Goal: Task Accomplishment & Management: Use online tool/utility

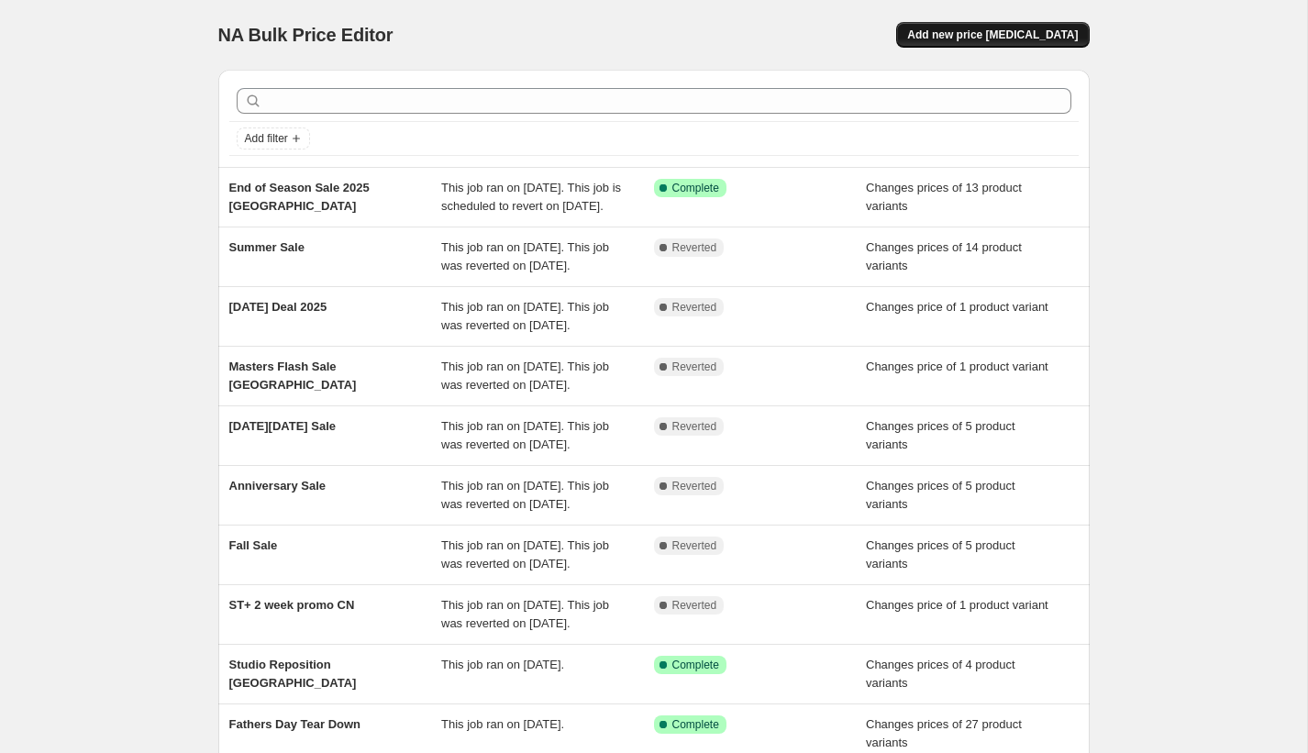
click at [1022, 28] on span "Add new price [MEDICAL_DATA]" at bounding box center [992, 35] width 171 height 15
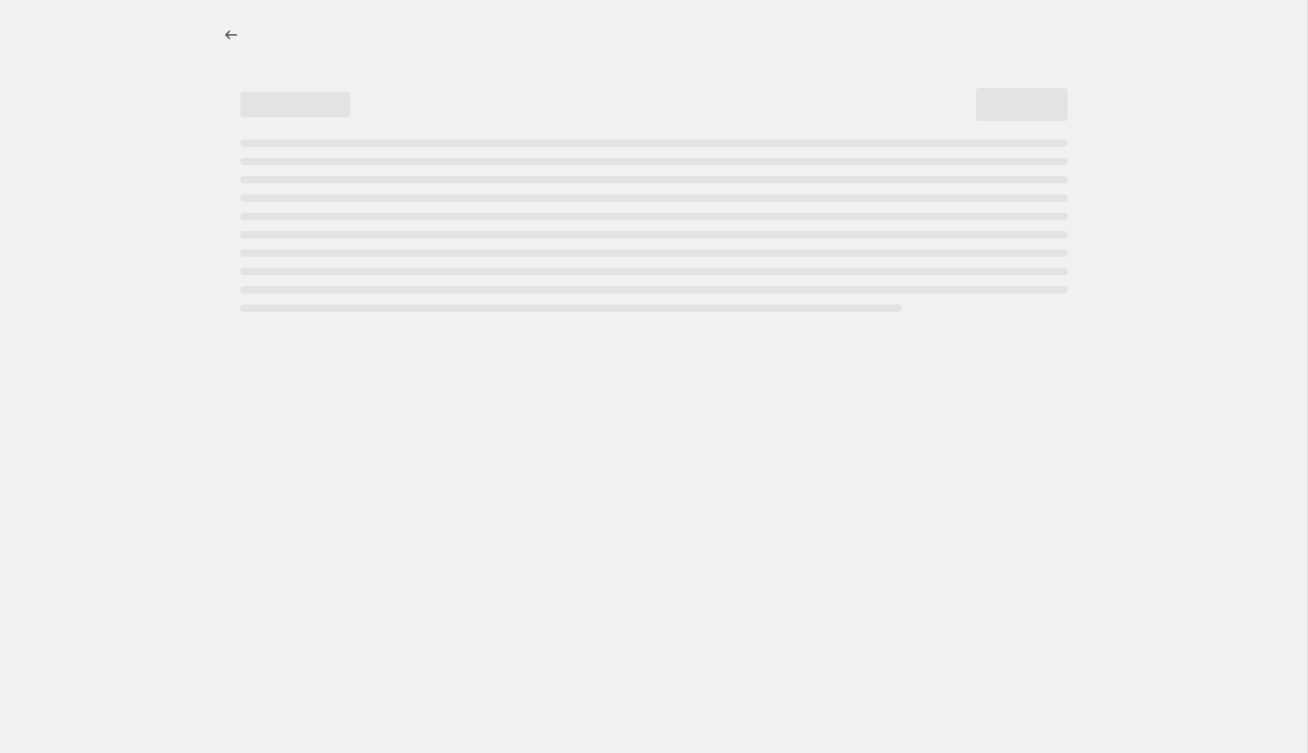
select select "percentage"
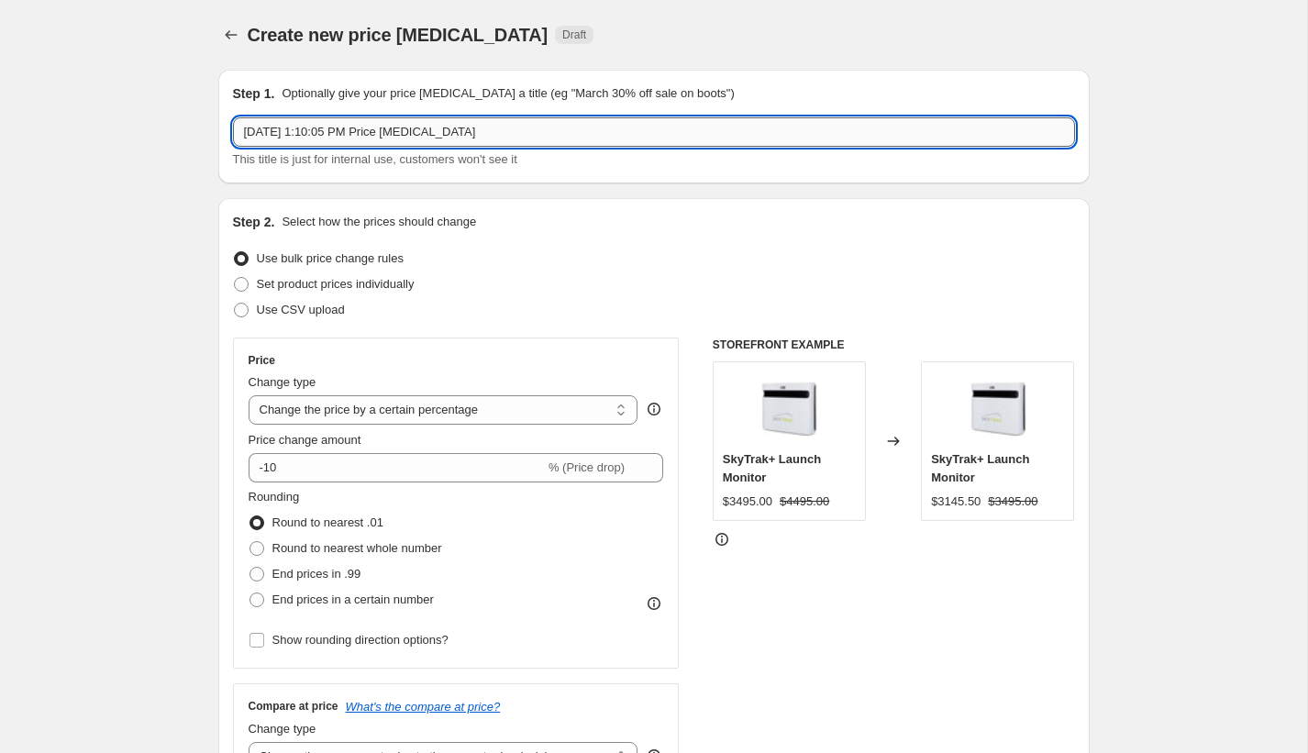
click at [636, 140] on input "[DATE] 1:10:05 PM Price [MEDICAL_DATA]" at bounding box center [654, 131] width 842 height 29
type input "Conversion rate update"
click at [315, 282] on span "Set product prices individually" at bounding box center [336, 284] width 158 height 14
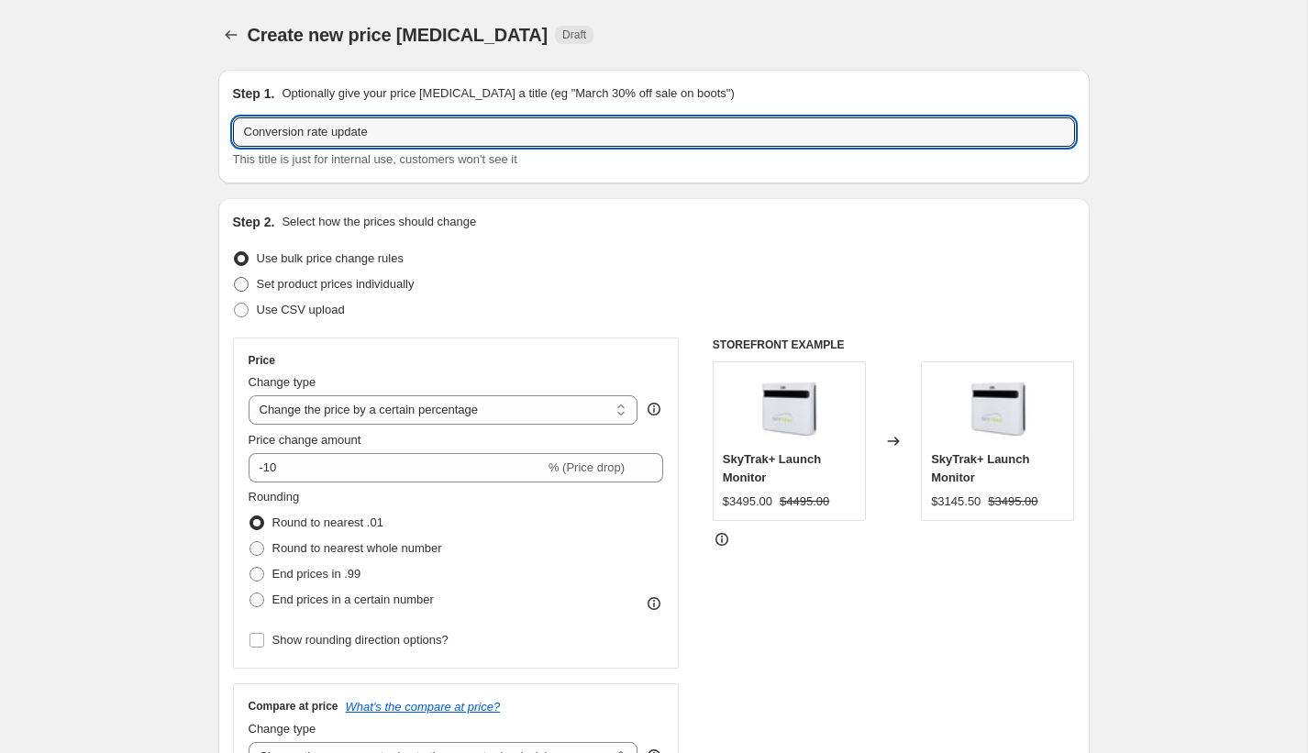
click at [235, 278] on input "Set product prices individually" at bounding box center [234, 277] width 1 height 1
radio input "true"
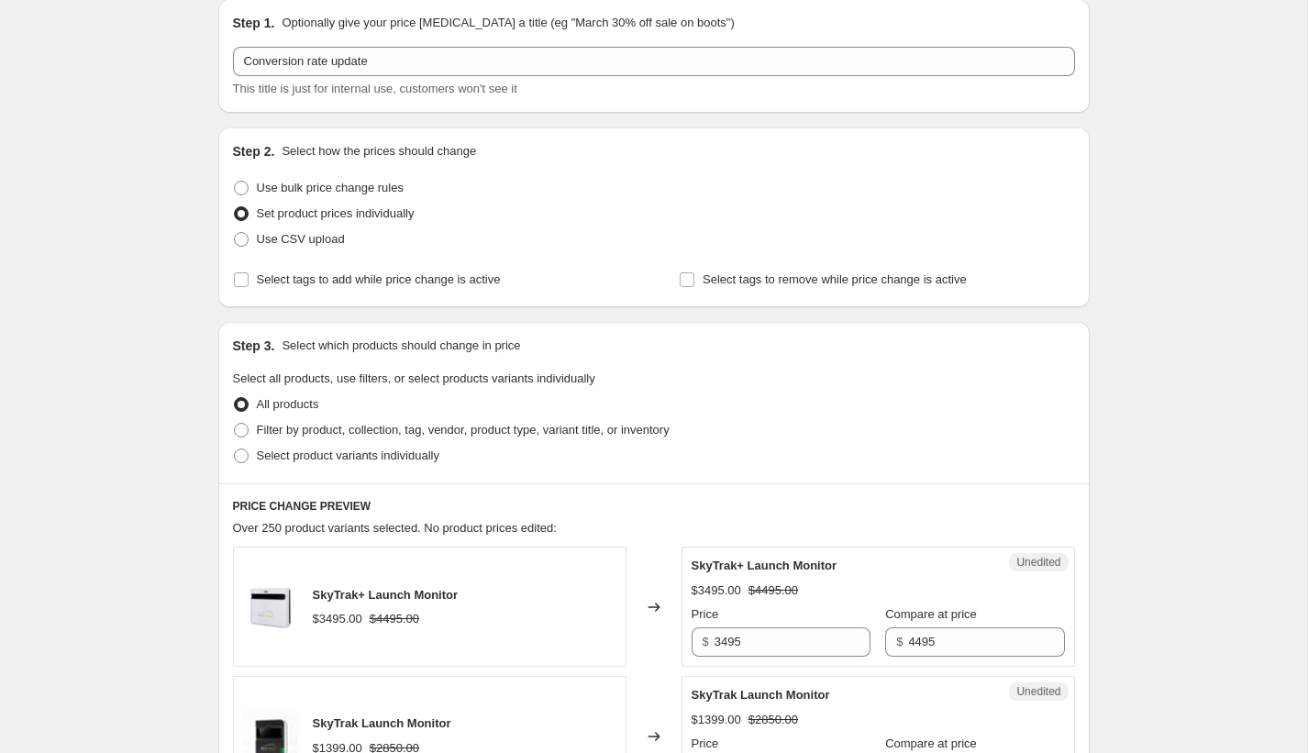
scroll to position [254, 0]
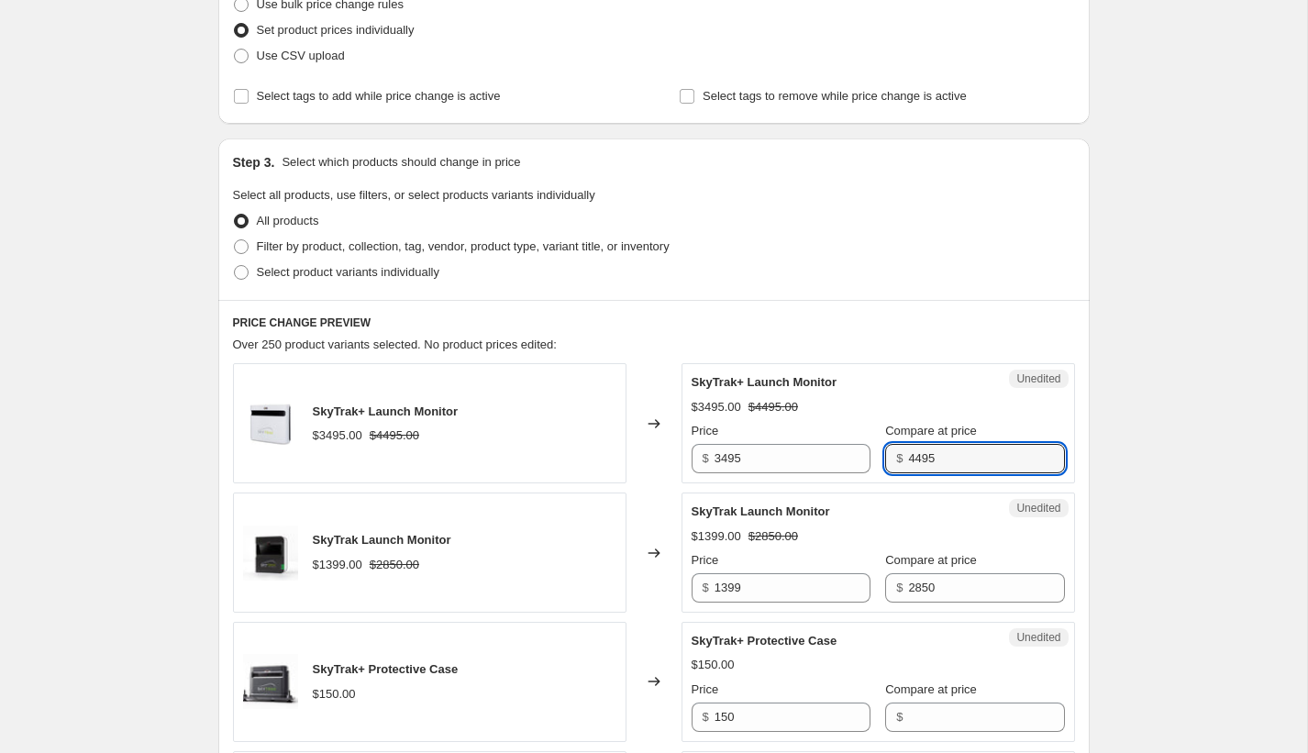
drag, startPoint x: 897, startPoint y: 461, endPoint x: 855, endPoint y: 461, distance: 42.2
click at [855, 461] on div "Price $ 3495 Compare at price $ 4495" at bounding box center [878, 447] width 373 height 51
type input "3495"
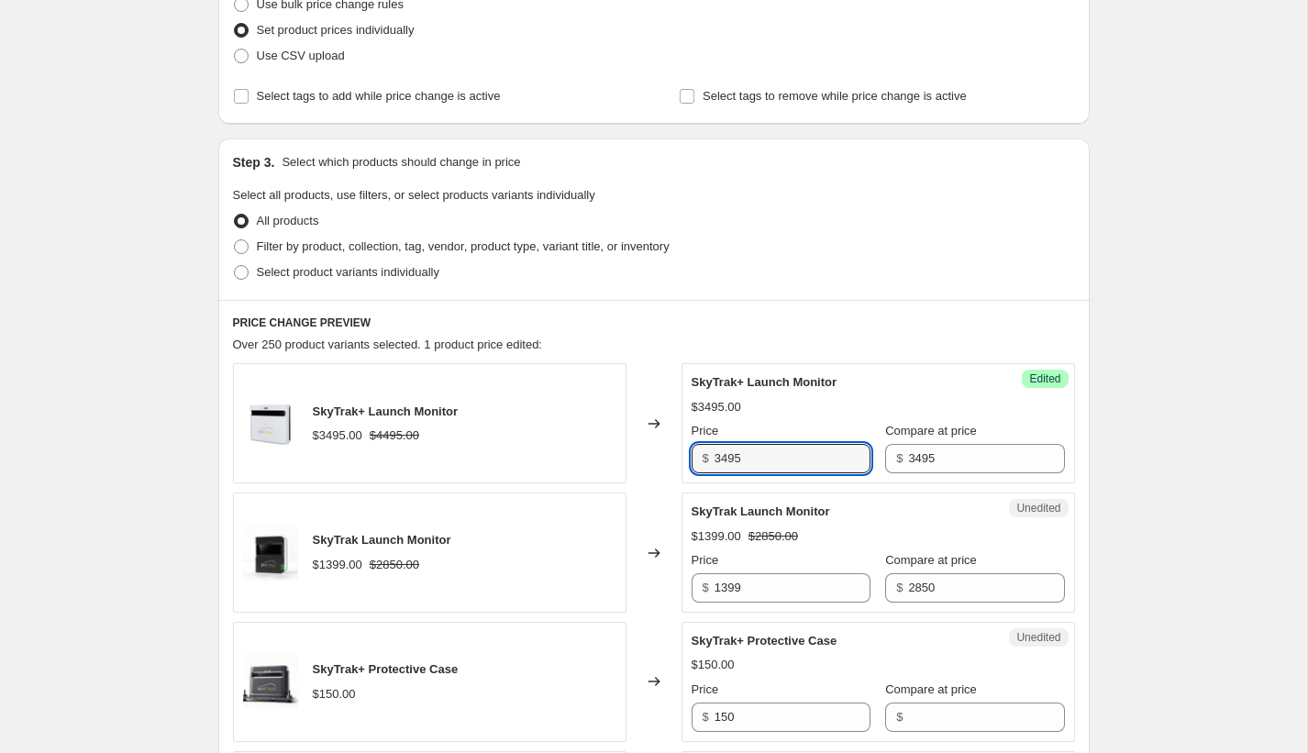
drag, startPoint x: 787, startPoint y: 464, endPoint x: 671, endPoint y: 449, distance: 116.6
click at [671, 449] on div "SkyTrak+ Launch Monitor $3495.00 $4495.00 Changed to Success Edited SkyTrak+ La…" at bounding box center [654, 423] width 842 height 120
type input "2795"
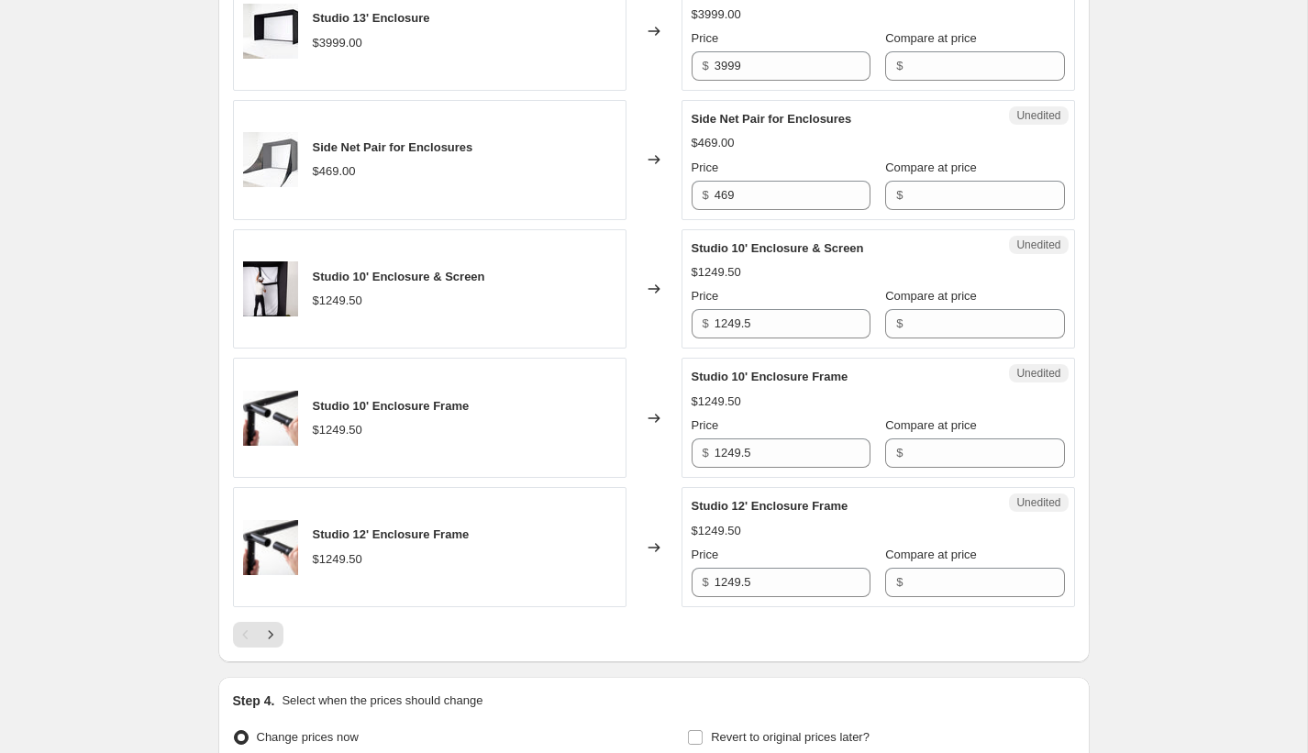
scroll to position [2778, 0]
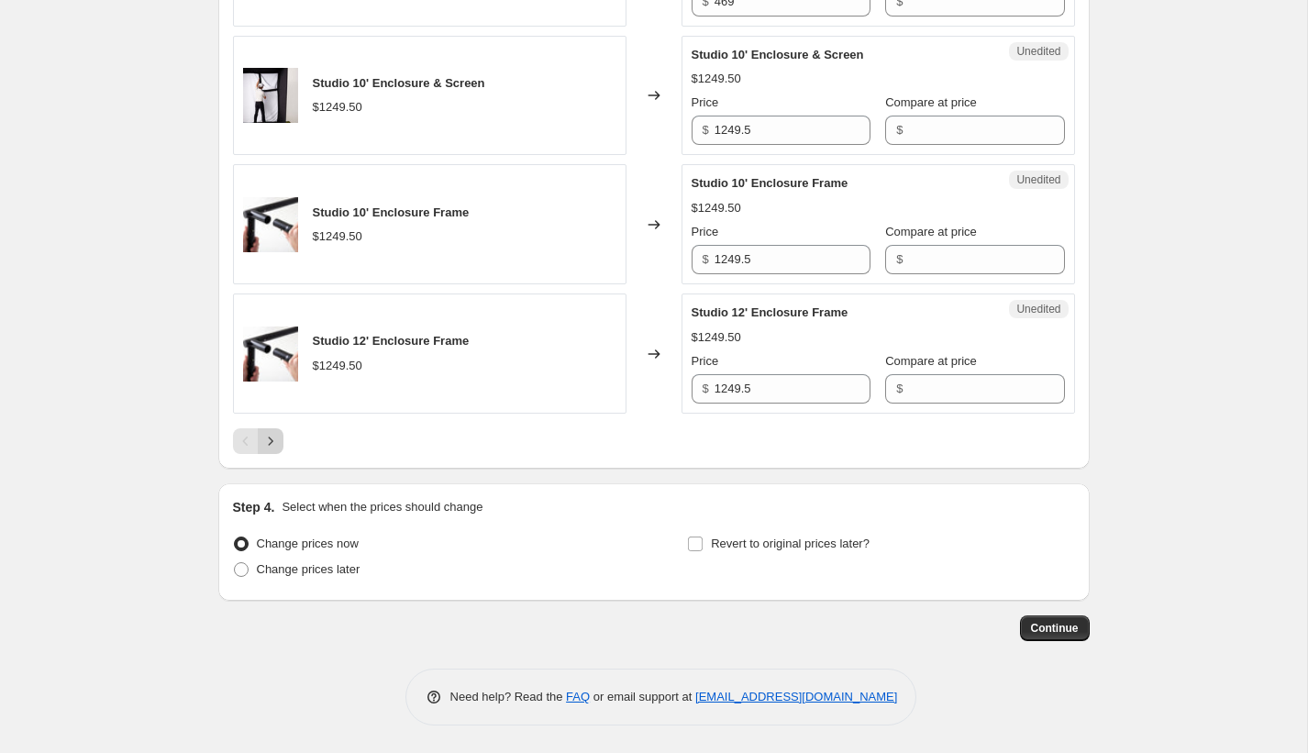
click at [273, 441] on icon "Next" at bounding box center [270, 441] width 18 height 18
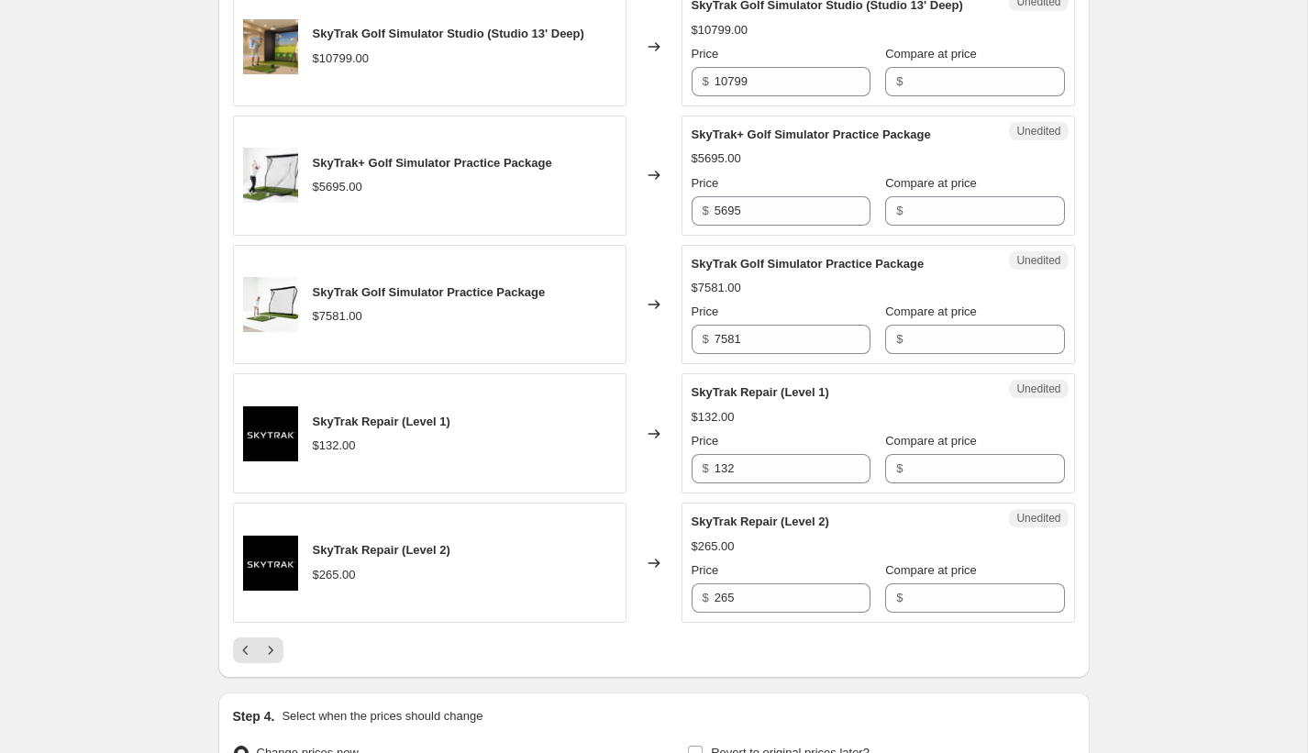
scroll to position [2869, 0]
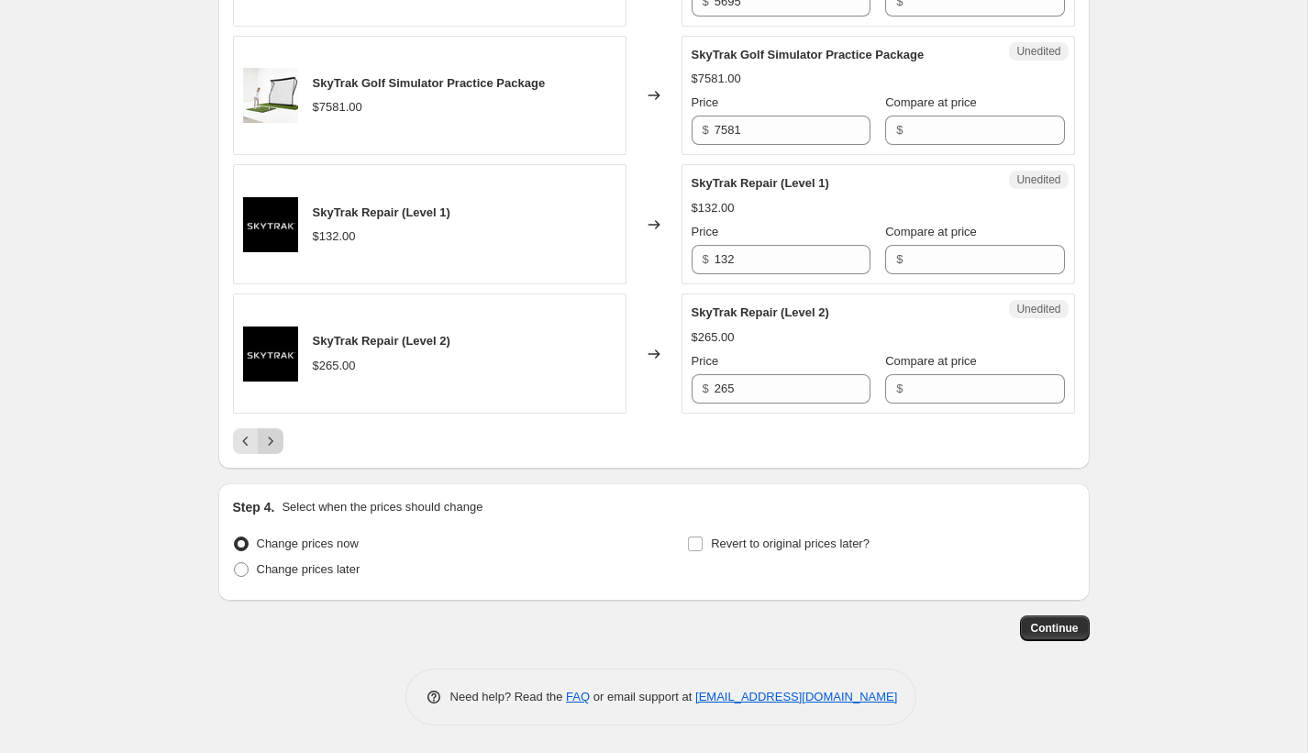
click at [279, 449] on icon "Next" at bounding box center [270, 441] width 18 height 18
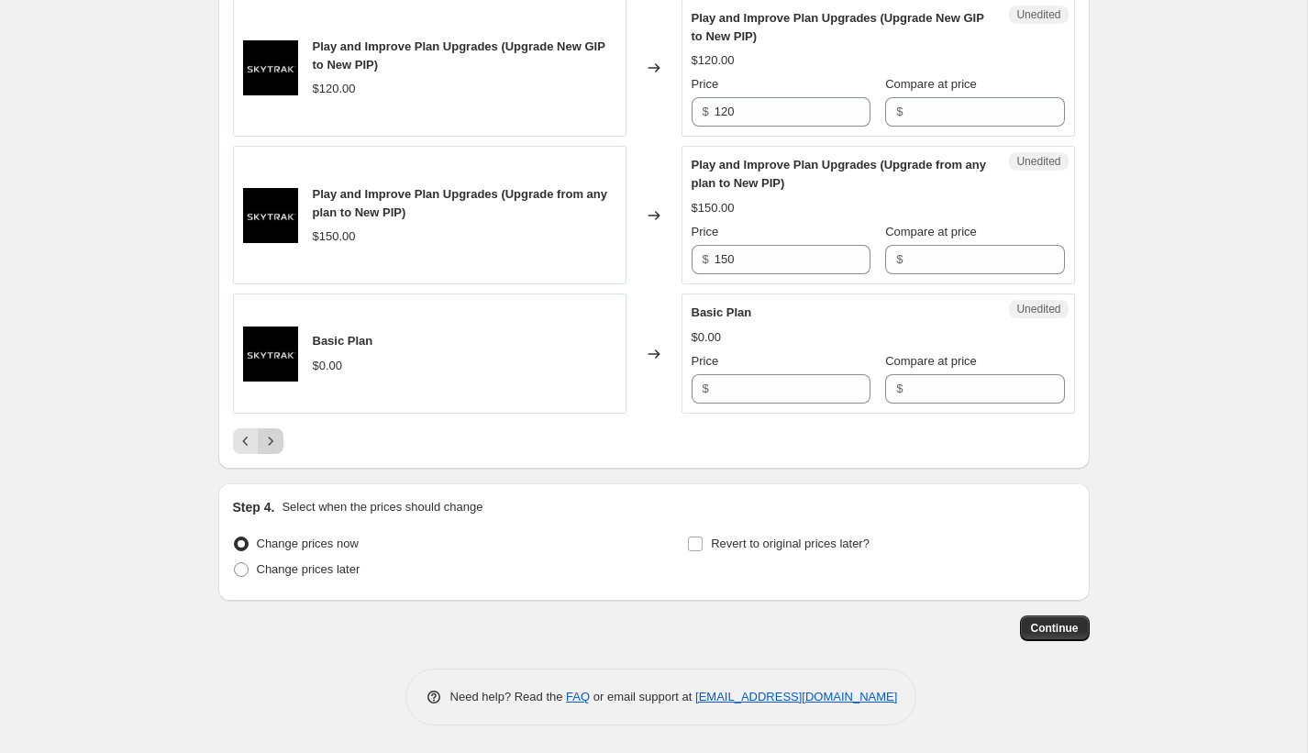
click at [275, 449] on icon "Next" at bounding box center [270, 441] width 18 height 18
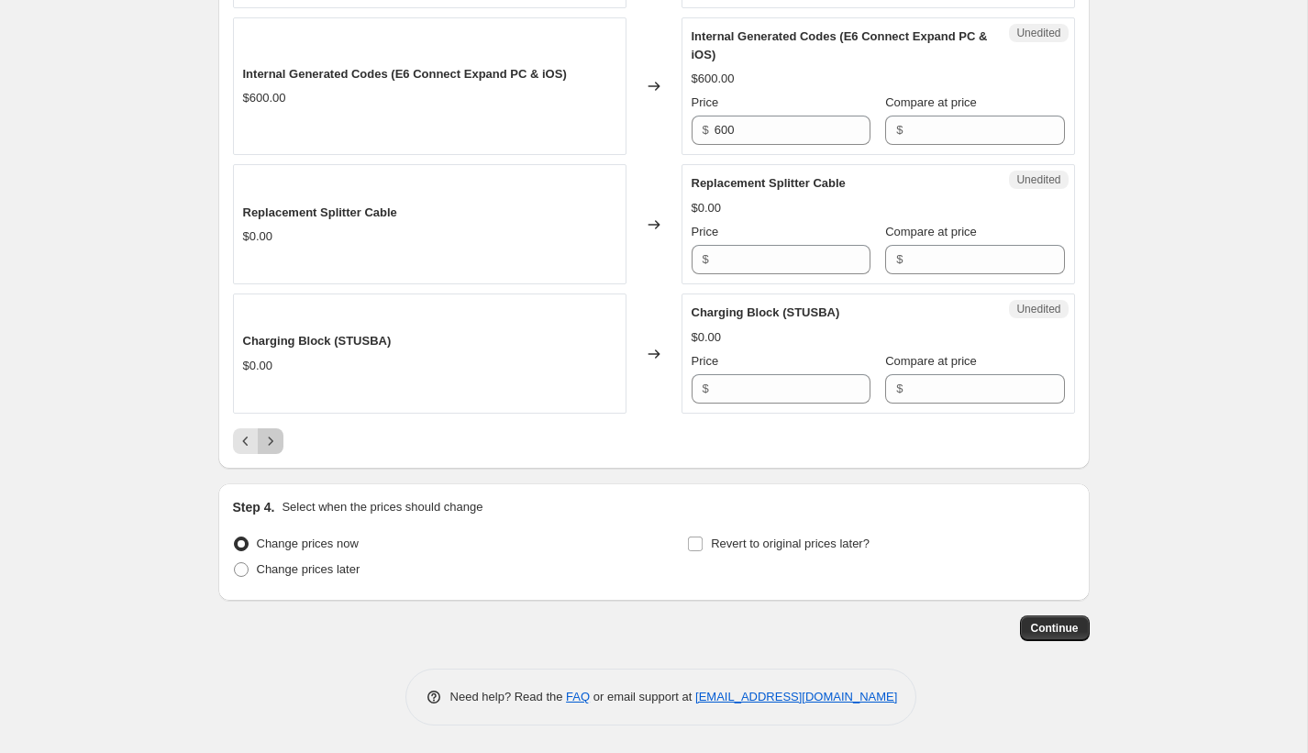
click at [275, 449] on icon "Next" at bounding box center [270, 441] width 18 height 18
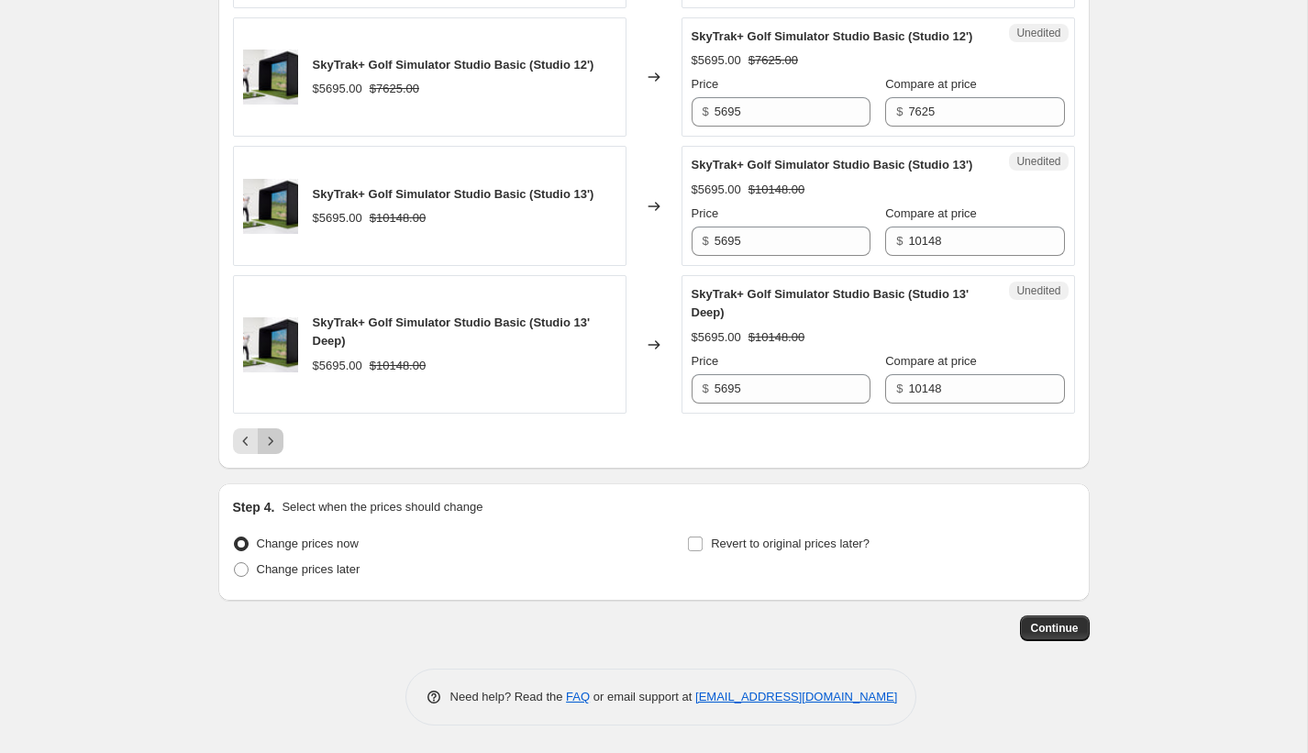
click at [268, 450] on icon "Next" at bounding box center [270, 441] width 18 height 18
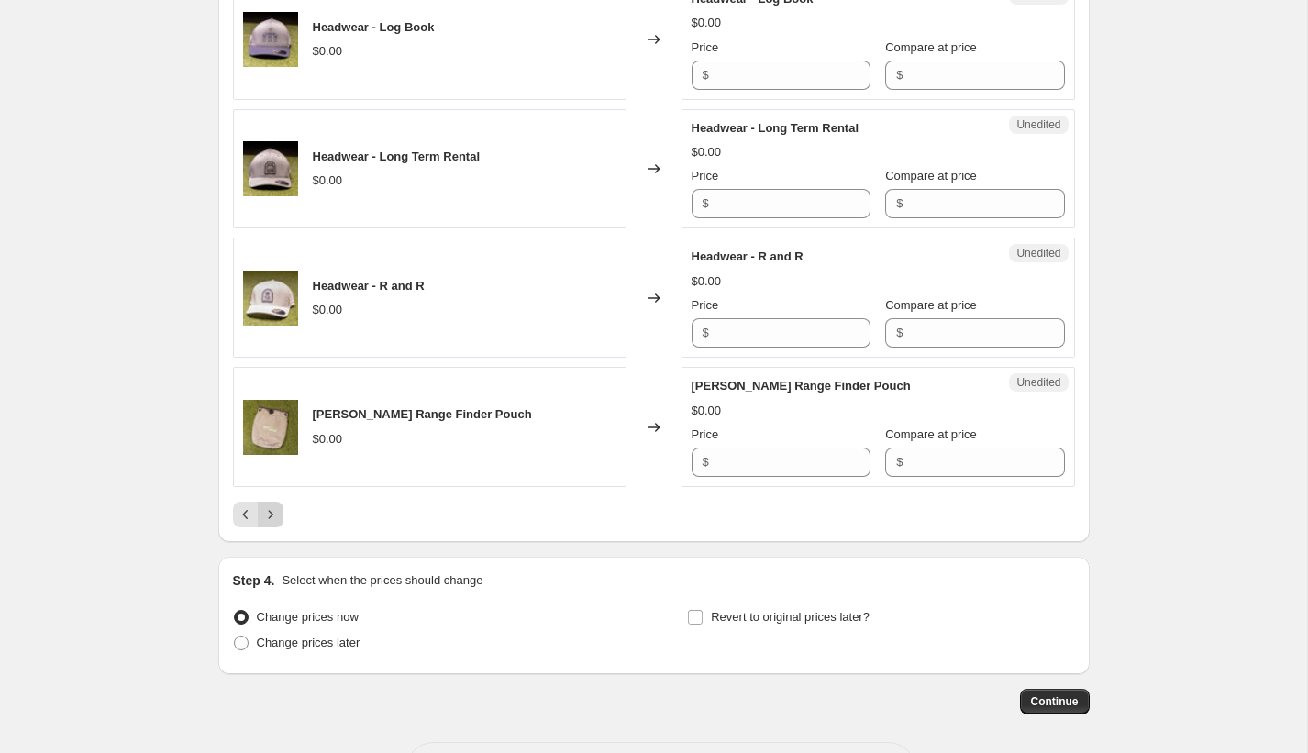
scroll to position [2833, 0]
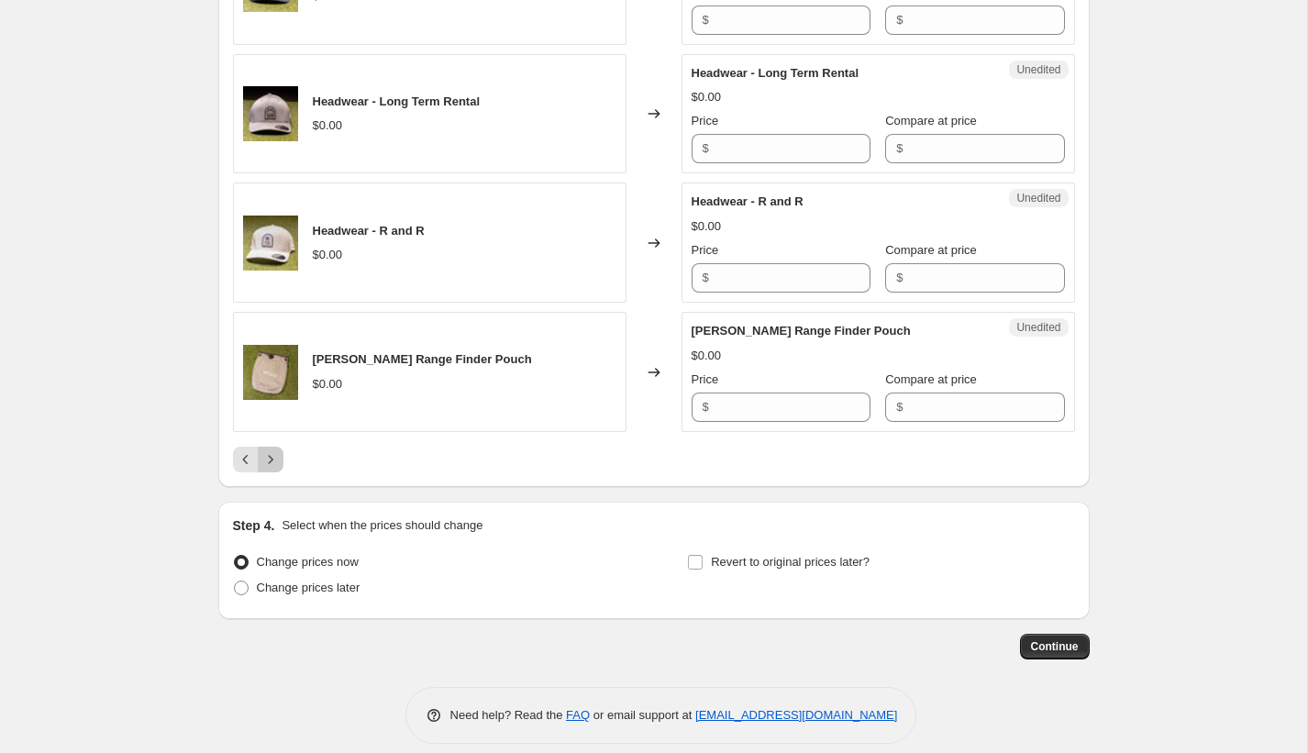
click at [277, 450] on icon "Next" at bounding box center [270, 459] width 18 height 18
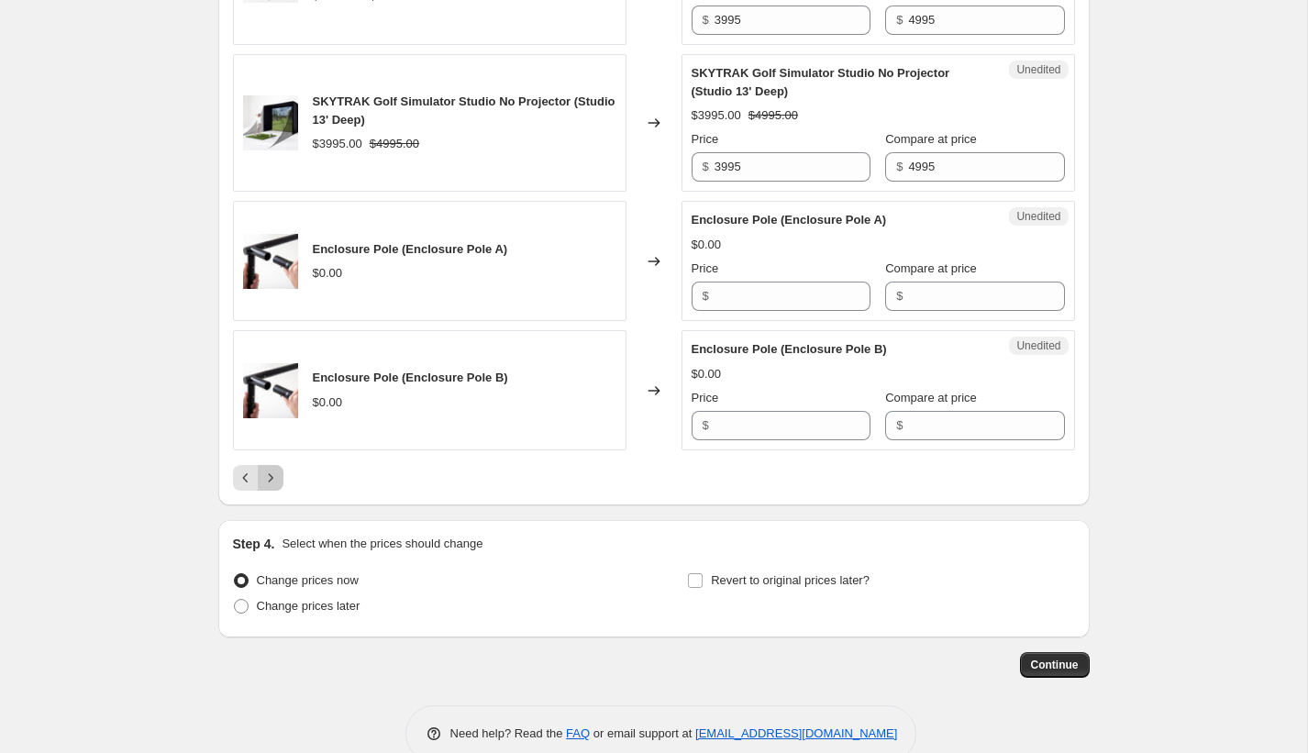
click at [273, 487] on icon "Next" at bounding box center [270, 478] width 18 height 18
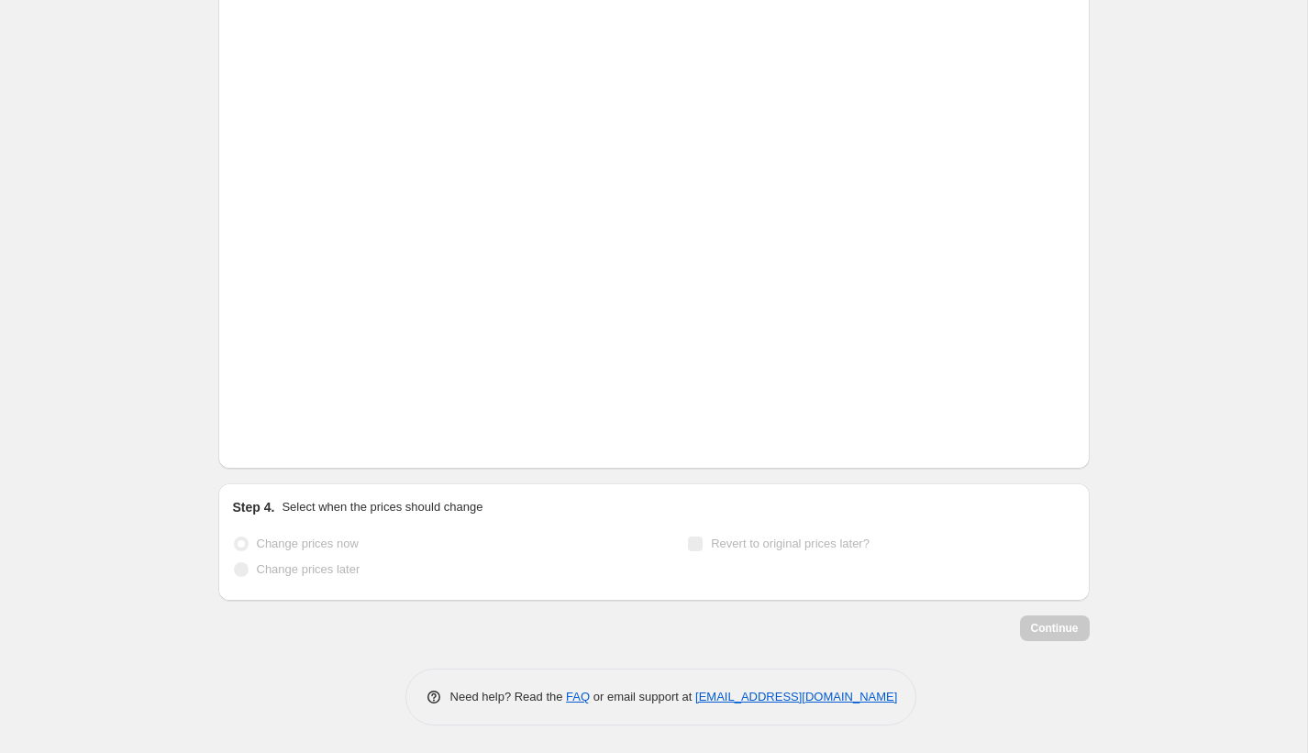
scroll to position [2796, 0]
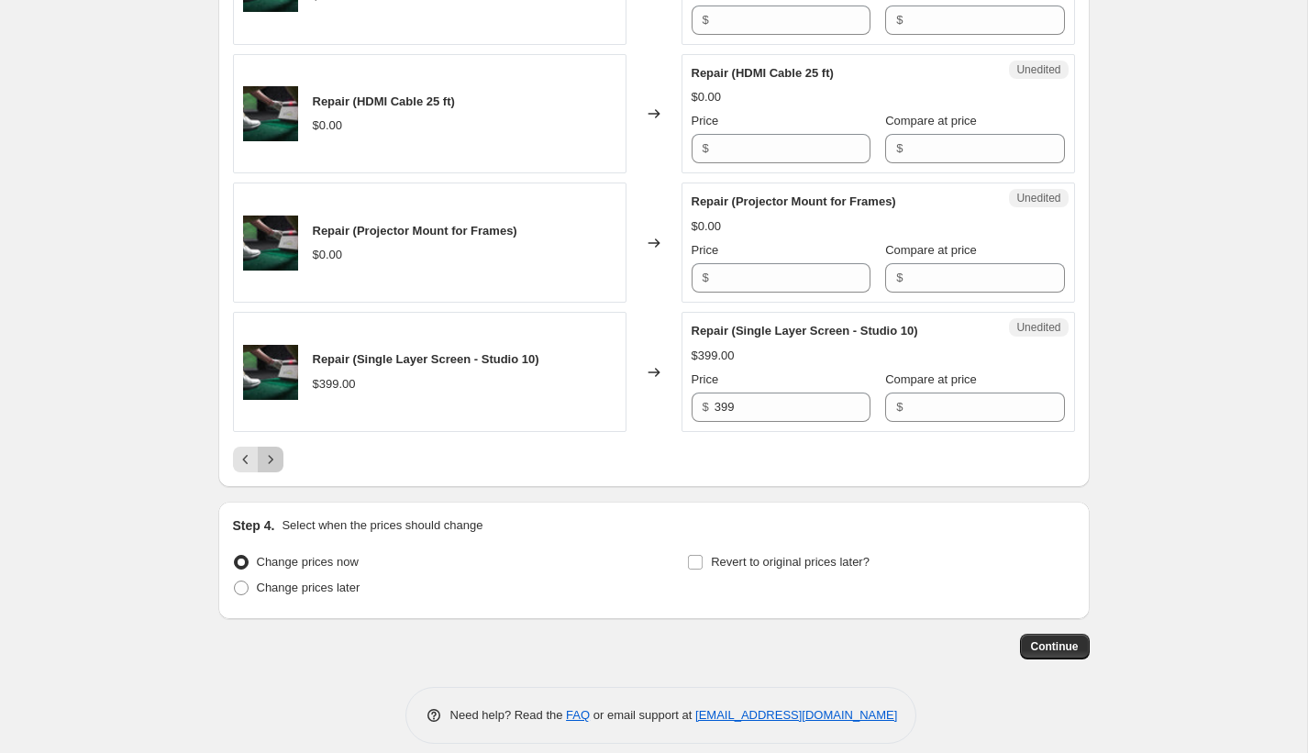
click at [272, 450] on icon "Next" at bounding box center [270, 459] width 18 height 18
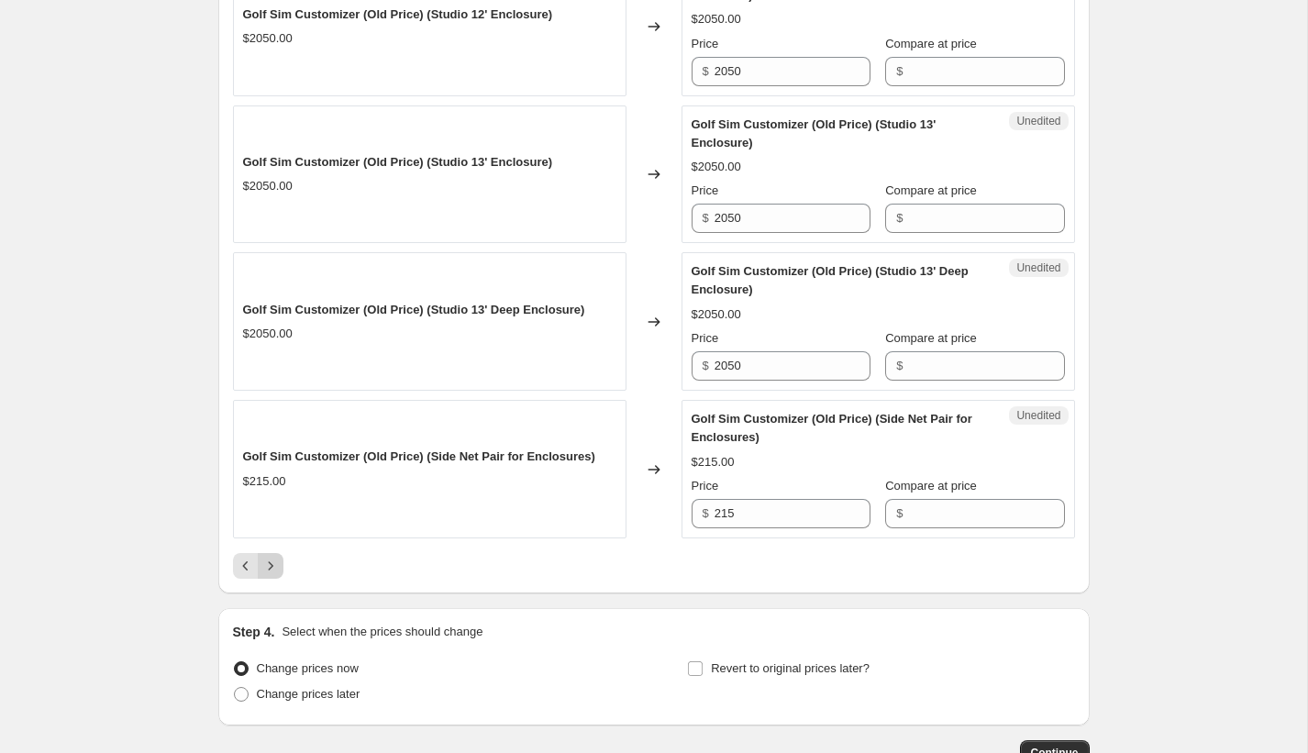
click at [276, 575] on icon "Next" at bounding box center [270, 566] width 18 height 18
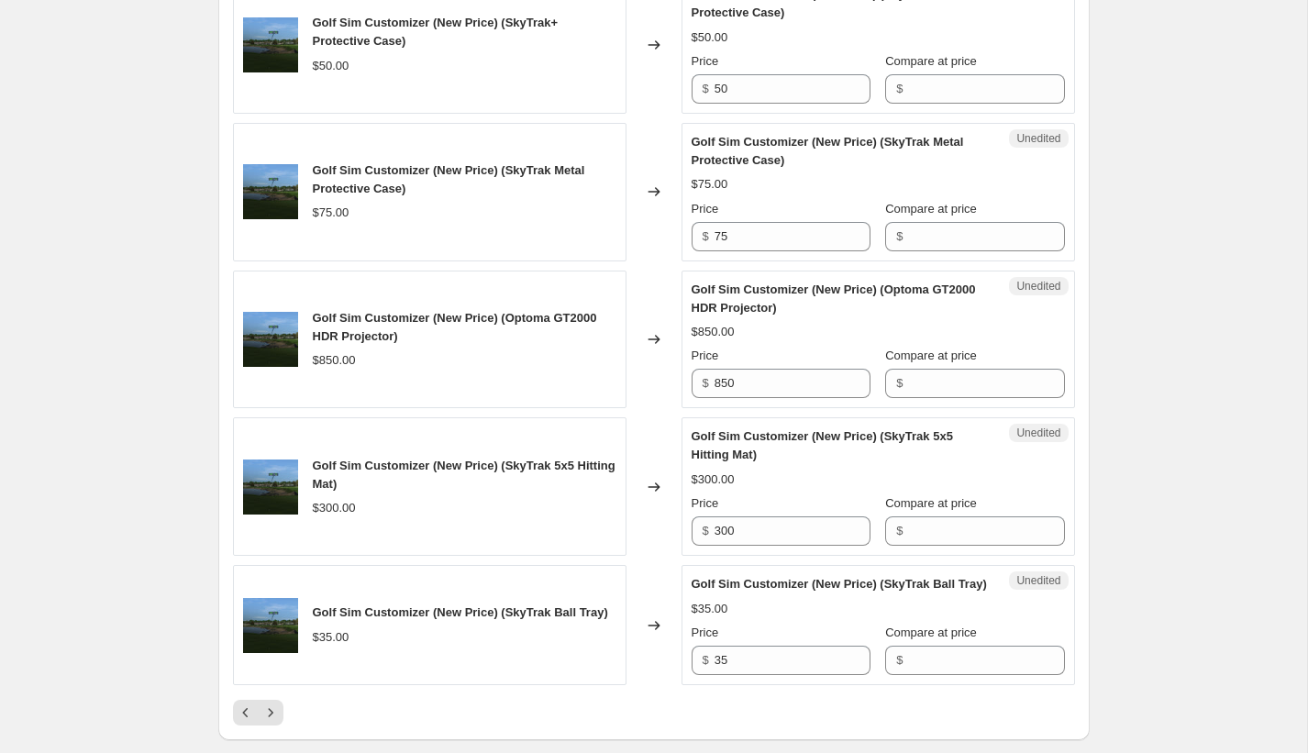
scroll to position [3145, 0]
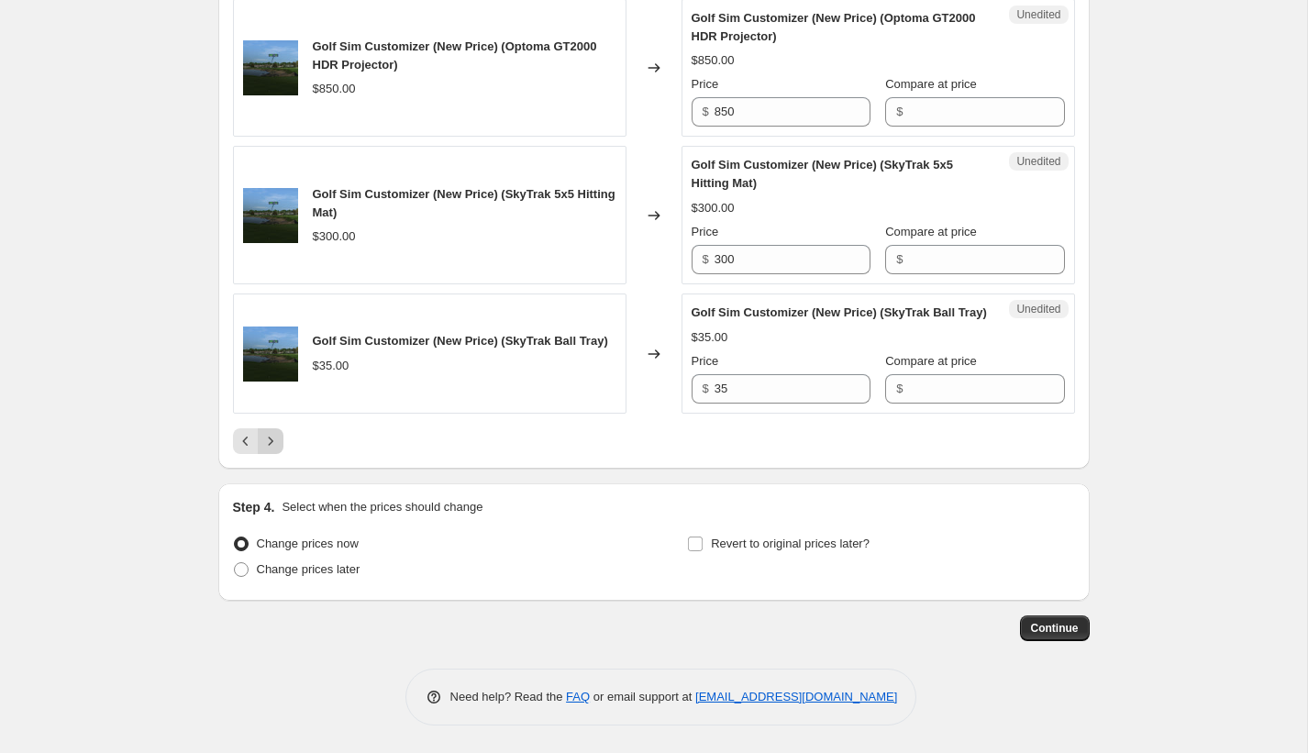
click at [272, 435] on icon "Next" at bounding box center [270, 441] width 18 height 18
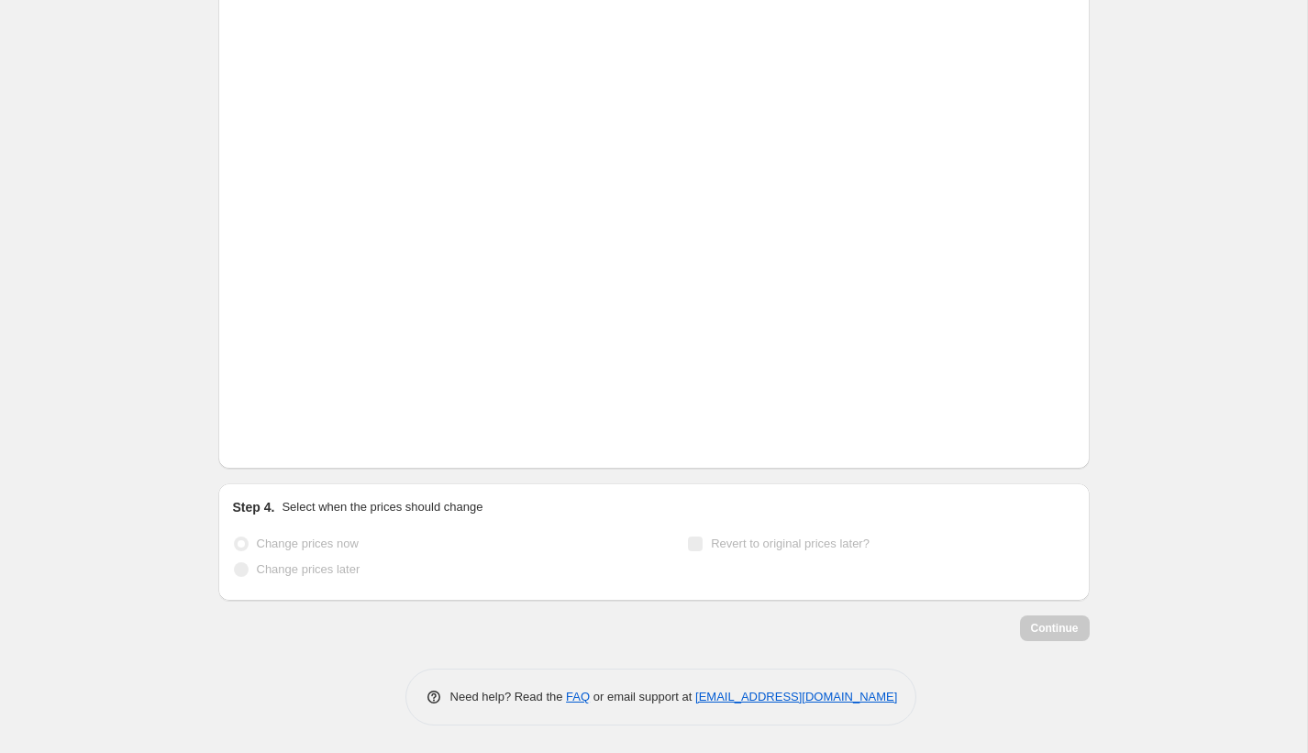
scroll to position [3035, 0]
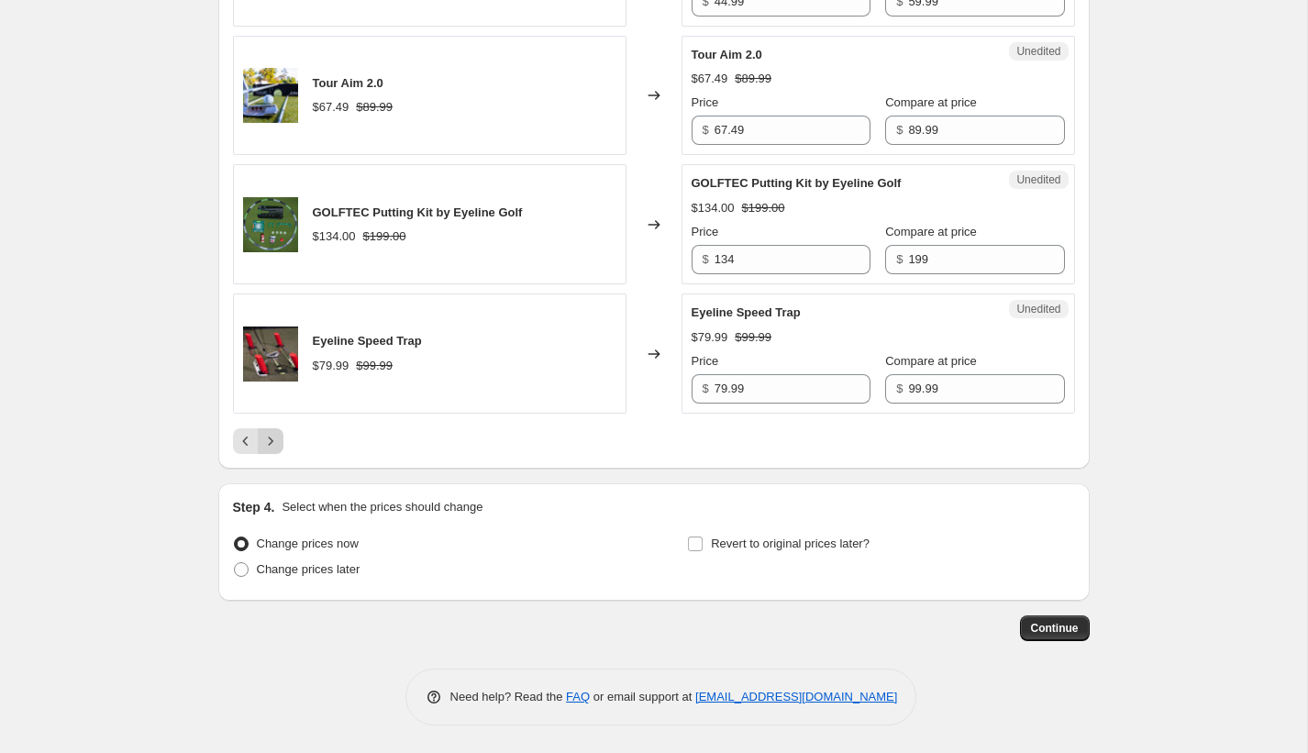
click at [266, 448] on icon "Next" at bounding box center [270, 441] width 18 height 18
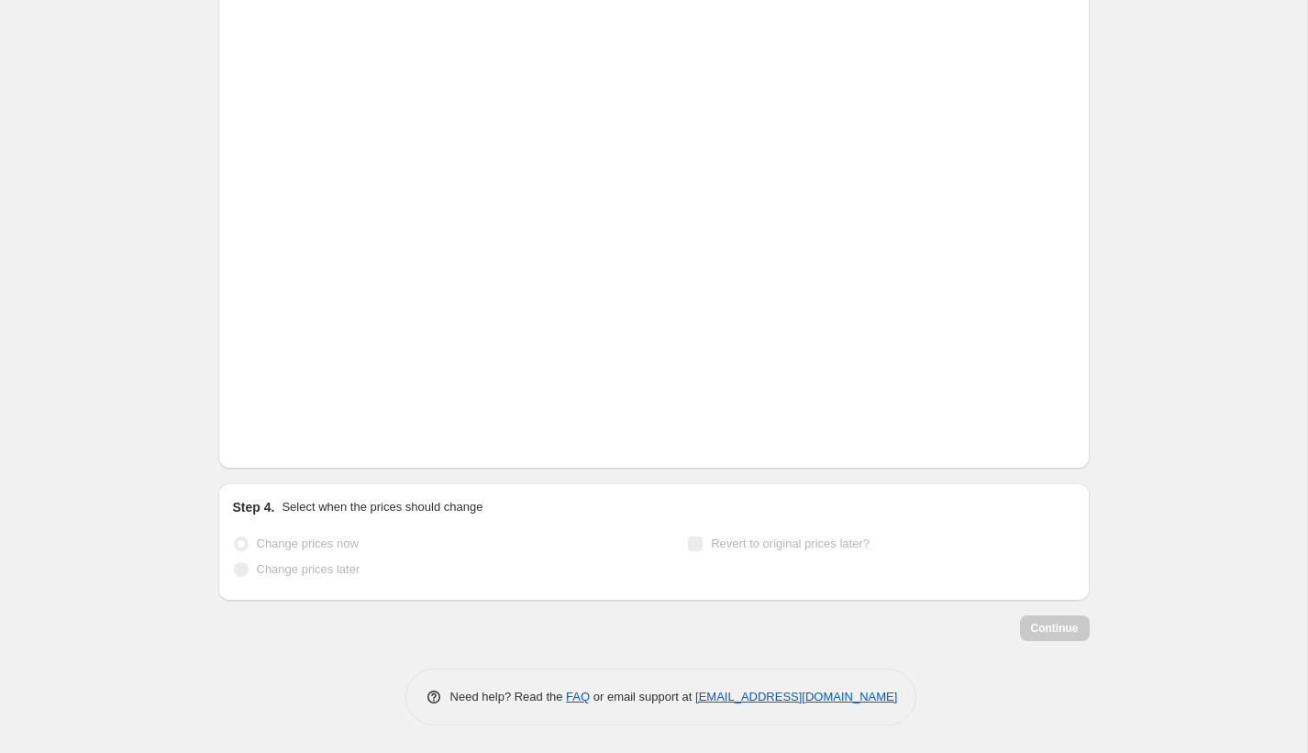
scroll to position [2833, 0]
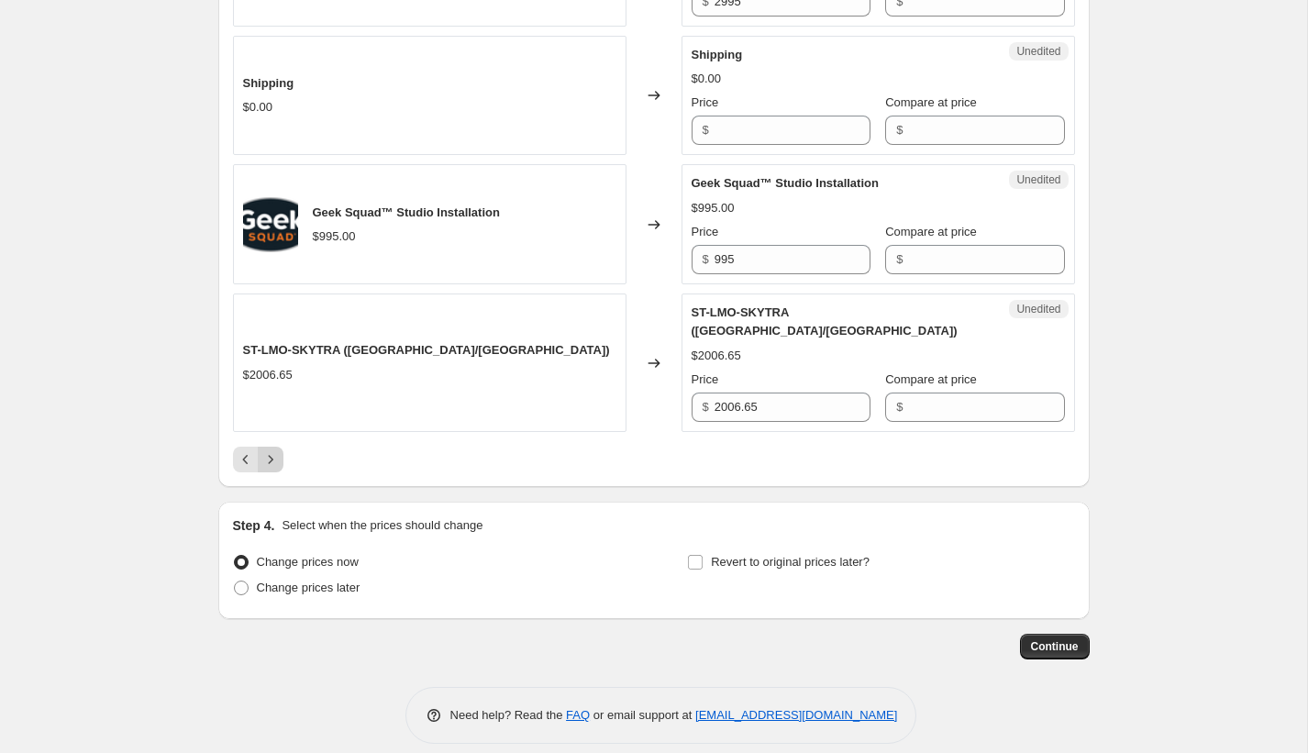
click at [277, 450] on icon "Next" at bounding box center [270, 459] width 18 height 18
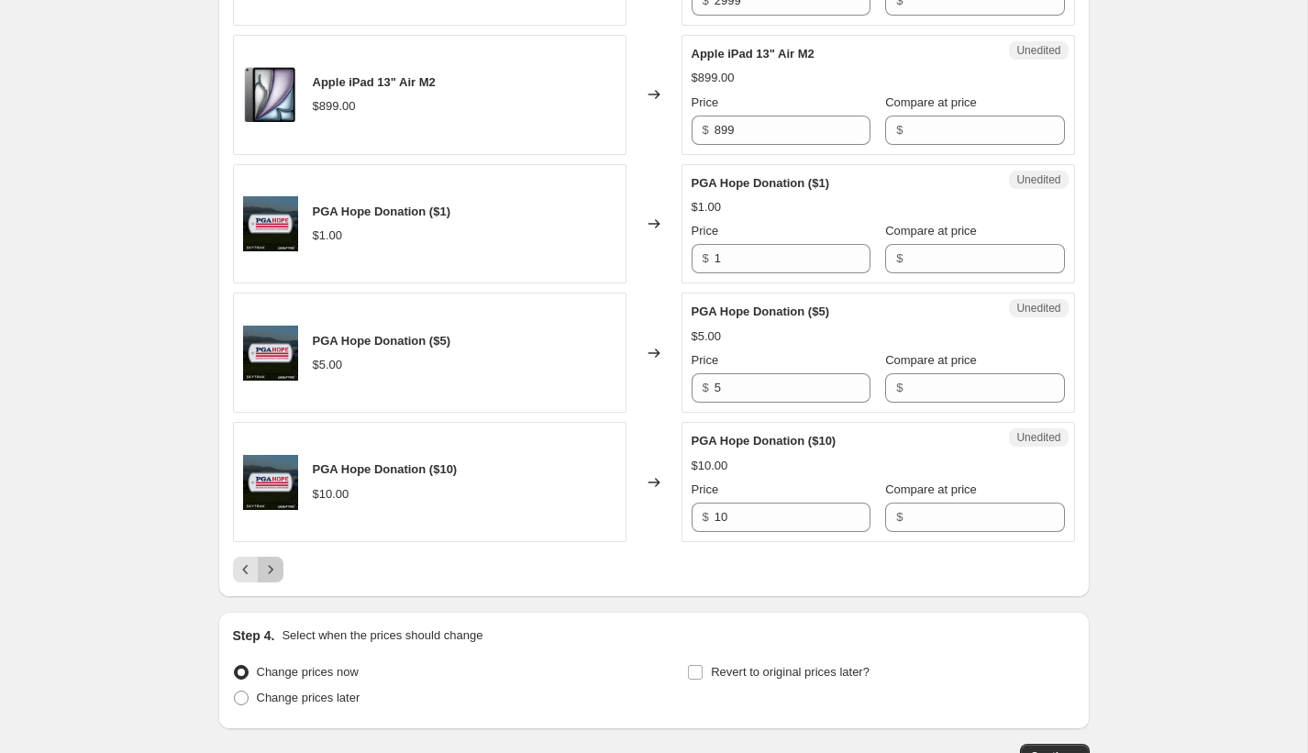
click at [278, 579] on icon "Next" at bounding box center [270, 569] width 18 height 18
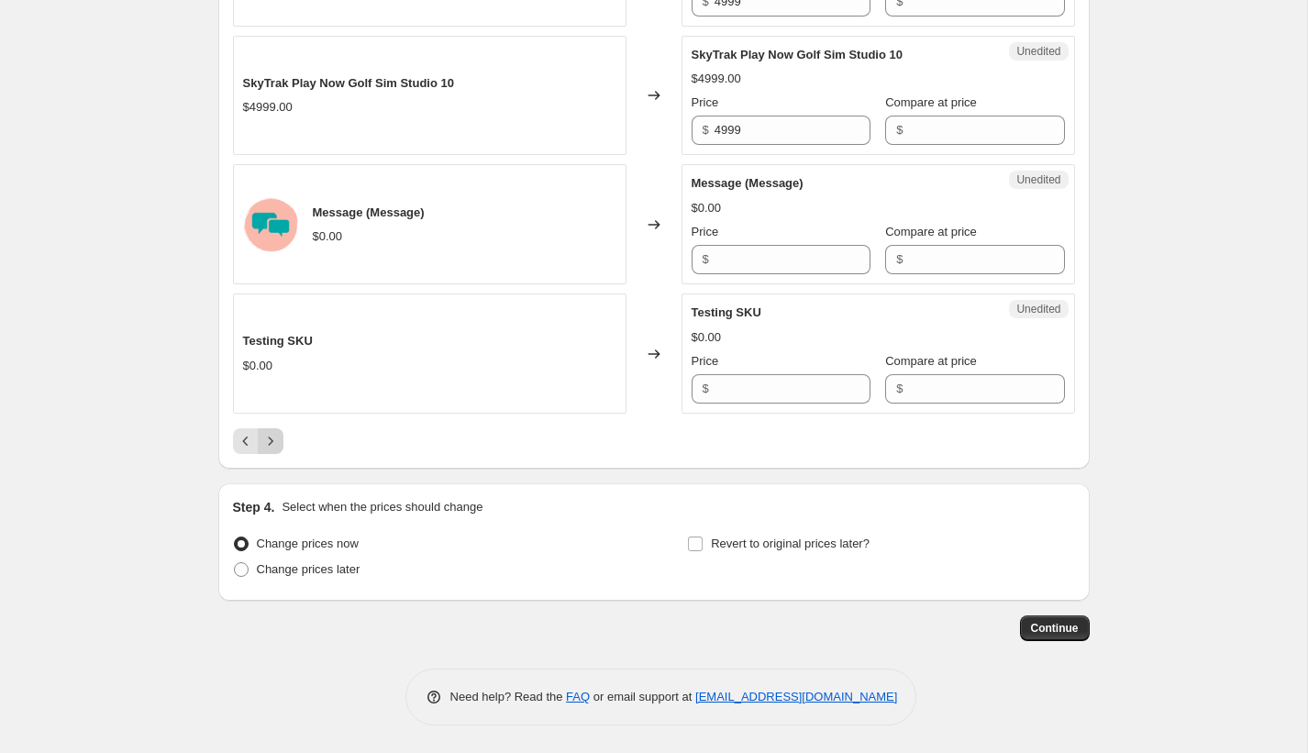
click at [280, 441] on button "Next" at bounding box center [271, 441] width 26 height 26
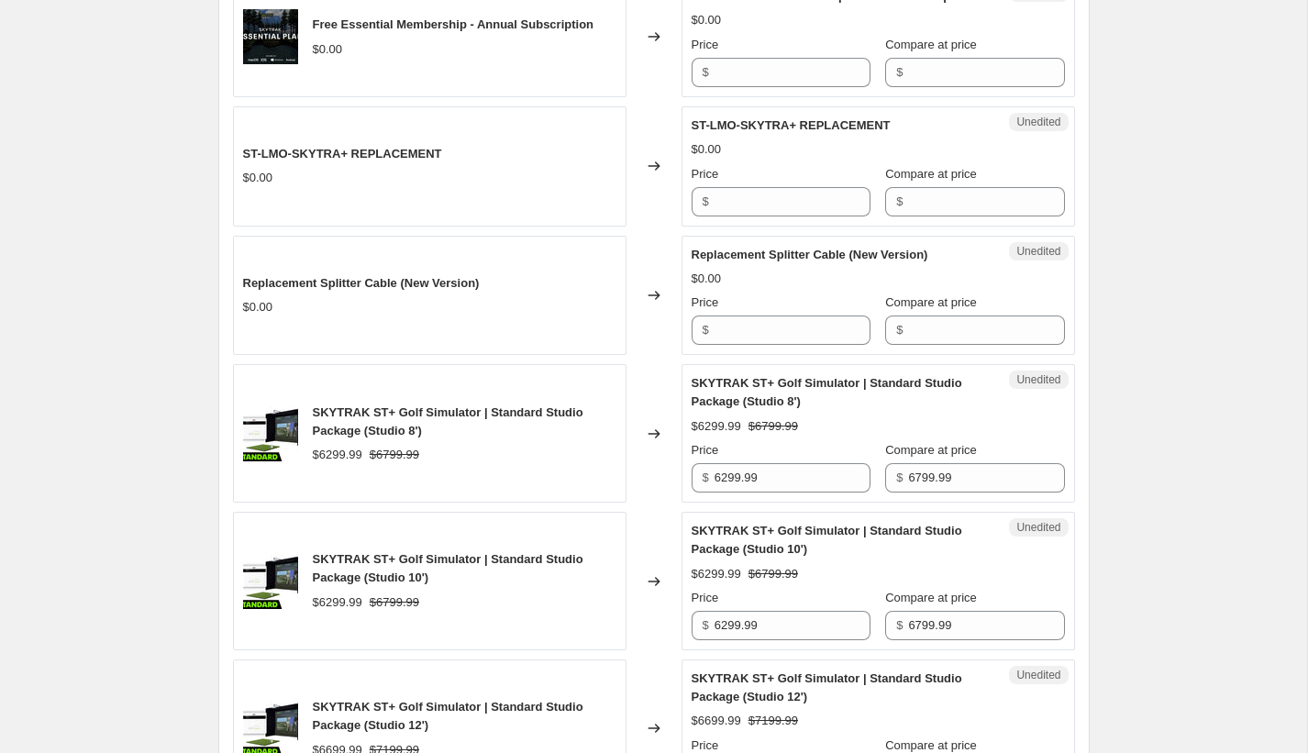
scroll to position [1789, 0]
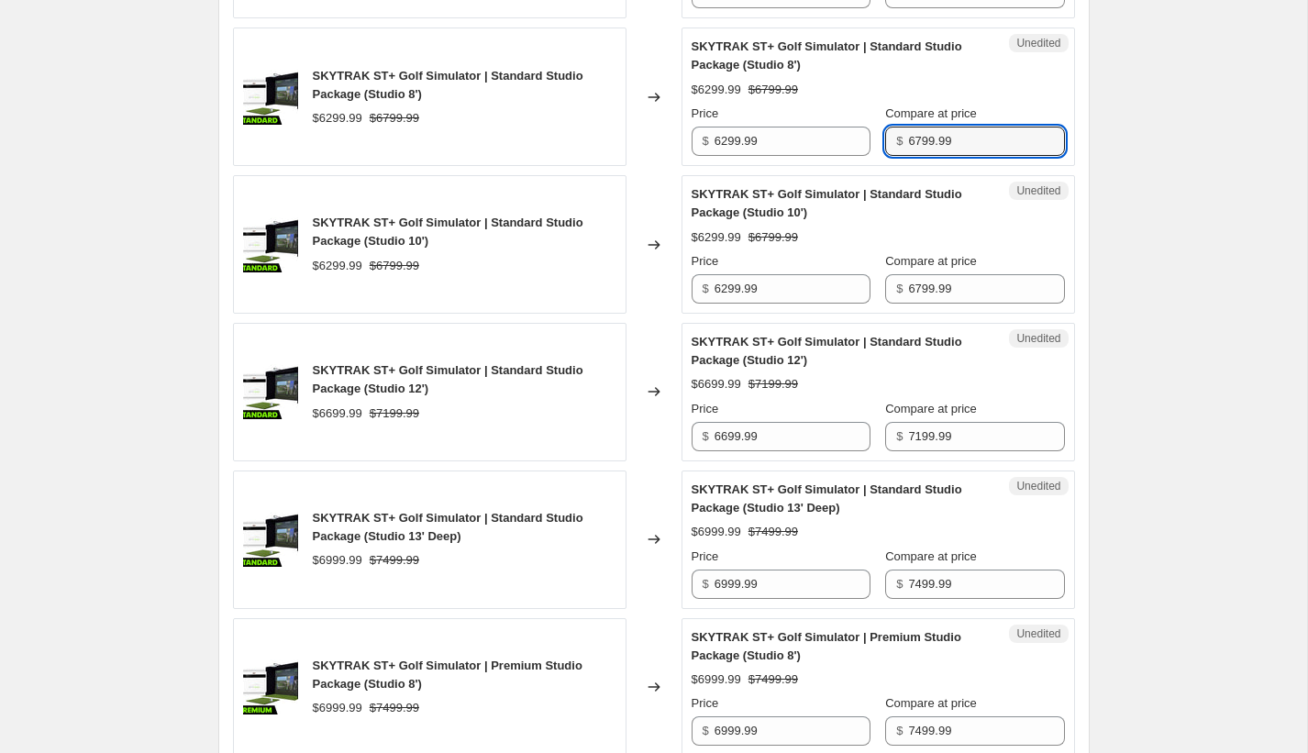
drag, startPoint x: 967, startPoint y: 177, endPoint x: 753, endPoint y: 162, distance: 214.2
click at [753, 156] on div "Price $ 6299.99 Compare at price $ 6799.99" at bounding box center [878, 130] width 373 height 51
type input "6995"
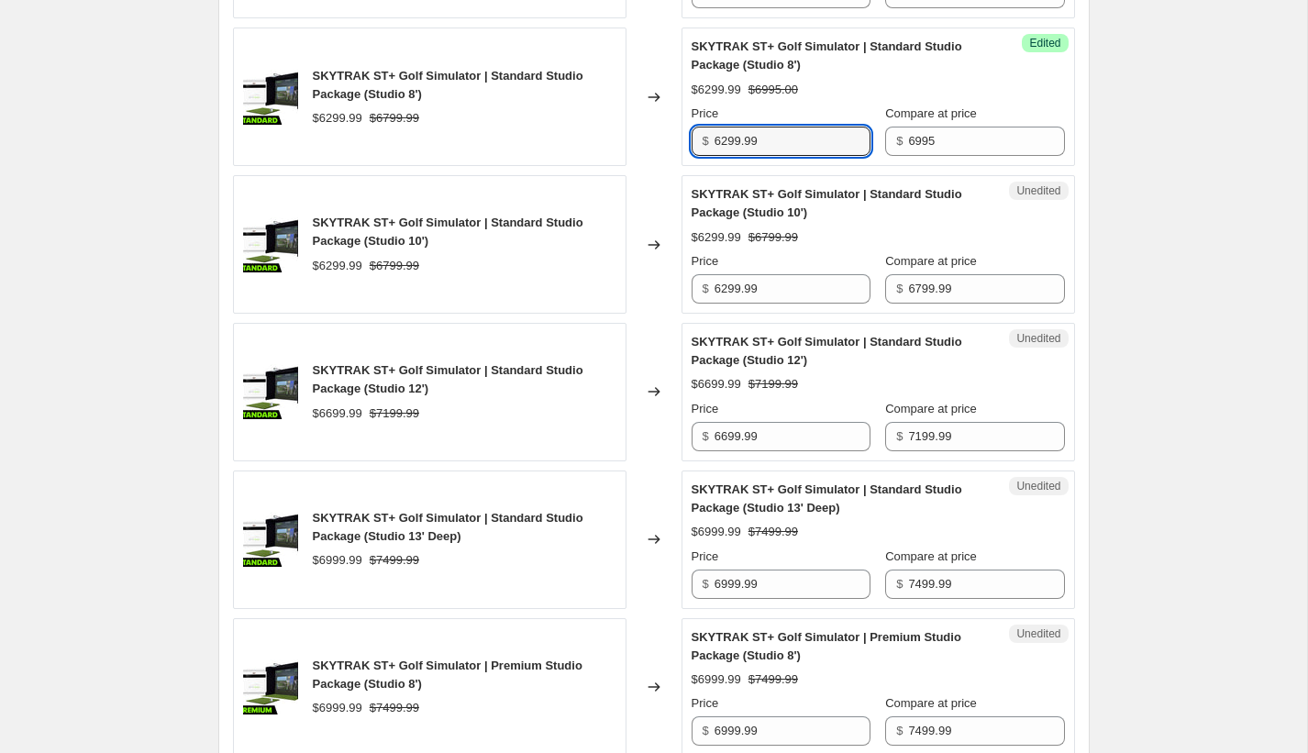
drag, startPoint x: 750, startPoint y: 178, endPoint x: 652, endPoint y: 172, distance: 98.3
click at [652, 166] on div "SKYTRAK ST+ Golf Simulator | Standard Studio Package (Studio 8') $6299.99 $6799…" at bounding box center [654, 97] width 842 height 139
type input "6495"
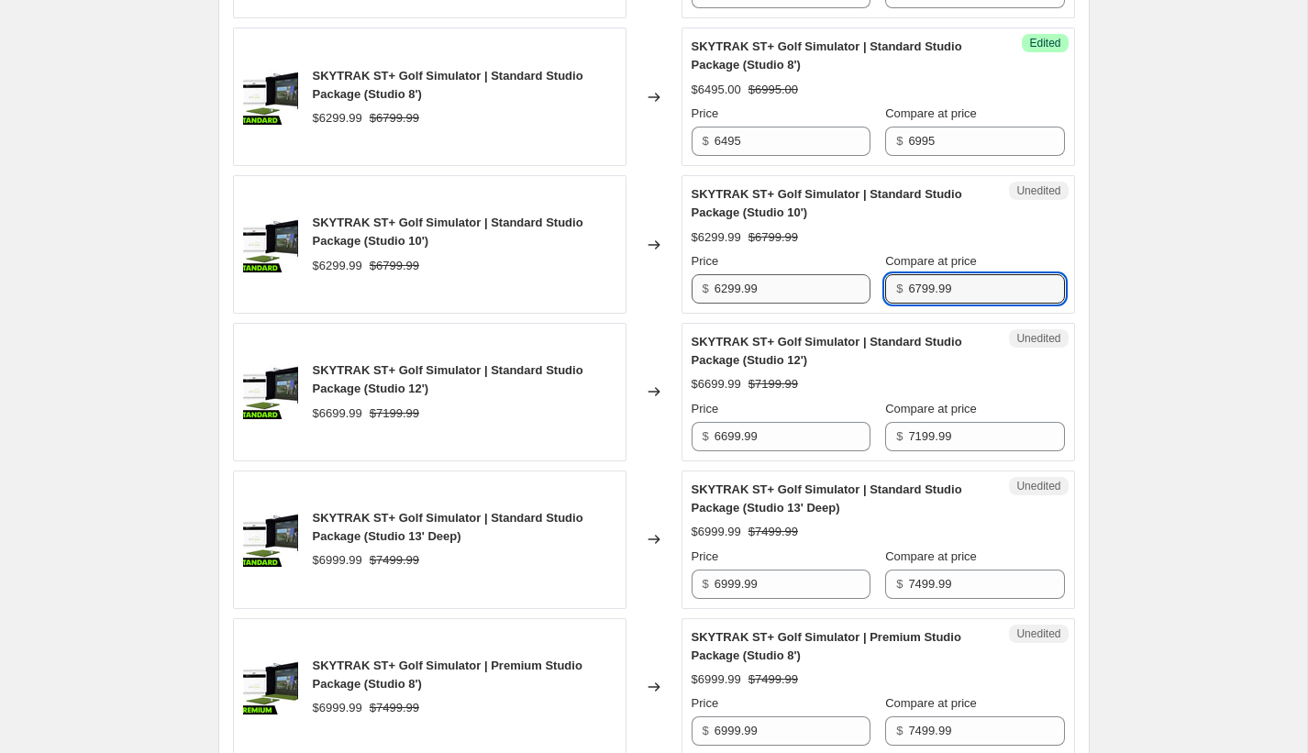
drag, startPoint x: 962, startPoint y: 327, endPoint x: 865, endPoint y: 325, distance: 97.3
click at [867, 304] on div "Price $ 6299.99 Compare at price $ 6799.99" at bounding box center [878, 277] width 373 height 51
type input "6995"
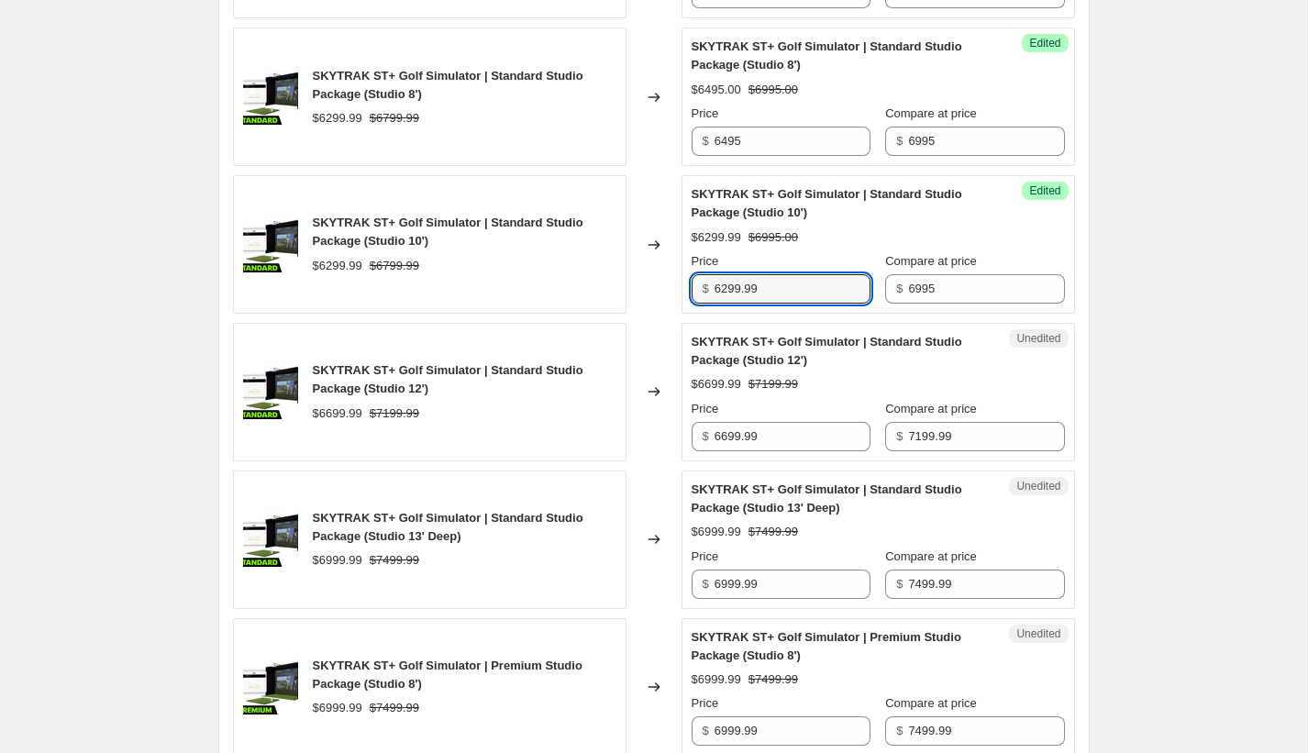
drag, startPoint x: 776, startPoint y: 327, endPoint x: 621, endPoint y: 316, distance: 155.4
click at [622, 314] on div "SKYTRAK ST+ Golf Simulator | Standard Studio Package (Studio 10') $6299.99 $679…" at bounding box center [654, 244] width 842 height 139
type input "6495"
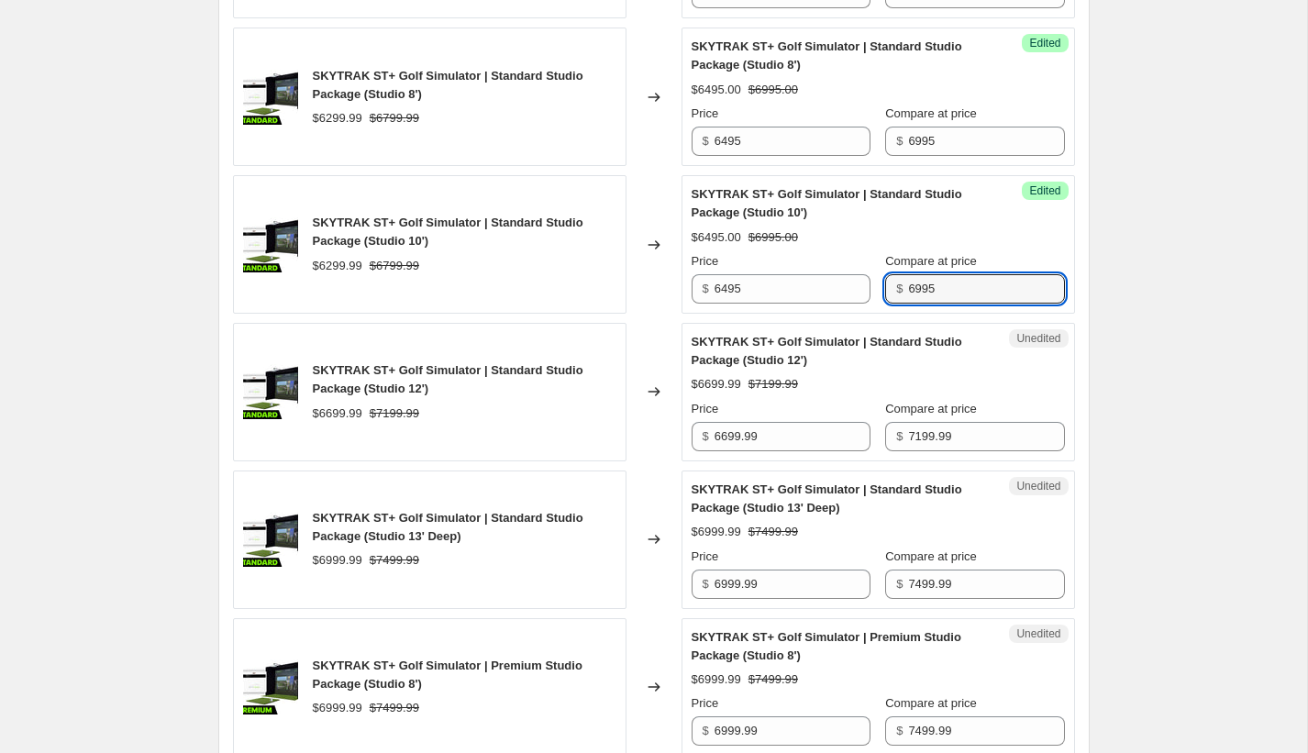
drag, startPoint x: 948, startPoint y: 327, endPoint x: 888, endPoint y: 324, distance: 59.7
click at [888, 304] on div "$ 6995" at bounding box center [974, 288] width 179 height 29
type input "7395"
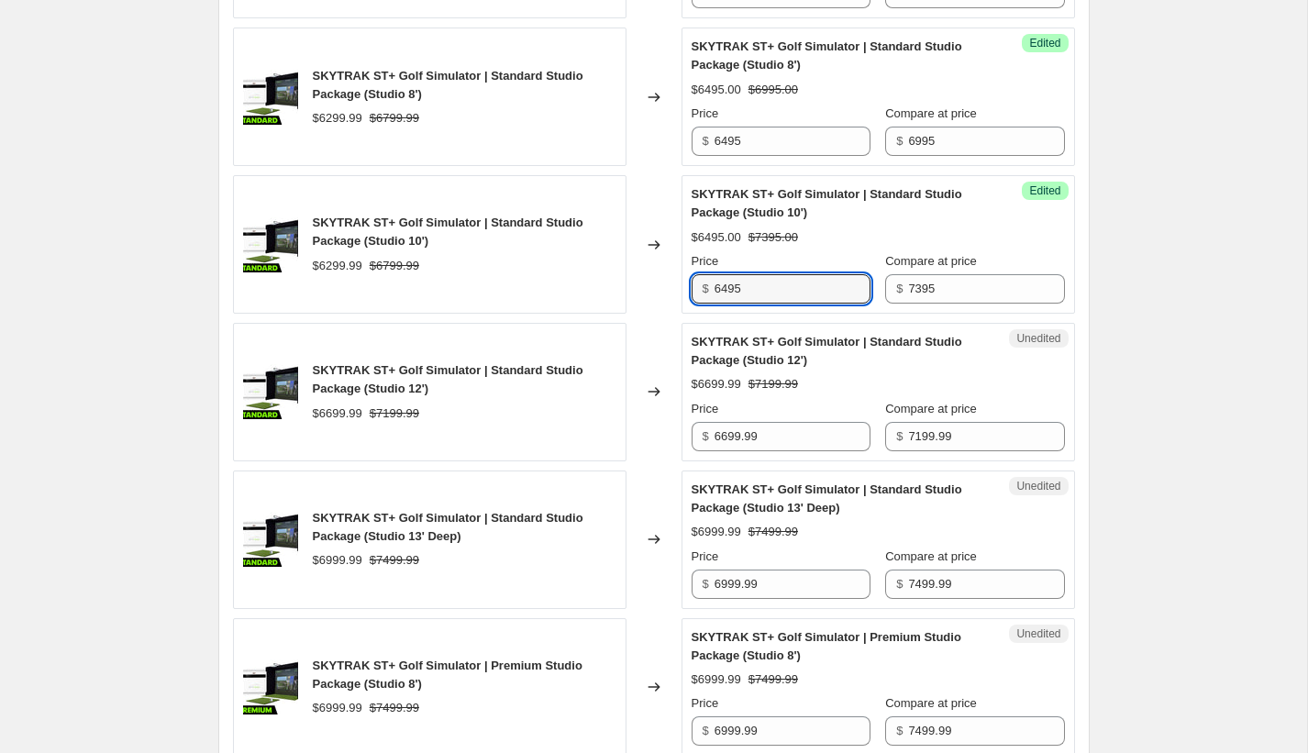
drag, startPoint x: 774, startPoint y: 324, endPoint x: 679, endPoint y: 321, distance: 95.4
click at [679, 314] on div "SKYTRAK ST+ Golf Simulator | Standard Studio Package (Studio 10') $6299.99 $679…" at bounding box center [654, 244] width 842 height 139
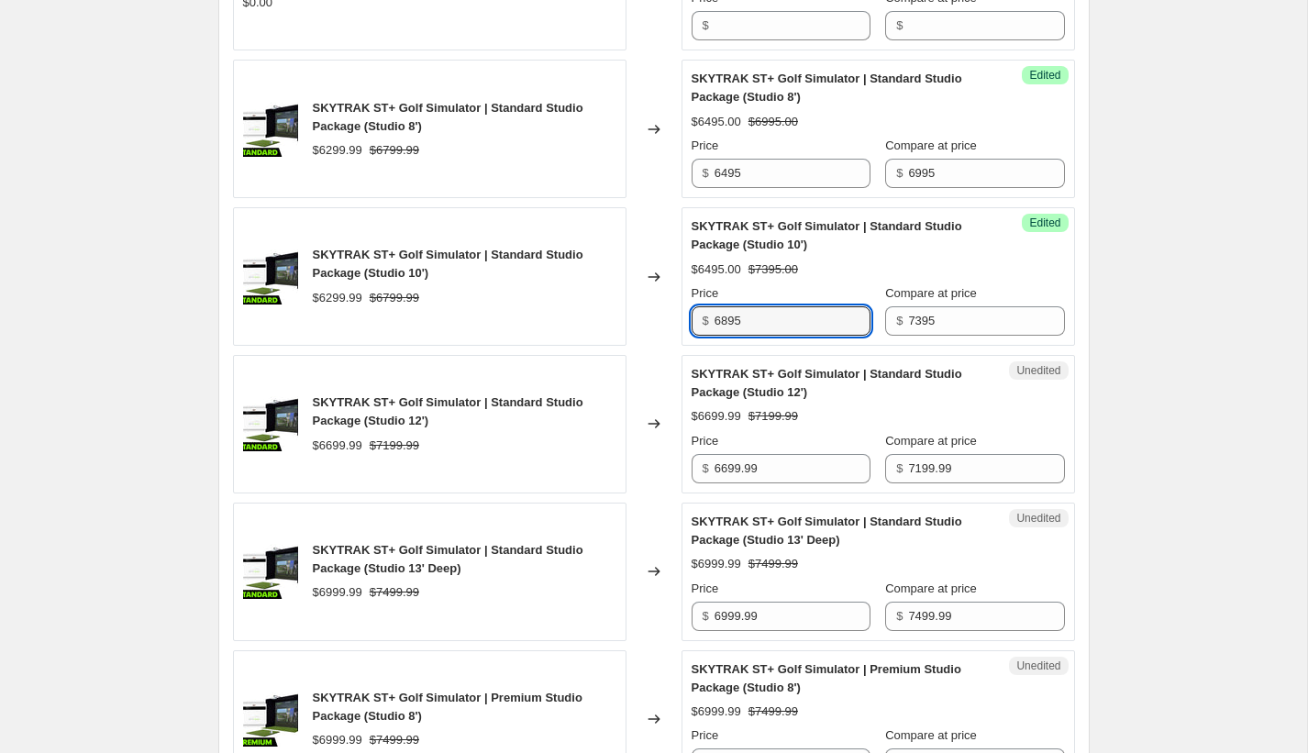
scroll to position [1763, 0]
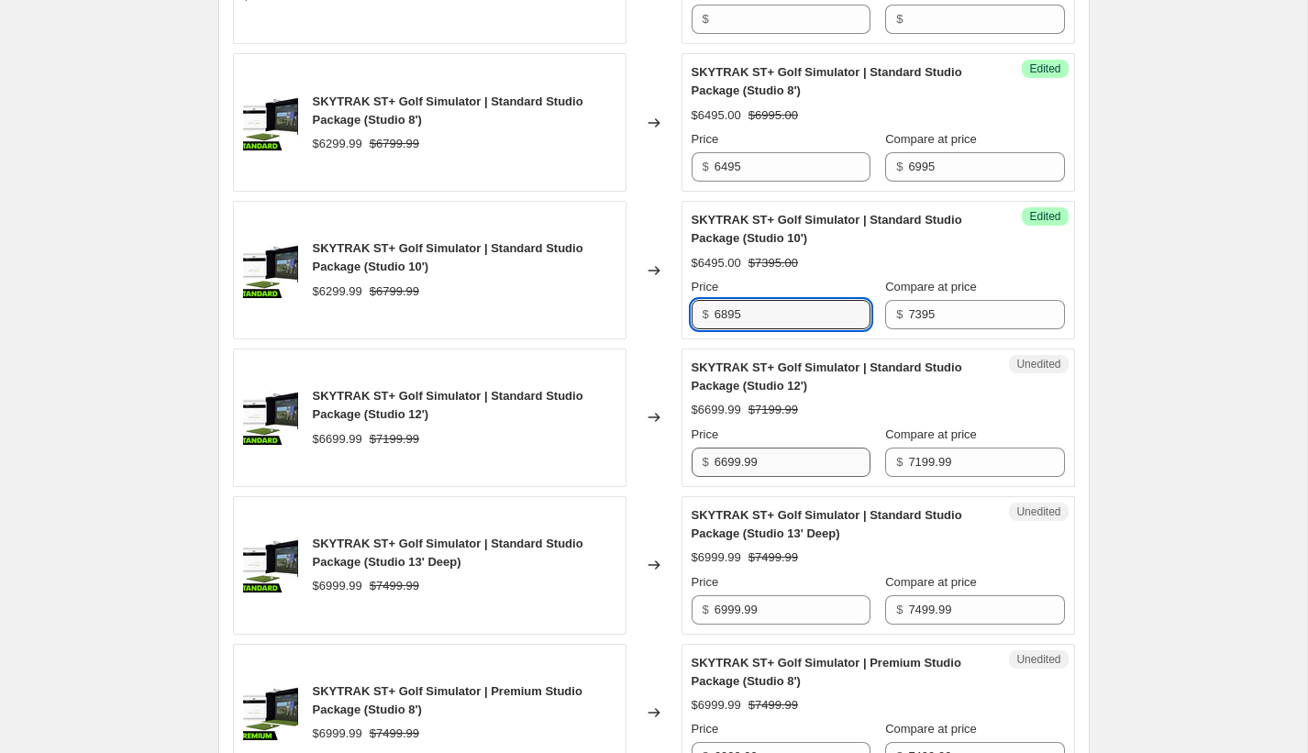
type input "6895"
click at [785, 477] on input "6699.99" at bounding box center [793, 462] width 156 height 29
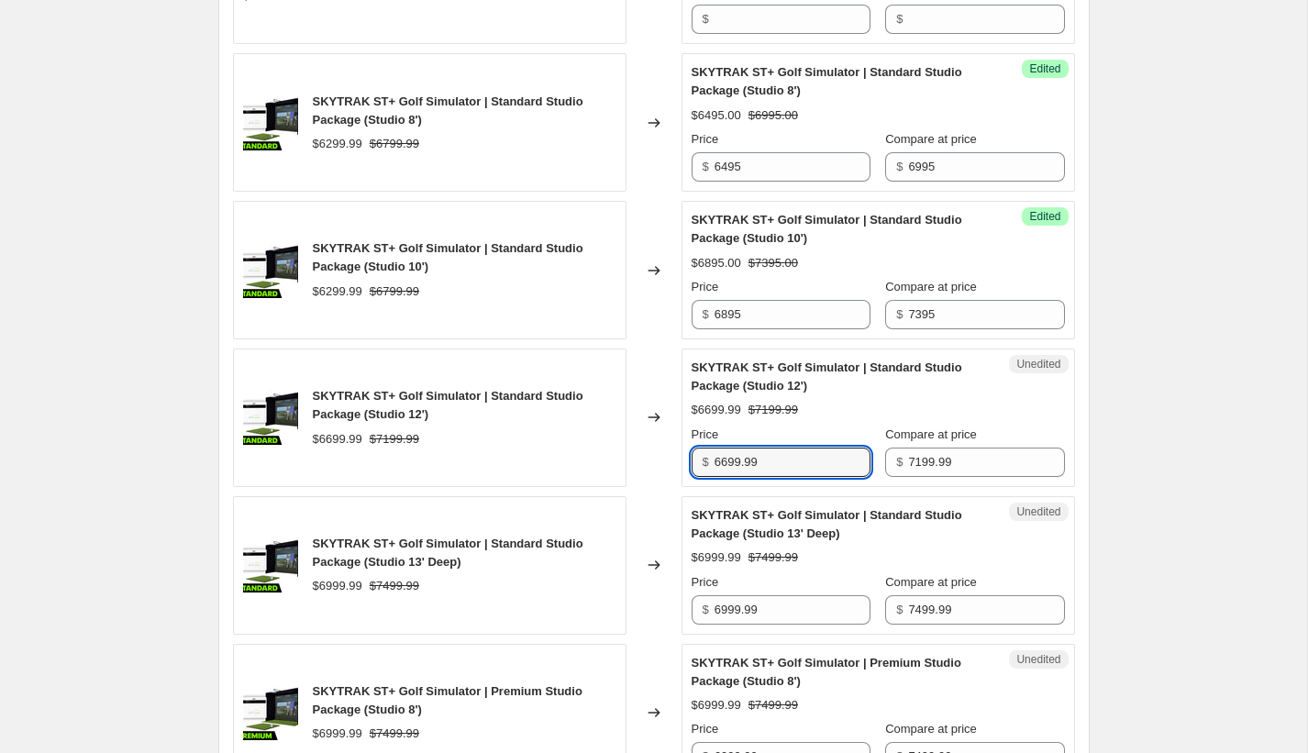
drag, startPoint x: 668, startPoint y: 492, endPoint x: 641, endPoint y: 491, distance: 26.6
click at [641, 487] on div "SKYTRAK ST+ Golf Simulator | Standard Studio Package (Studio 12') $6699.99 $719…" at bounding box center [654, 418] width 842 height 139
type input "6895"
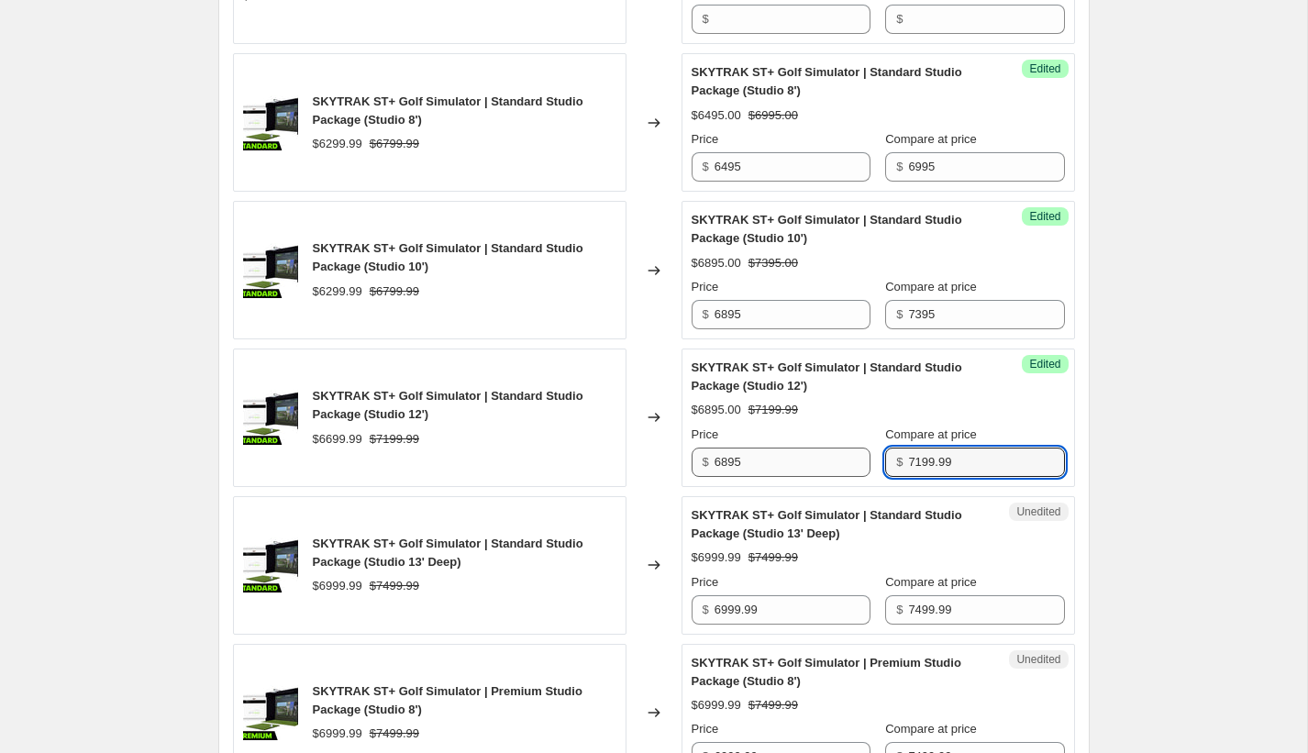
drag, startPoint x: 982, startPoint y: 499, endPoint x: 830, endPoint y: 495, distance: 151.4
click at [831, 477] on div "Price $ 6895 Compare at price $ 7199.99" at bounding box center [878, 451] width 373 height 51
type input "7395"
click at [816, 329] on input "6895" at bounding box center [793, 314] width 156 height 29
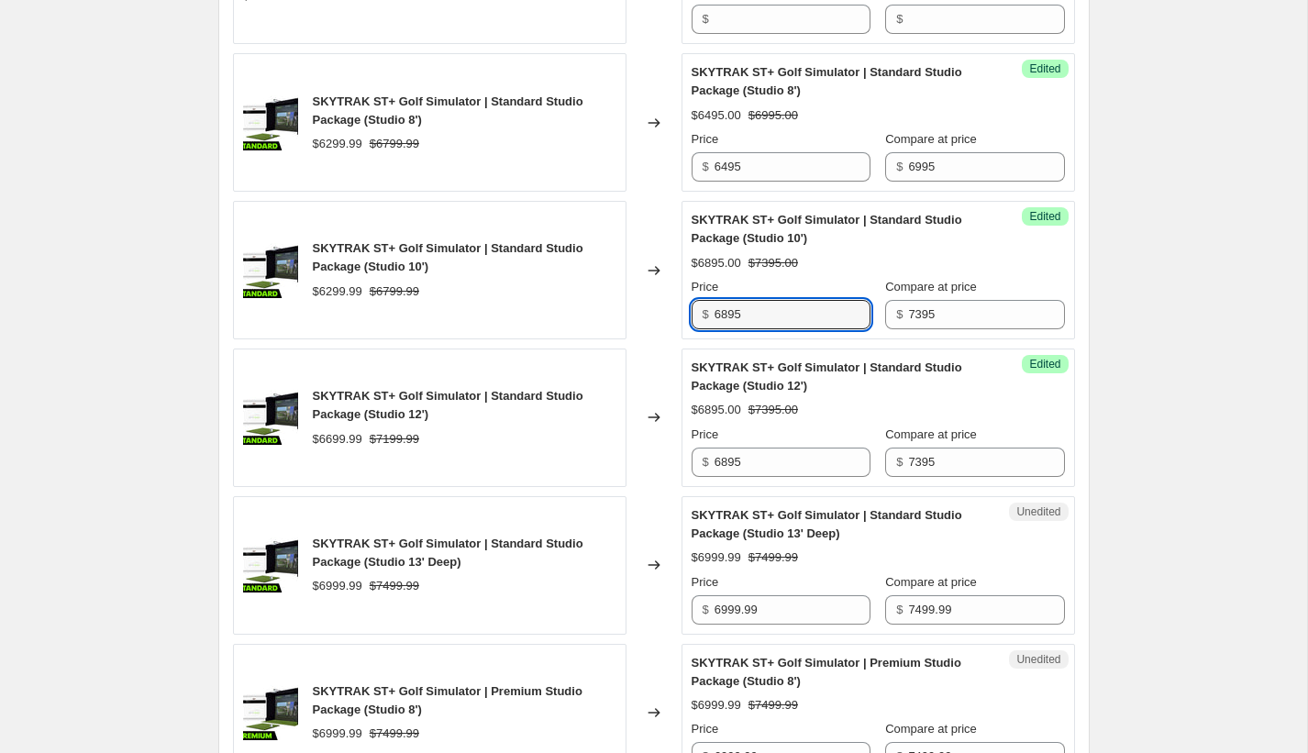
drag, startPoint x: 727, startPoint y: 351, endPoint x: 749, endPoint y: 366, distance: 26.5
click at [727, 329] on input "6895" at bounding box center [793, 314] width 156 height 29
type input "6495"
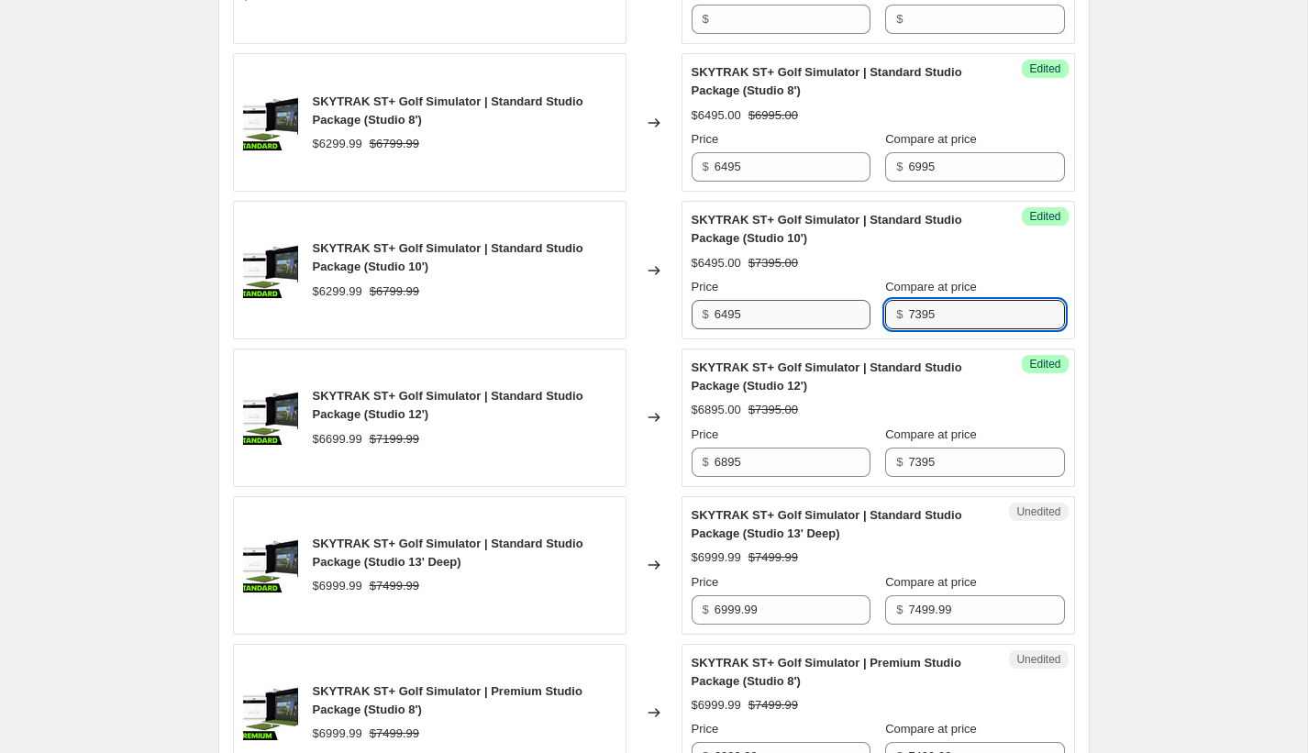
drag, startPoint x: 953, startPoint y: 351, endPoint x: 869, endPoint y: 348, distance: 84.5
click at [869, 329] on div "Price $ 6495 Compare at price $ 7395" at bounding box center [878, 303] width 373 height 51
type input "6995"
click at [1123, 386] on div "Create new price [MEDICAL_DATA]. This page is ready Create new price [MEDICAL_D…" at bounding box center [653, 121] width 1307 height 3769
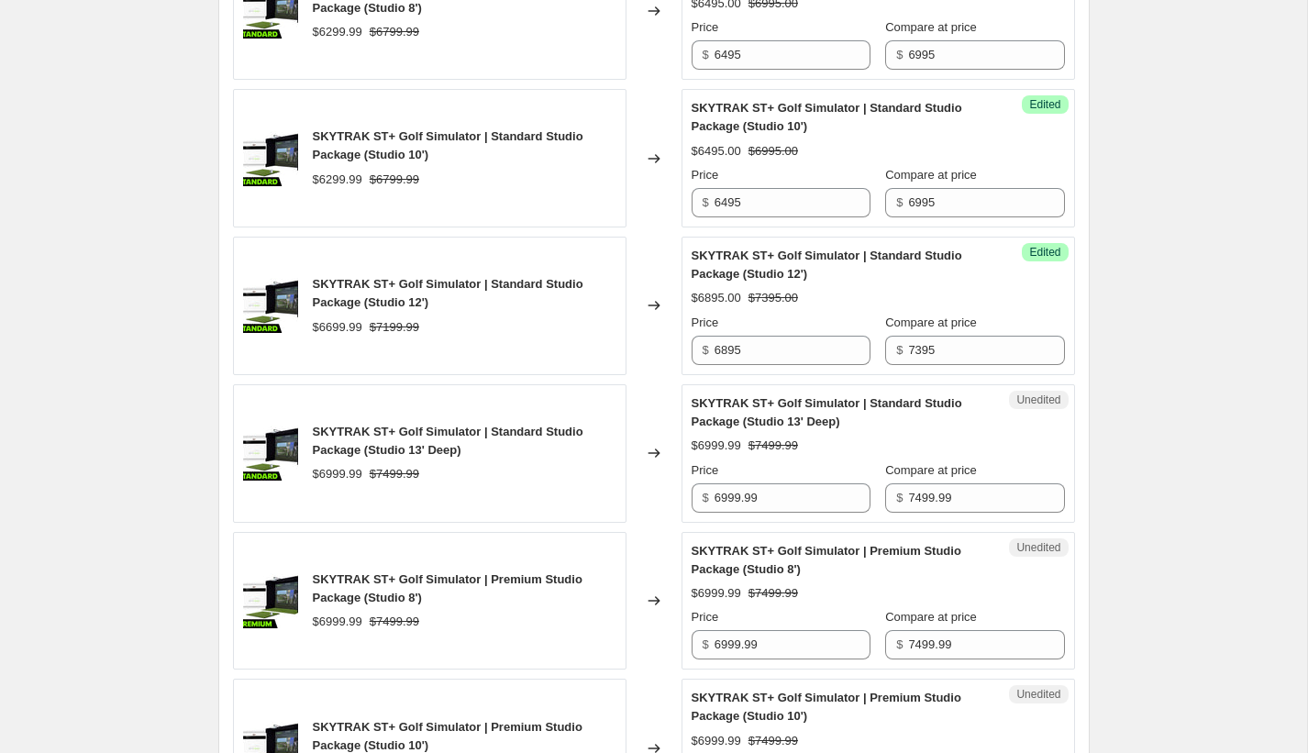
scroll to position [1988, 0]
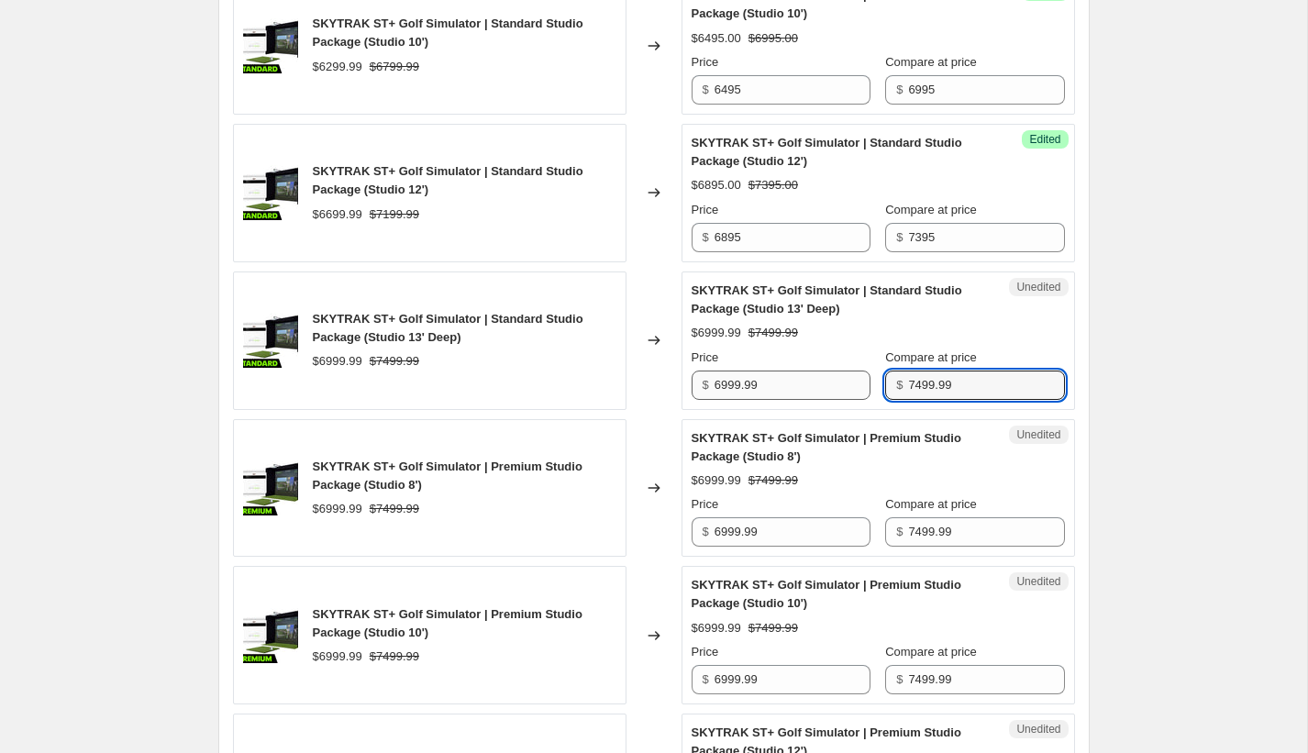
drag, startPoint x: 967, startPoint y: 421, endPoint x: 824, endPoint y: 416, distance: 143.2
click at [824, 400] on div "Price $ 6999.99 Compare at price $ 7499.99" at bounding box center [878, 374] width 373 height 51
type input "7695"
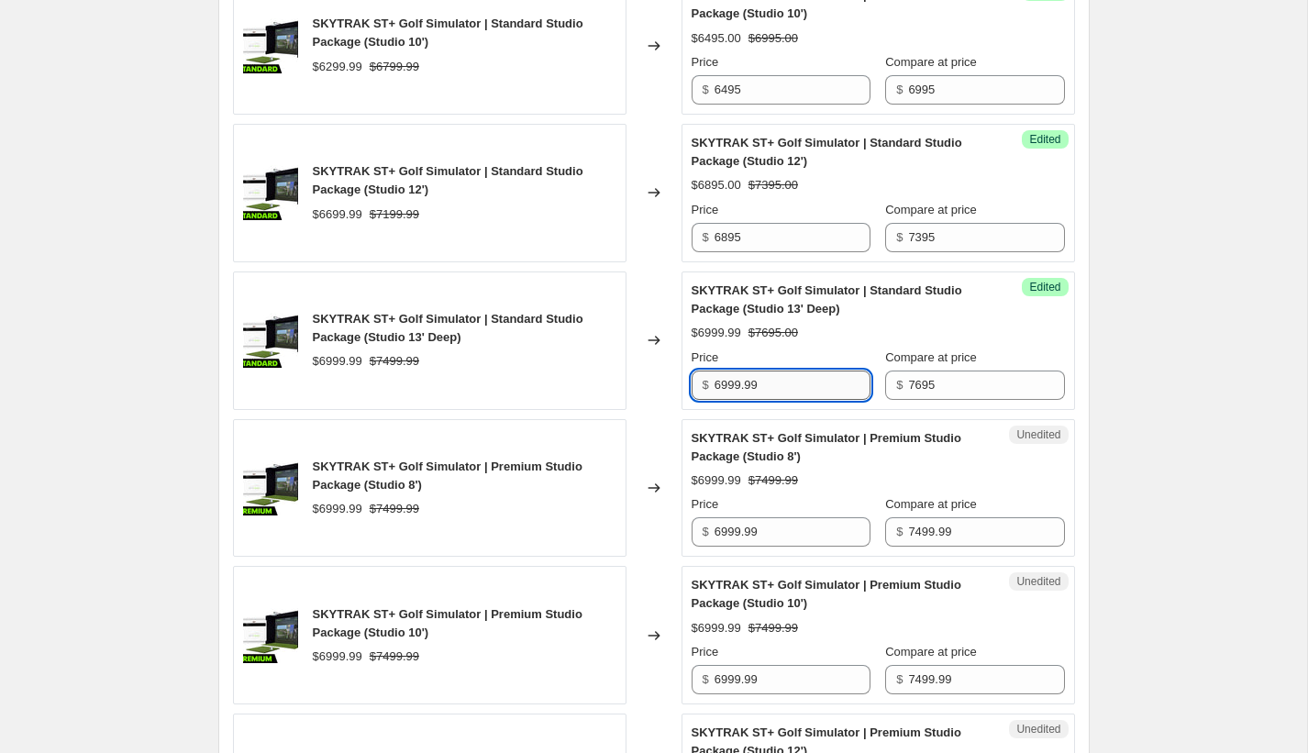
scroll to position [1986, 0]
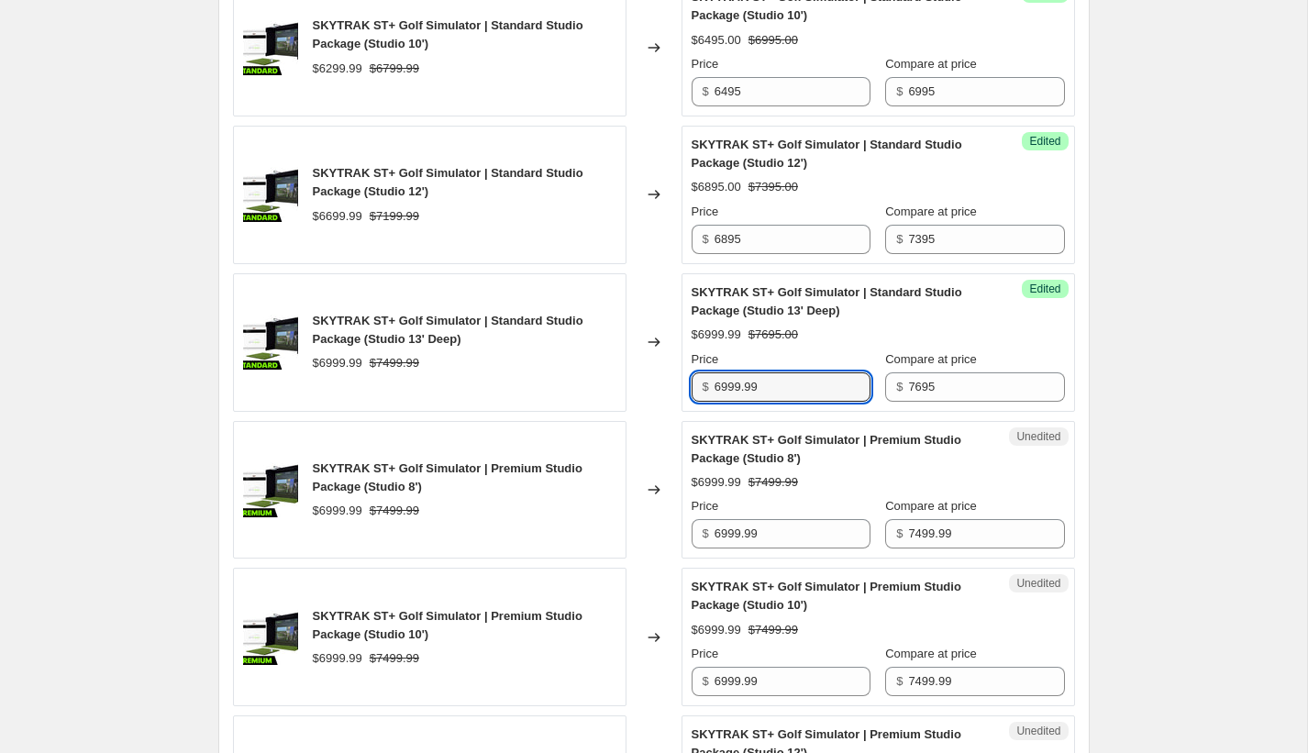
drag, startPoint x: 779, startPoint y: 424, endPoint x: 671, endPoint y: 422, distance: 107.3
click at [671, 412] on div "SKYTRAK ST+ Golf Simulator | Standard Studio Package (Studio 13' Deep) $6999.99…" at bounding box center [654, 342] width 842 height 139
type input "7195"
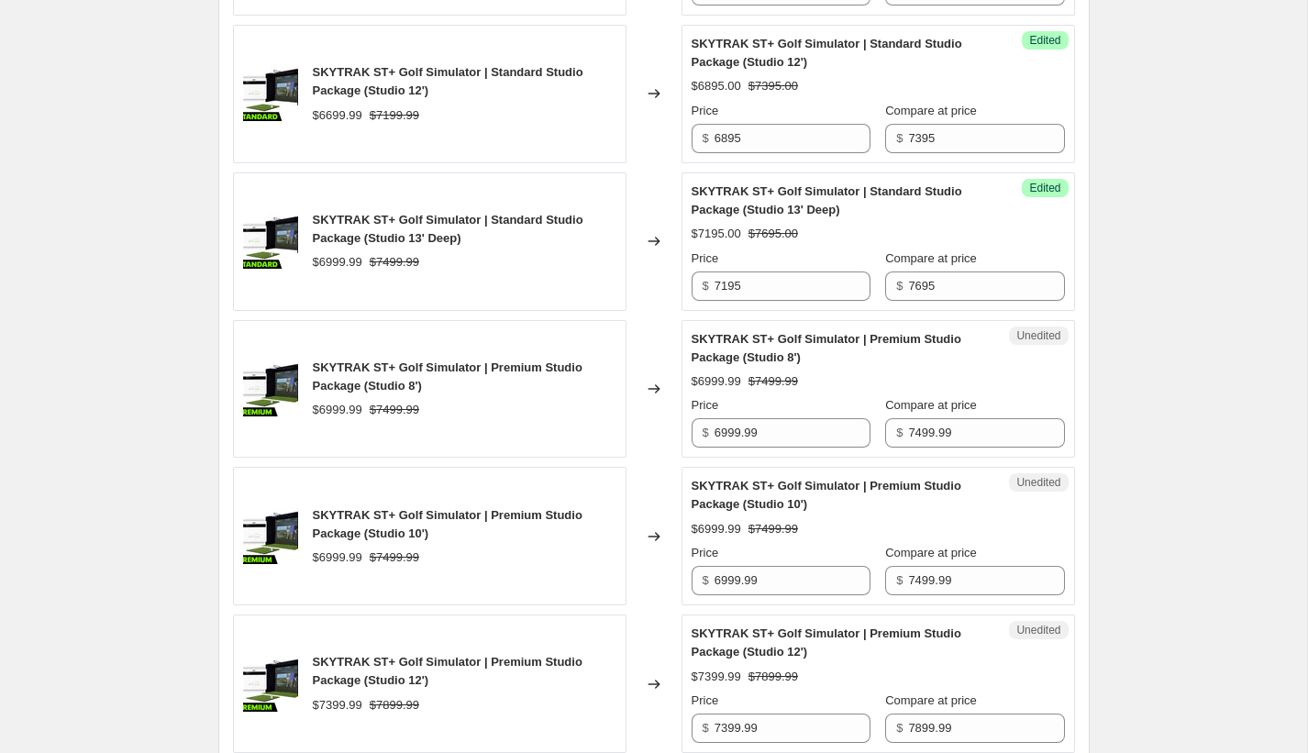
scroll to position [2117, 0]
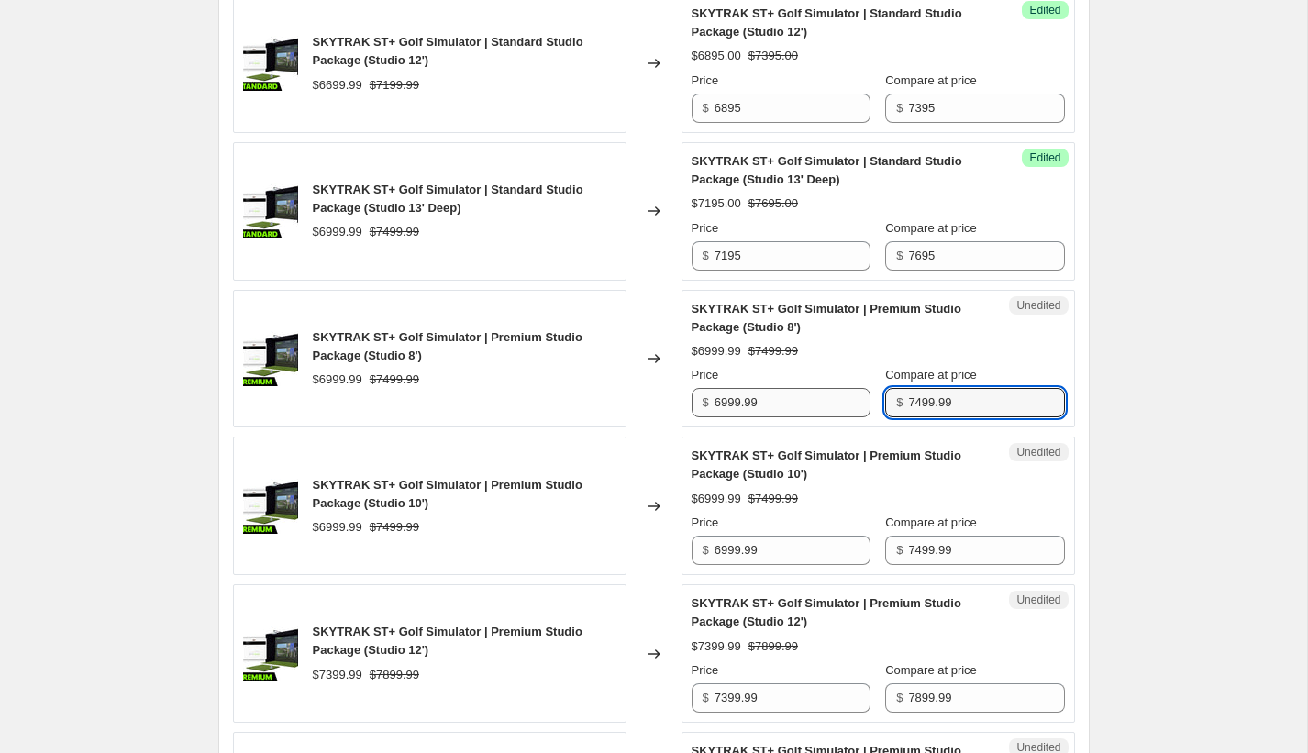
drag, startPoint x: 967, startPoint y: 440, endPoint x: 854, endPoint y: 435, distance: 113.0
click at [854, 417] on div "Price $ 6999.99 Compare at price $ 7499.99" at bounding box center [878, 391] width 373 height 51
type input "7695"
drag, startPoint x: 799, startPoint y: 439, endPoint x: 571, endPoint y: 429, distance: 228.6
click at [571, 428] on div "SKYTRAK ST+ Golf Simulator | Premium Studio Package (Studio 8') $6999.99 $7499.…" at bounding box center [654, 359] width 842 height 139
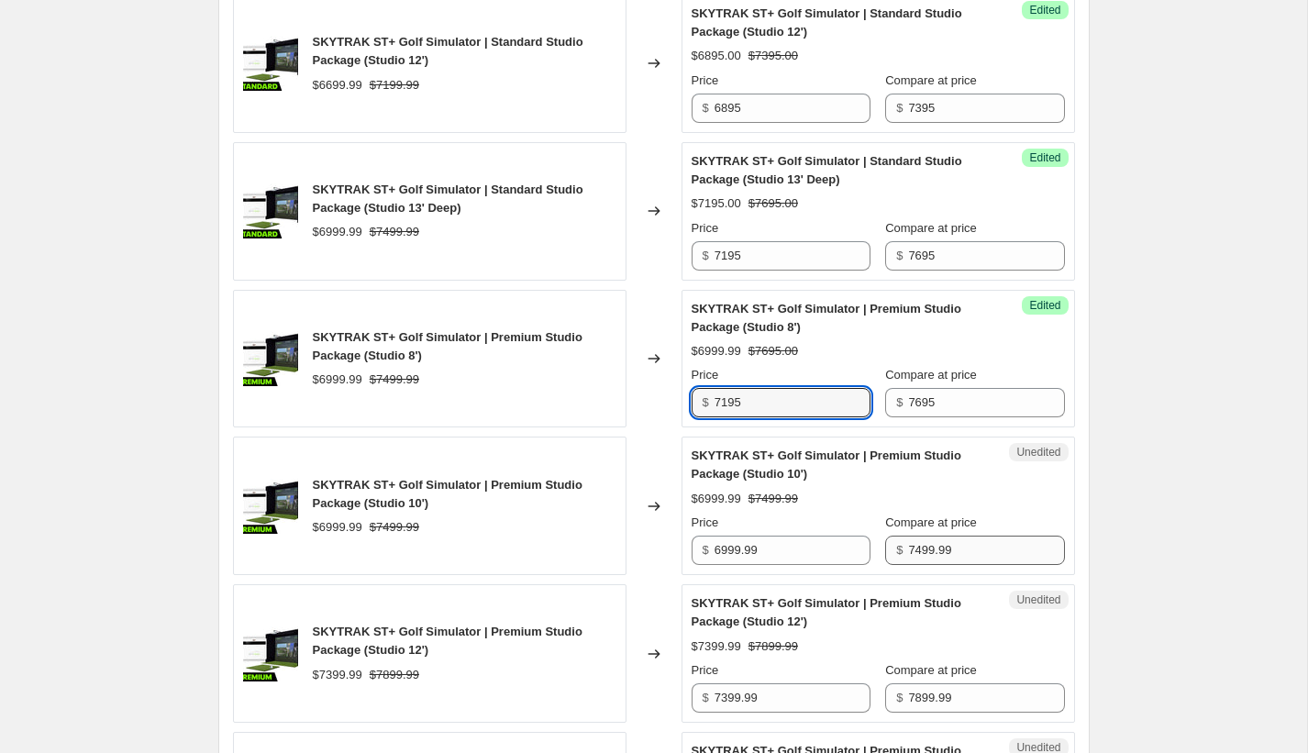
type input "7195"
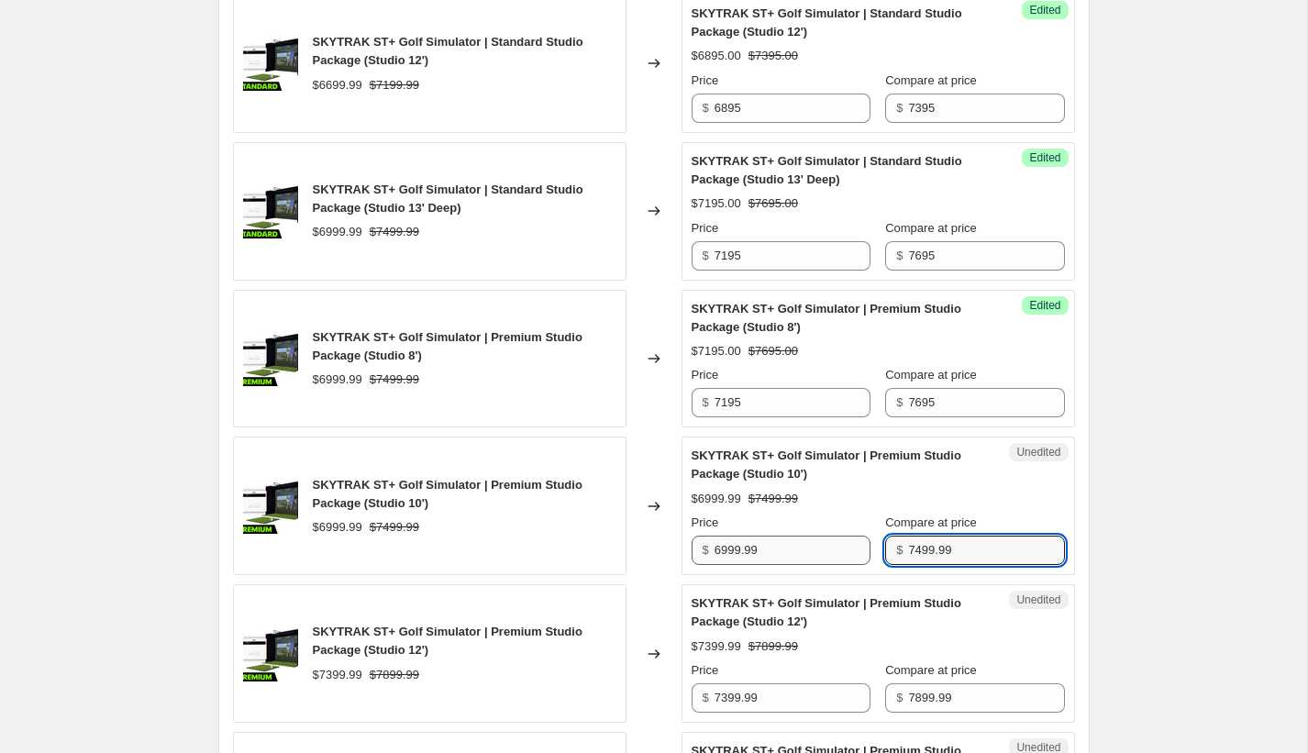
drag, startPoint x: 982, startPoint y: 592, endPoint x: 856, endPoint y: 586, distance: 126.7
click at [856, 565] on div "Price $ 6999.99 Compare at price $ 7499.99" at bounding box center [878, 539] width 373 height 51
type input "7695"
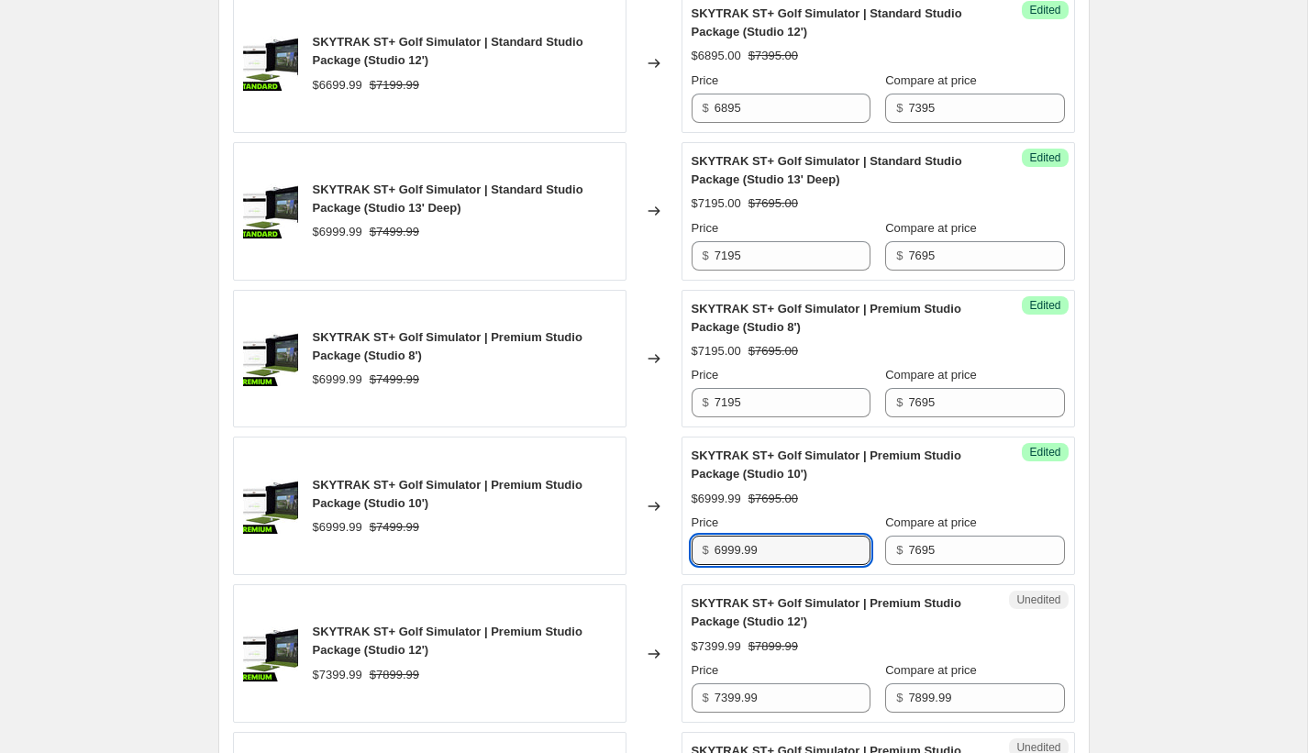
scroll to position [2114, 0]
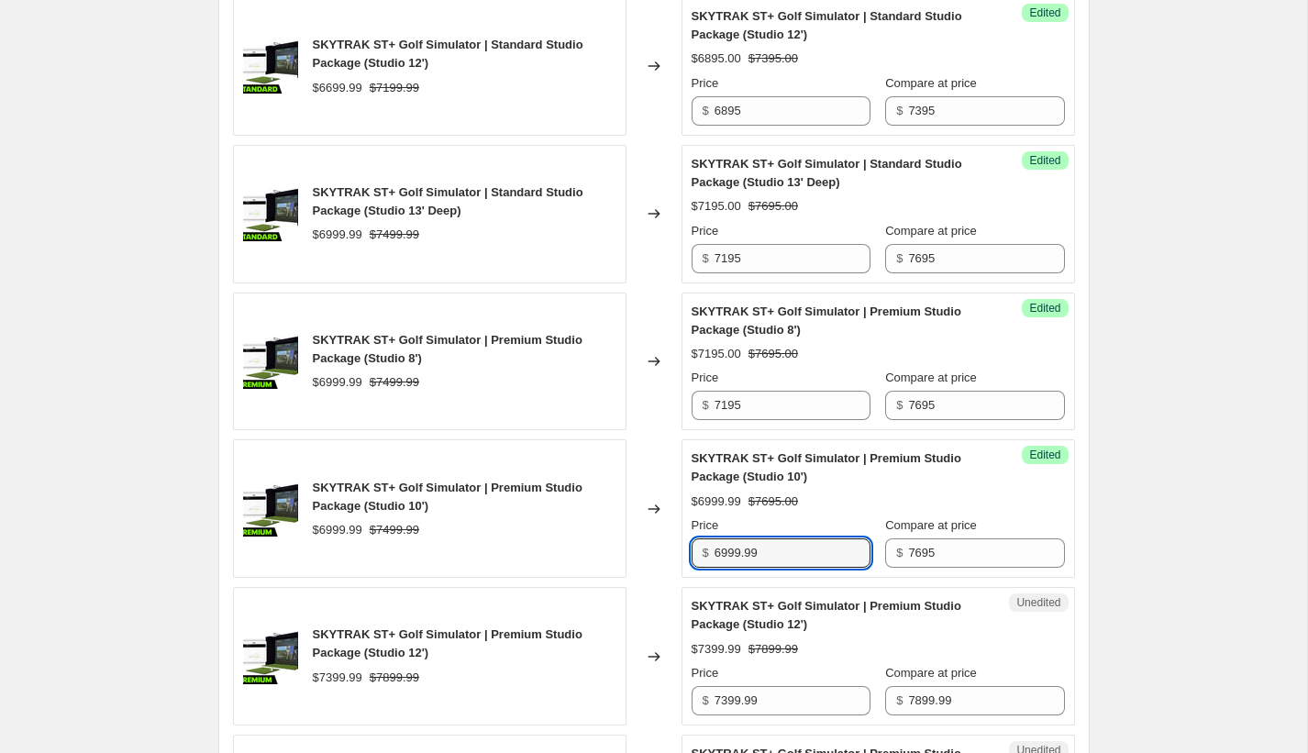
drag, startPoint x: 788, startPoint y: 594, endPoint x: 644, endPoint y: 582, distance: 144.6
click at [644, 578] on div "SKYTRAK ST+ Golf Simulator | Premium Studio Package (Studio 10') $6999.99 $7499…" at bounding box center [654, 508] width 842 height 139
type input "9"
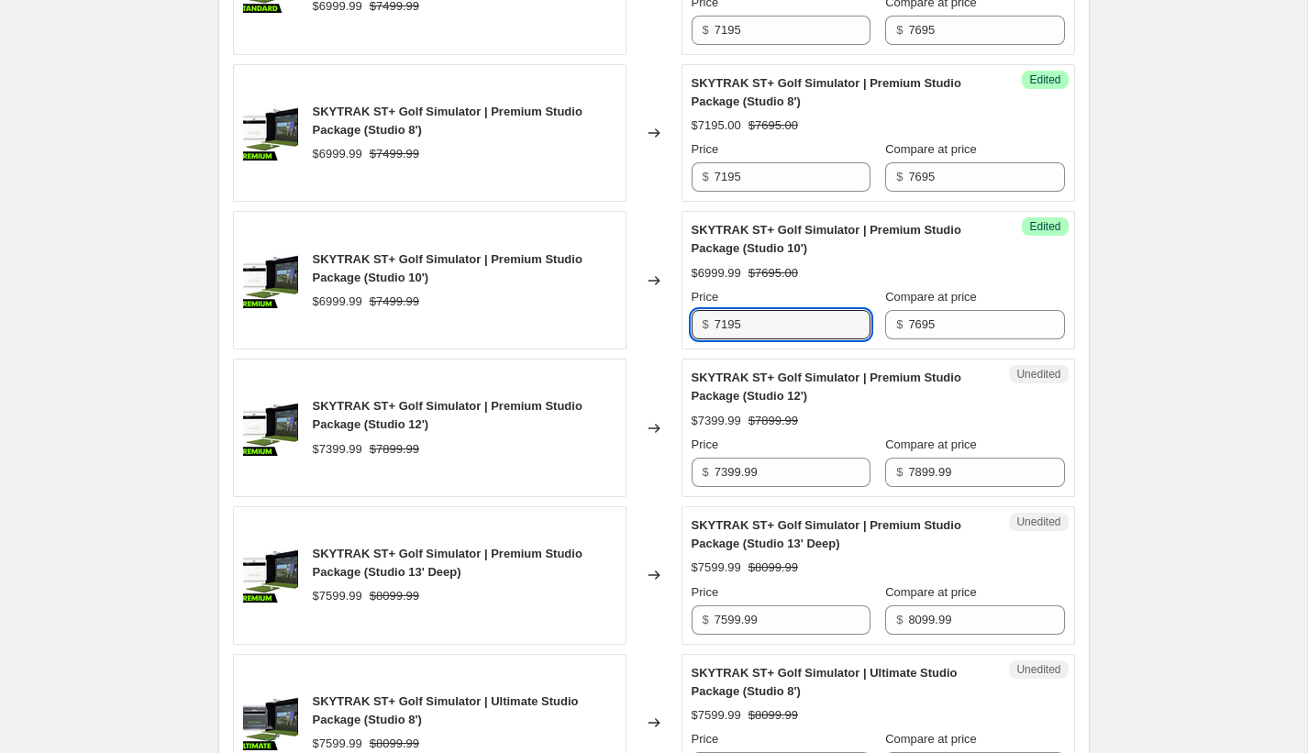
scroll to position [2356, 0]
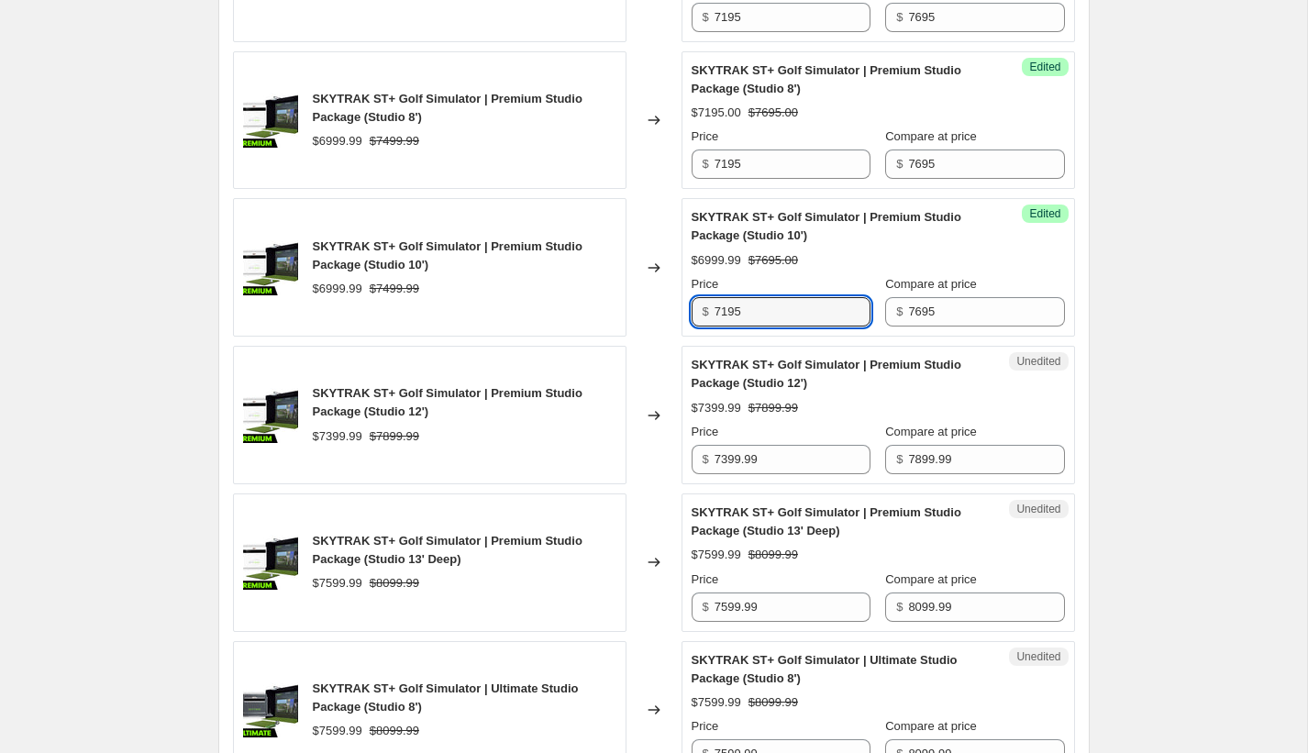
type input "7195"
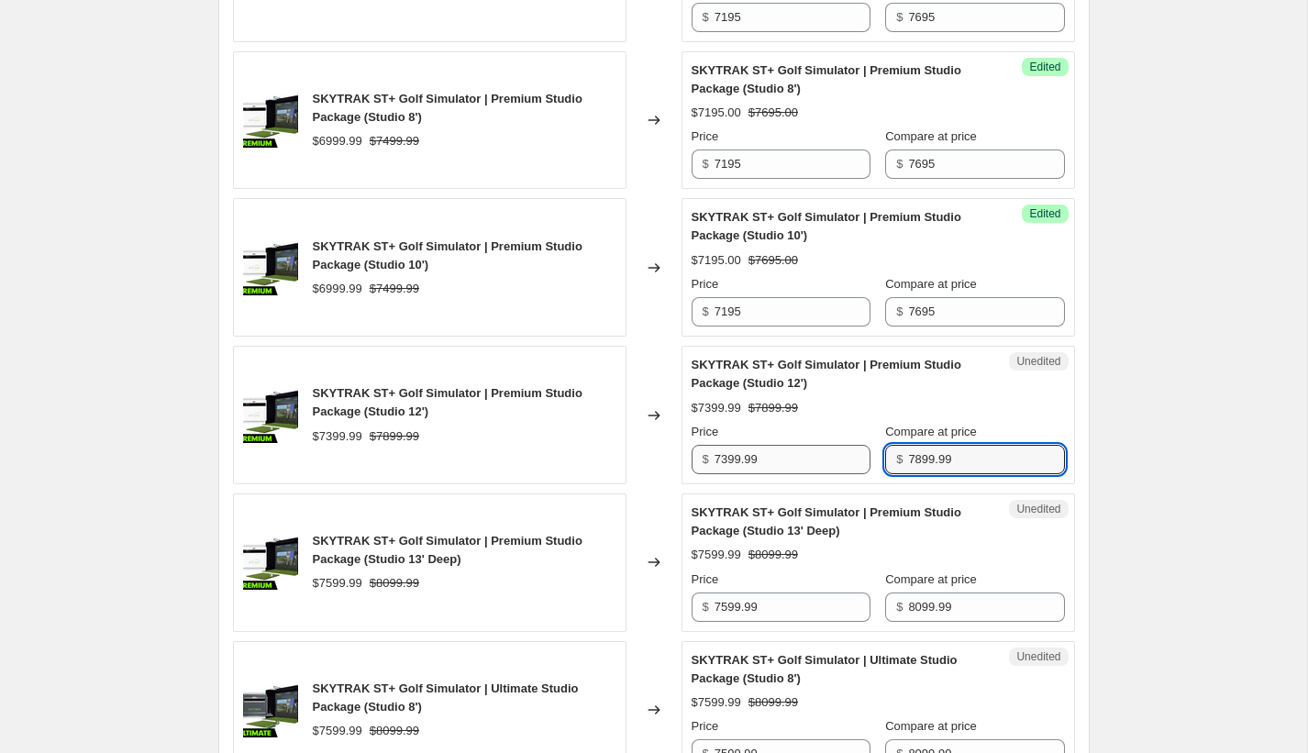
drag, startPoint x: 969, startPoint y: 496, endPoint x: 824, endPoint y: 487, distance: 145.2
click at [829, 474] on div "Price $ 7399.99 Compare at price $ 7899.99" at bounding box center [878, 448] width 373 height 51
type input "8095"
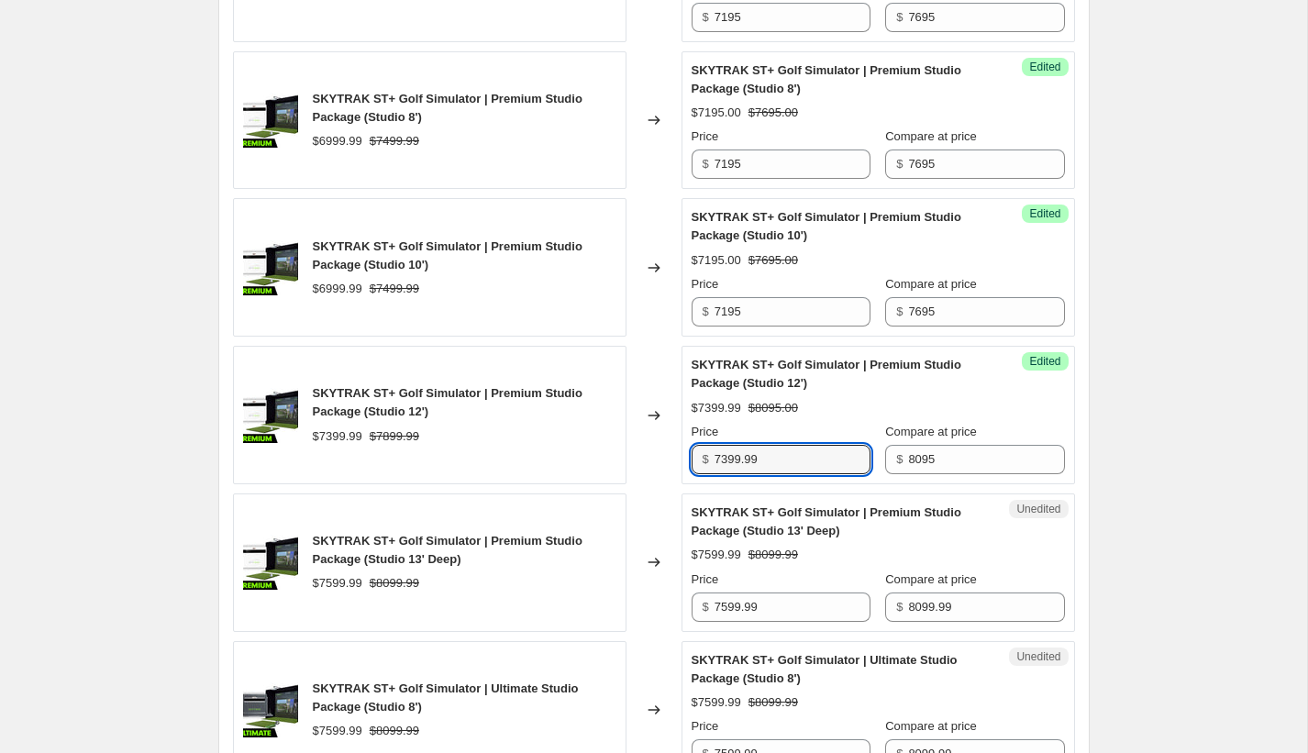
drag, startPoint x: 791, startPoint y: 500, endPoint x: 676, endPoint y: 494, distance: 114.8
click at [676, 484] on div "SKYTRAK ST+ Golf Simulator | Premium Studio Package (Studio 12') $7399.99 $7899…" at bounding box center [654, 415] width 842 height 139
type input "7595"
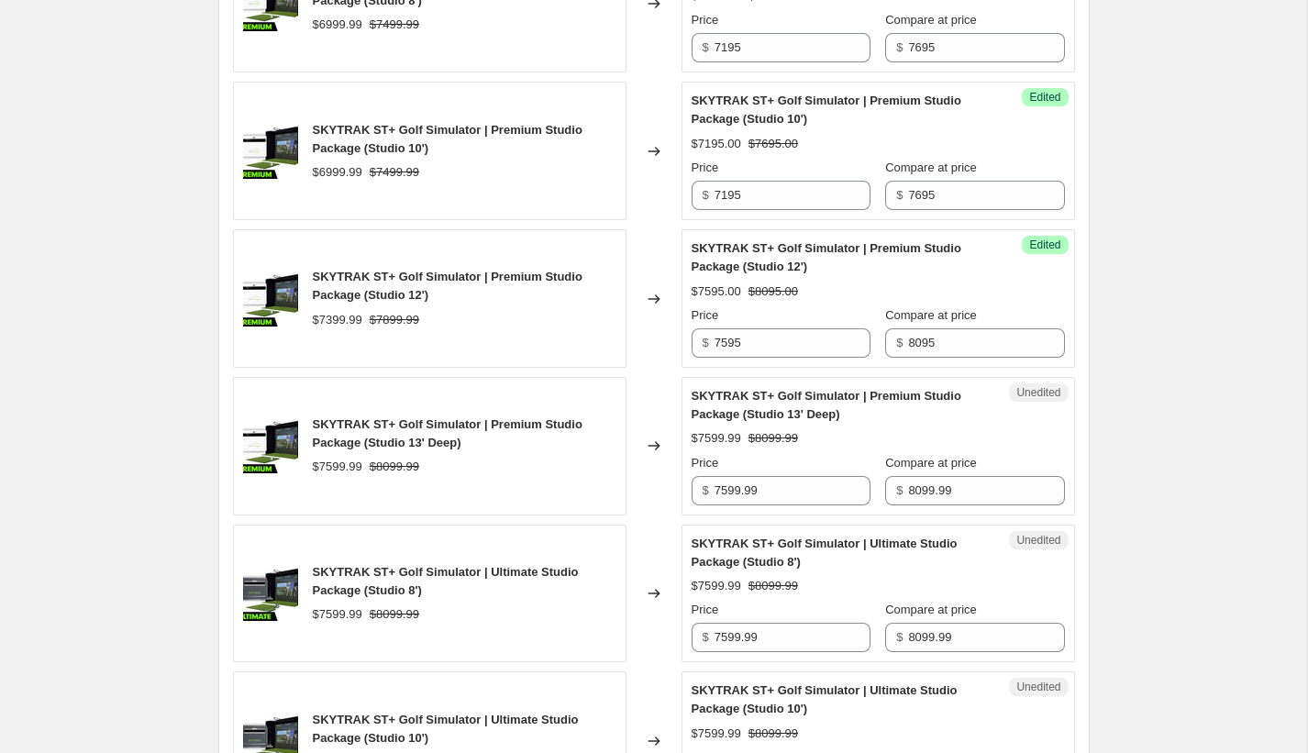
scroll to position [2473, 0]
drag, startPoint x: 904, startPoint y: 523, endPoint x: 876, endPoint y: 521, distance: 28.5
click at [876, 505] on div "Price $ 7599.99 Compare at price $ 8099.99" at bounding box center [878, 478] width 373 height 51
type input "8395"
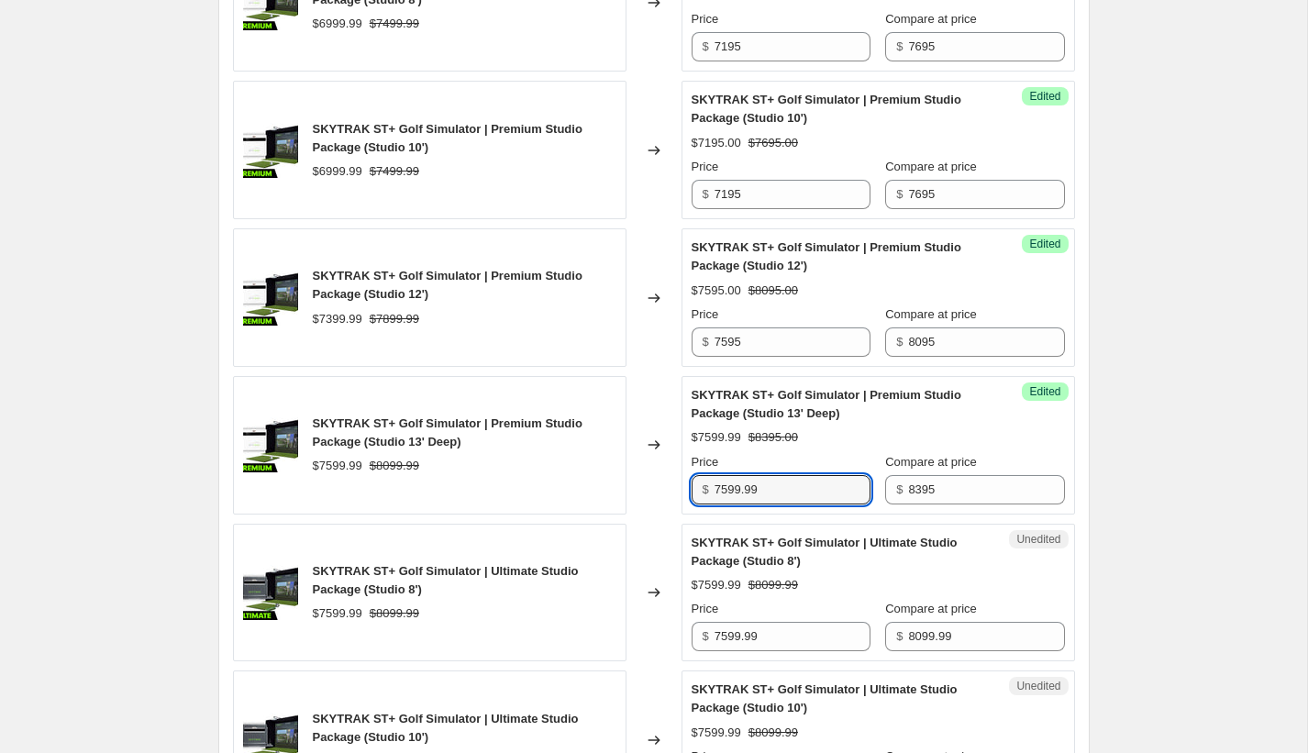
drag, startPoint x: 792, startPoint y: 525, endPoint x: 651, endPoint y: 508, distance: 141.3
click at [651, 508] on div "SKYTRAK ST+ Golf Simulator | Premium Studio Package (Studio 13' Deep) $7599.99 …" at bounding box center [654, 445] width 842 height 139
type input "7895"
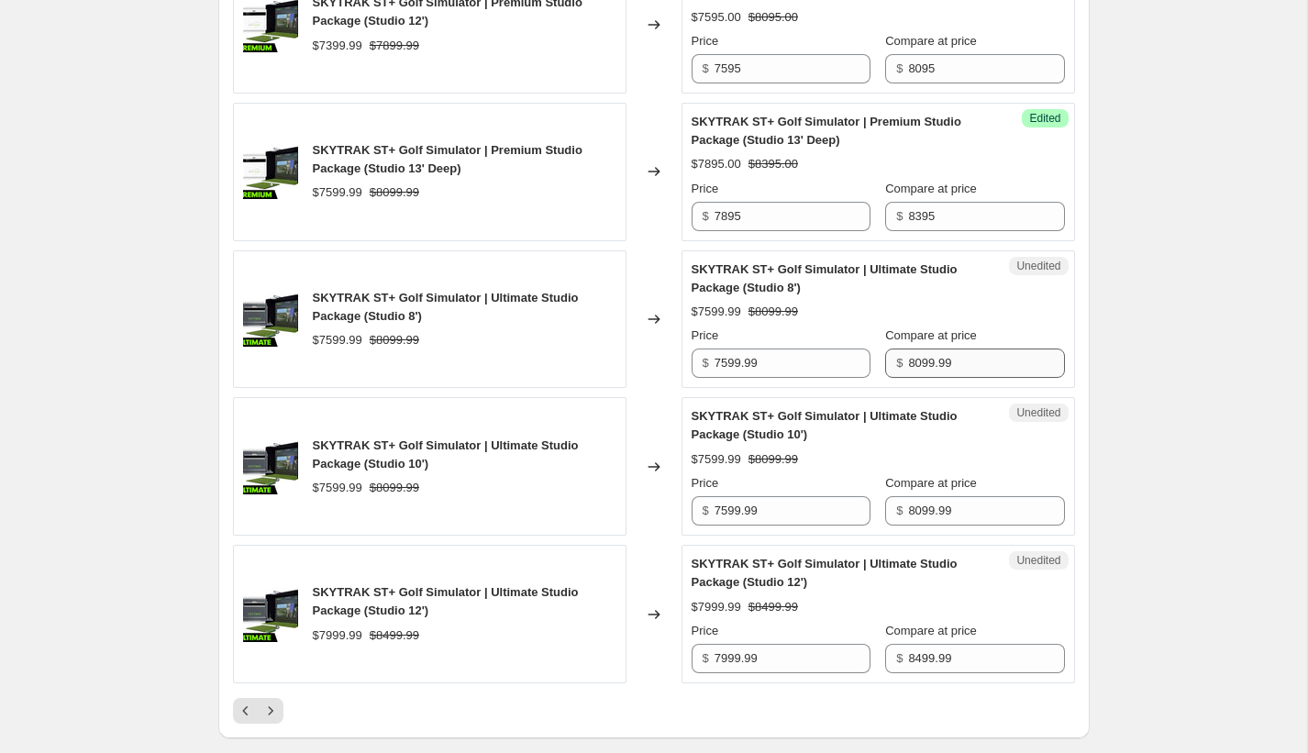
scroll to position [2750, 0]
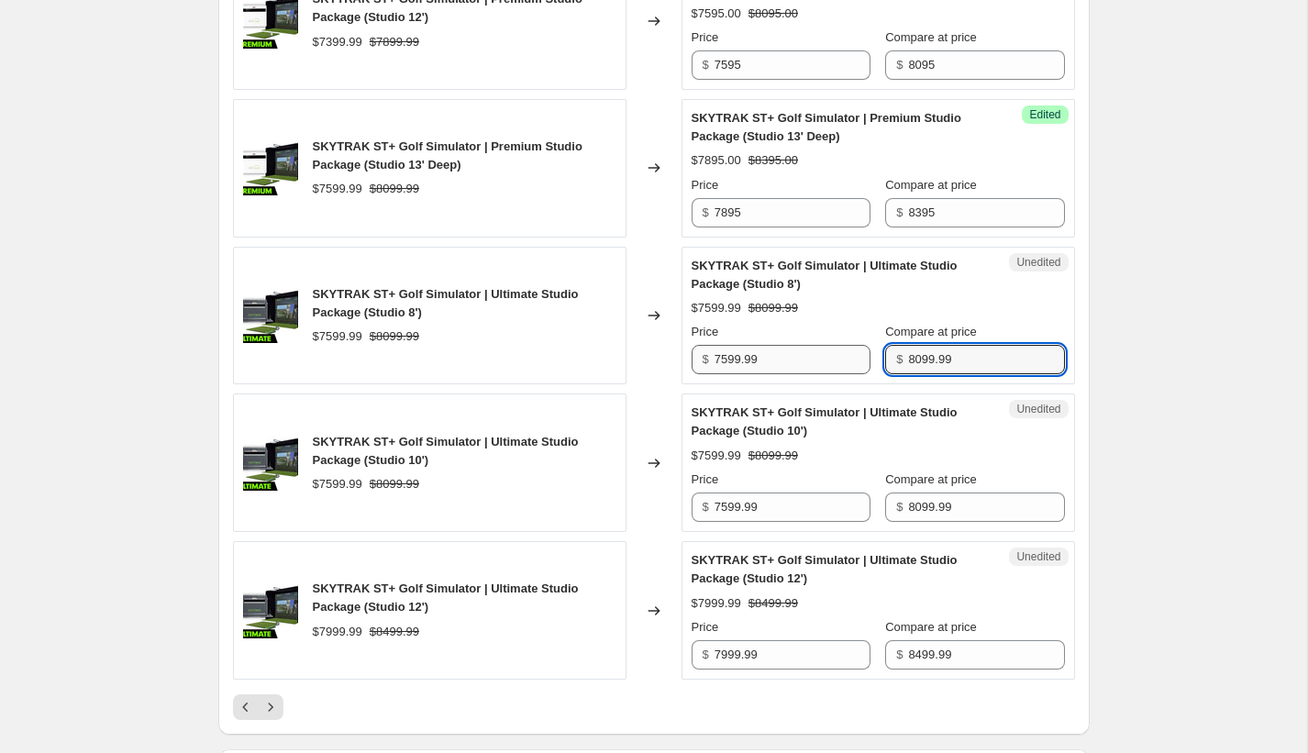
drag, startPoint x: 927, startPoint y: 398, endPoint x: 828, endPoint y: 390, distance: 98.5
click at [828, 374] on div "Price $ 7599.99 Compare at price $ 8099.99" at bounding box center [878, 348] width 373 height 51
type input "8395"
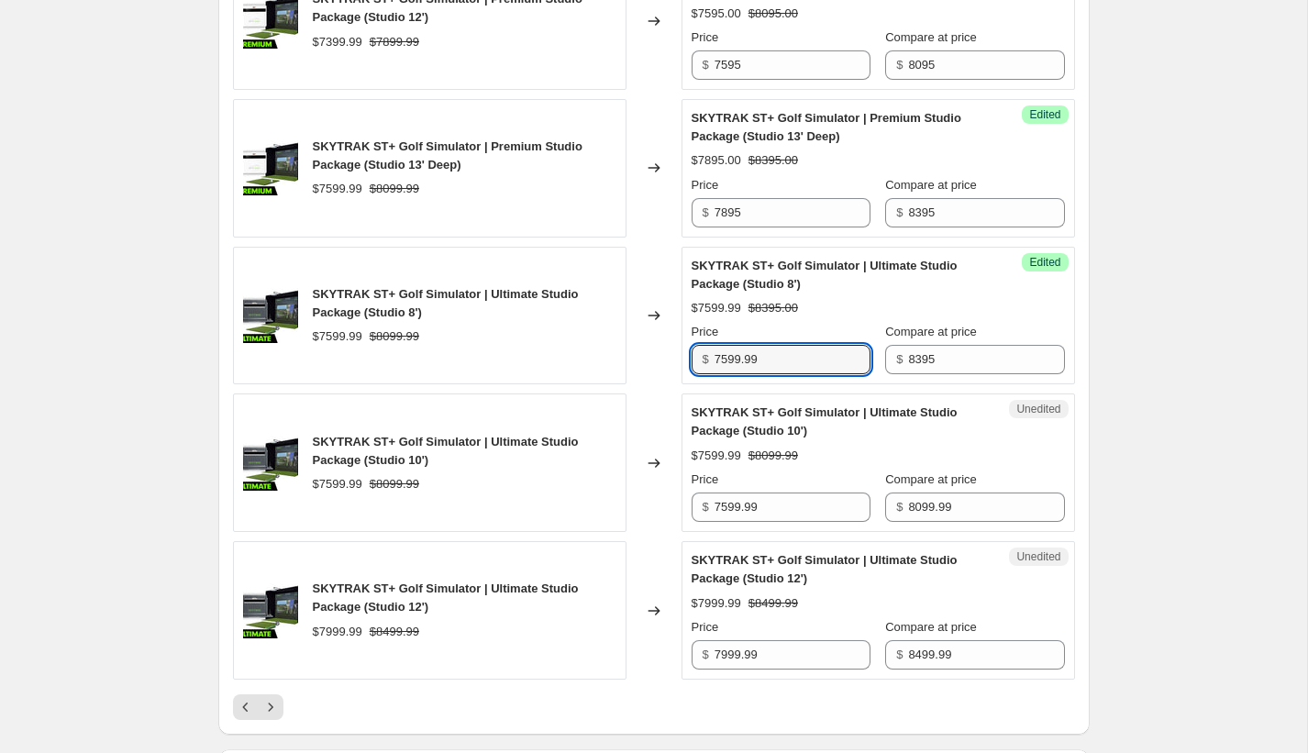
drag, startPoint x: 774, startPoint y: 398, endPoint x: 675, endPoint y: 395, distance: 99.1
click at [675, 385] on div "SKYTRAK ST+ Golf Simulator | Ultimate Studio Package (Studio 8') $7599.99 $8099…" at bounding box center [654, 316] width 842 height 139
type input "7895"
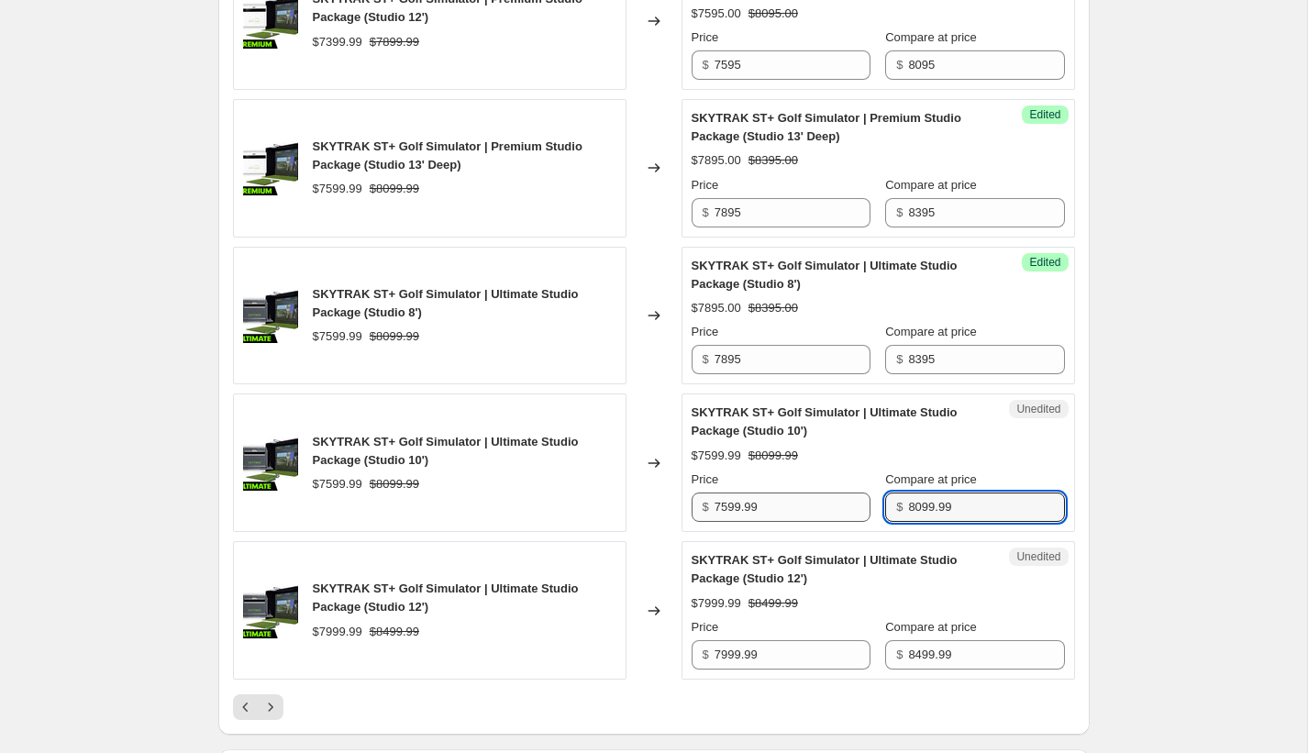
drag, startPoint x: 870, startPoint y: 535, endPoint x: 782, endPoint y: 530, distance: 88.2
click at [782, 522] on div "Price $ 7599.99 Compare at price $ 8099.99" at bounding box center [878, 496] width 373 height 51
type input "8395"
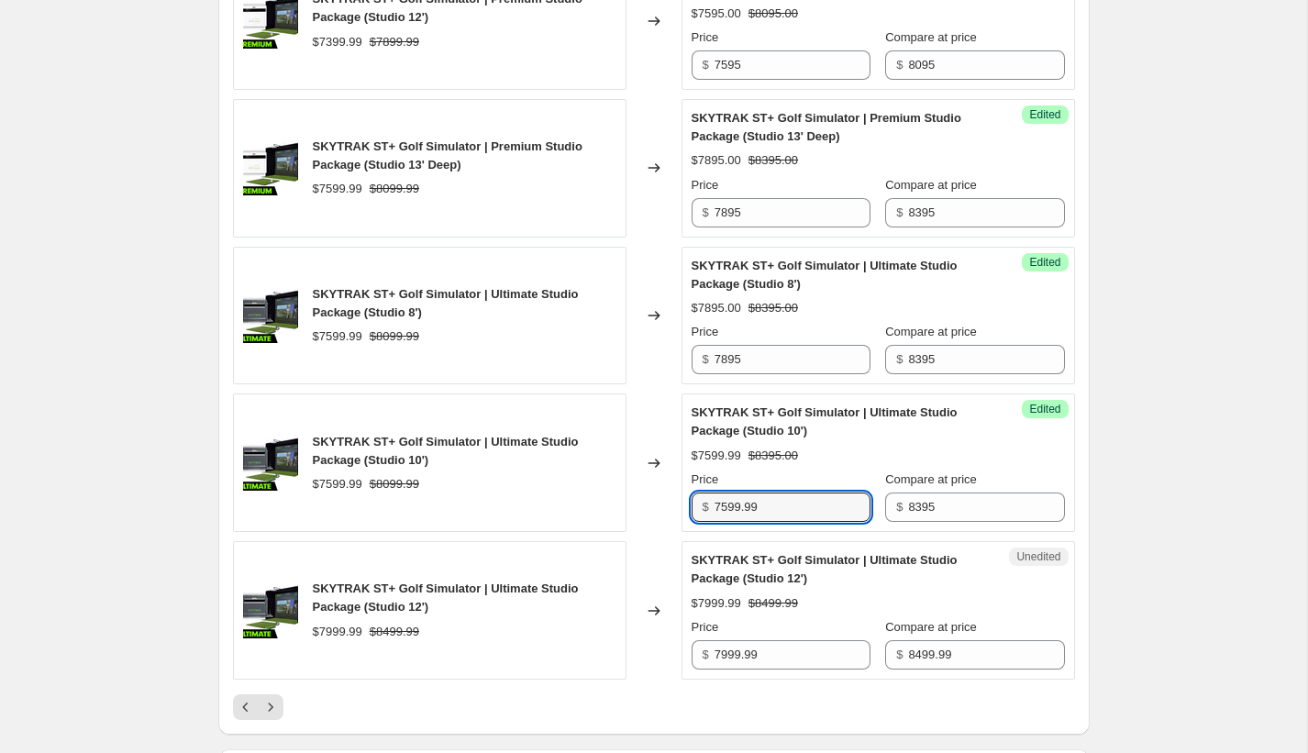
drag, startPoint x: 777, startPoint y: 544, endPoint x: 614, endPoint y: 536, distance: 163.5
click at [614, 532] on div "SKYTRAK ST+ Golf Simulator | Ultimate Studio Package (Studio 10') $7599.99 $809…" at bounding box center [654, 463] width 842 height 139
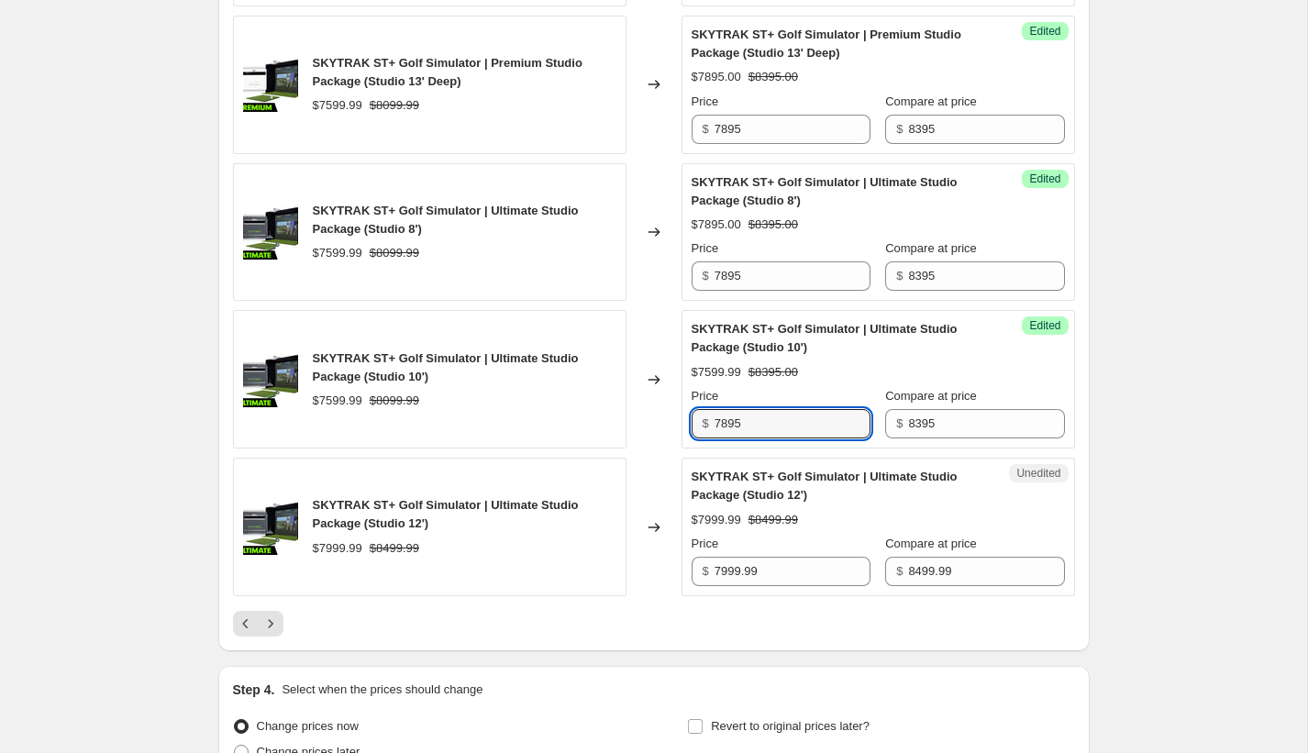
scroll to position [2938, 0]
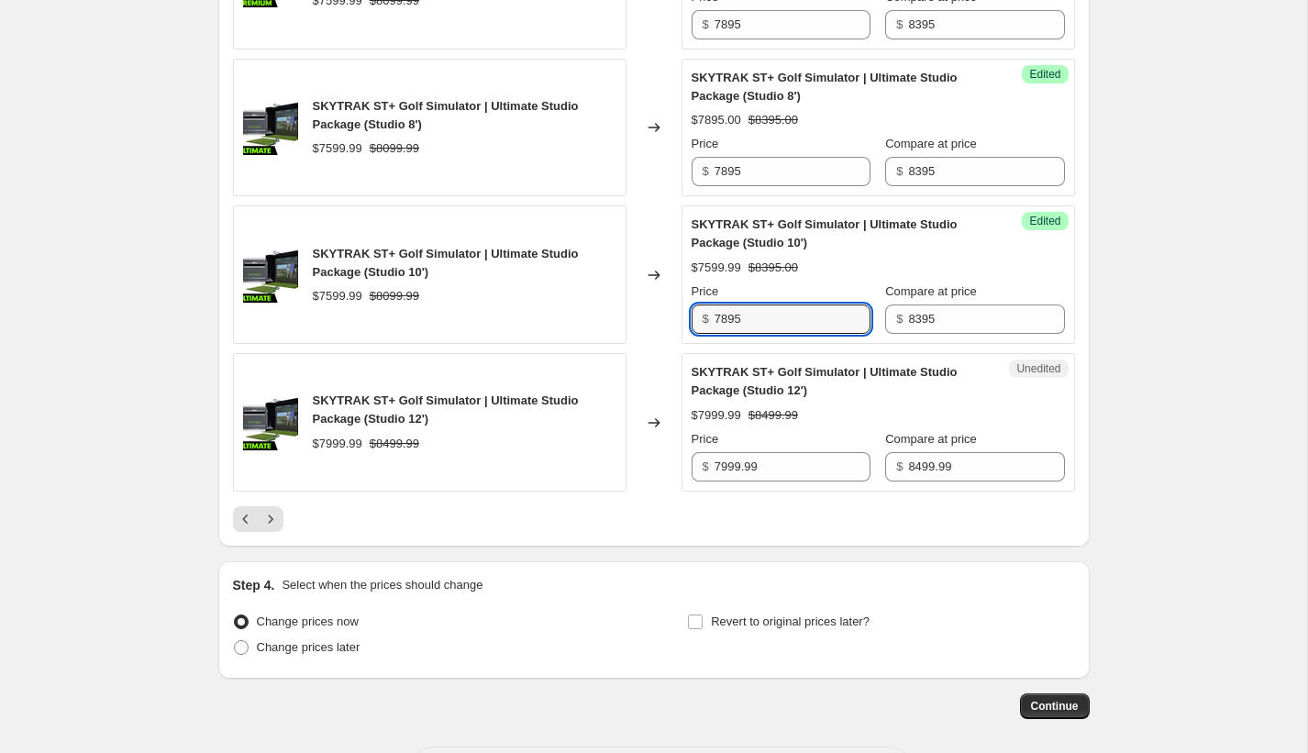
type input "7895"
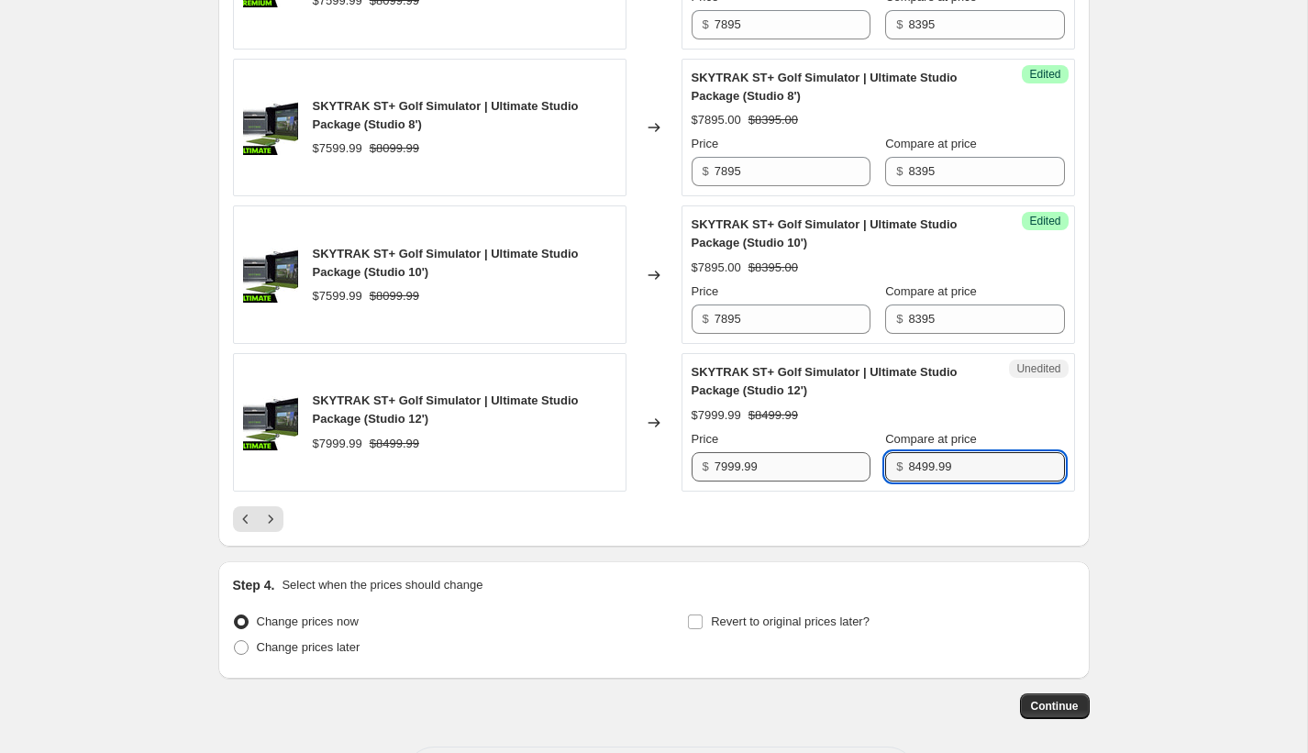
drag, startPoint x: 983, startPoint y: 503, endPoint x: 800, endPoint y: 494, distance: 183.7
click at [800, 482] on div "Price $ 7999.99 Compare at price $ 8499.99" at bounding box center [878, 455] width 373 height 51
type input "8795"
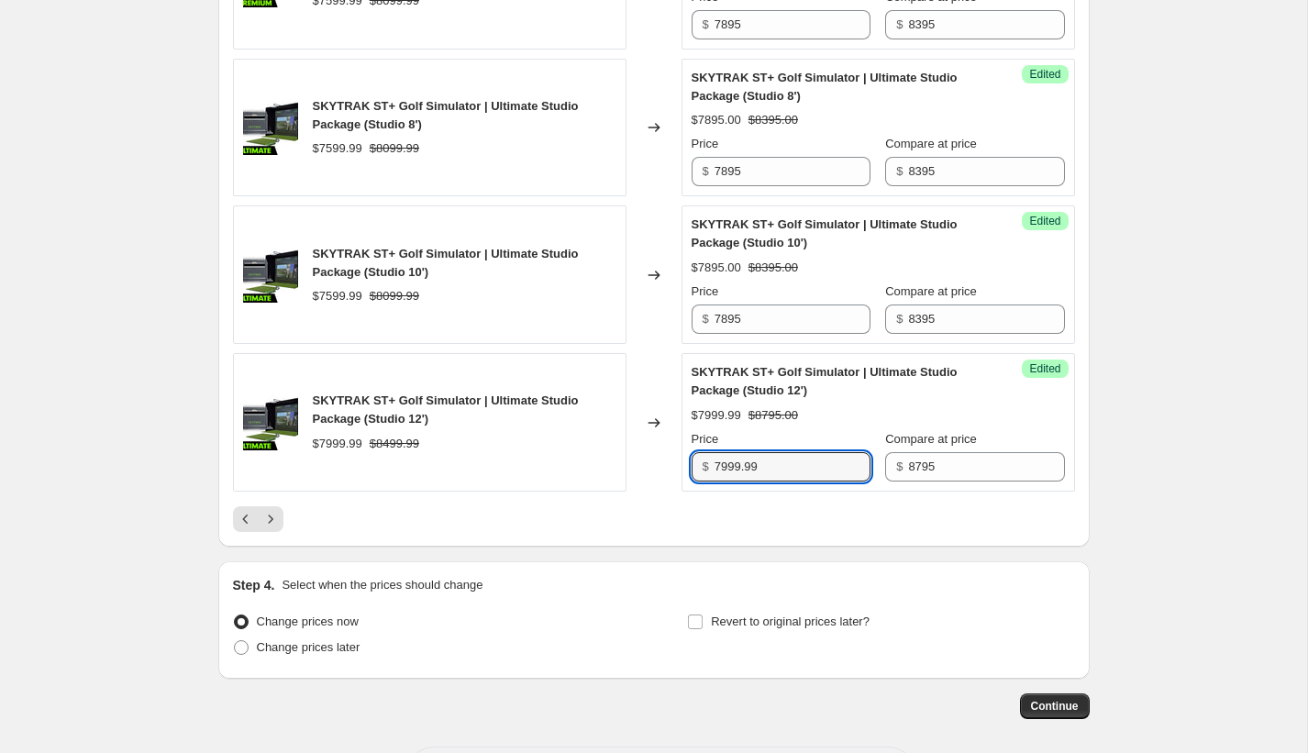
drag, startPoint x: 789, startPoint y: 506, endPoint x: 632, endPoint y: 496, distance: 157.2
click at [632, 492] on div "SKYTRAK ST+ Golf Simulator | Ultimate Studio Package (Studio 12') $7999.99 $849…" at bounding box center [654, 422] width 842 height 139
type input "8295"
click at [838, 532] on div at bounding box center [654, 519] width 842 height 26
click at [280, 532] on button "Next" at bounding box center [271, 519] width 26 height 26
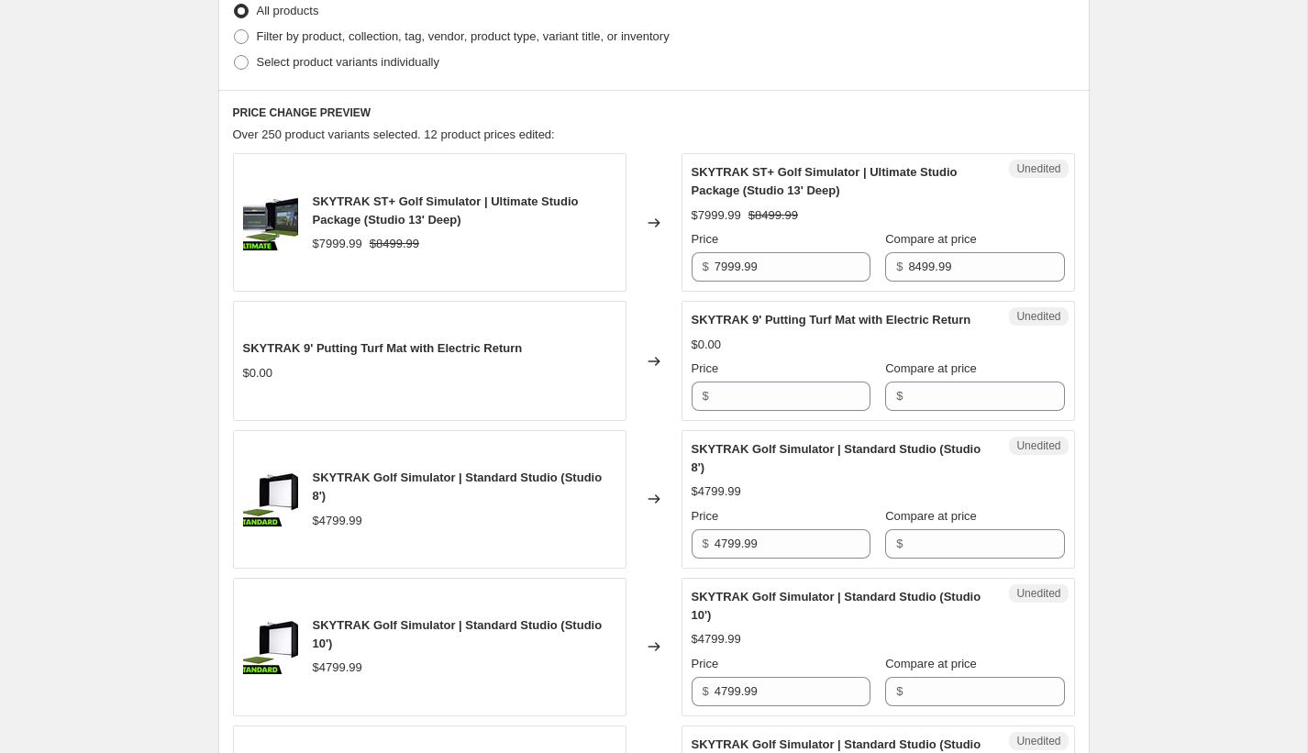
scroll to position [394, 0]
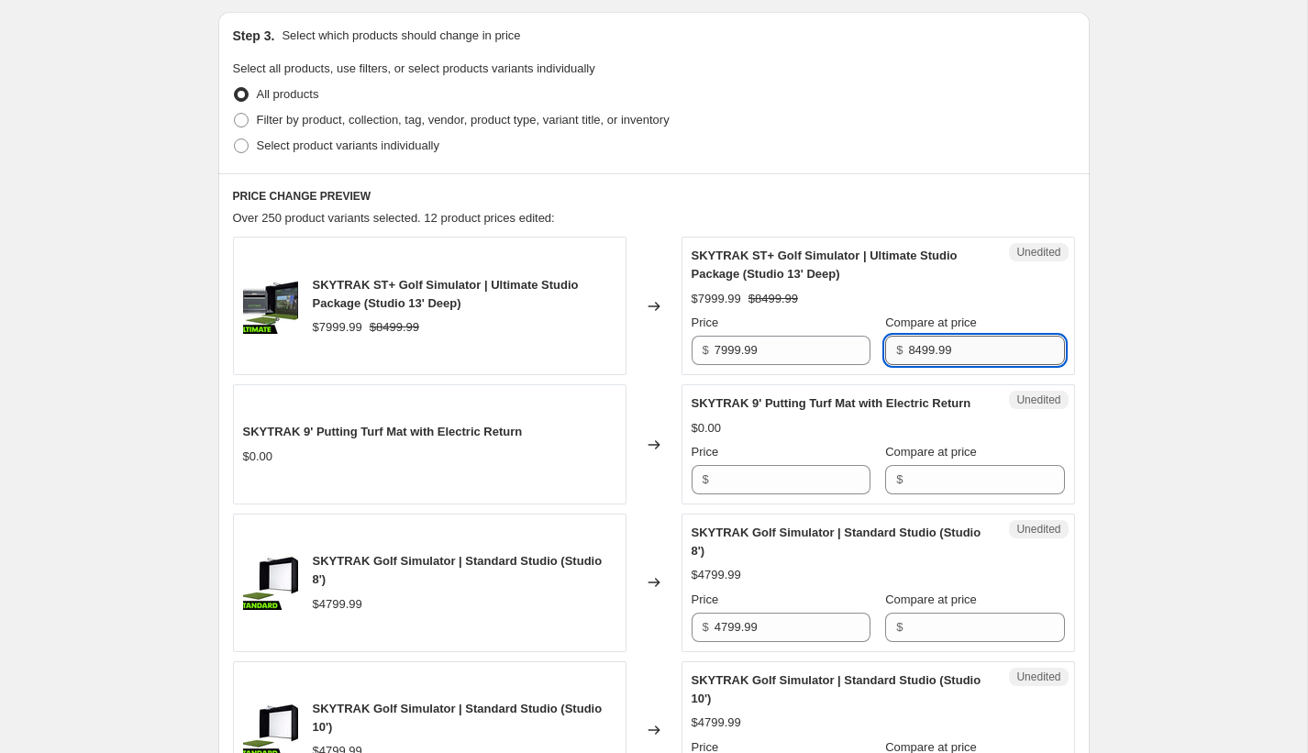
click at [917, 342] on input "8499.99" at bounding box center [986, 350] width 156 height 29
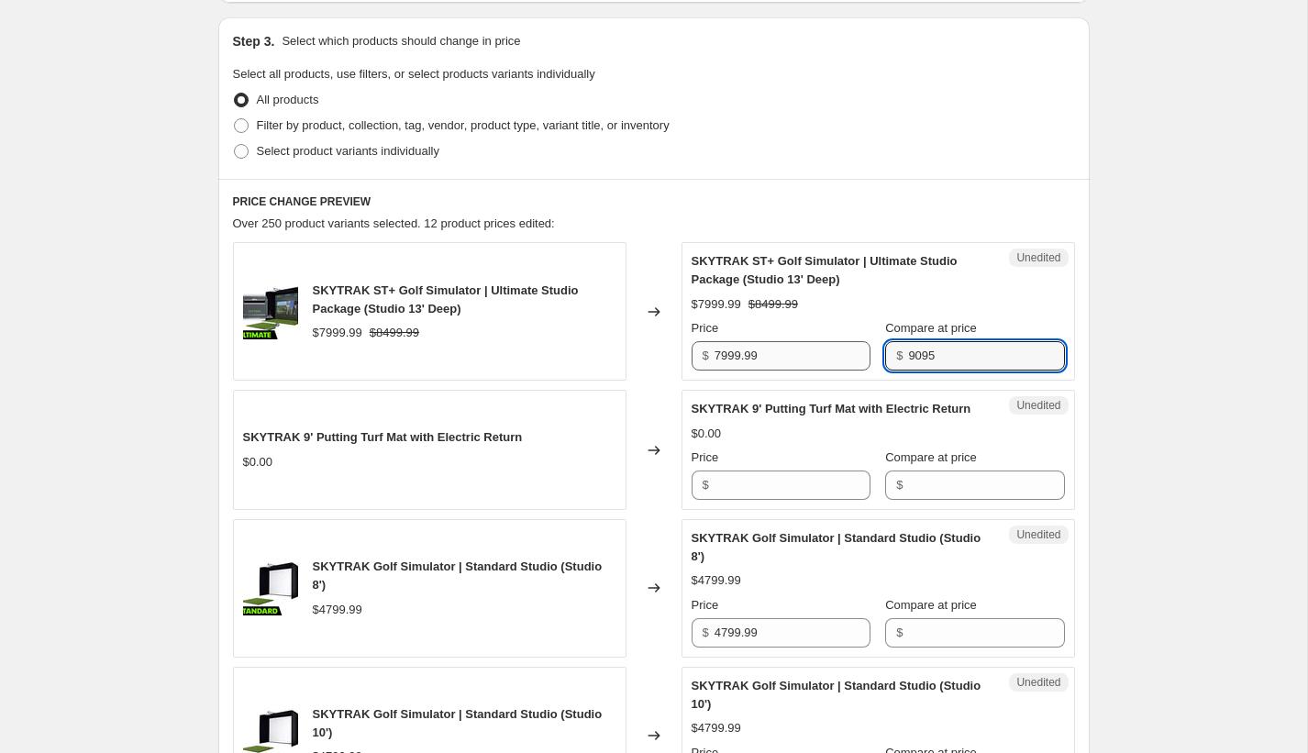
type input "9095"
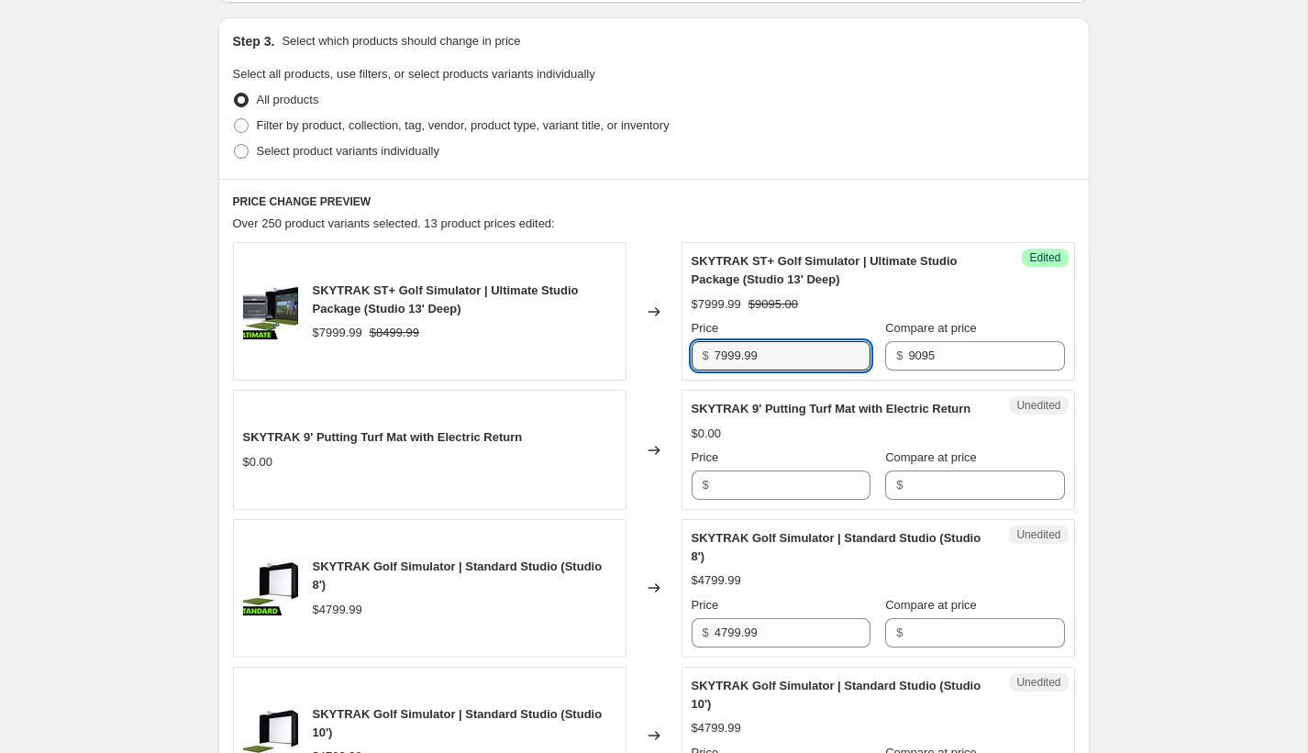
drag, startPoint x: 794, startPoint y: 354, endPoint x: 652, endPoint y: 347, distance: 142.4
click at [652, 347] on div "SKYTRAK ST+ Golf Simulator | Ultimate Studio Package (Studio 13' Deep) $7999.99…" at bounding box center [654, 311] width 842 height 139
type input "8595"
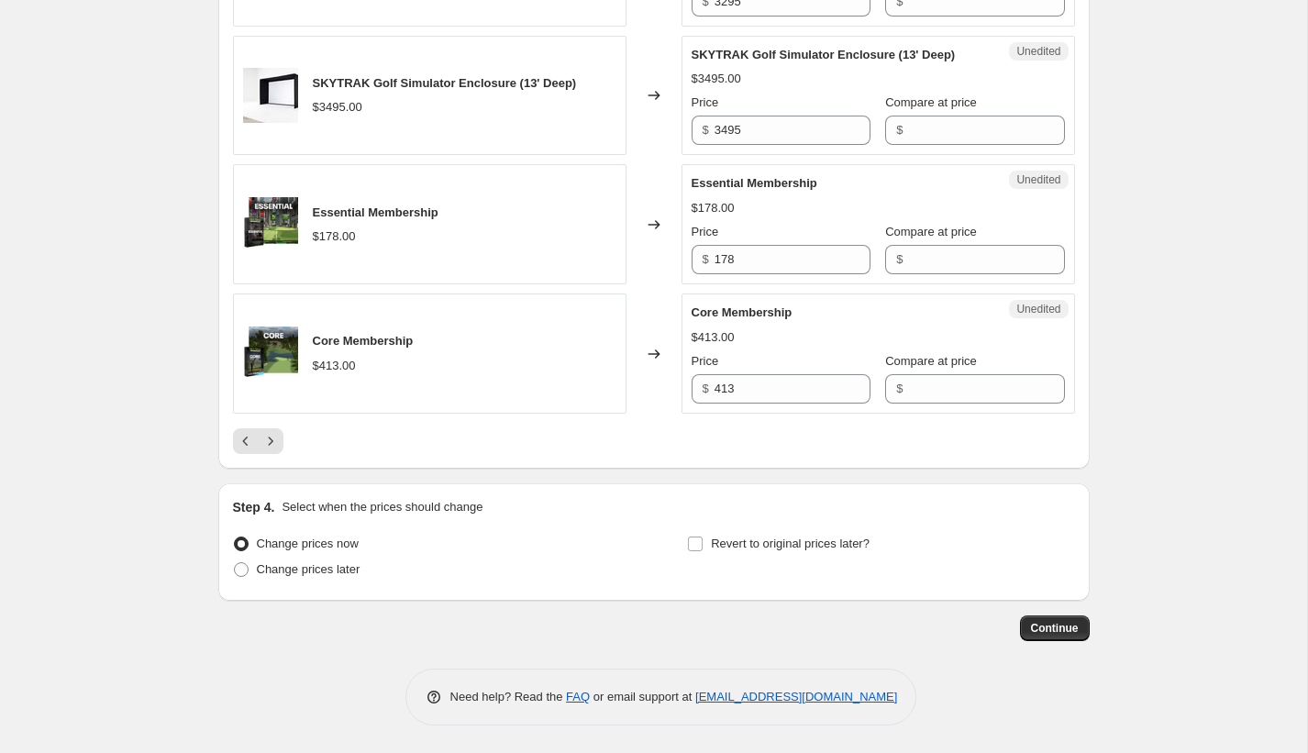
scroll to position [3053, 0]
click at [1059, 638] on button "Continue" at bounding box center [1055, 629] width 70 height 26
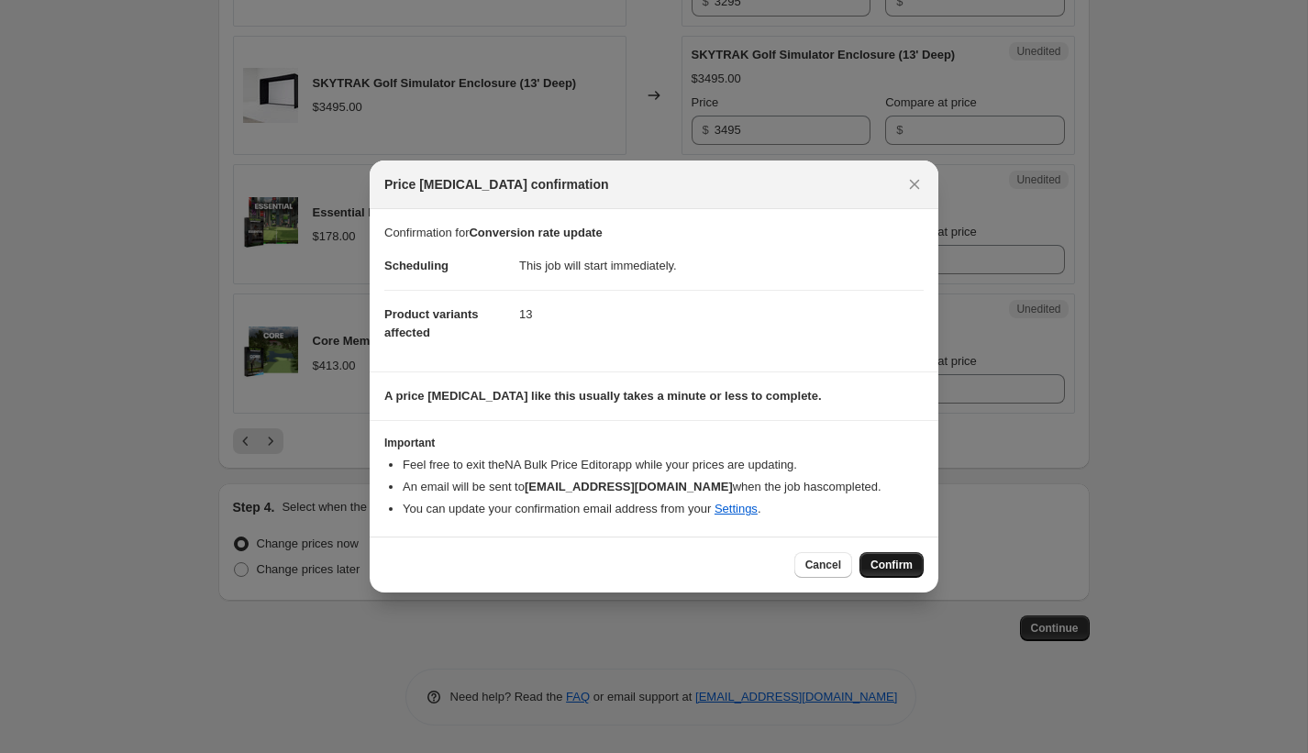
click at [898, 564] on span "Confirm" at bounding box center [892, 565] width 42 height 15
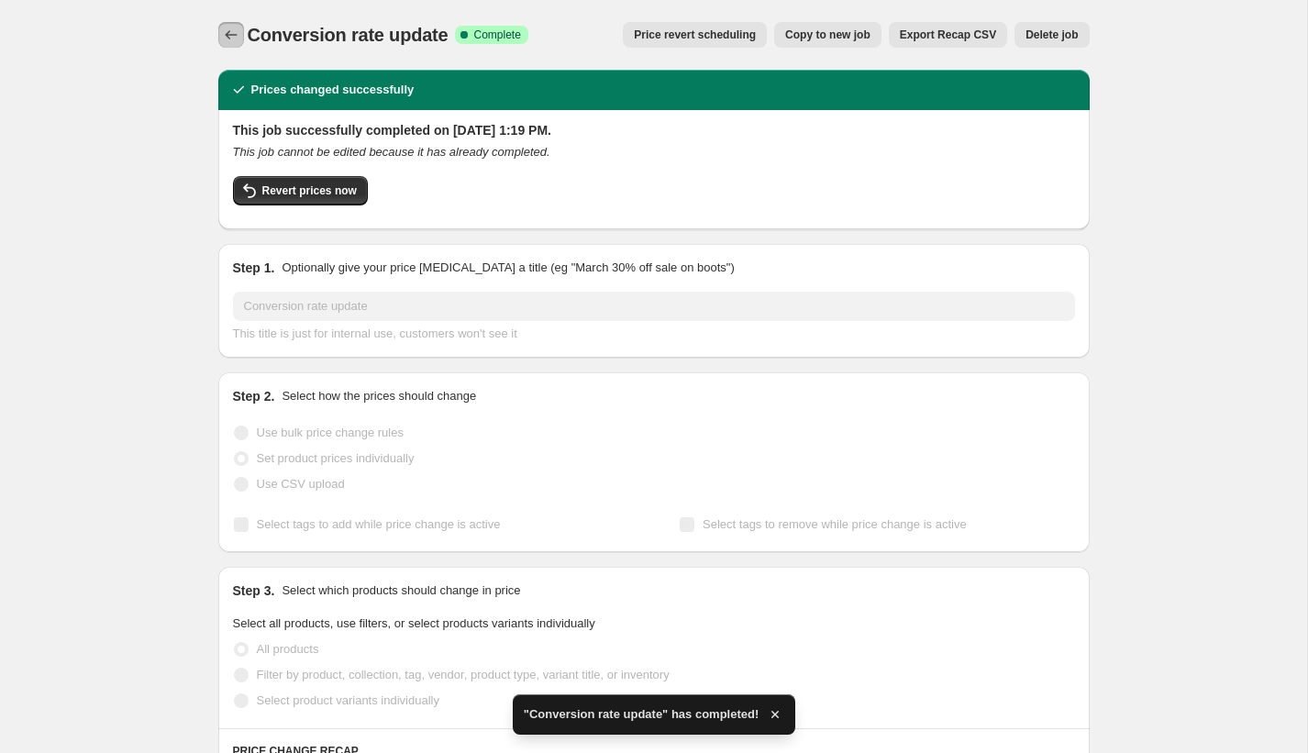
click at [225, 37] on icon "Price change jobs" at bounding box center [231, 35] width 18 height 18
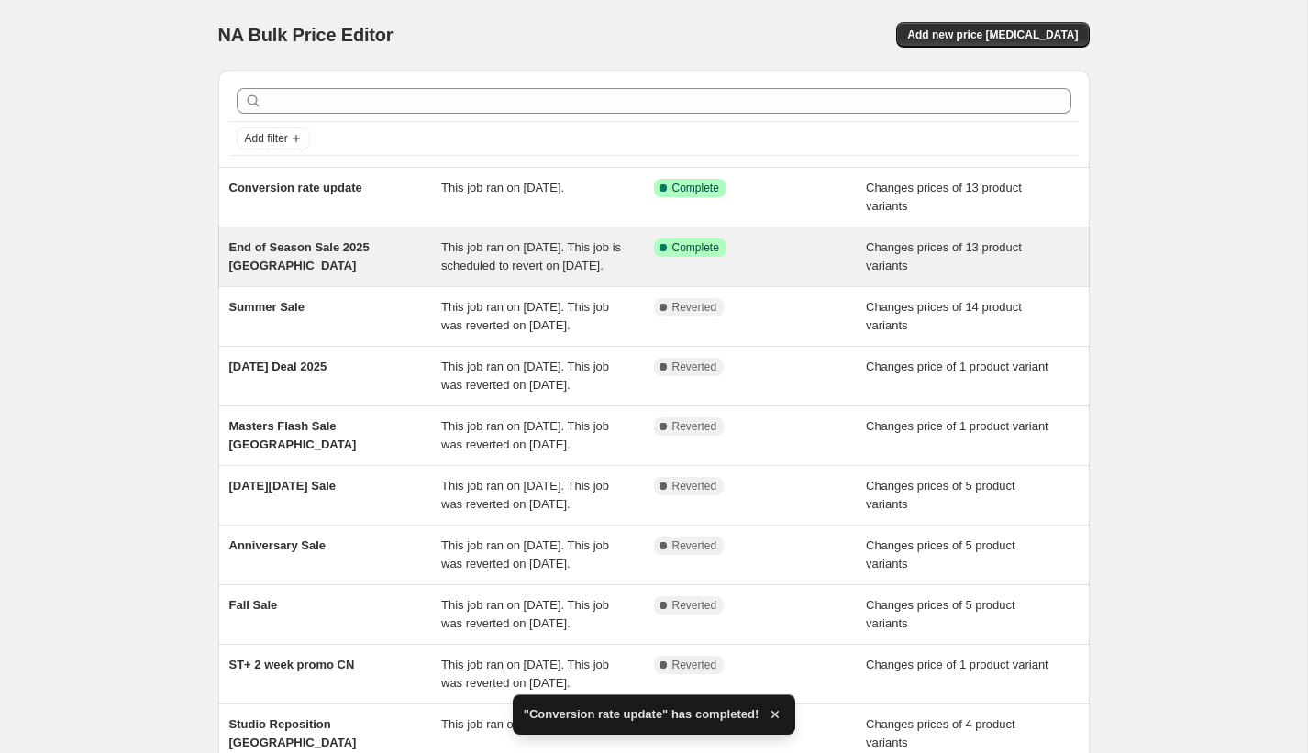
click at [427, 259] on div "End of Season Sale 2025 [GEOGRAPHIC_DATA]" at bounding box center [335, 257] width 213 height 37
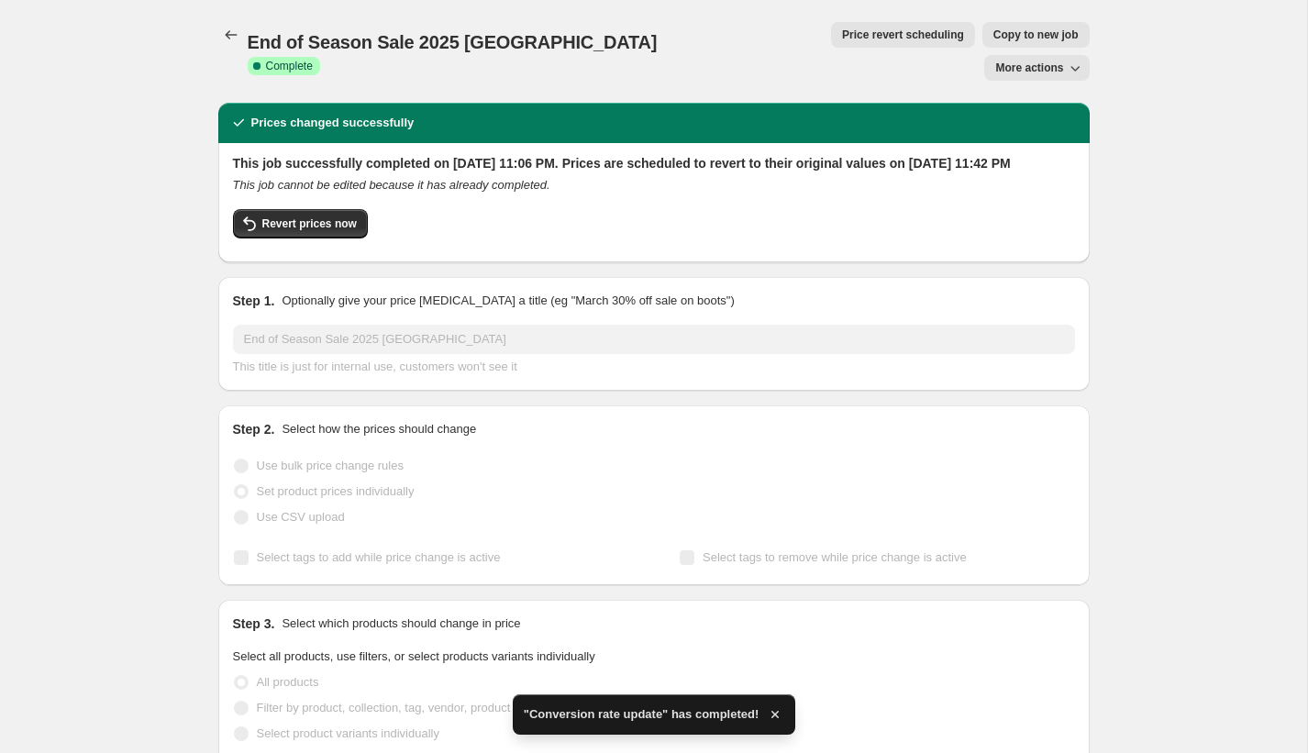
click at [1082, 59] on icon "button" at bounding box center [1075, 68] width 18 height 18
click at [1056, 111] on span "Delete job" at bounding box center [1044, 104] width 100 height 18
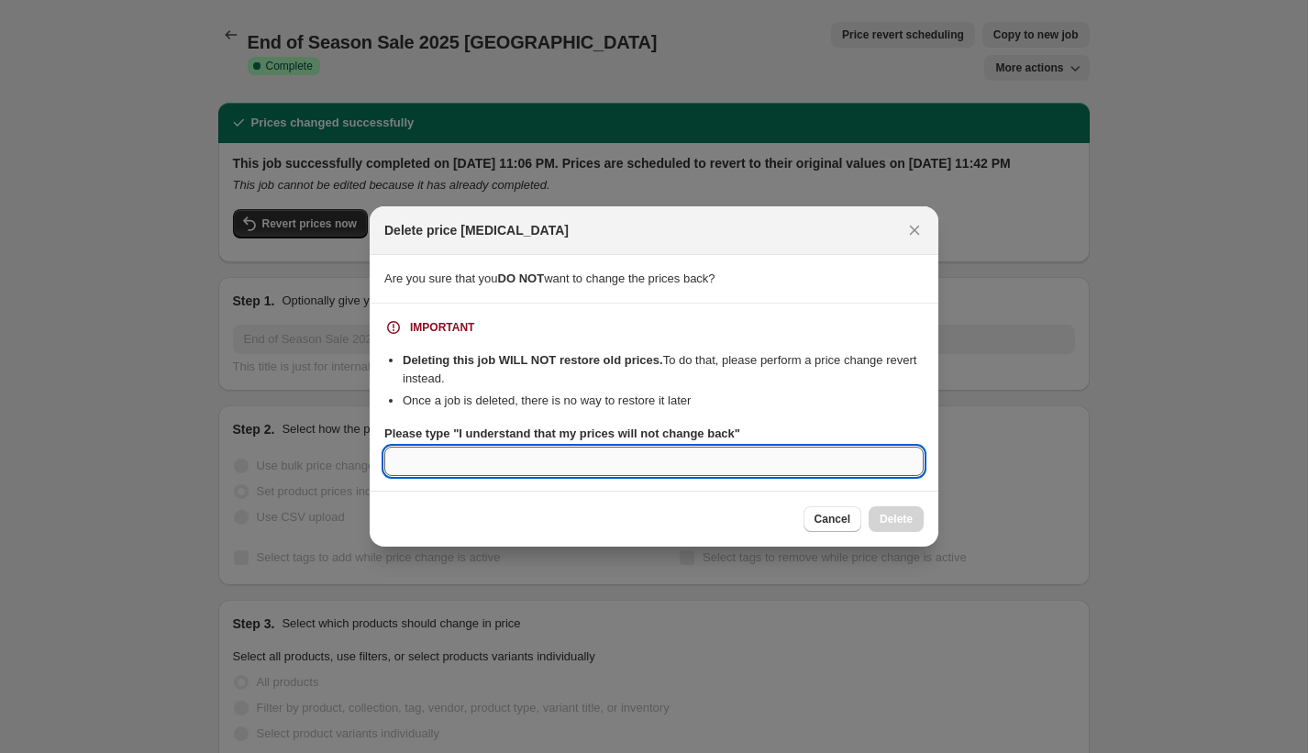
click at [685, 461] on input "Please type "I understand that my prices will not change back"" at bounding box center [653, 461] width 539 height 29
type input "I understand that my prices will not change back"
click at [890, 516] on span "Delete" at bounding box center [896, 519] width 33 height 15
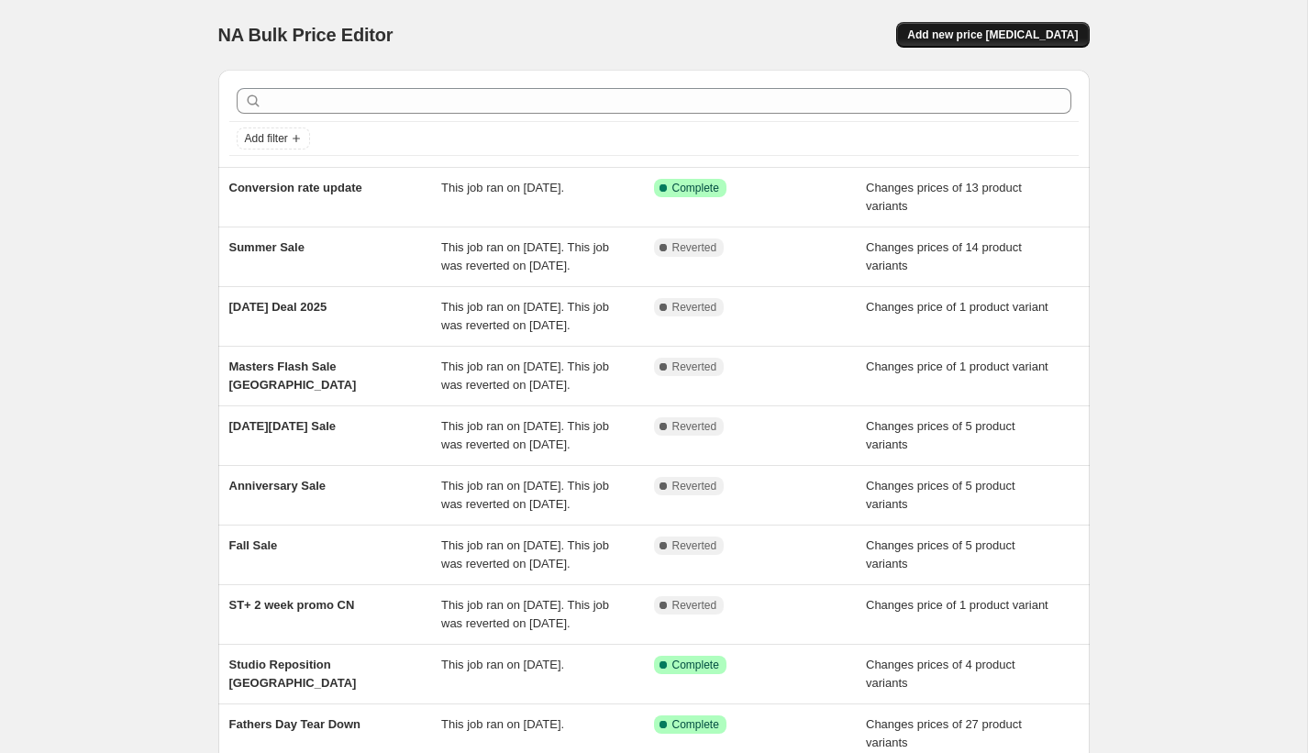
click at [1024, 25] on button "Add new price [MEDICAL_DATA]" at bounding box center [992, 35] width 193 height 26
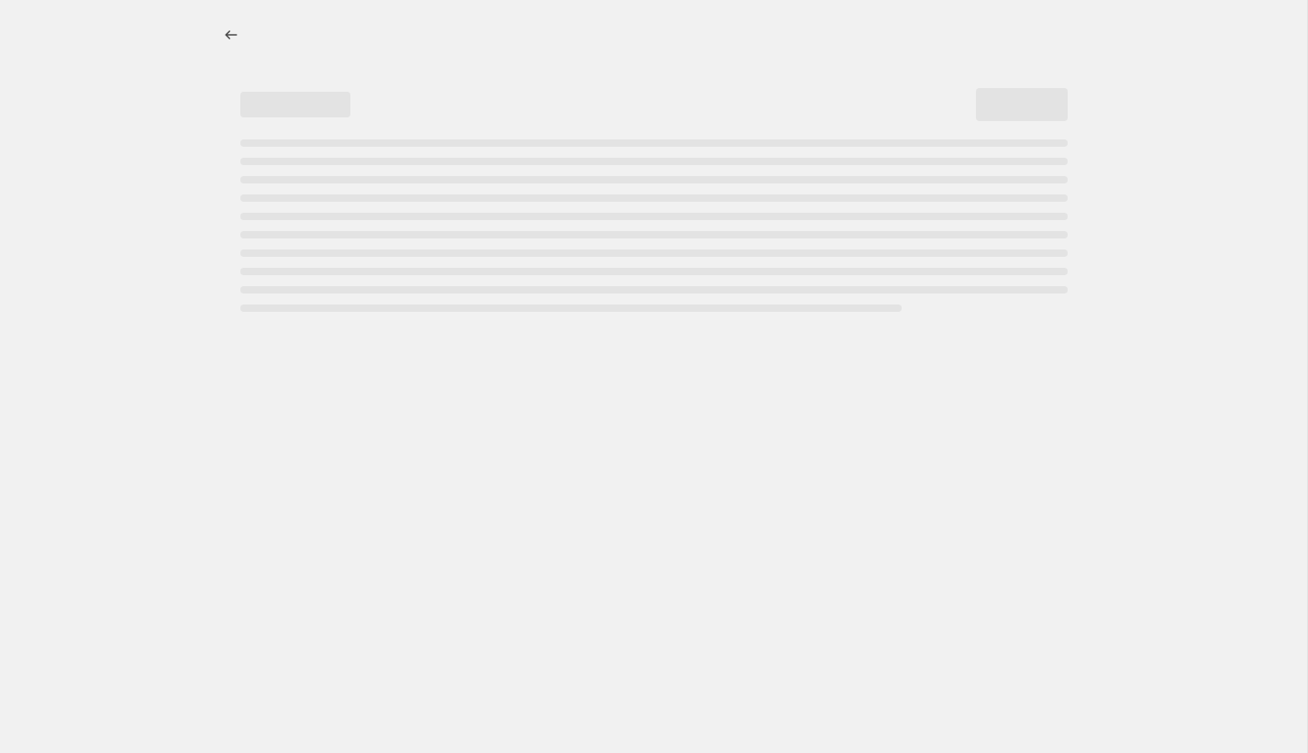
select select "percentage"
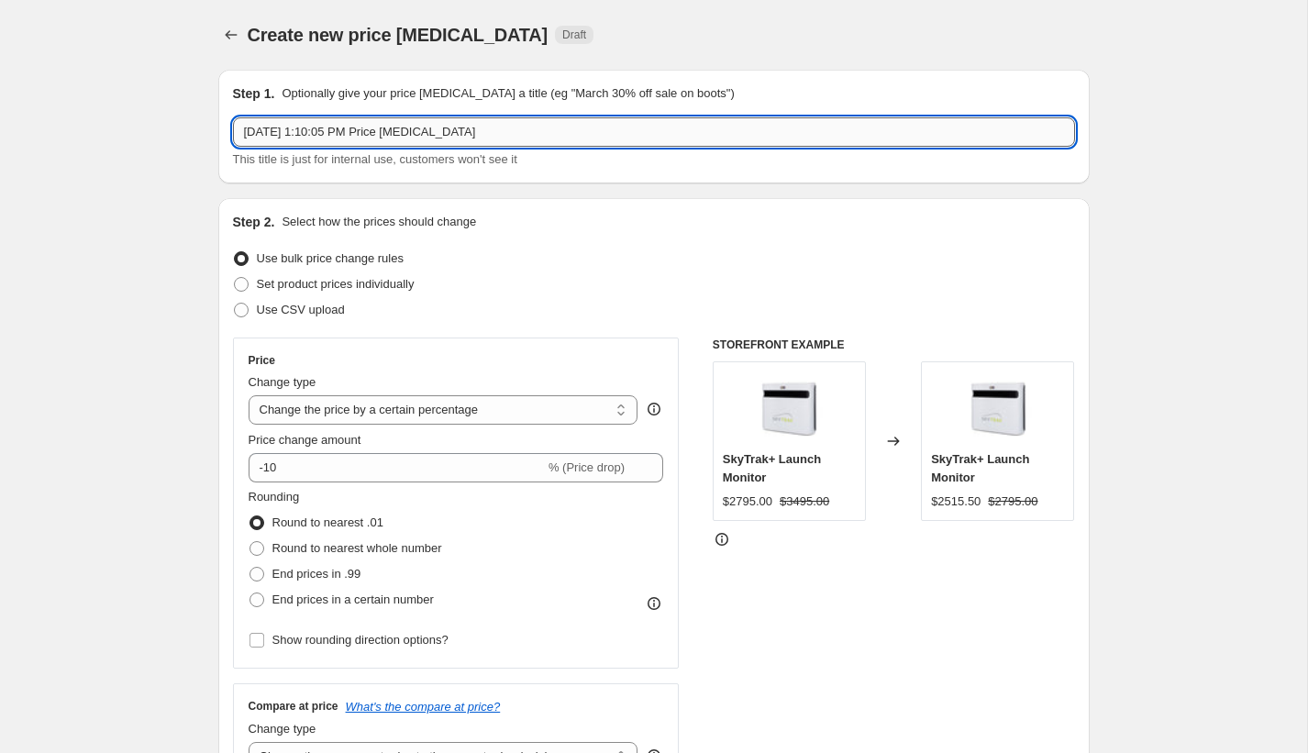
click at [560, 132] on input "[DATE] 1:10:05 PM Price [MEDICAL_DATA]" at bounding box center [654, 131] width 842 height 29
type input "Revert to new conversion price"
click at [350, 286] on span "Set product prices individually" at bounding box center [336, 284] width 158 height 14
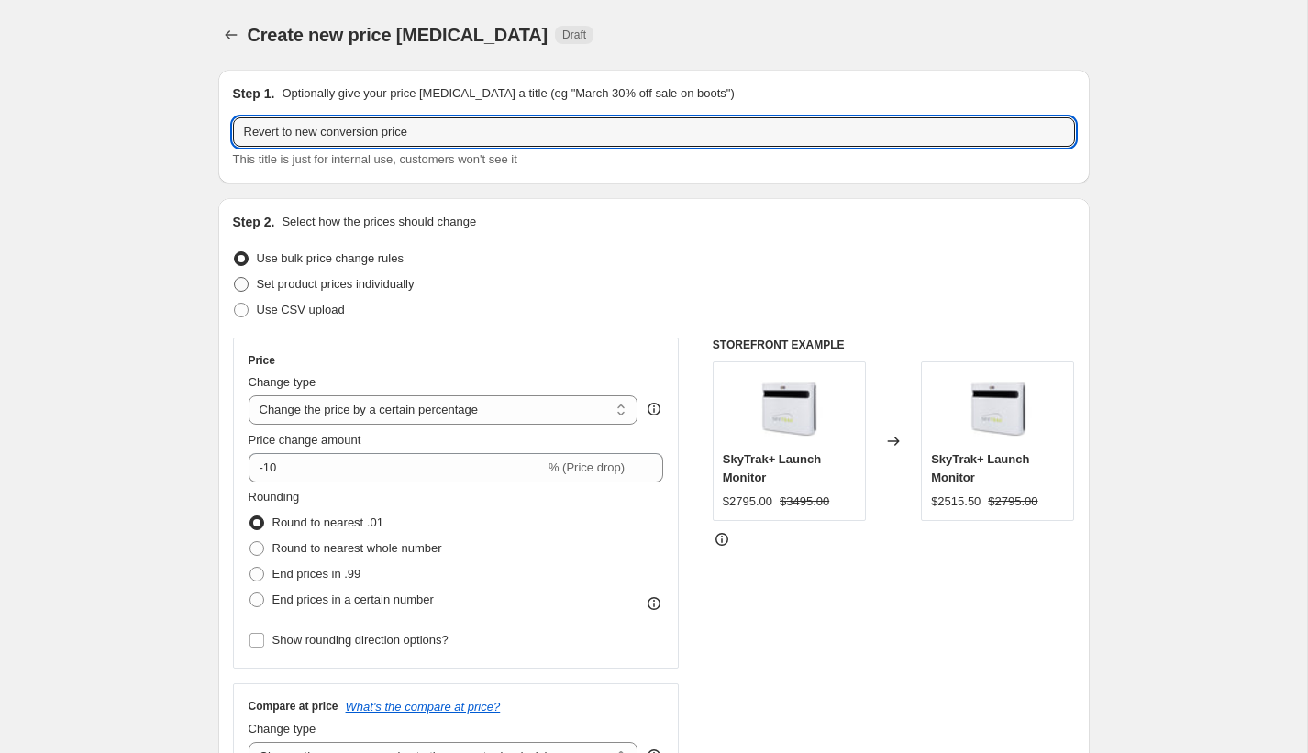
click at [235, 278] on input "Set product prices individually" at bounding box center [234, 277] width 1 height 1
radio input "true"
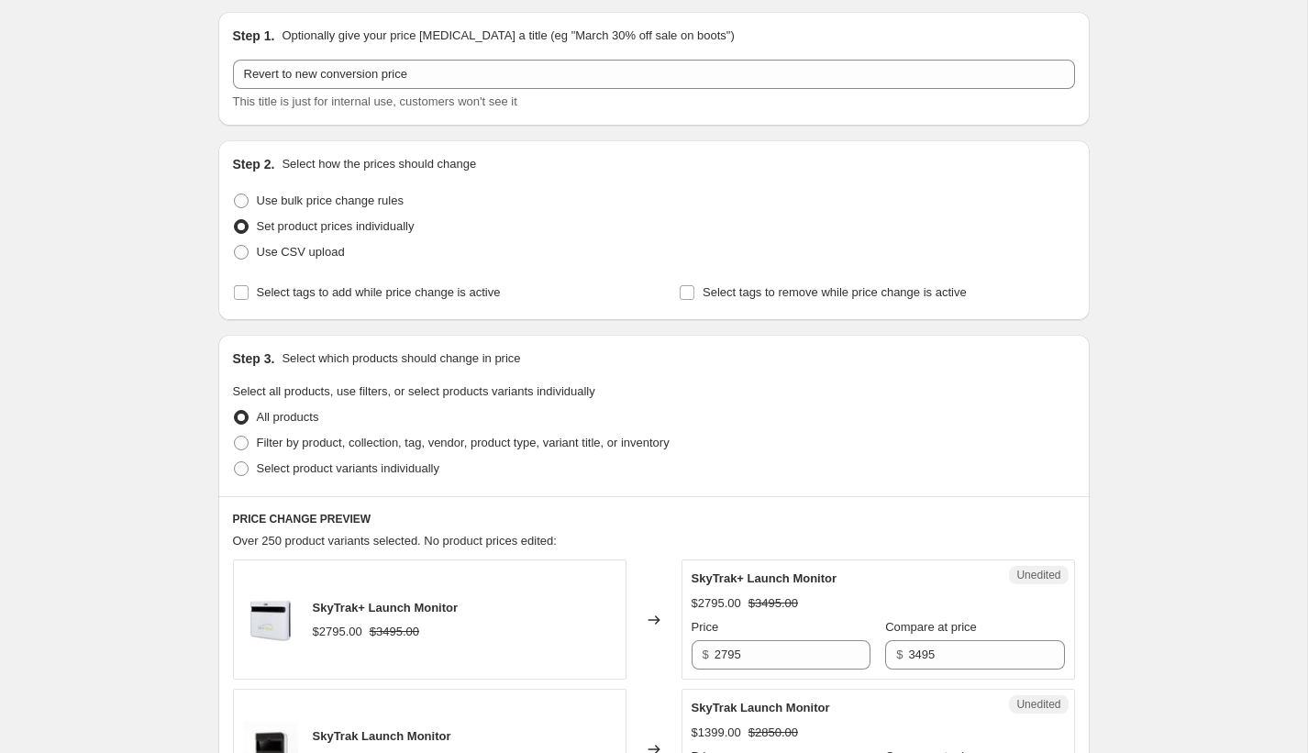
scroll to position [347, 0]
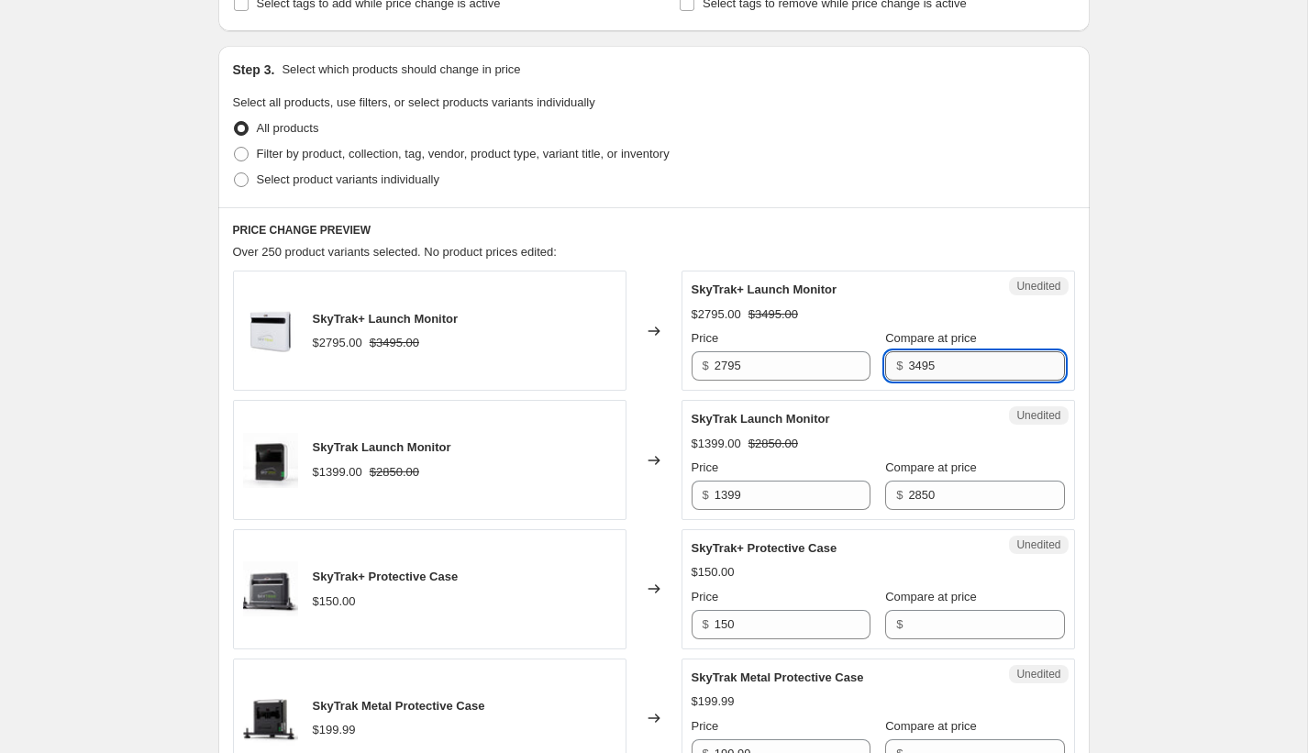
drag, startPoint x: 945, startPoint y: 363, endPoint x: 913, endPoint y: 363, distance: 32.1
click at [913, 363] on input "3495" at bounding box center [986, 365] width 156 height 29
click at [975, 372] on input "3495" at bounding box center [986, 365] width 156 height 29
drag, startPoint x: 971, startPoint y: 370, endPoint x: 839, endPoint y: 361, distance: 132.4
click at [839, 361] on div "Price $ 2795 Compare at price $ 3495" at bounding box center [878, 354] width 373 height 51
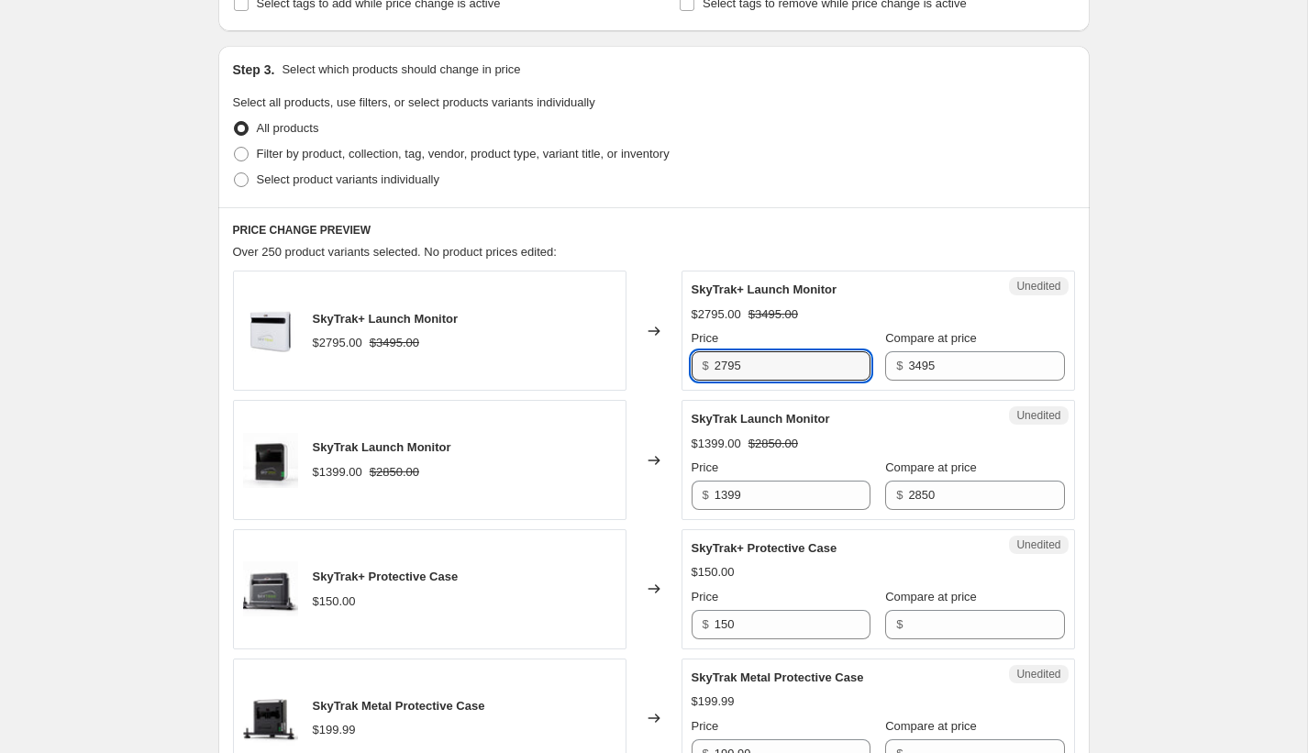
drag, startPoint x: 761, startPoint y: 368, endPoint x: 628, endPoint y: 365, distance: 133.0
click at [628, 365] on div "SkyTrak+ Launch Monitor $2795.00 $3495.00 Changed to Unedited SkyTrak+ Launch M…" at bounding box center [654, 331] width 842 height 120
paste input "34"
type input "3495"
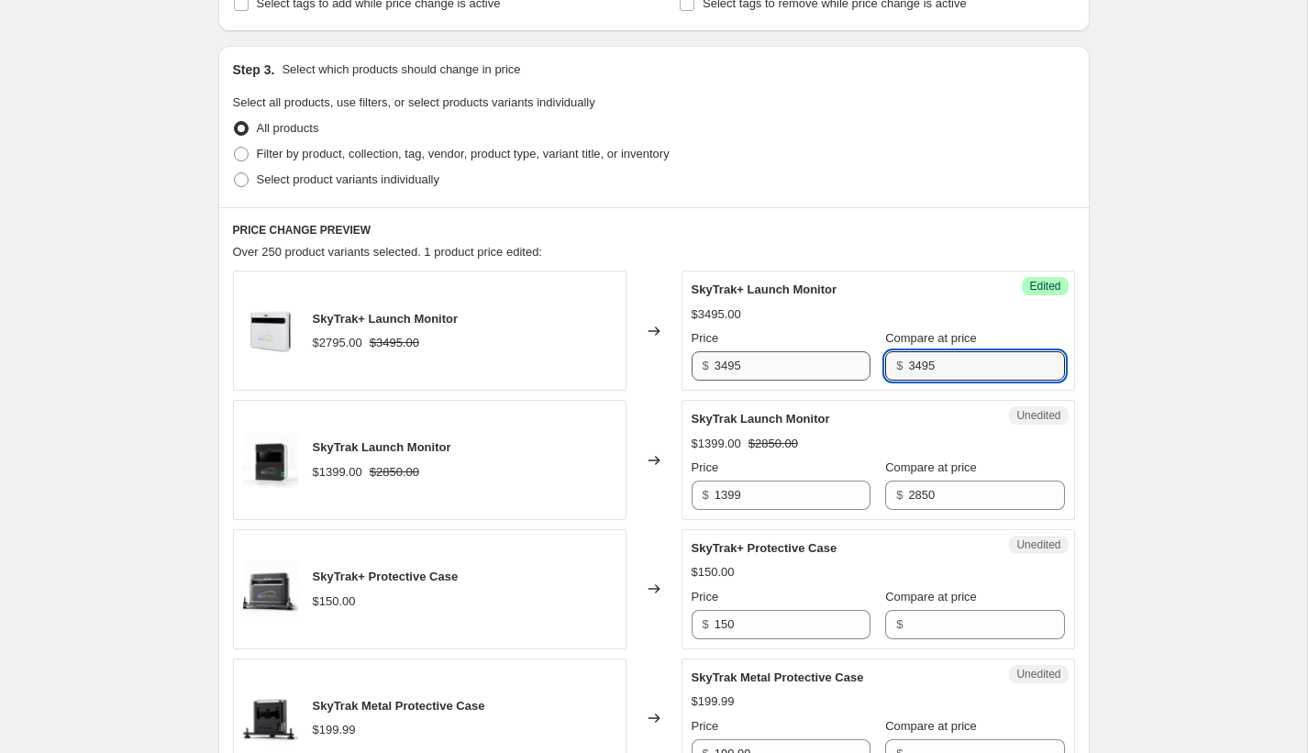
drag, startPoint x: 962, startPoint y: 370, endPoint x: 793, endPoint y: 363, distance: 169.8
click at [793, 363] on div "Price $ 3495 Compare at price $ 3495" at bounding box center [878, 354] width 373 height 51
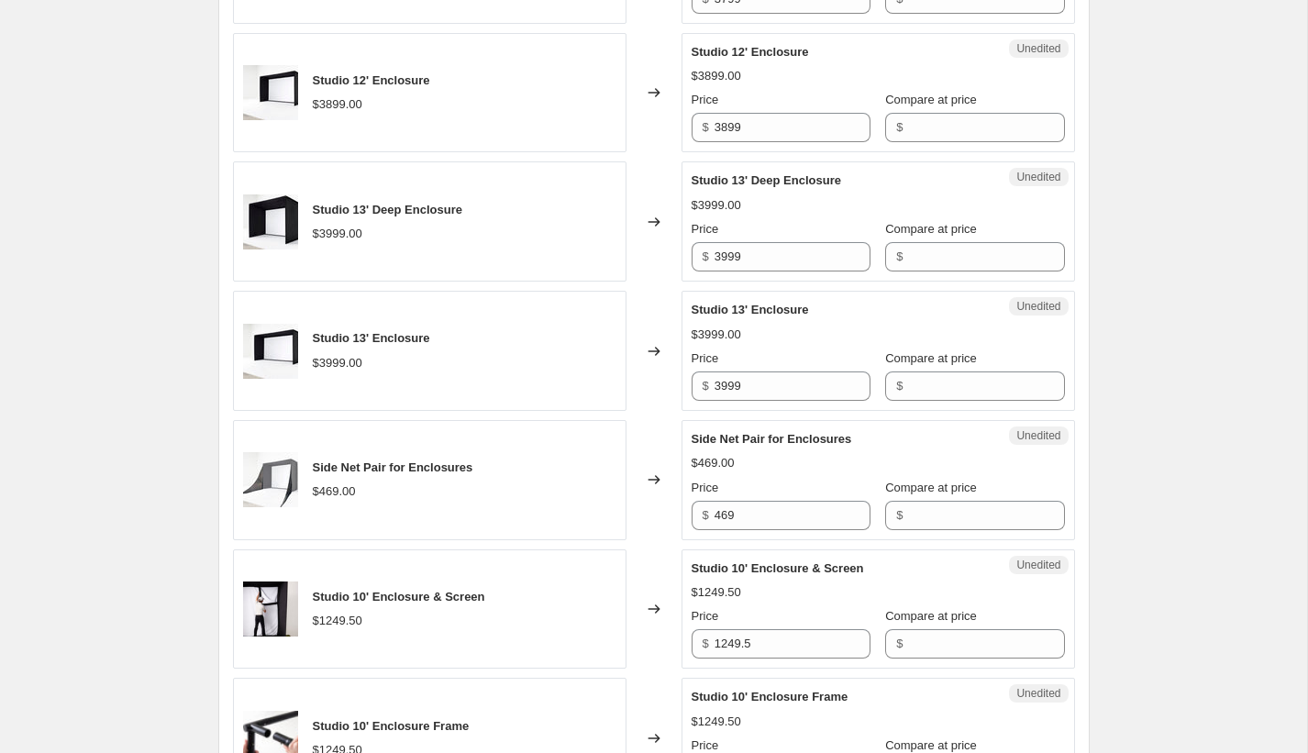
scroll to position [2778, 0]
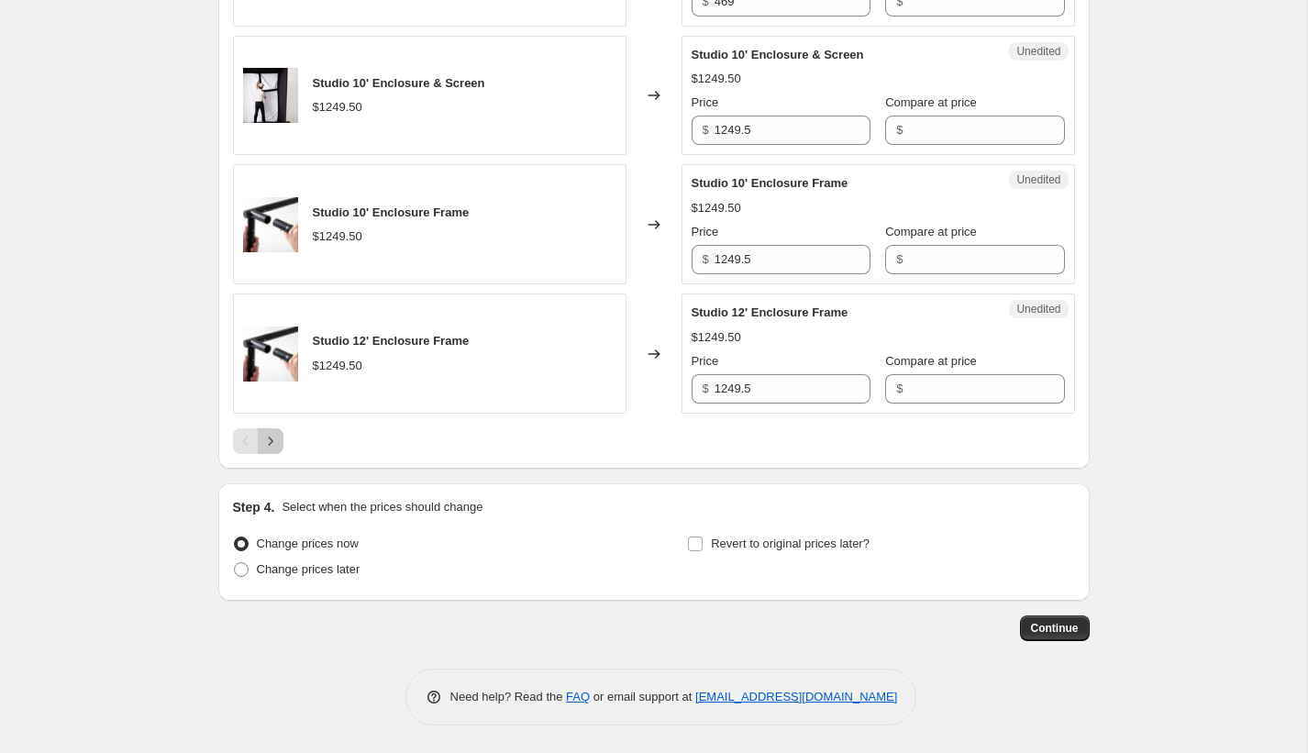
click at [272, 440] on icon "Next" at bounding box center [270, 441] width 18 height 18
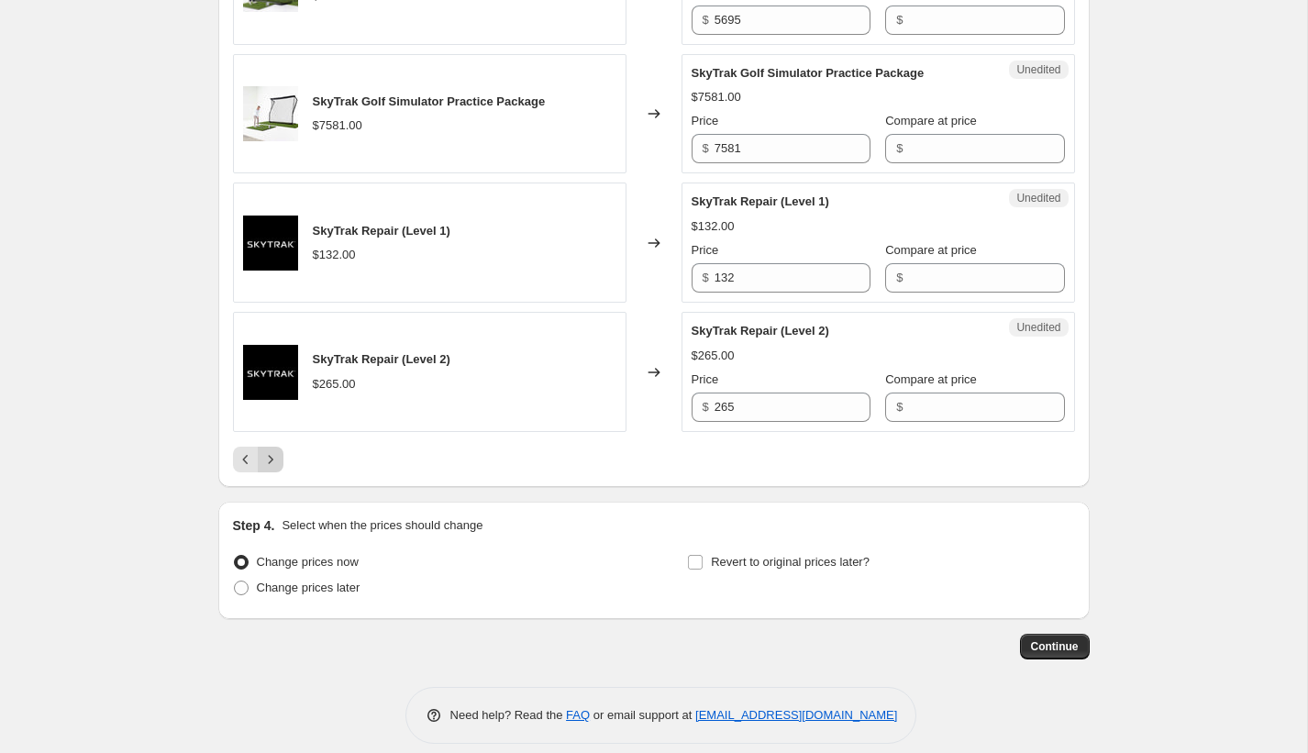
click at [271, 463] on icon "Next" at bounding box center [270, 459] width 5 height 8
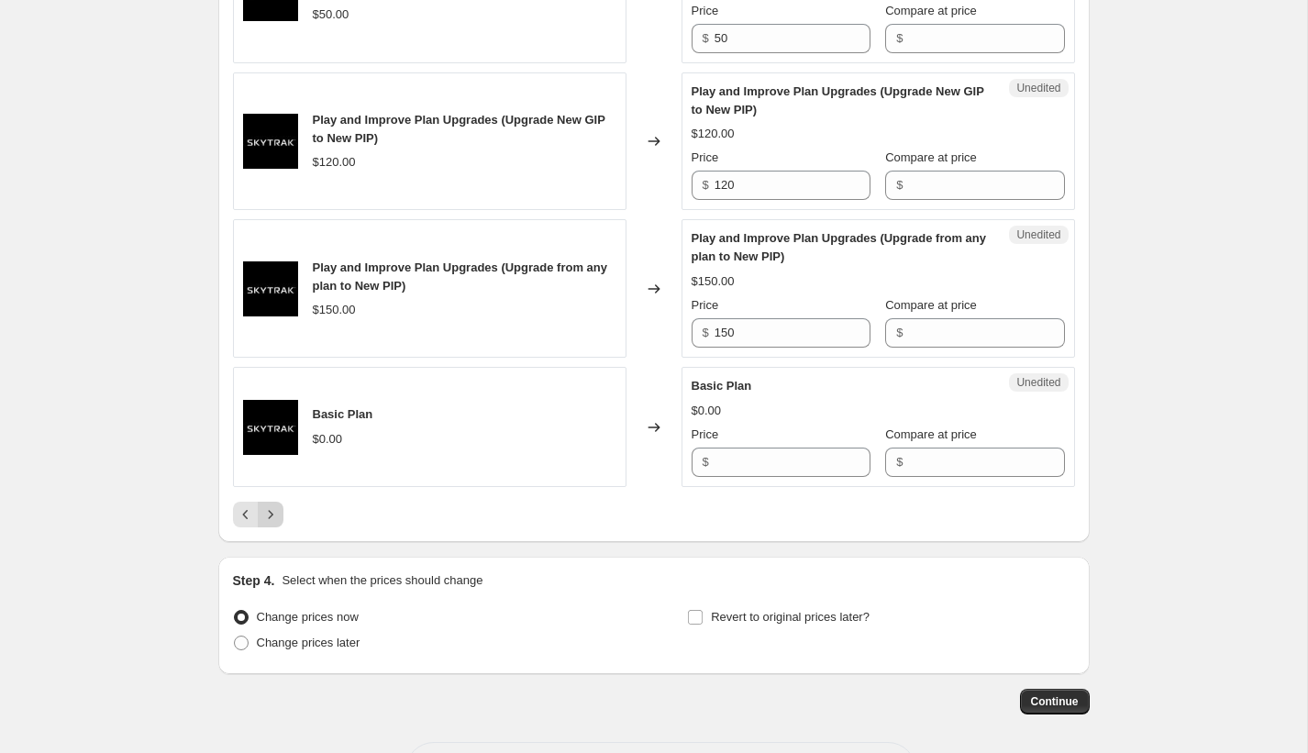
click at [272, 524] on icon "Next" at bounding box center [270, 514] width 18 height 18
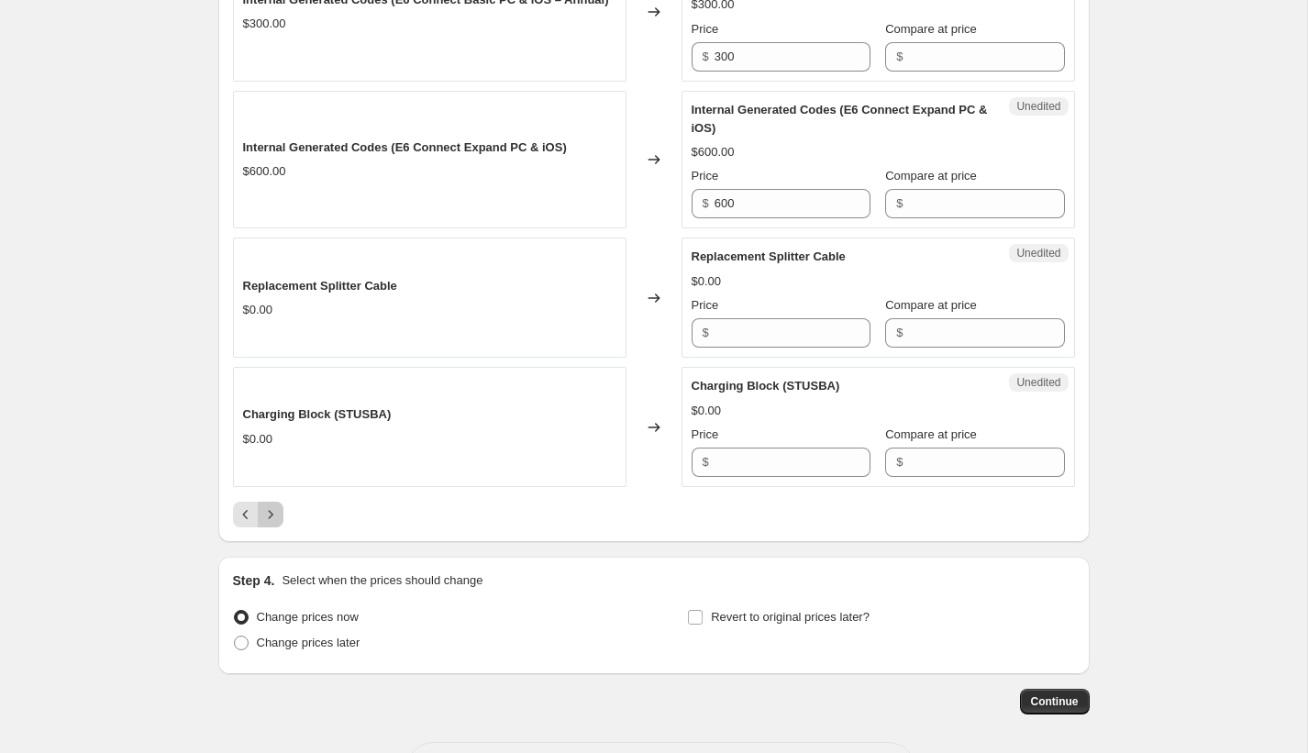
click at [274, 524] on icon "Next" at bounding box center [270, 514] width 18 height 18
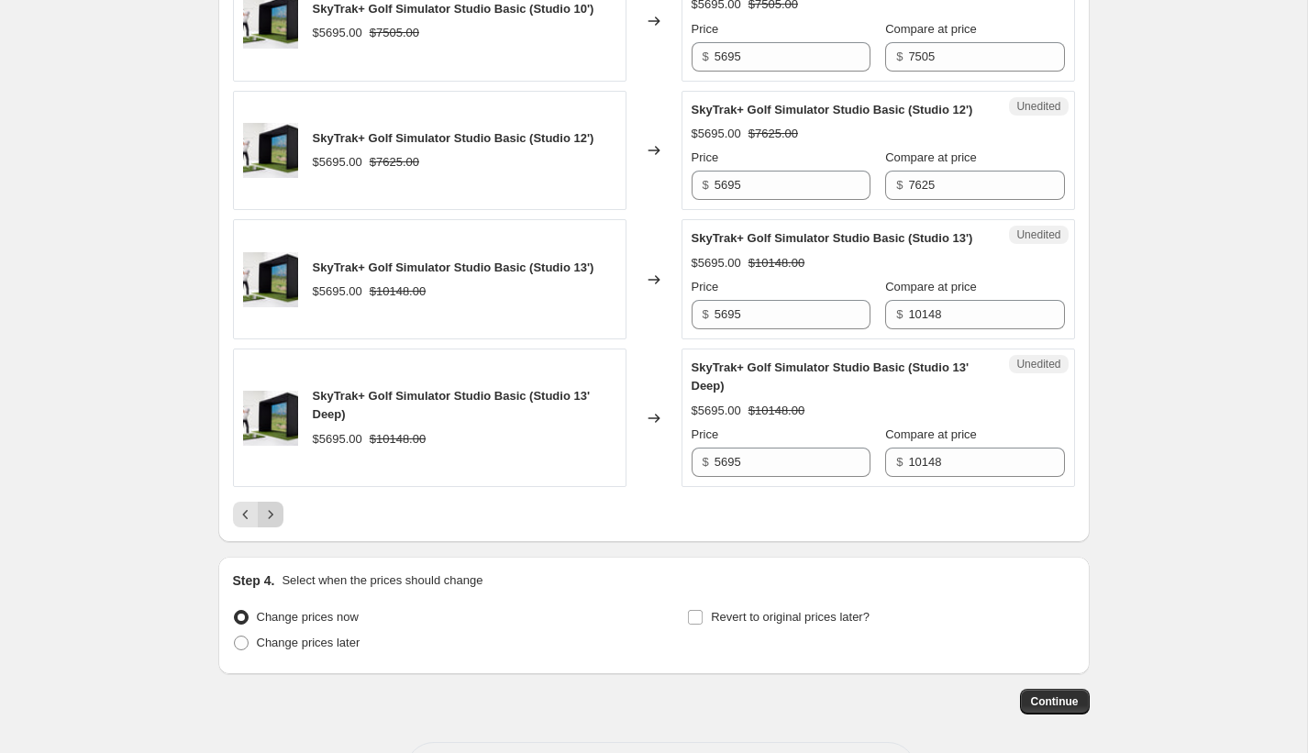
click at [274, 487] on div "SkyTrak+ Golf Simulator Studio Basic (Studio 13' Deep) $5695.00 $10148.00" at bounding box center [430, 418] width 394 height 139
click at [268, 527] on button "Next" at bounding box center [271, 515] width 26 height 26
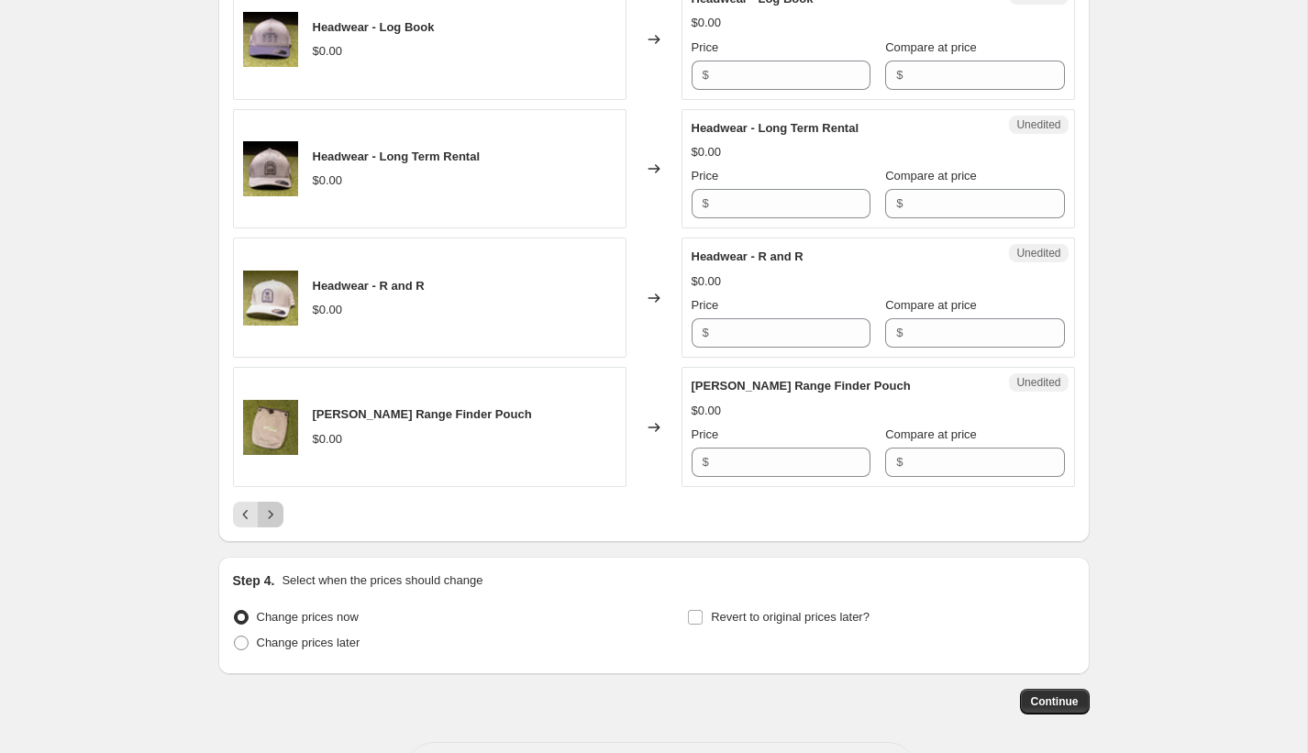
click at [273, 505] on icon "Next" at bounding box center [270, 514] width 18 height 18
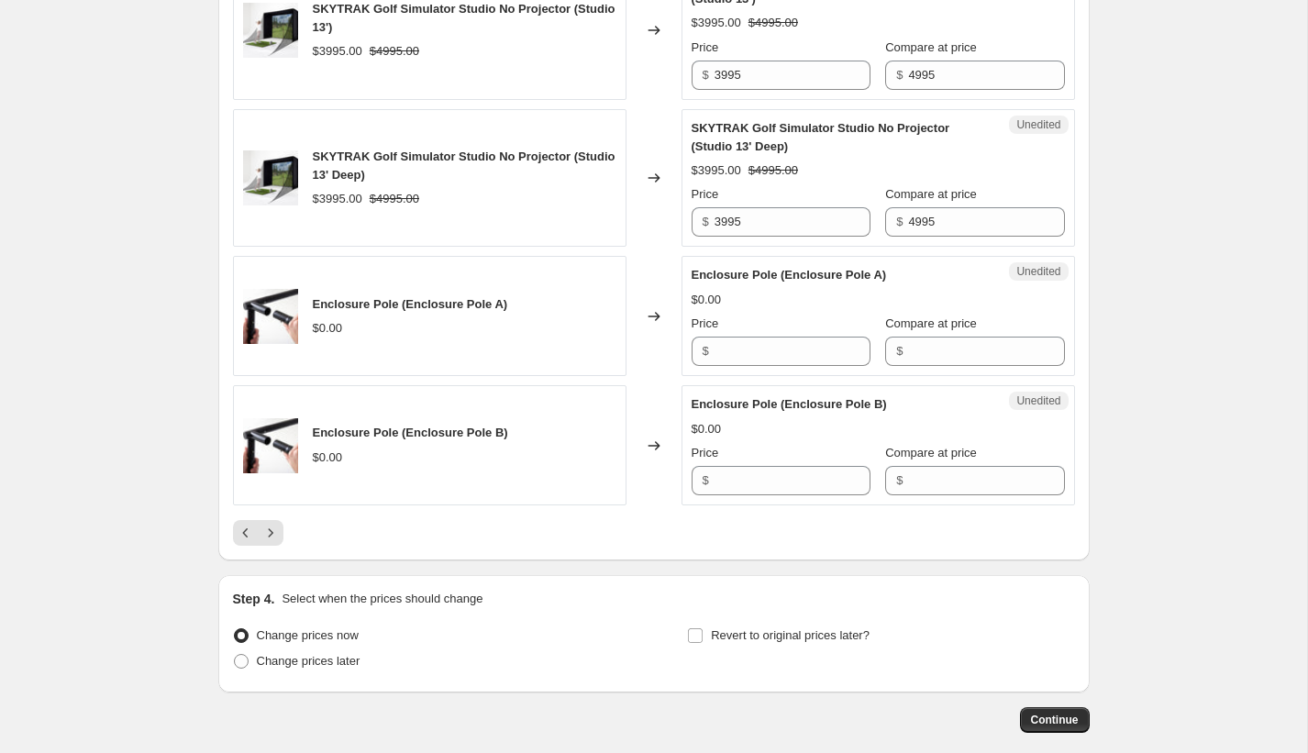
click at [272, 542] on icon "Next" at bounding box center [270, 533] width 18 height 18
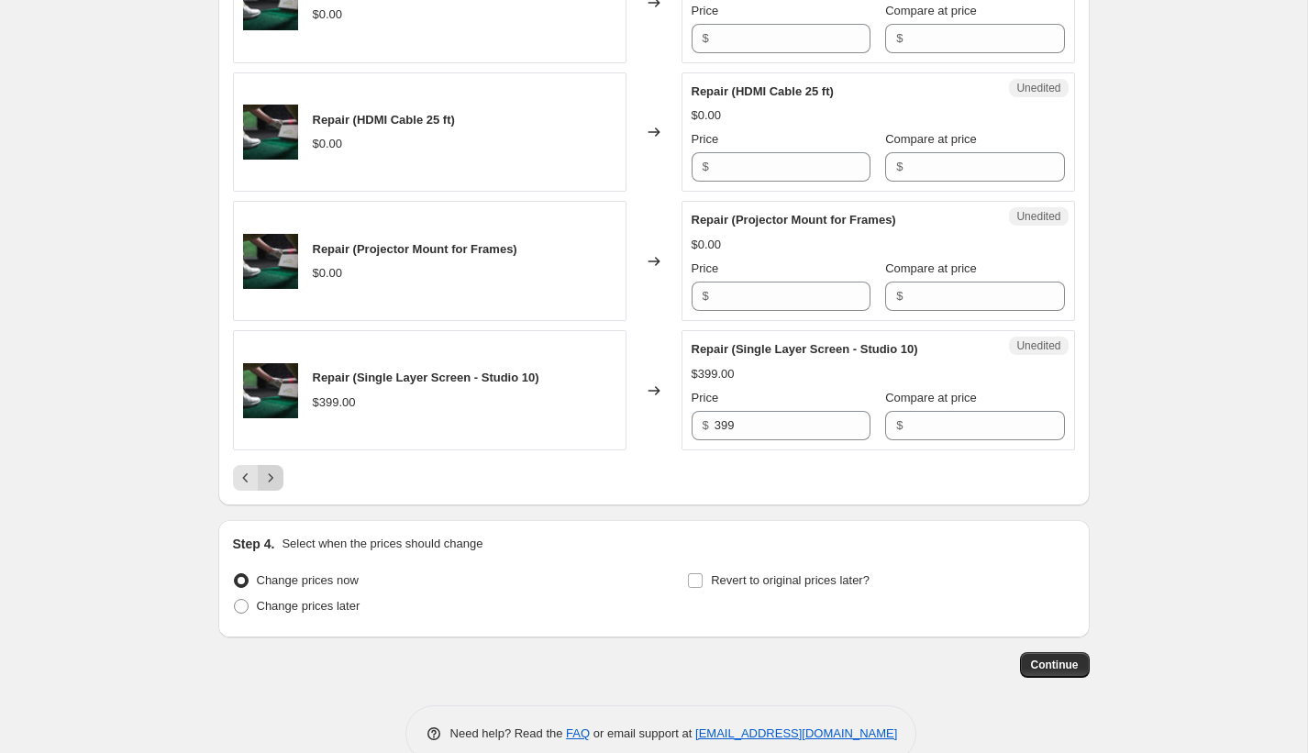
click at [272, 469] on icon "Next" at bounding box center [270, 478] width 18 height 18
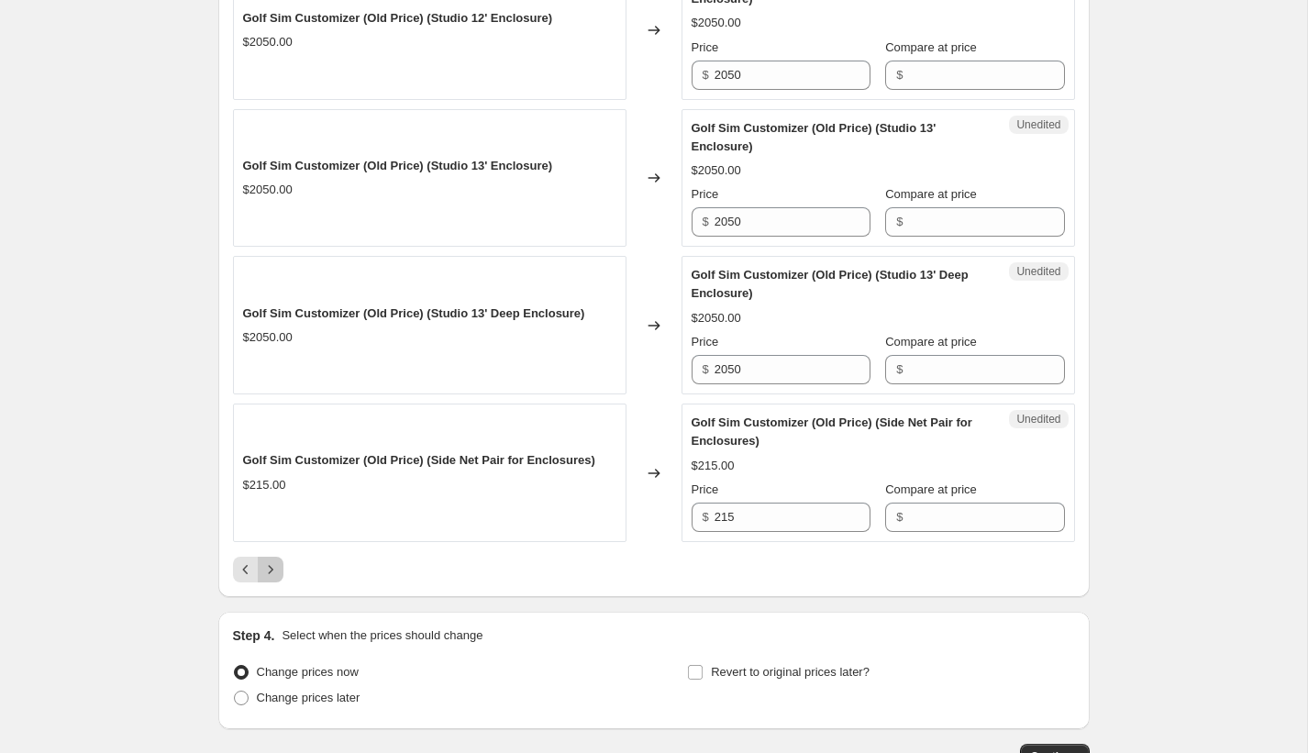
click at [275, 579] on icon "Next" at bounding box center [270, 569] width 18 height 18
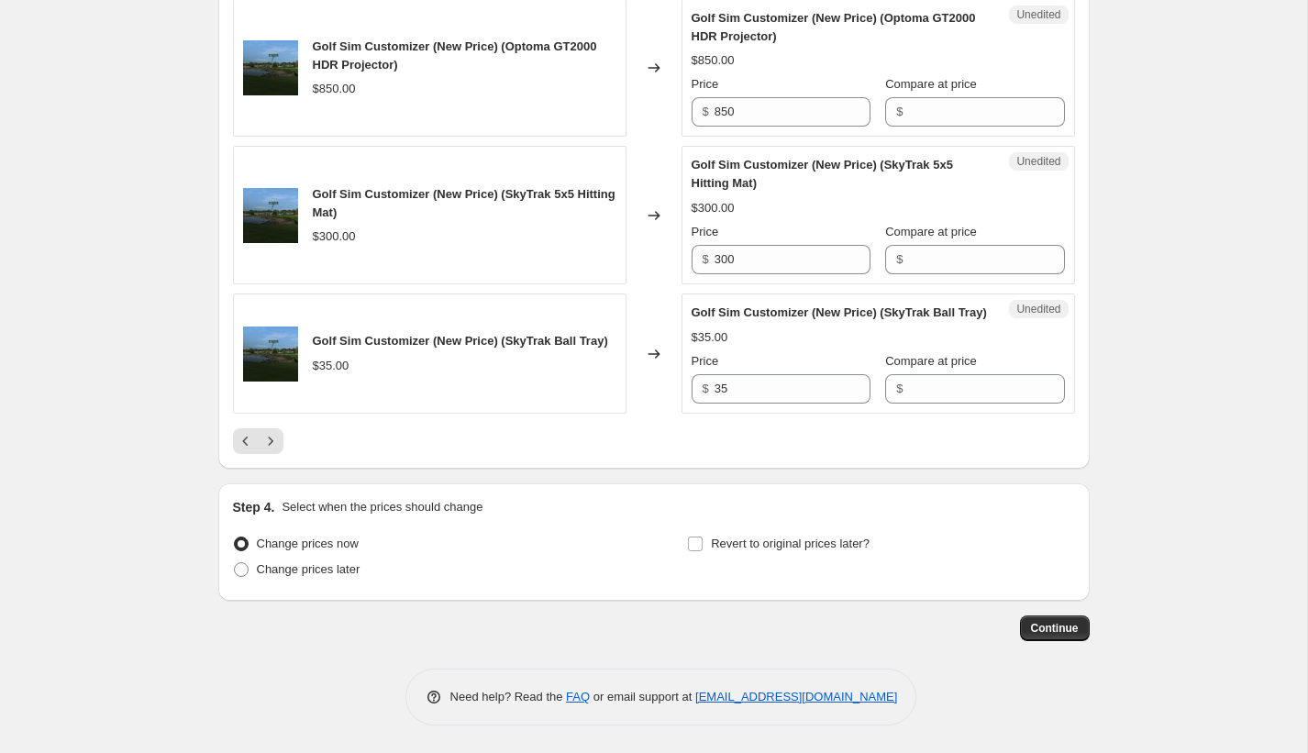
scroll to position [3145, 0]
click at [273, 440] on icon "Next" at bounding box center [270, 441] width 18 height 18
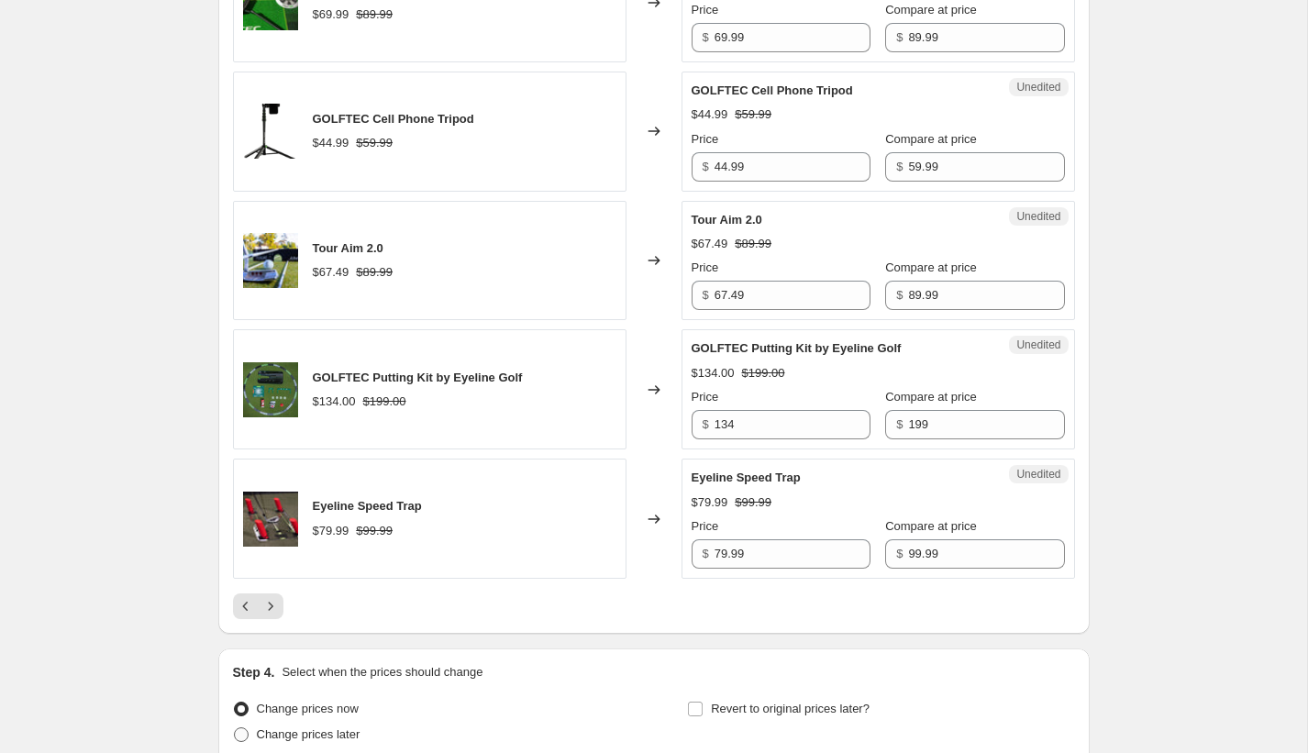
scroll to position [3035, 0]
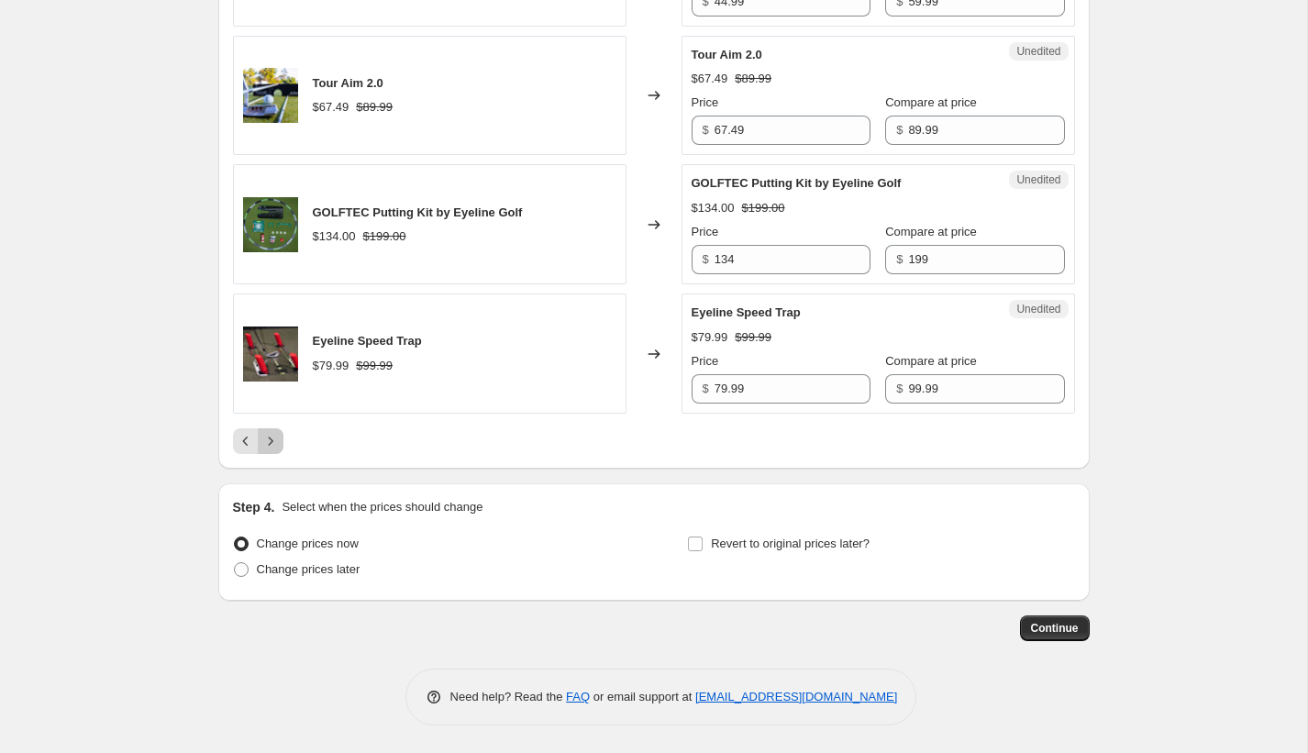
click at [274, 439] on icon "Next" at bounding box center [270, 441] width 18 height 18
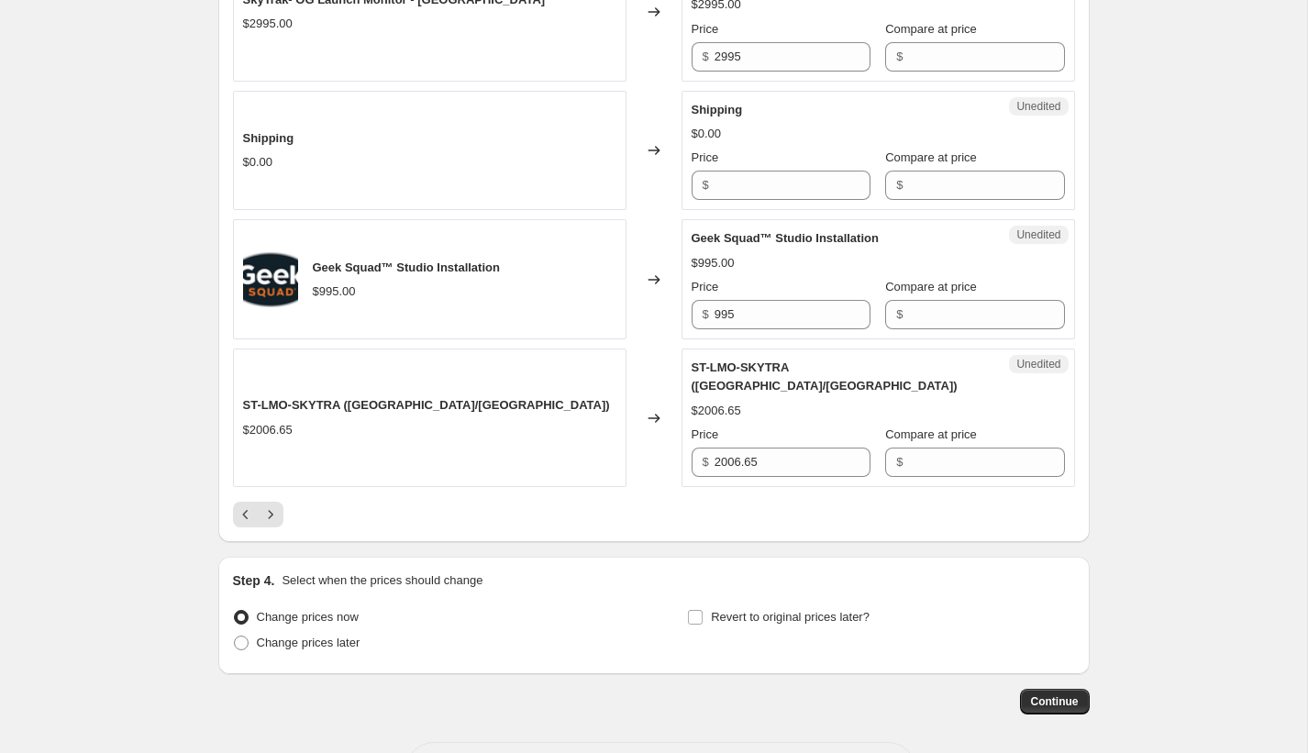
scroll to position [2833, 0]
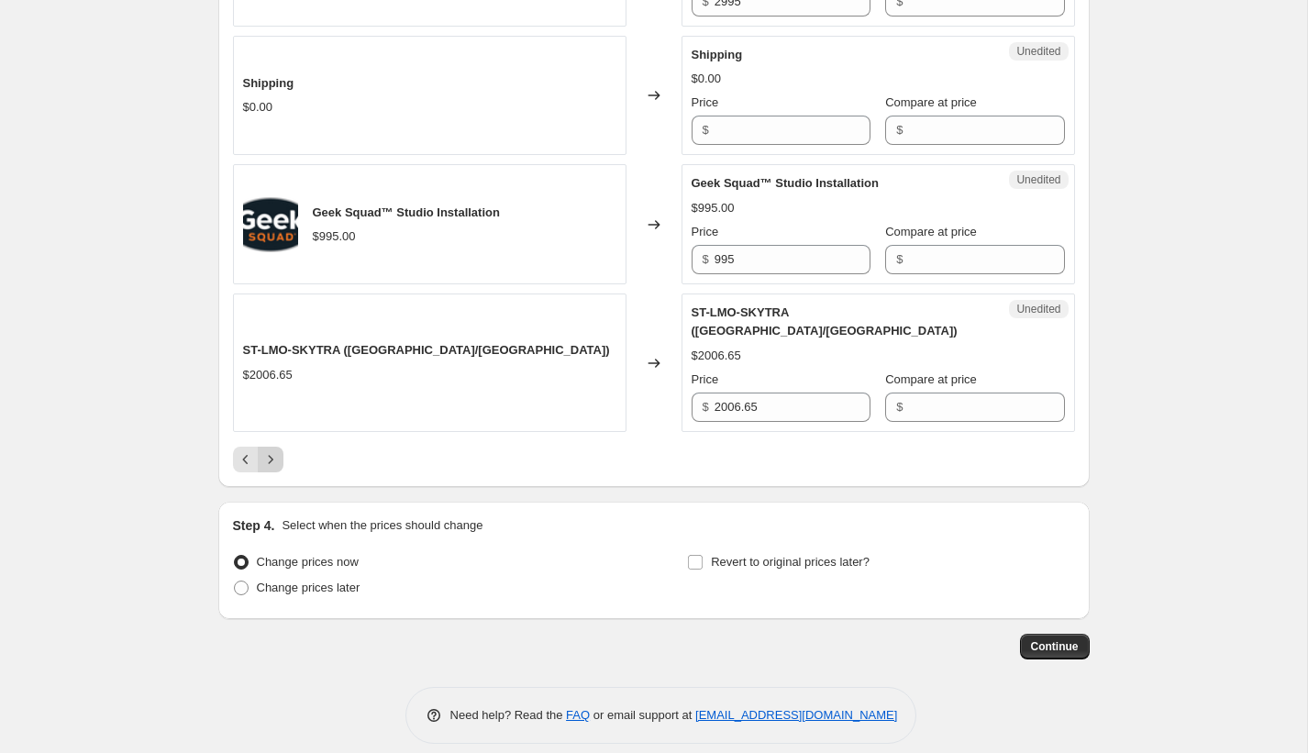
click at [280, 447] on button "Next" at bounding box center [271, 460] width 26 height 26
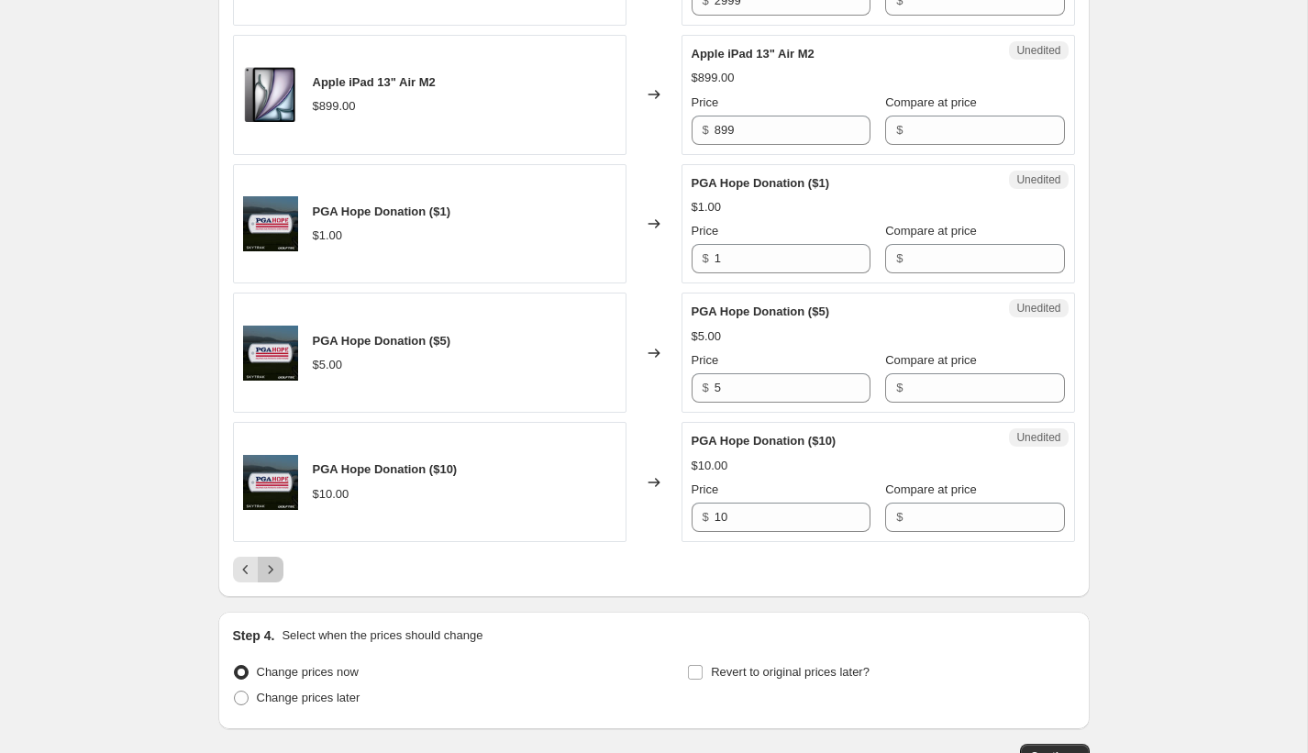
drag, startPoint x: 273, startPoint y: 627, endPoint x: 290, endPoint y: 627, distance: 16.5
click at [274, 579] on icon "Next" at bounding box center [270, 569] width 18 height 18
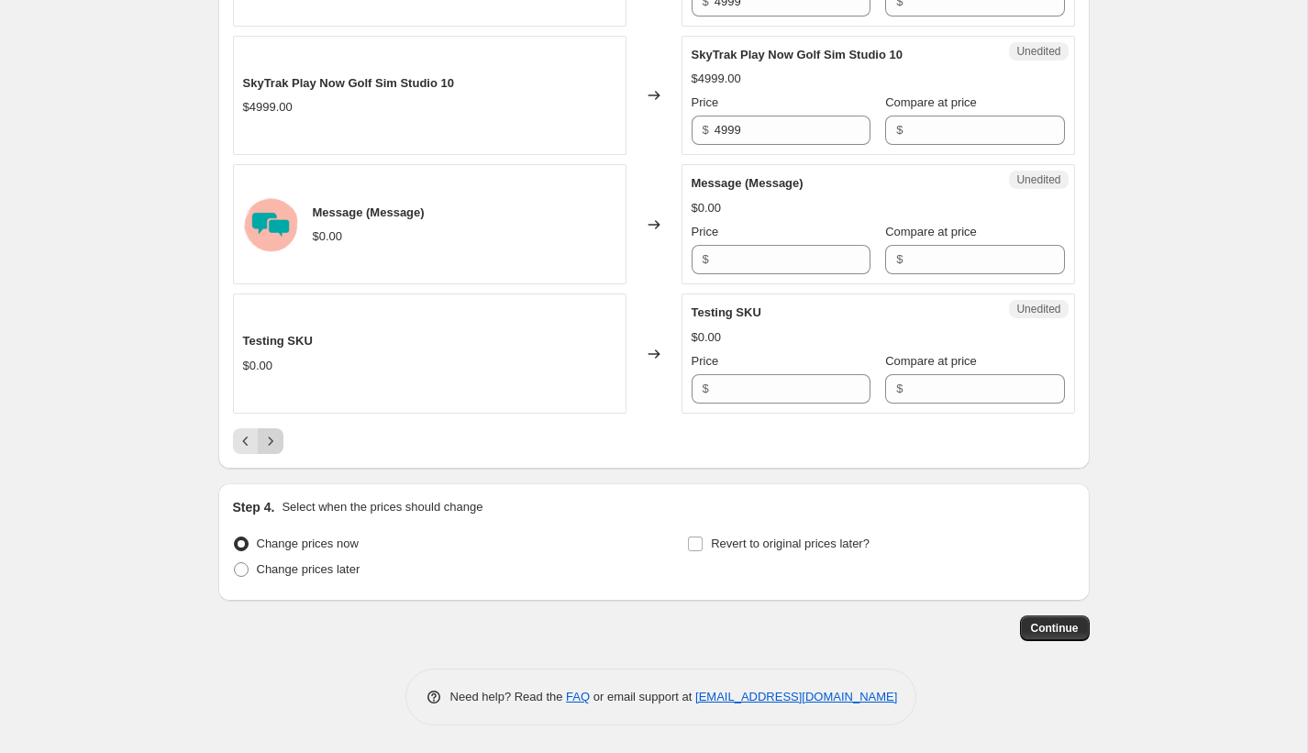
click at [271, 437] on icon "Next" at bounding box center [270, 441] width 18 height 18
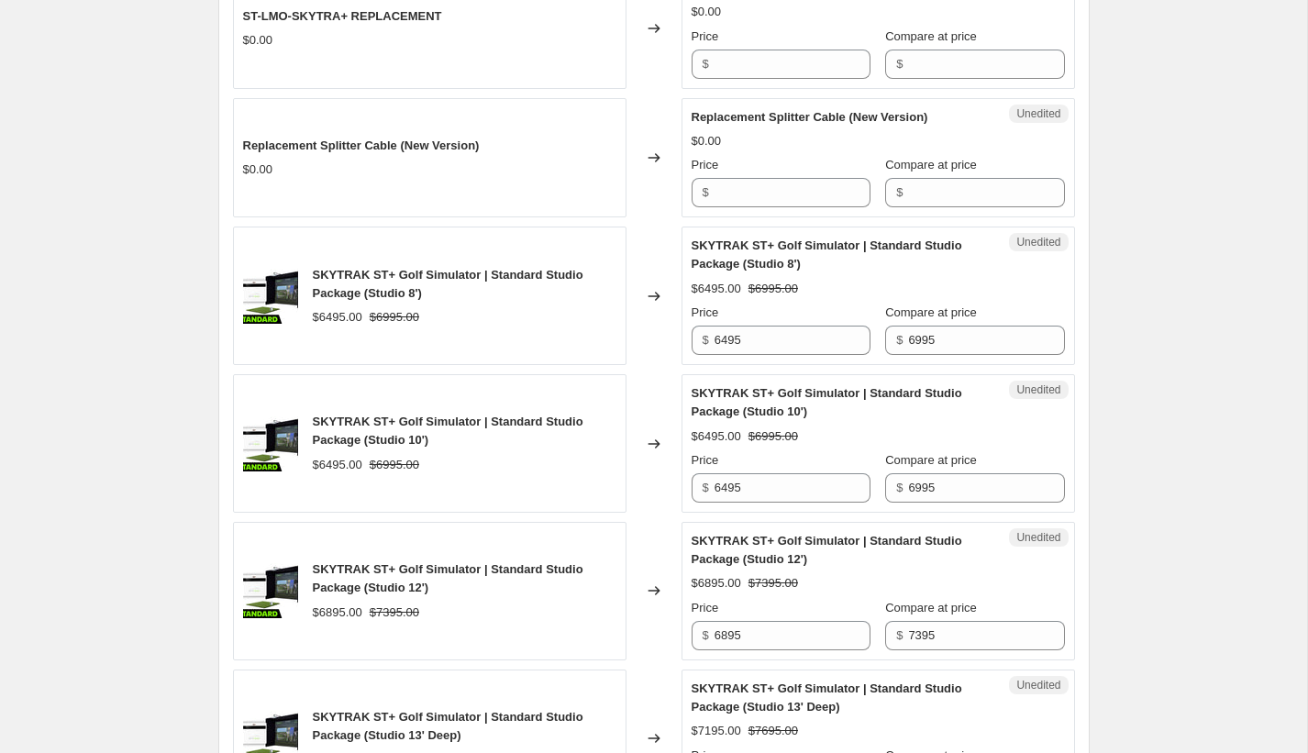
scroll to position [1589, 0]
drag, startPoint x: 893, startPoint y: 383, endPoint x: 878, endPoint y: 383, distance: 15.6
click at [878, 356] on div "Price $ 6495 Compare at price $ 6995" at bounding box center [878, 330] width 373 height 51
drag, startPoint x: 807, startPoint y: 381, endPoint x: 652, endPoint y: 374, distance: 155.2
click at [652, 366] on div "SKYTRAK ST+ Golf Simulator | Standard Studio Package (Studio 8') $6495.00 $6995…" at bounding box center [654, 296] width 842 height 139
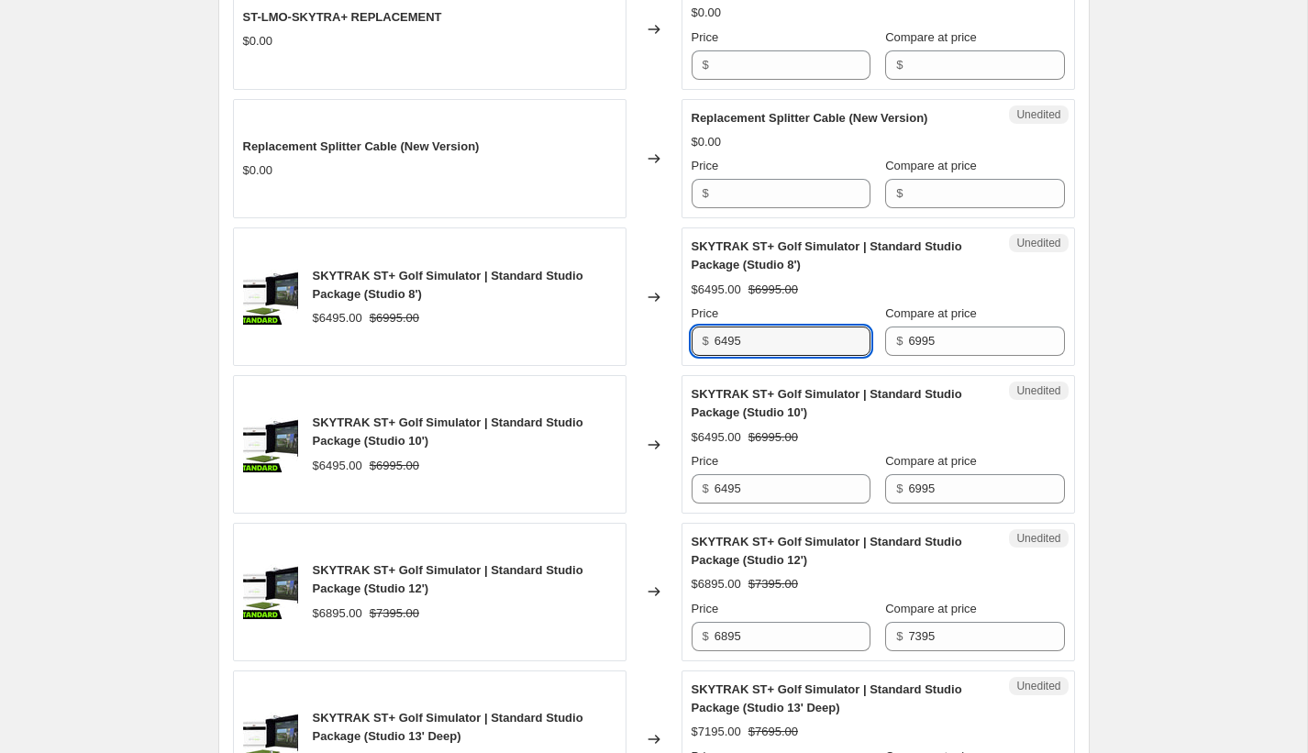
paste input "9"
type input "6995"
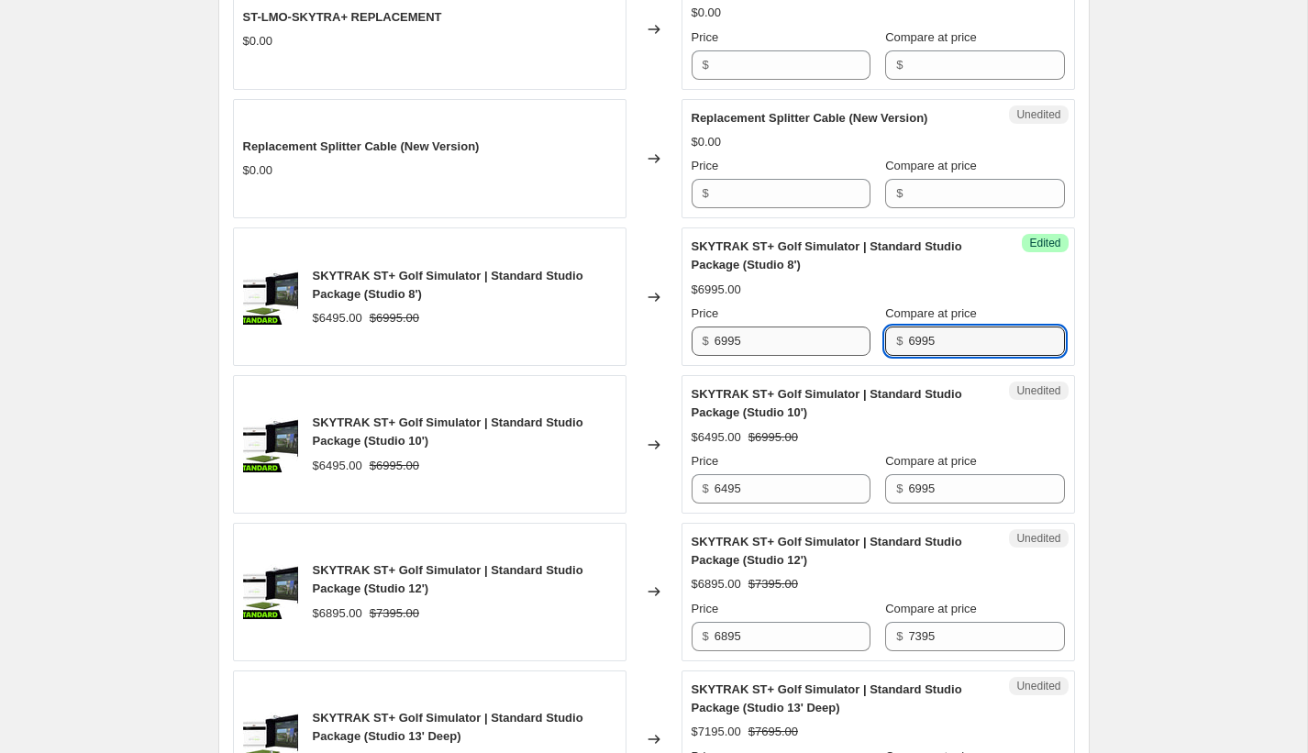
drag, startPoint x: 948, startPoint y: 379, endPoint x: 862, endPoint y: 372, distance: 85.6
click at [862, 356] on div "Price $ 6995 Compare at price $ 6995" at bounding box center [878, 330] width 373 height 51
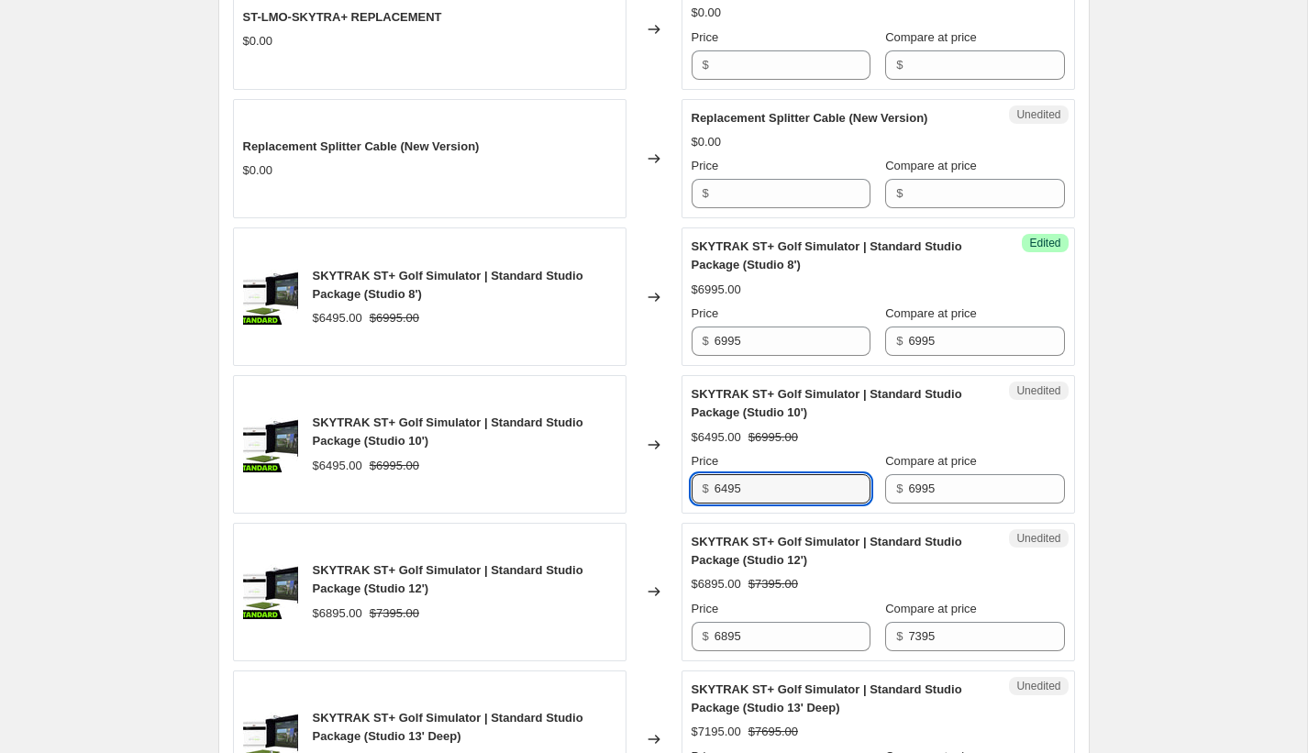
drag, startPoint x: 813, startPoint y: 522, endPoint x: 656, endPoint y: 508, distance: 157.5
click at [656, 508] on div "SKYTRAK ST+ Golf Simulator | Standard Studio Package (Studio 10') $6495.00 $699…" at bounding box center [654, 444] width 842 height 139
paste input "9"
type input "6995"
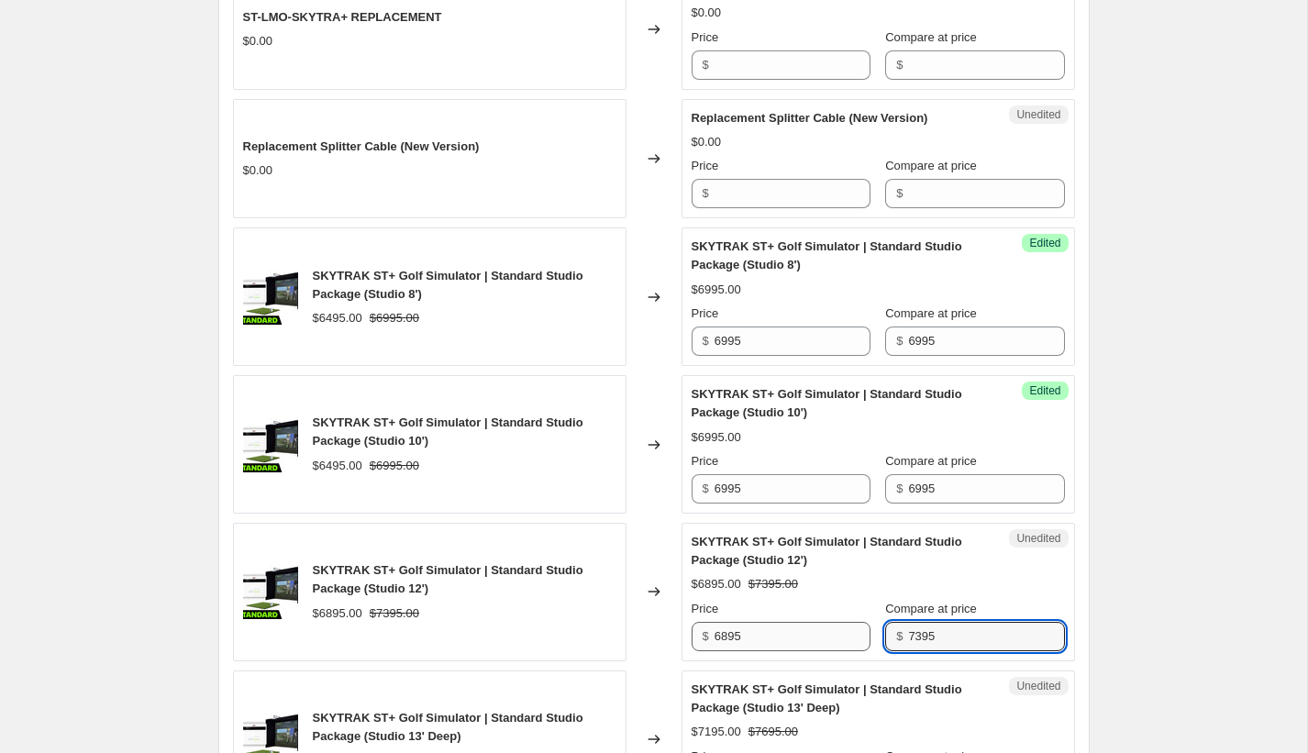
drag, startPoint x: 974, startPoint y: 671, endPoint x: 827, endPoint y: 660, distance: 148.0
click at [827, 651] on div "Price $ 6895 Compare at price $ 7395" at bounding box center [878, 625] width 373 height 51
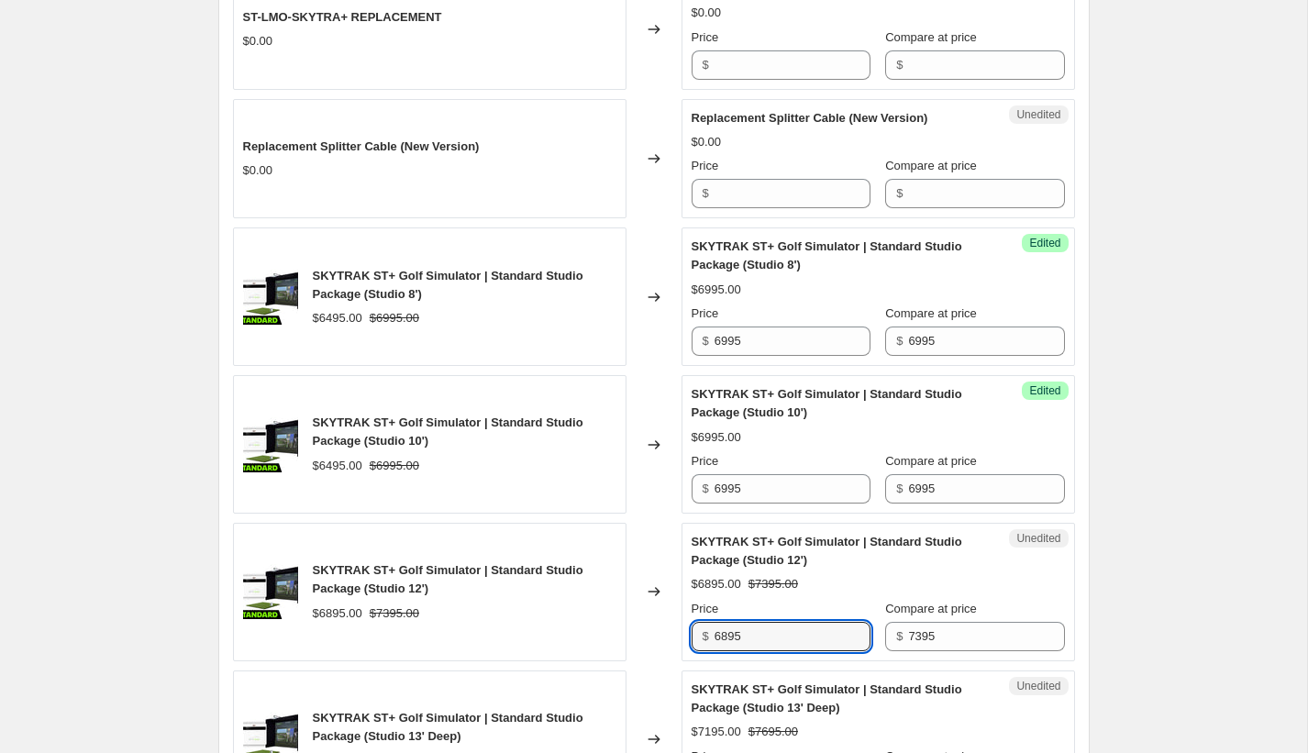
drag, startPoint x: 802, startPoint y: 680, endPoint x: 659, endPoint y: 669, distance: 143.5
click at [659, 661] on div "SKYTRAK ST+ Golf Simulator | Standard Studio Package (Studio 12') $6895.00 $739…" at bounding box center [654, 592] width 842 height 139
paste input "73"
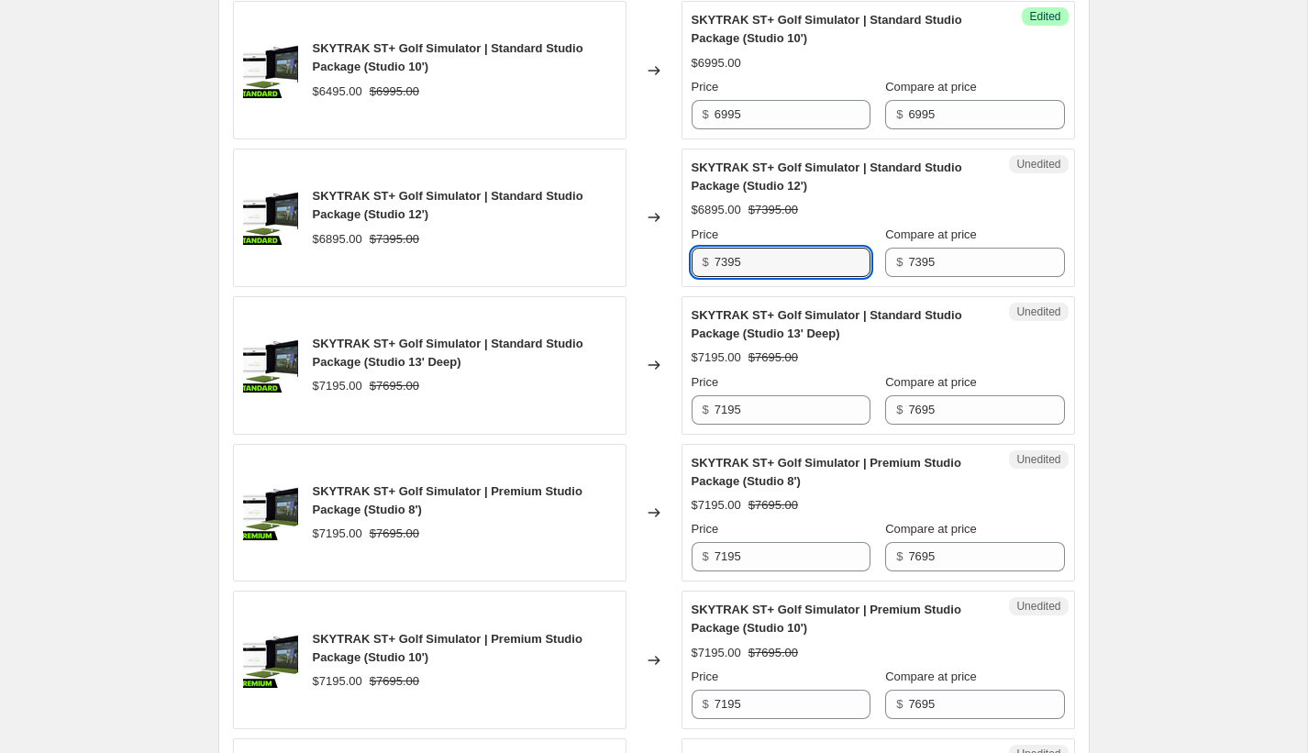
scroll to position [1965, 0]
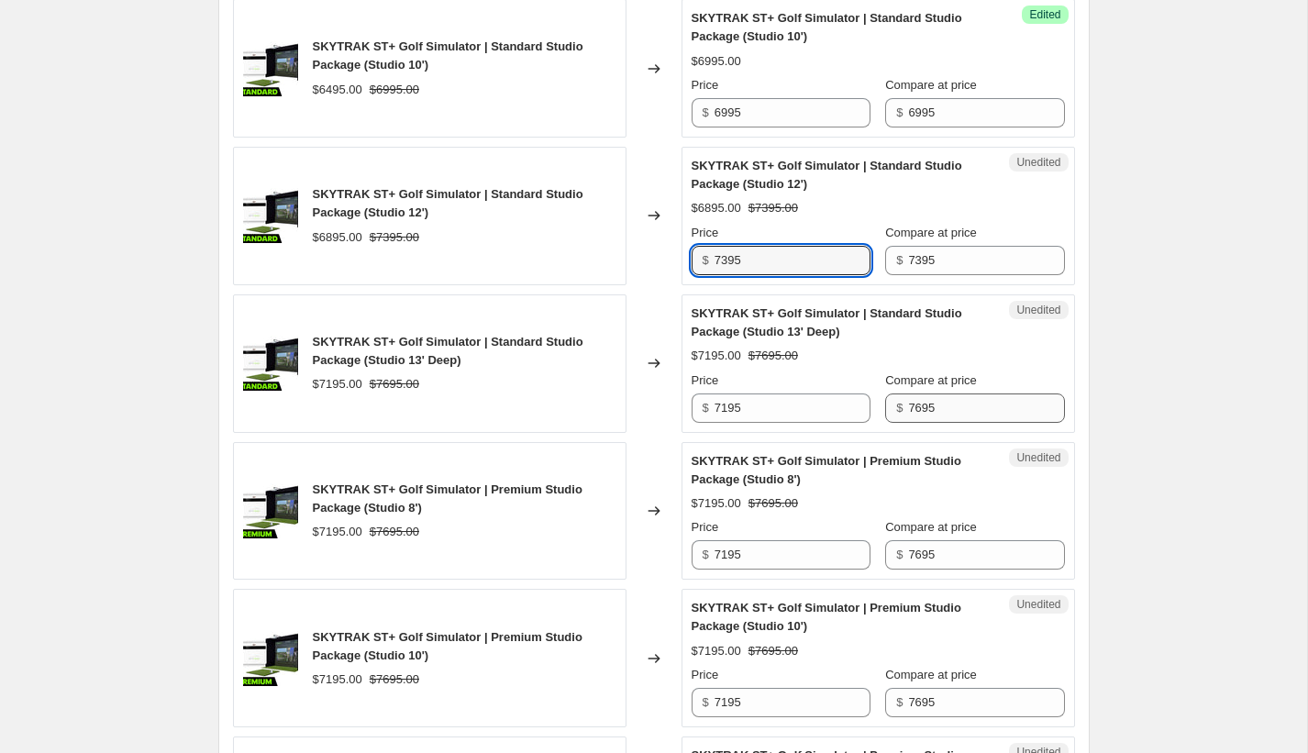
type input "7395"
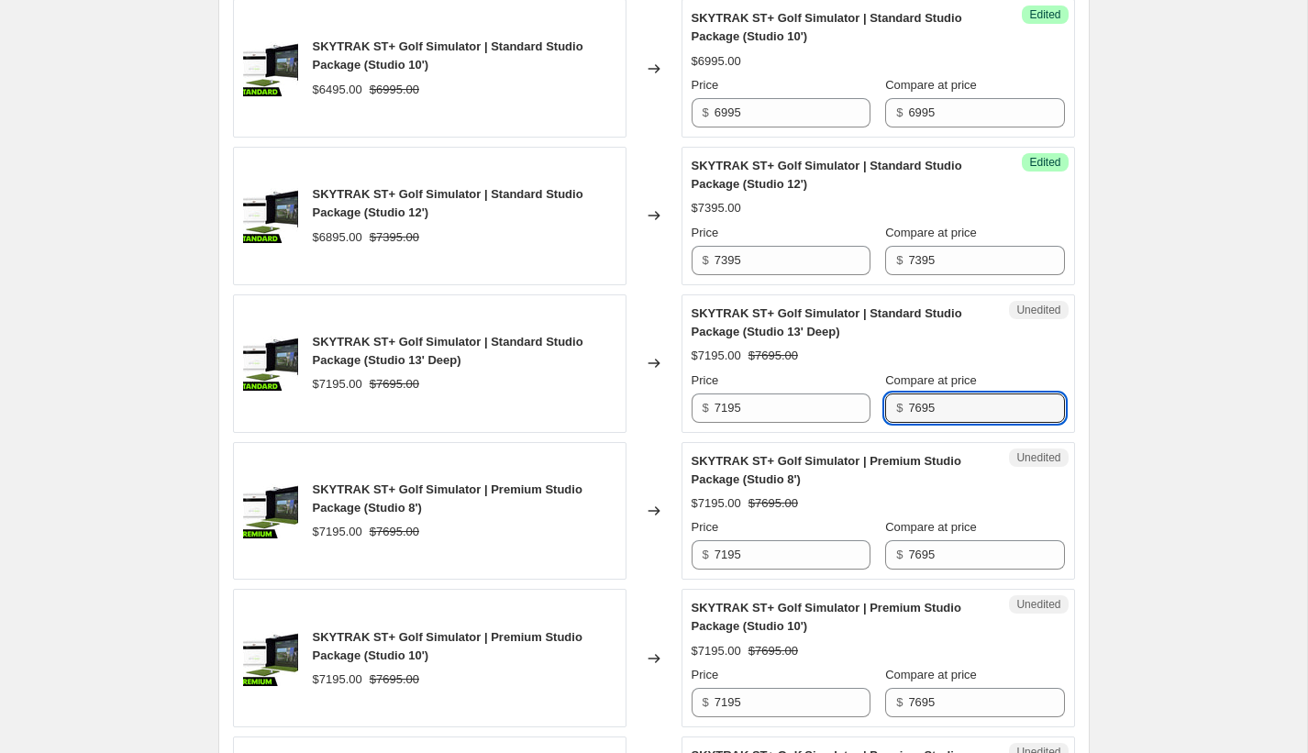
drag, startPoint x: 958, startPoint y: 444, endPoint x: 872, endPoint y: 445, distance: 85.3
click at [872, 423] on div "Price $ 7195 Compare at price $ 7695" at bounding box center [878, 397] width 373 height 51
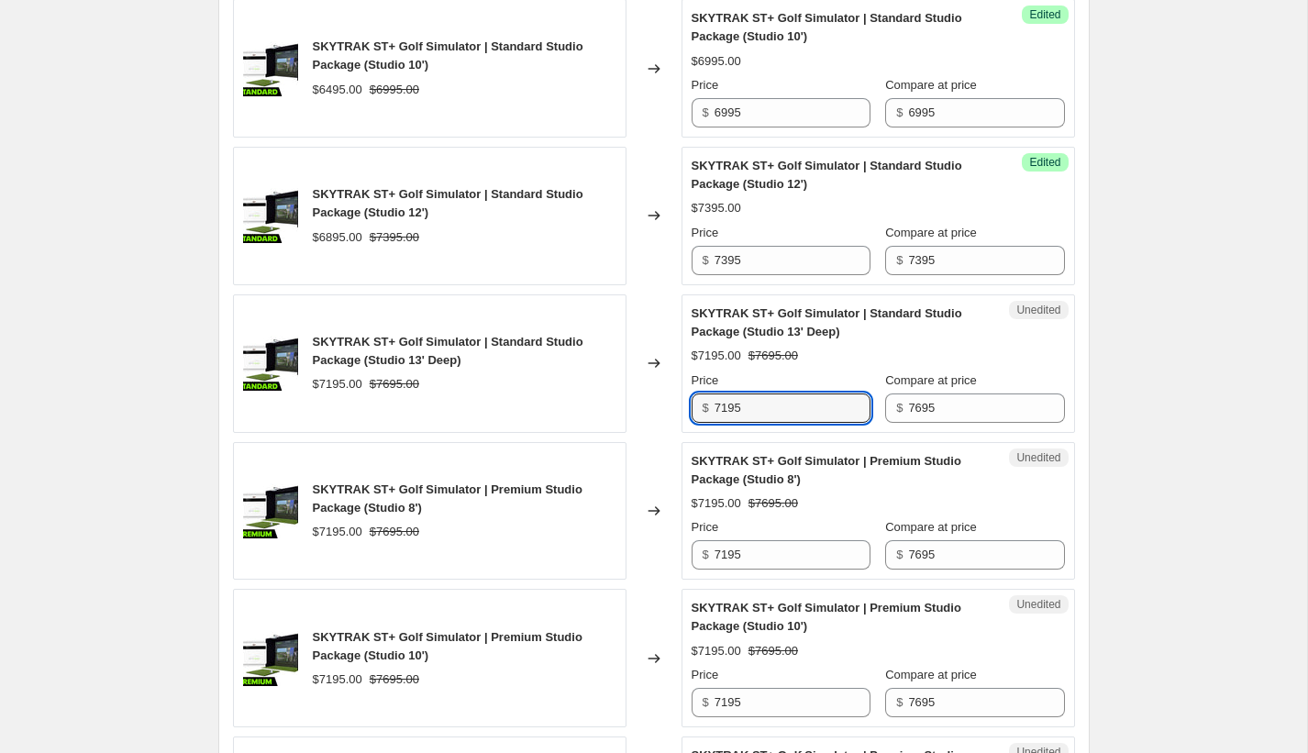
drag, startPoint x: 762, startPoint y: 448, endPoint x: 656, endPoint y: 440, distance: 106.7
click at [656, 433] on div "SKYTRAK ST+ Golf Simulator | Standard Studio Package (Studio 13' Deep) $7195.00…" at bounding box center [654, 363] width 842 height 139
paste input "6"
type input "7695"
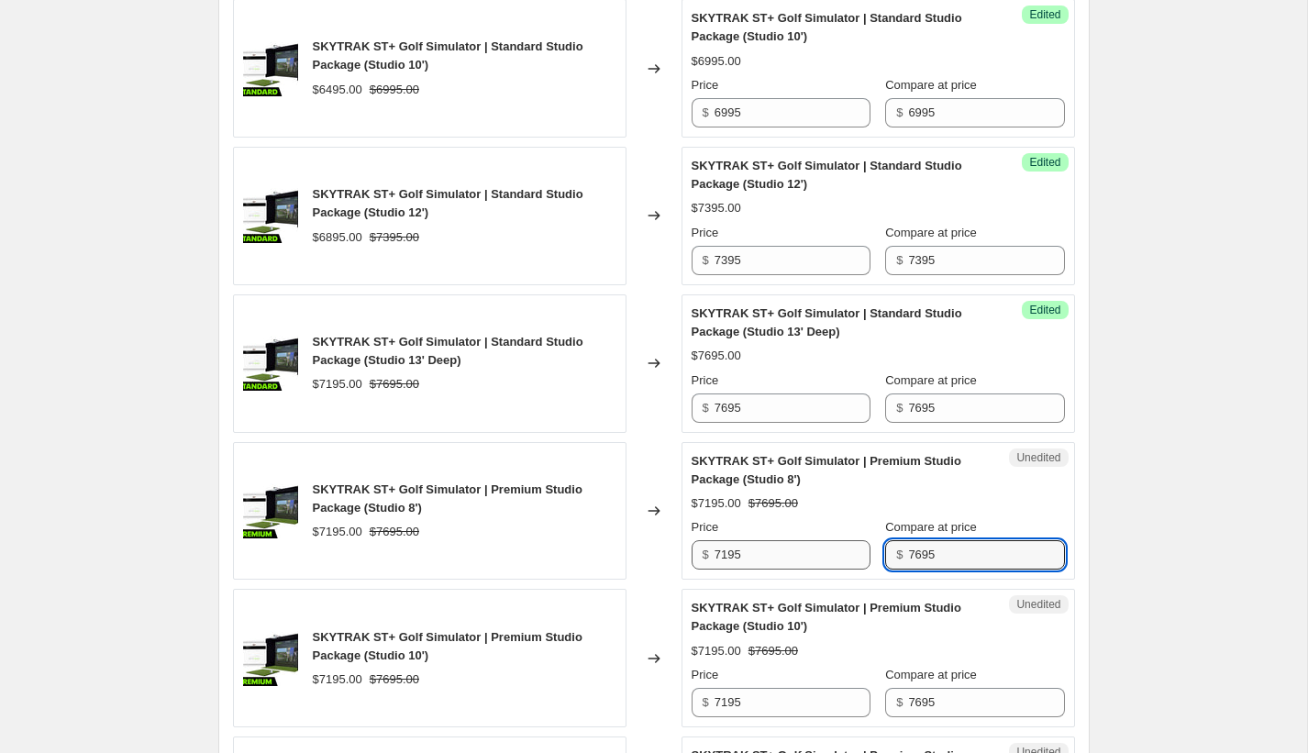
drag, startPoint x: 947, startPoint y: 594, endPoint x: 839, endPoint y: 585, distance: 107.6
click at [841, 570] on div "Price $ 7195 Compare at price $ 7695" at bounding box center [878, 543] width 373 height 51
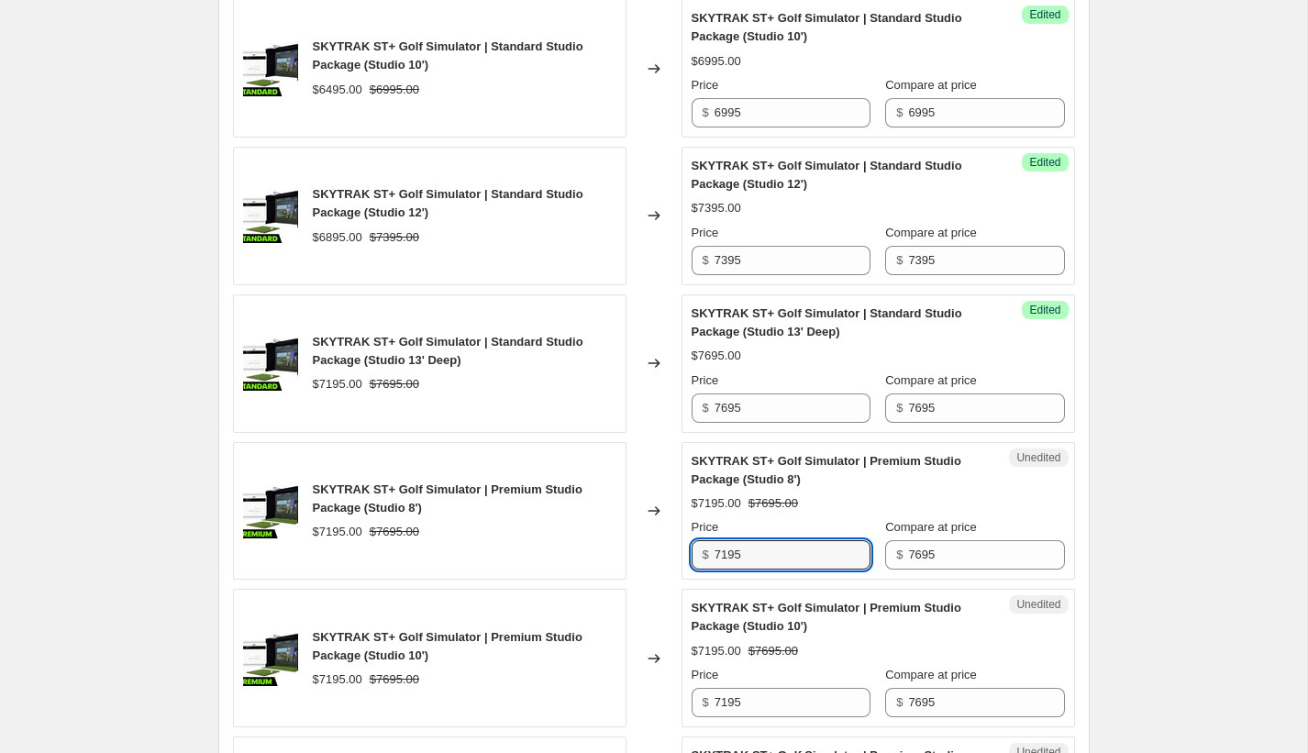
drag, startPoint x: 776, startPoint y: 594, endPoint x: 604, endPoint y: 583, distance: 172.9
click at [604, 581] on div "SKYTRAK ST+ Golf Simulator | Premium Studio Package (Studio 8') $7195.00 $7695.…" at bounding box center [654, 511] width 842 height 139
paste input "6"
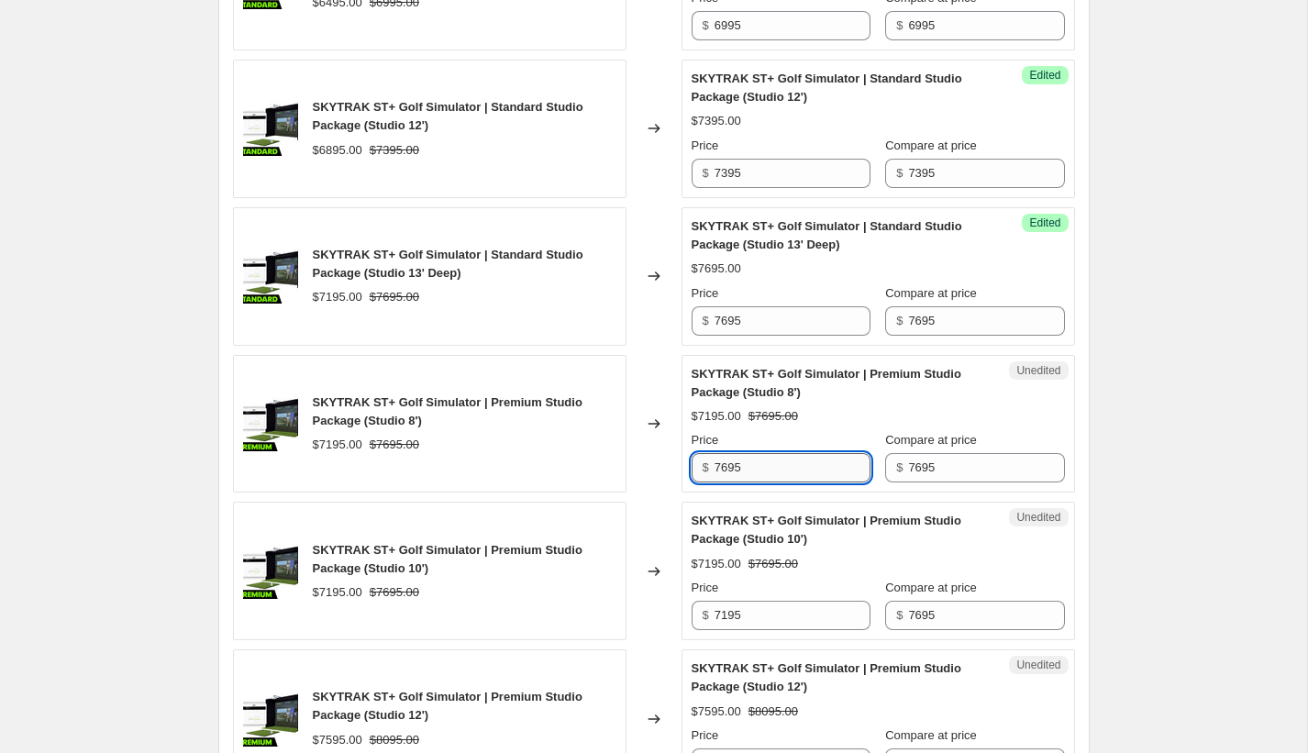
scroll to position [2108, 0]
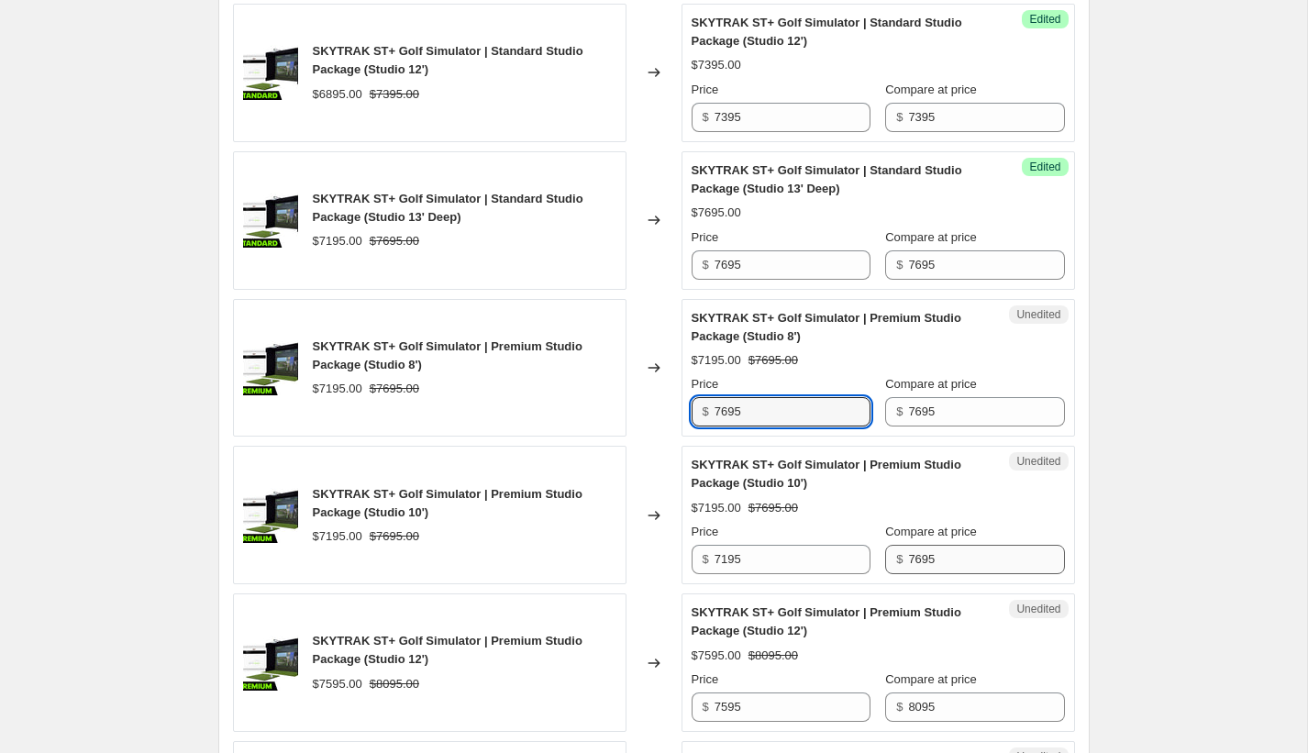
type input "7695"
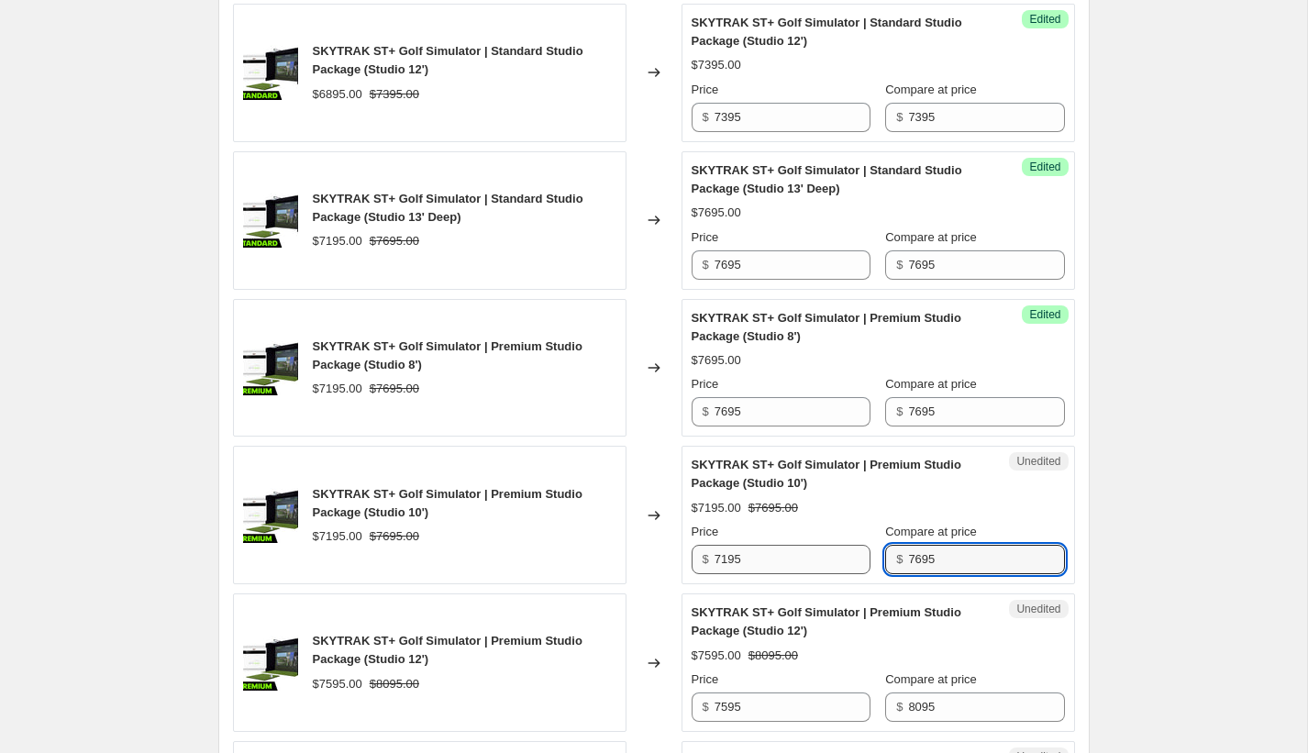
drag, startPoint x: 962, startPoint y: 596, endPoint x: 839, endPoint y: 594, distance: 123.0
click at [839, 574] on div "Price $ 7195 Compare at price $ 7695" at bounding box center [878, 548] width 373 height 51
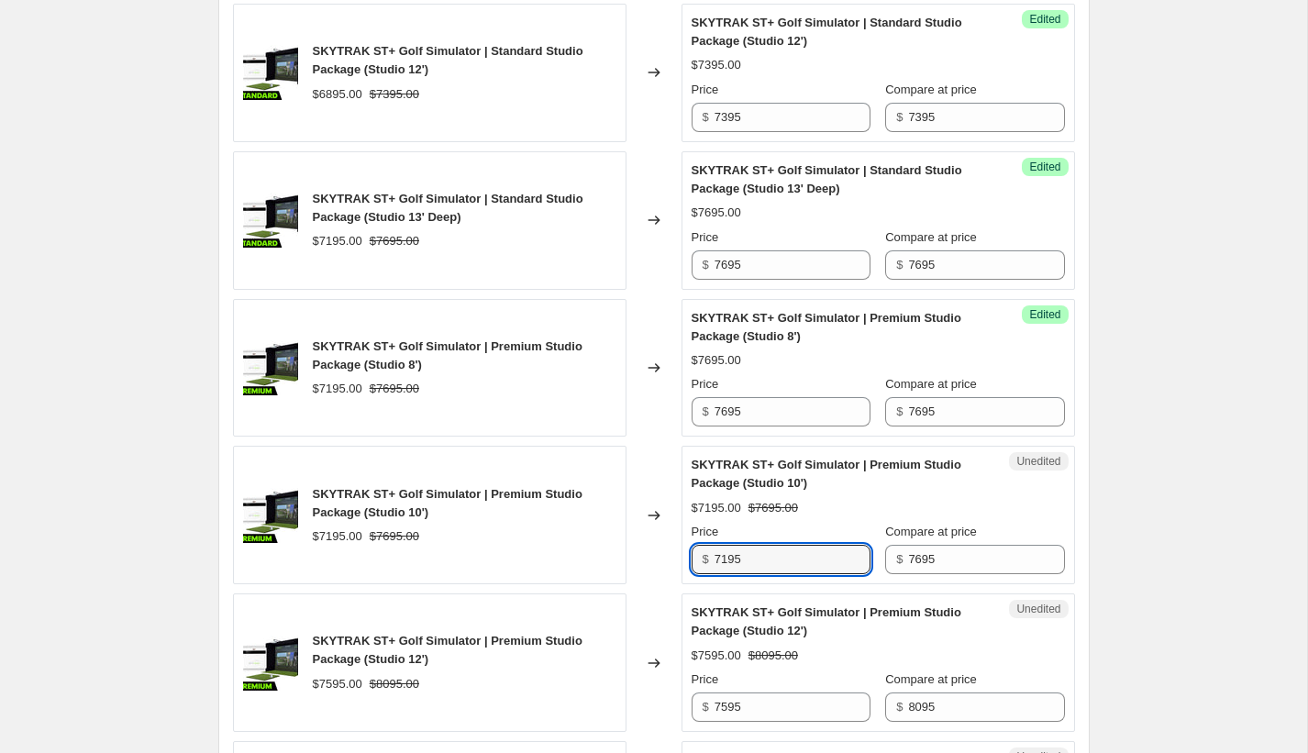
drag, startPoint x: 780, startPoint y: 600, endPoint x: 642, endPoint y: 592, distance: 137.8
click at [643, 584] on div "SKYTRAK ST+ Golf Simulator | Premium Studio Package (Studio 10') $7195.00 $7695…" at bounding box center [654, 515] width 842 height 139
paste input "6"
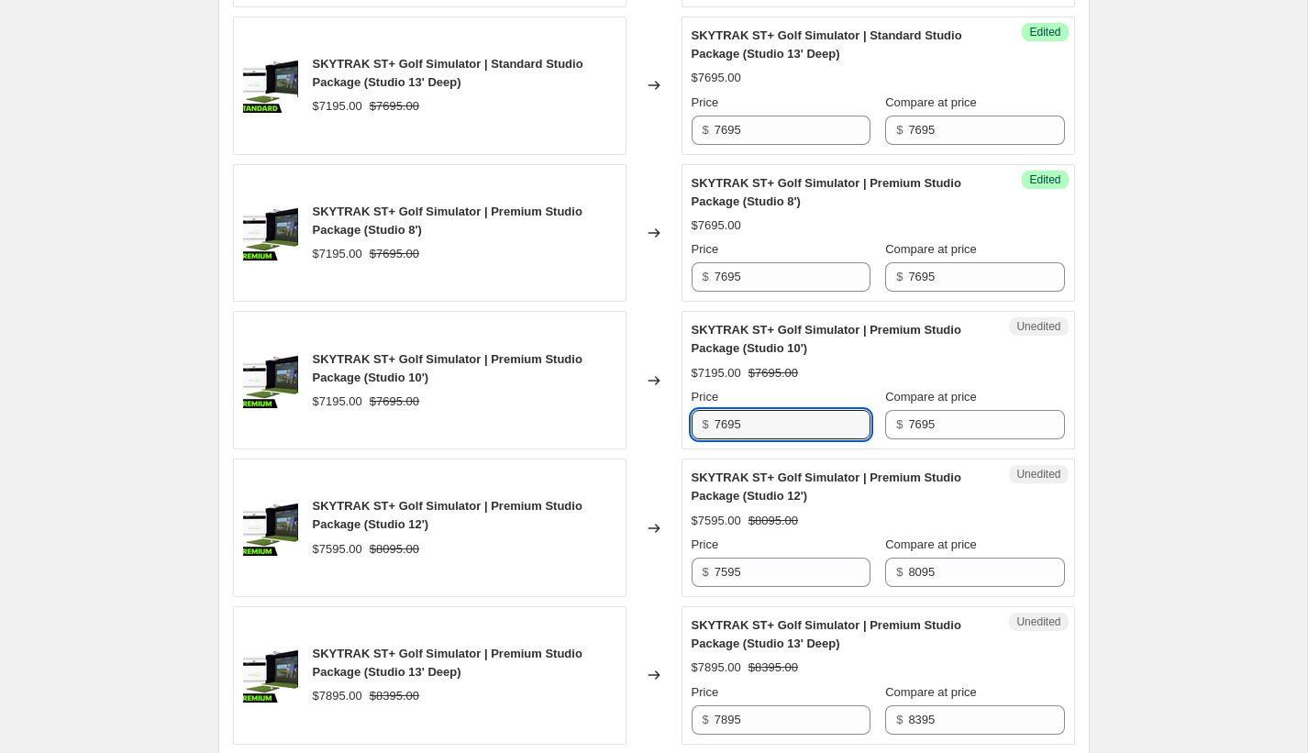
scroll to position [2376, 0]
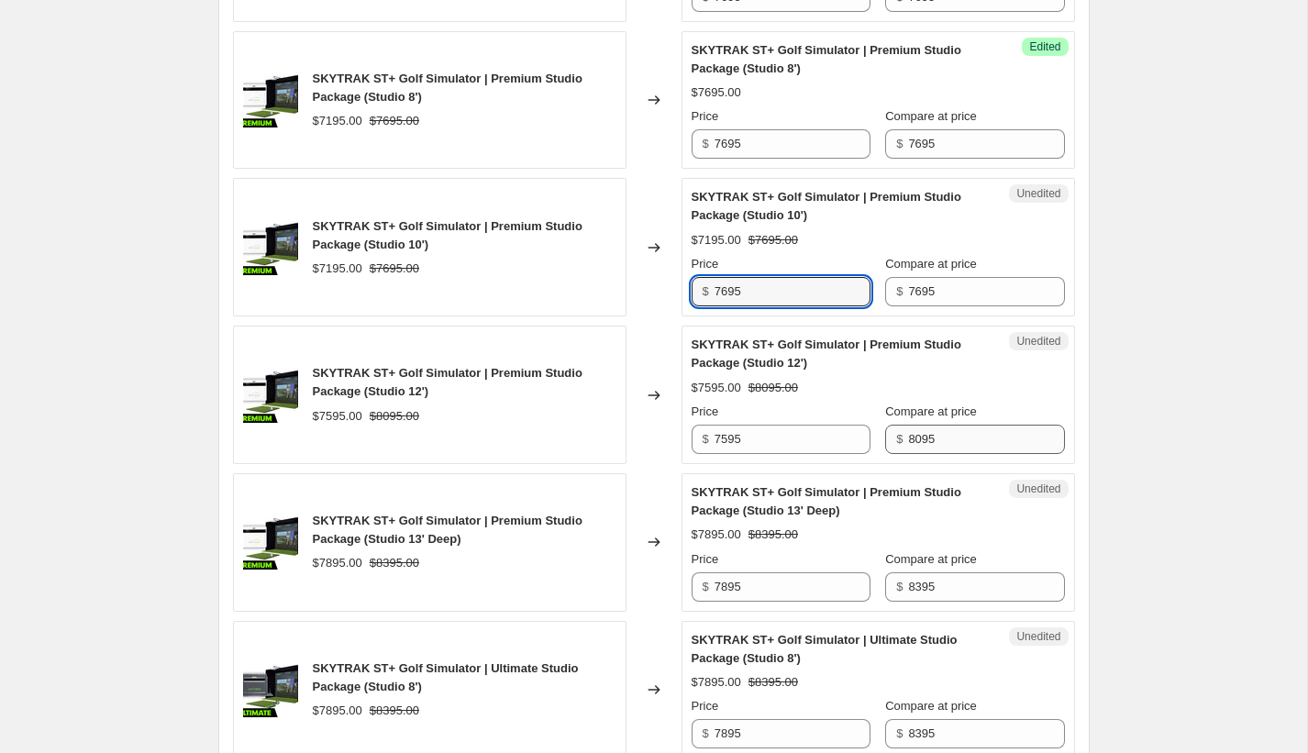
type input "7695"
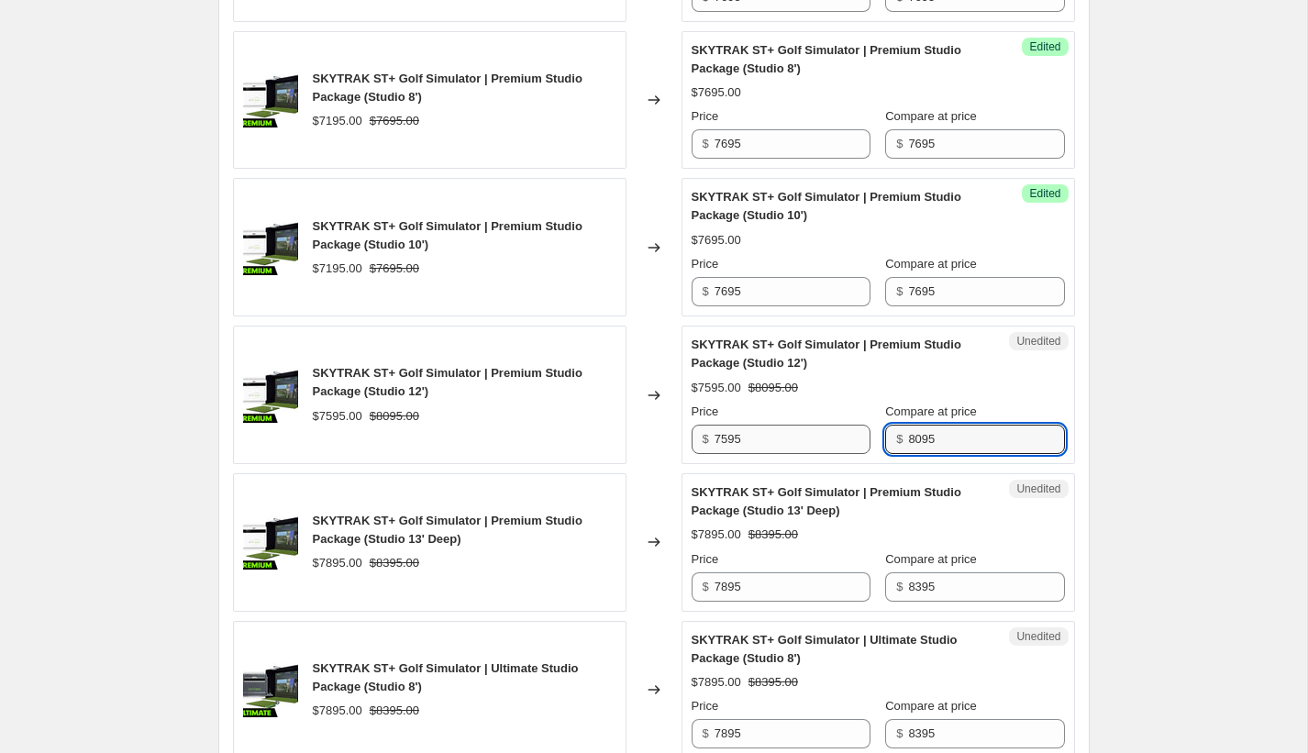
drag, startPoint x: 960, startPoint y: 483, endPoint x: 835, endPoint y: 478, distance: 125.8
click at [835, 454] on div "Price $ 7595 Compare at price $ 8095" at bounding box center [878, 428] width 373 height 51
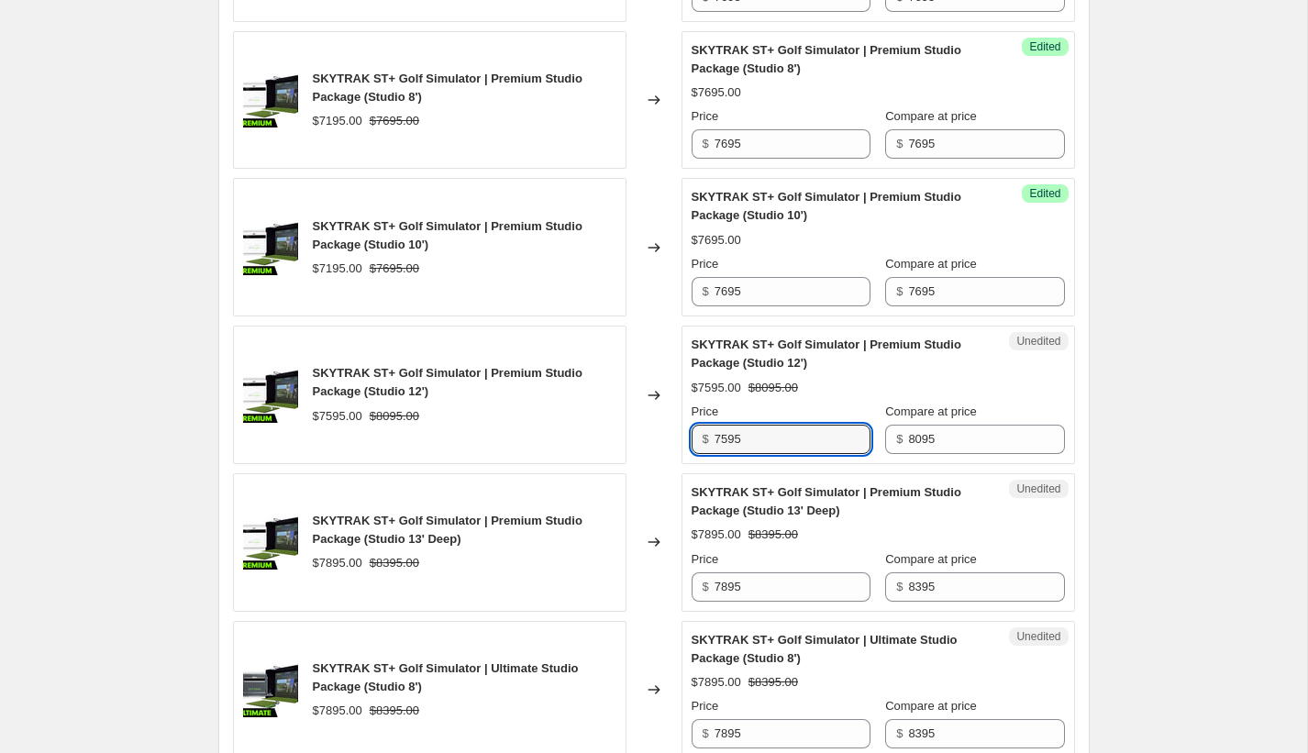
drag, startPoint x: 776, startPoint y: 481, endPoint x: 633, endPoint y: 464, distance: 144.1
click at [633, 464] on div "SKYTRAK ST+ Golf Simulator | Premium Studio Package (Studio 12') $7595.00 $8095…" at bounding box center [654, 395] width 842 height 139
paste input "80"
type input "8095"
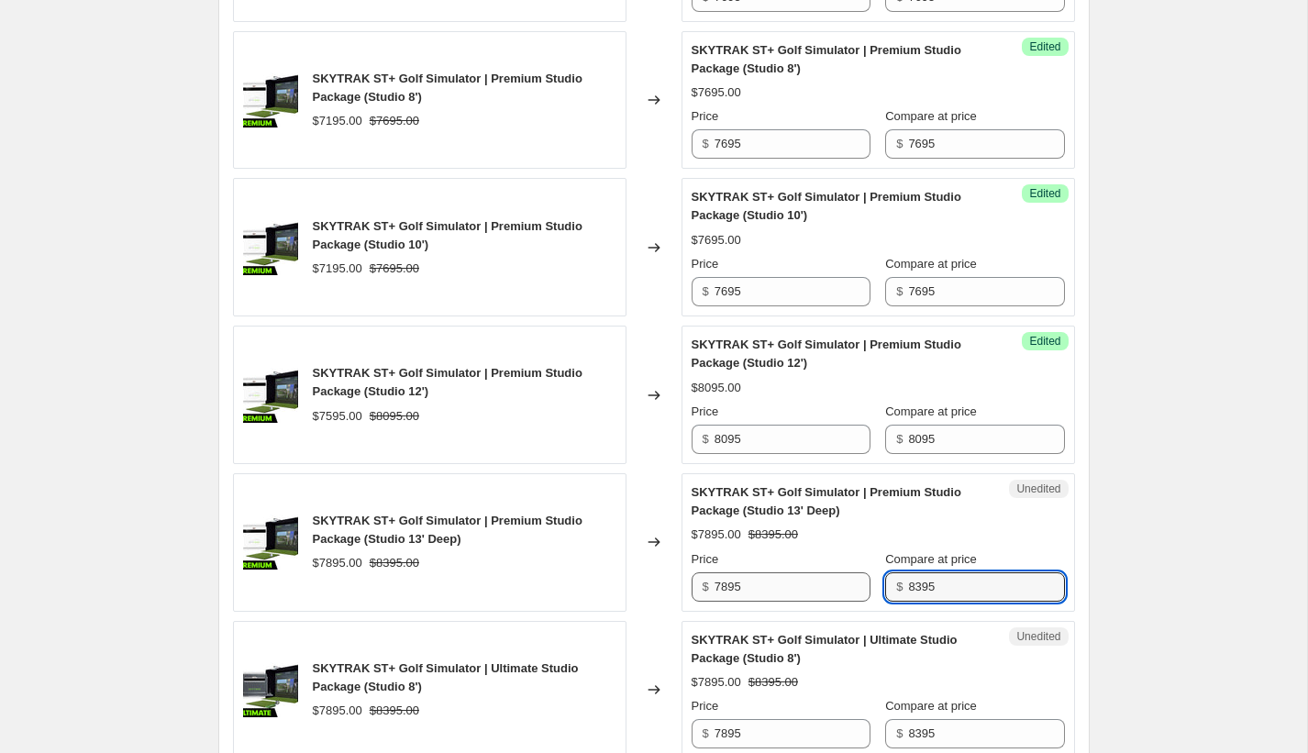
drag, startPoint x: 952, startPoint y: 624, endPoint x: 869, endPoint y: 624, distance: 83.5
click at [869, 602] on div "Price $ 7895 Compare at price $ 8395" at bounding box center [878, 575] width 373 height 51
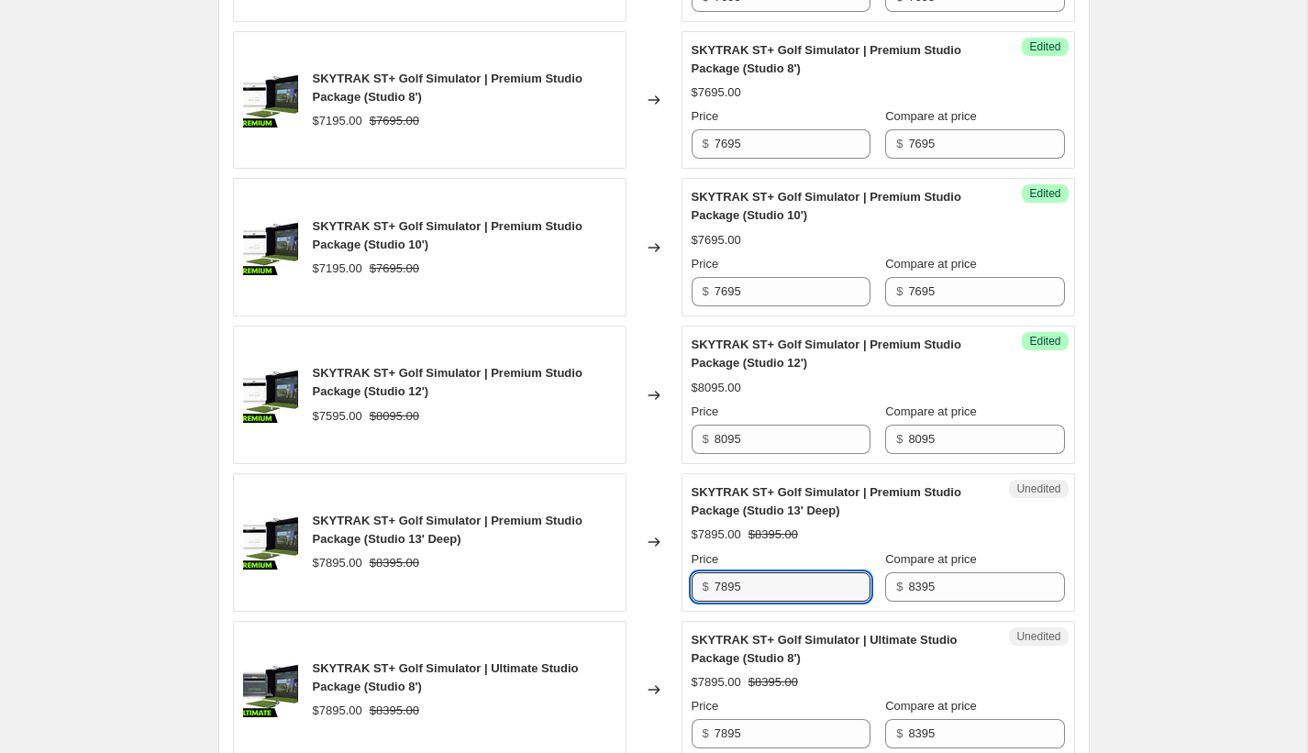
drag, startPoint x: 782, startPoint y: 626, endPoint x: 533, endPoint y: 607, distance: 249.3
click at [533, 607] on div "SKYTRAK ST+ Golf Simulator | Premium Studio Package (Studio 13' Deep) $7895.00 …" at bounding box center [654, 542] width 842 height 139
paste input "83"
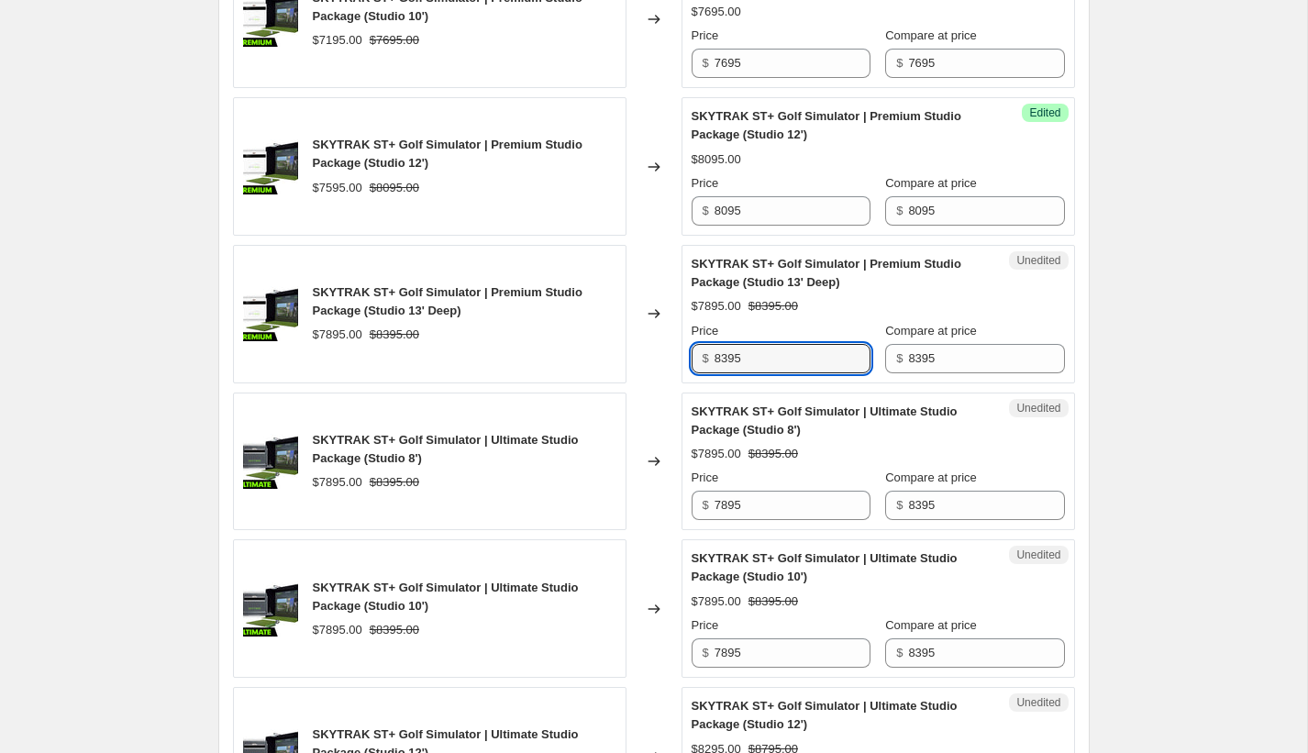
scroll to position [2660, 0]
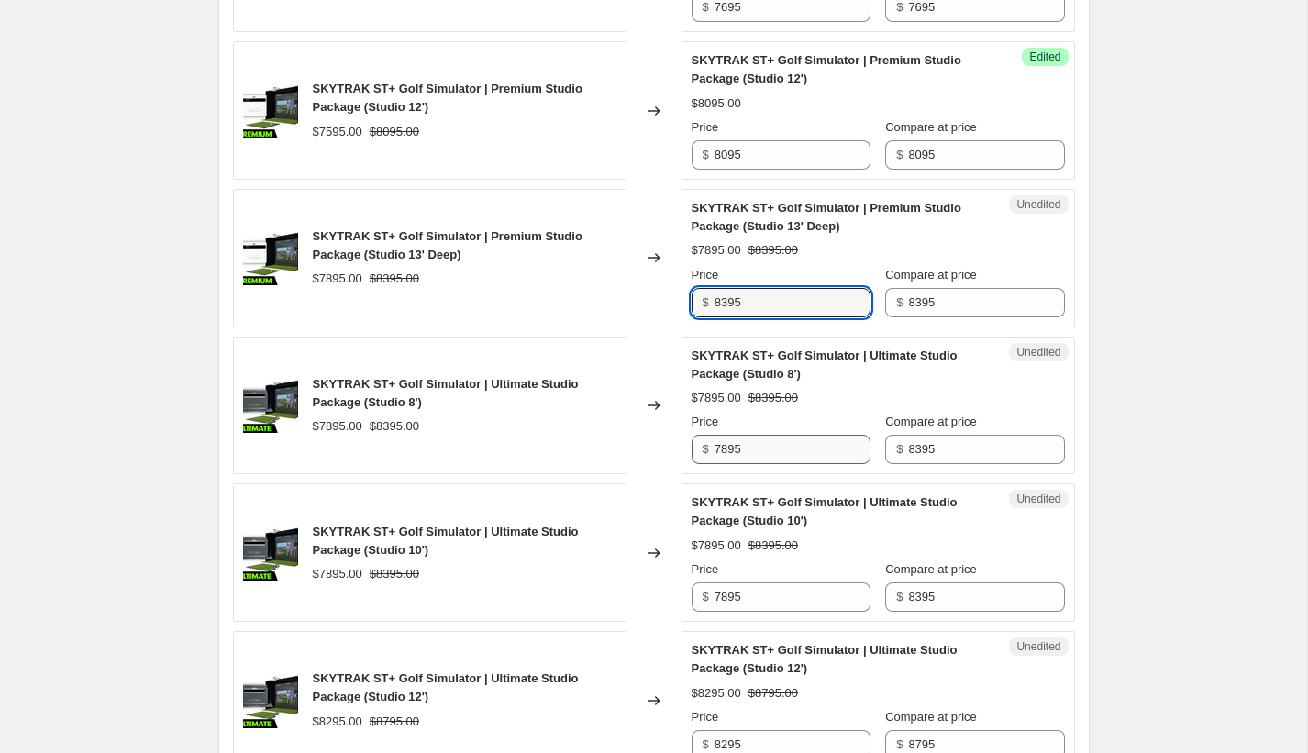
type input "8395"
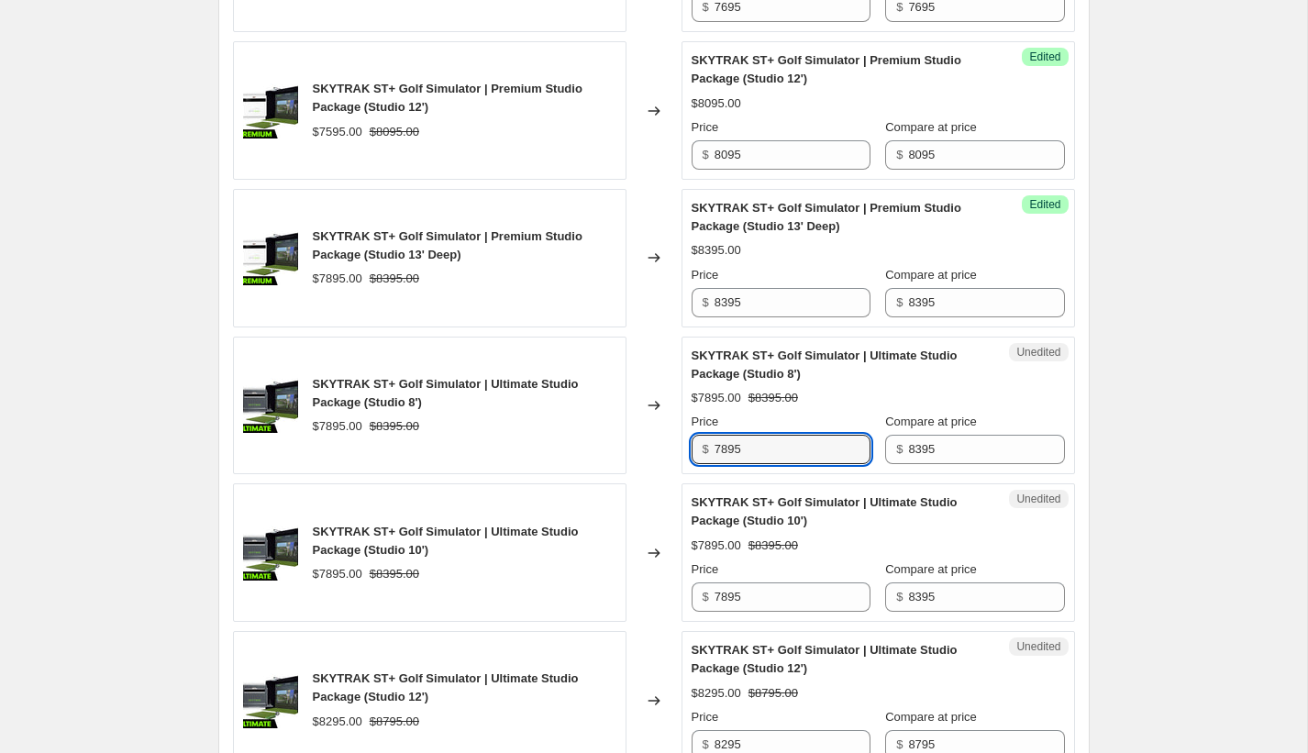
drag, startPoint x: 818, startPoint y: 487, endPoint x: 629, endPoint y: 481, distance: 189.1
click at [629, 475] on div "SKYTRAK ST+ Golf Simulator | Ultimate Studio Package (Studio 8') $7895.00 $8395…" at bounding box center [654, 406] width 842 height 139
paste input "83"
type input "8395"
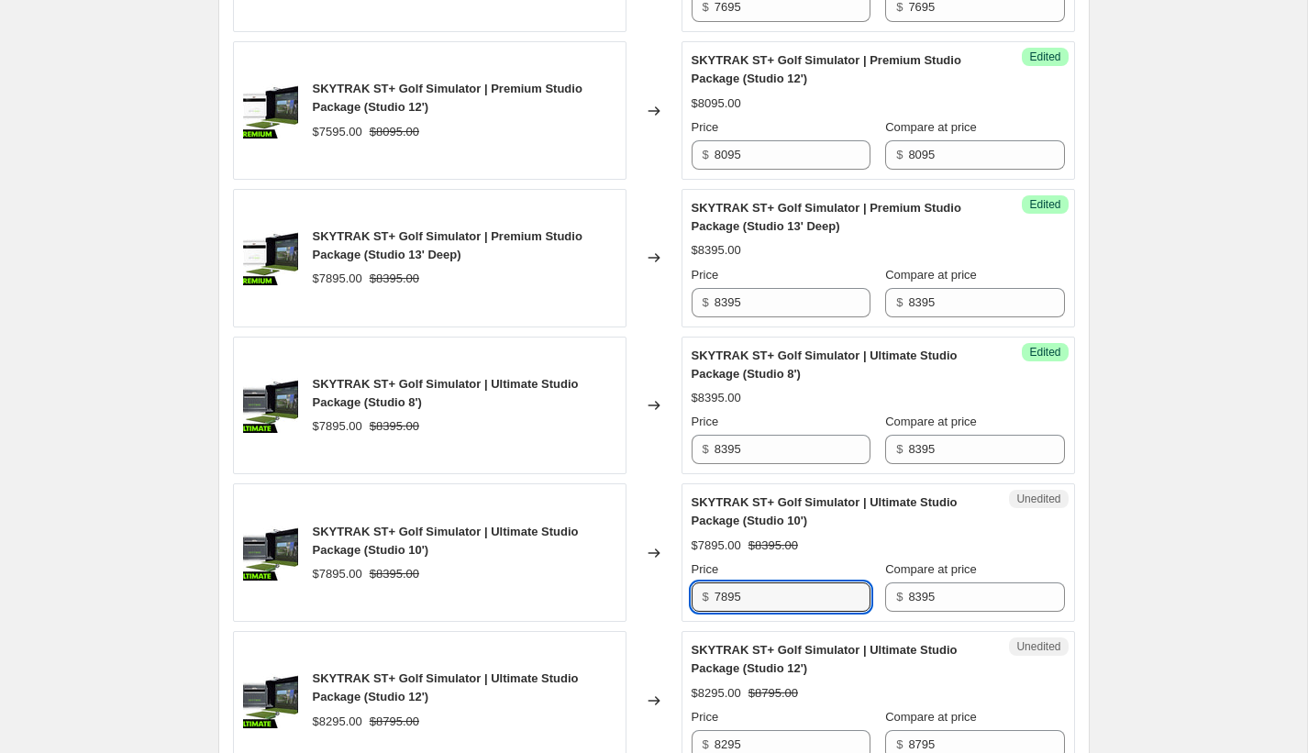
drag, startPoint x: 765, startPoint y: 636, endPoint x: 633, endPoint y: 627, distance: 132.4
click at [633, 622] on div "SKYTRAK ST+ Golf Simulator | Ultimate Studio Package (Studio 10') $7895.00 $839…" at bounding box center [654, 552] width 842 height 139
paste input "83"
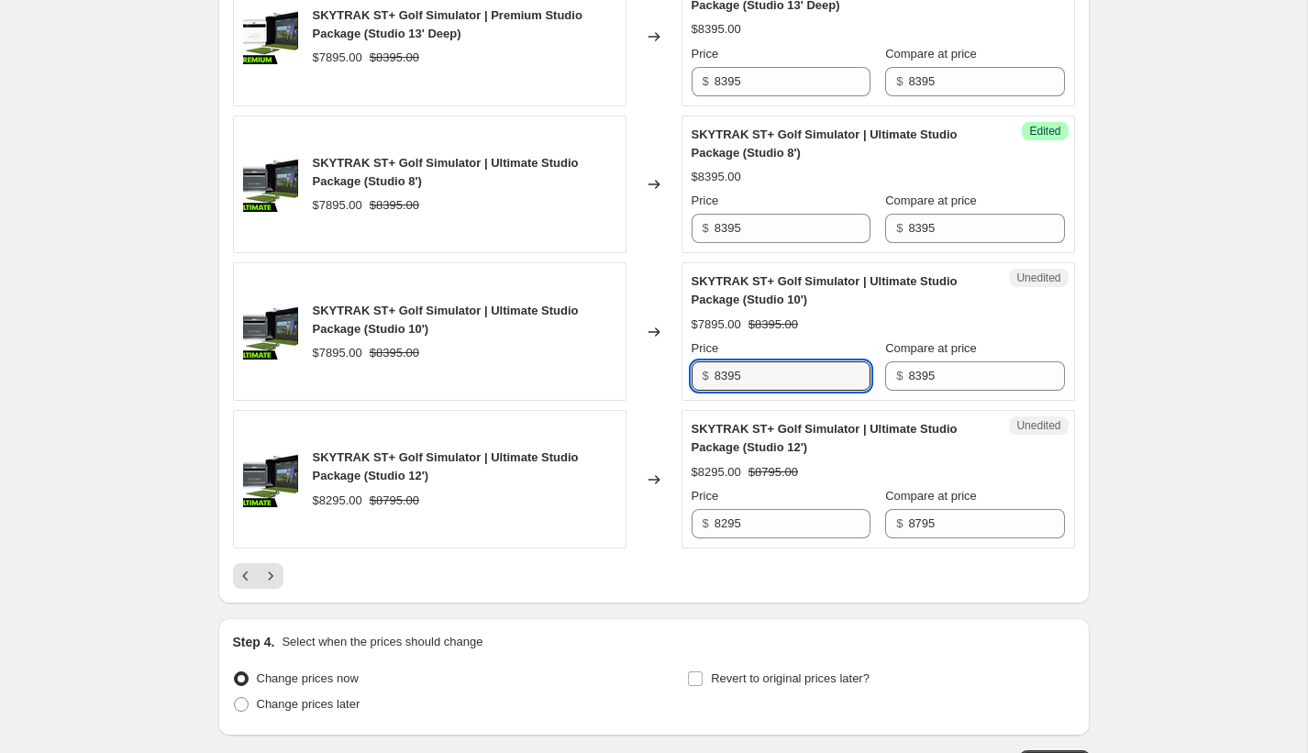
scroll to position [2922, 0]
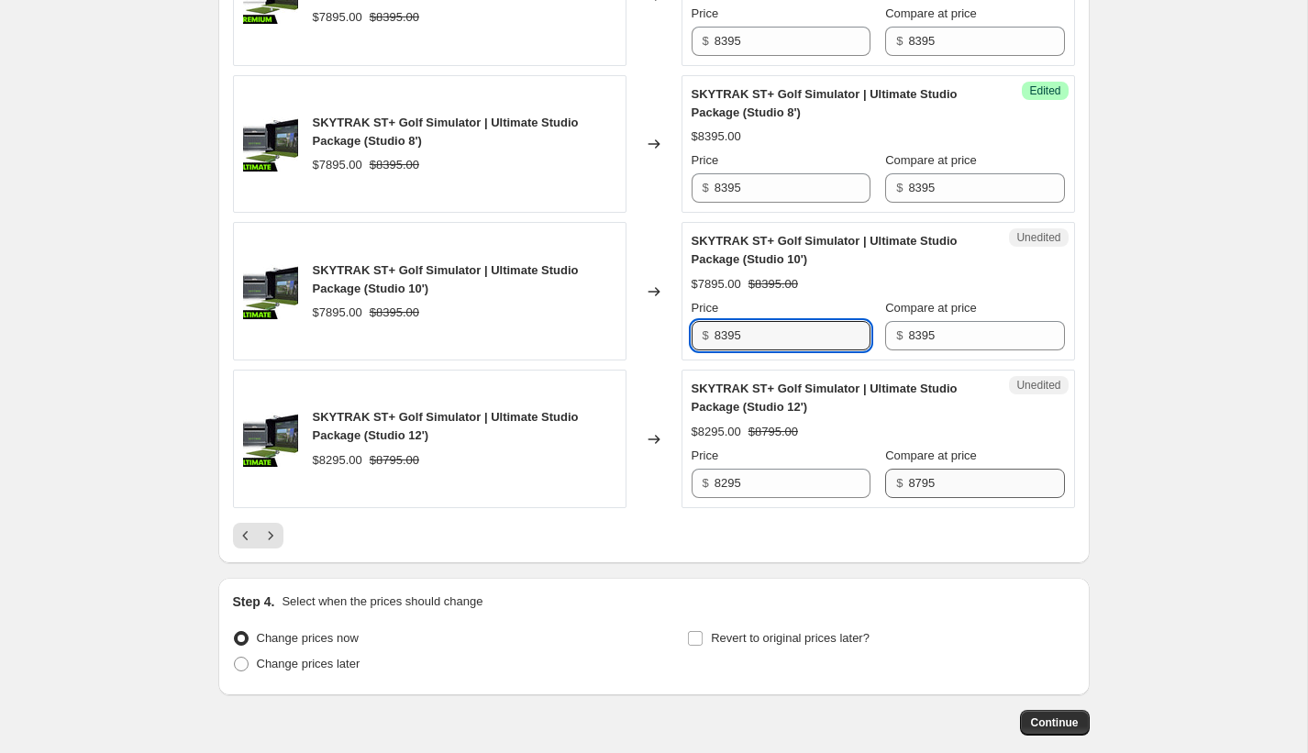
type input "8395"
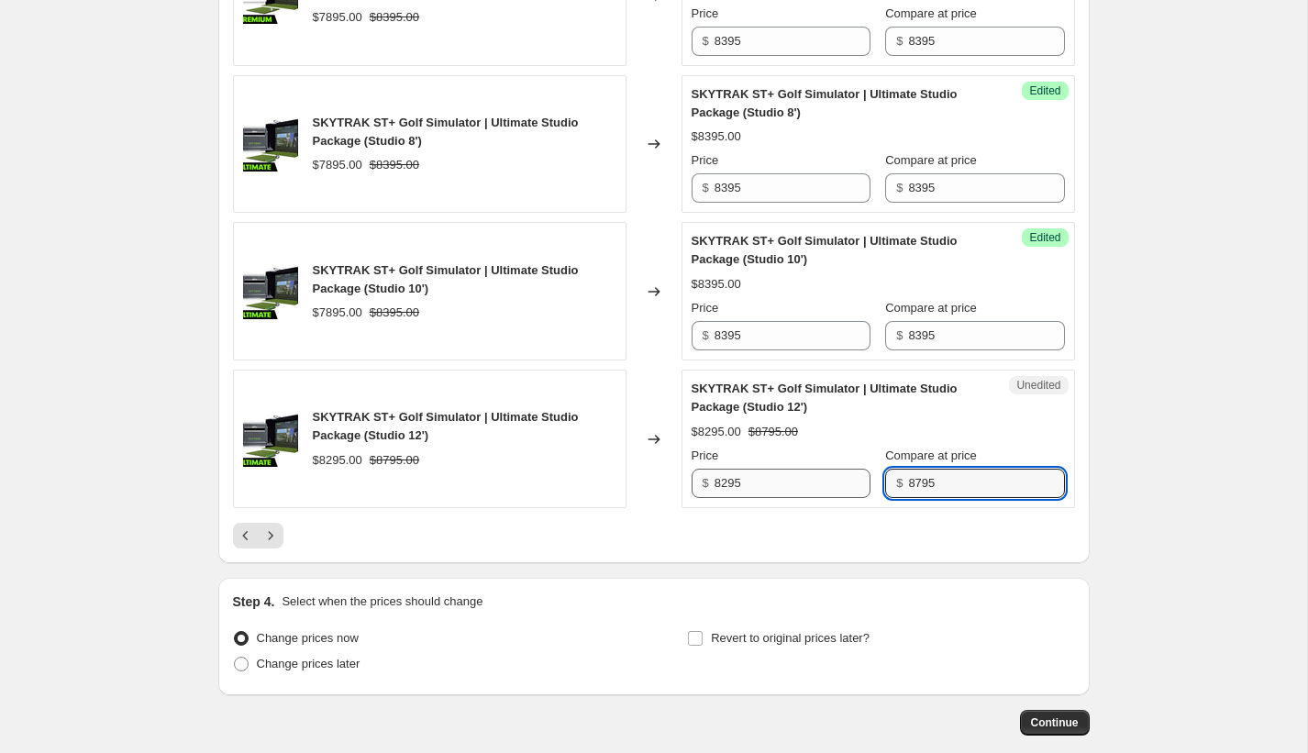
drag, startPoint x: 949, startPoint y: 521, endPoint x: 816, endPoint y: 514, distance: 134.1
click at [816, 498] on div "Price $ 8295 Compare at price $ 8795" at bounding box center [878, 472] width 373 height 51
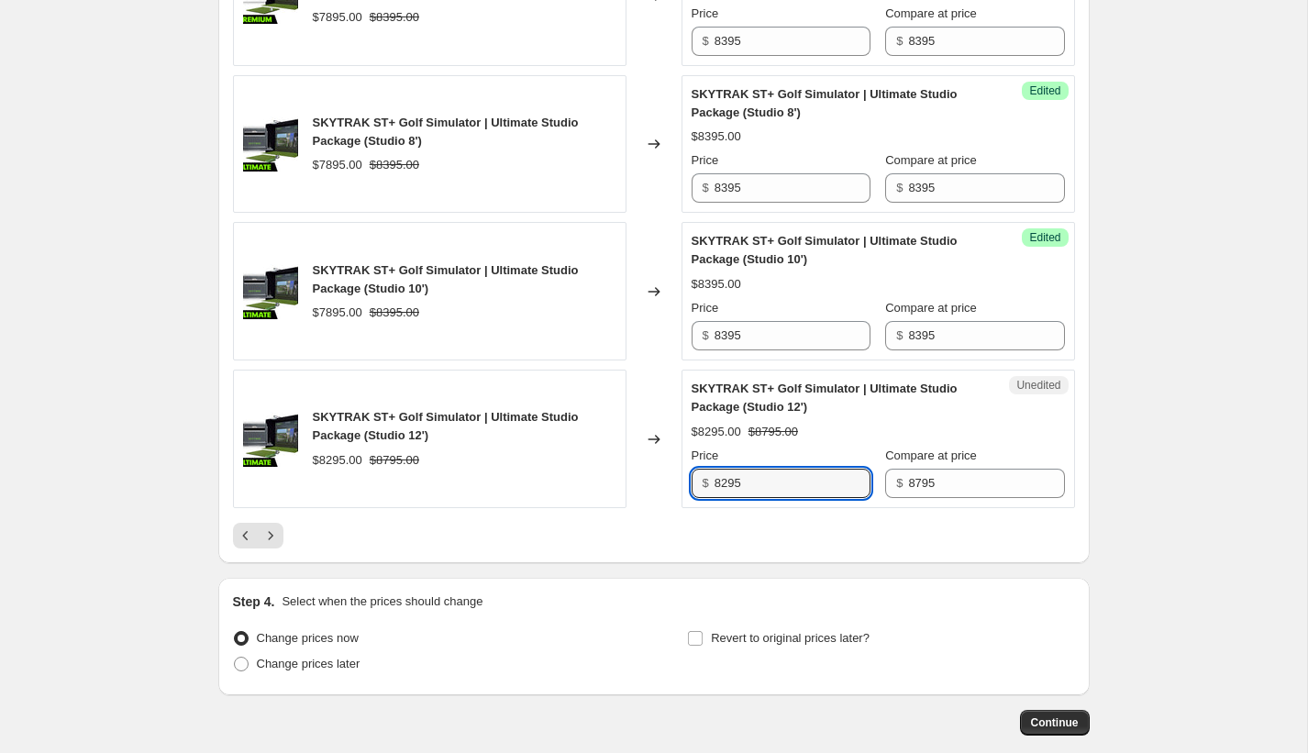
drag, startPoint x: 767, startPoint y: 527, endPoint x: 682, endPoint y: 520, distance: 85.6
click at [682, 508] on div "Unedited SKYTRAK ST+ Golf Simulator | Ultimate Studio Package (Studio 12') $829…" at bounding box center [879, 439] width 394 height 139
paste input "7"
type input "8795"
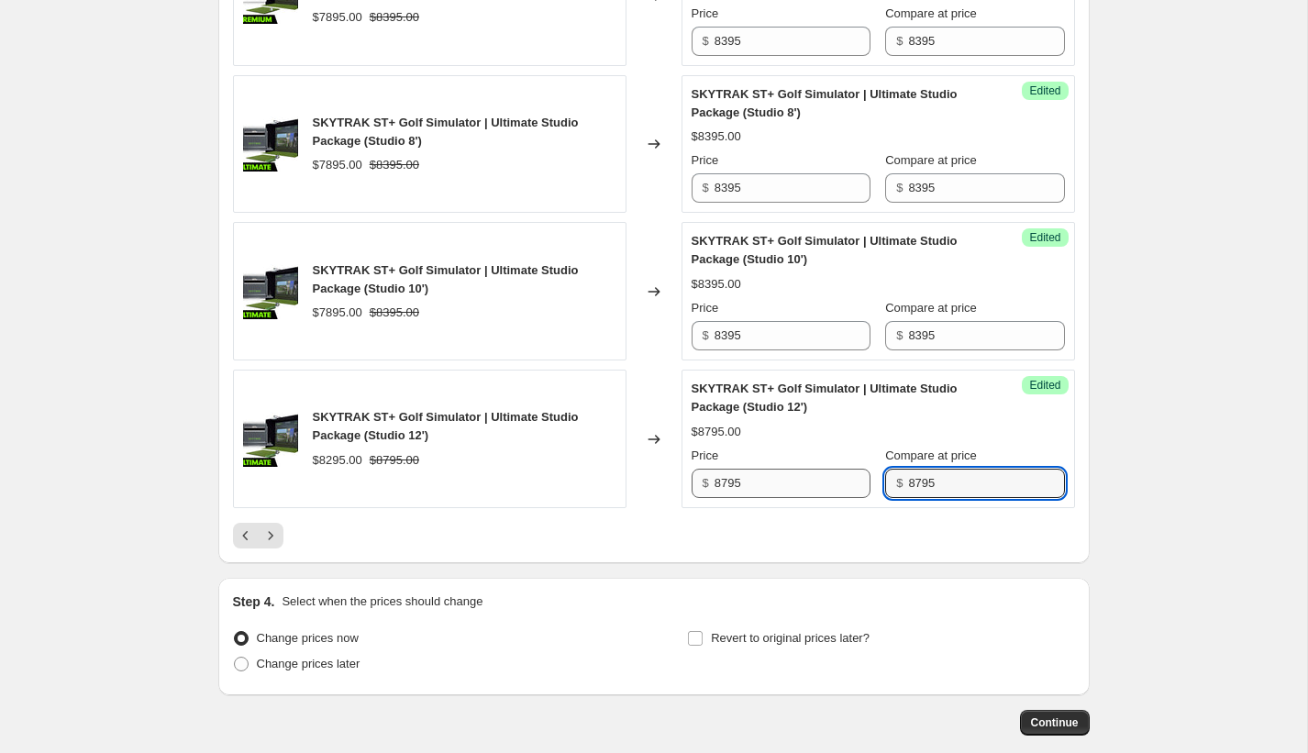
drag, startPoint x: 932, startPoint y: 519, endPoint x: 851, endPoint y: 511, distance: 81.1
click at [851, 498] on div "Price $ 8795 Compare at price $ 8795" at bounding box center [878, 472] width 373 height 51
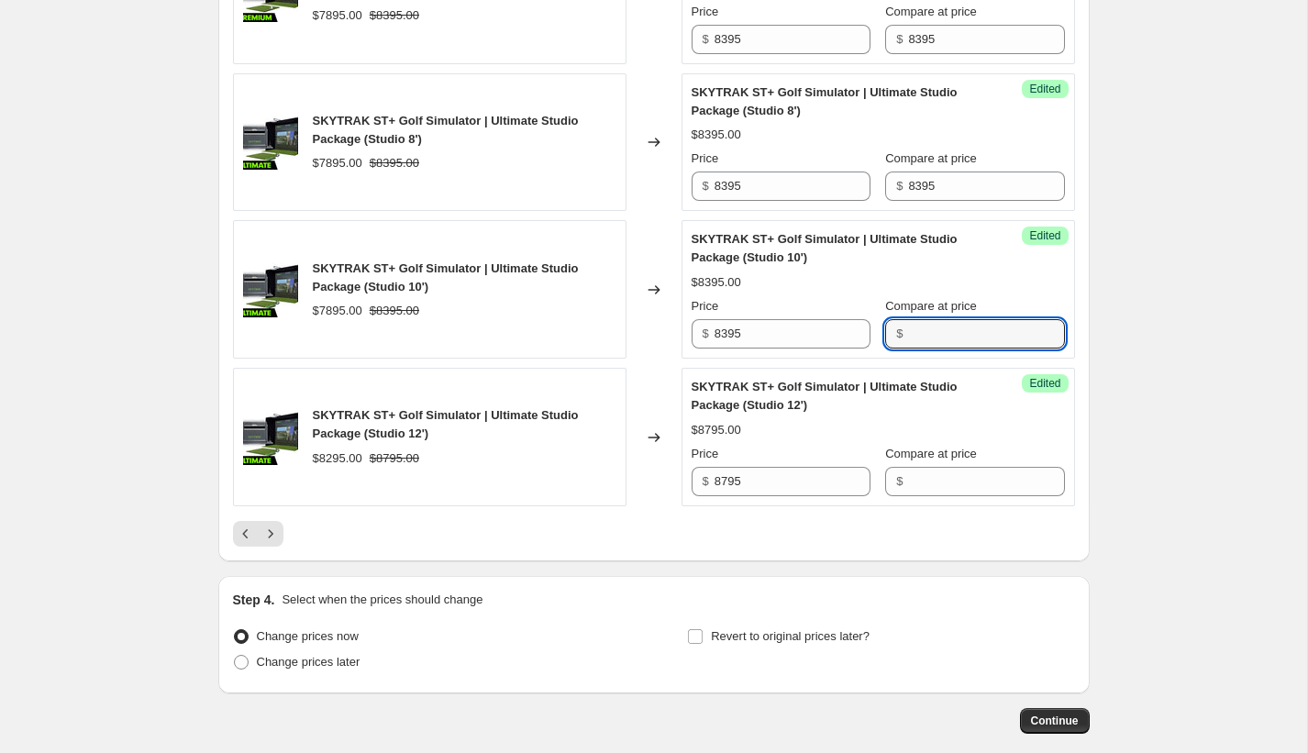
drag, startPoint x: 949, startPoint y: 376, endPoint x: 892, endPoint y: 370, distance: 58.1
click at [892, 349] on div "$" at bounding box center [974, 333] width 179 height 29
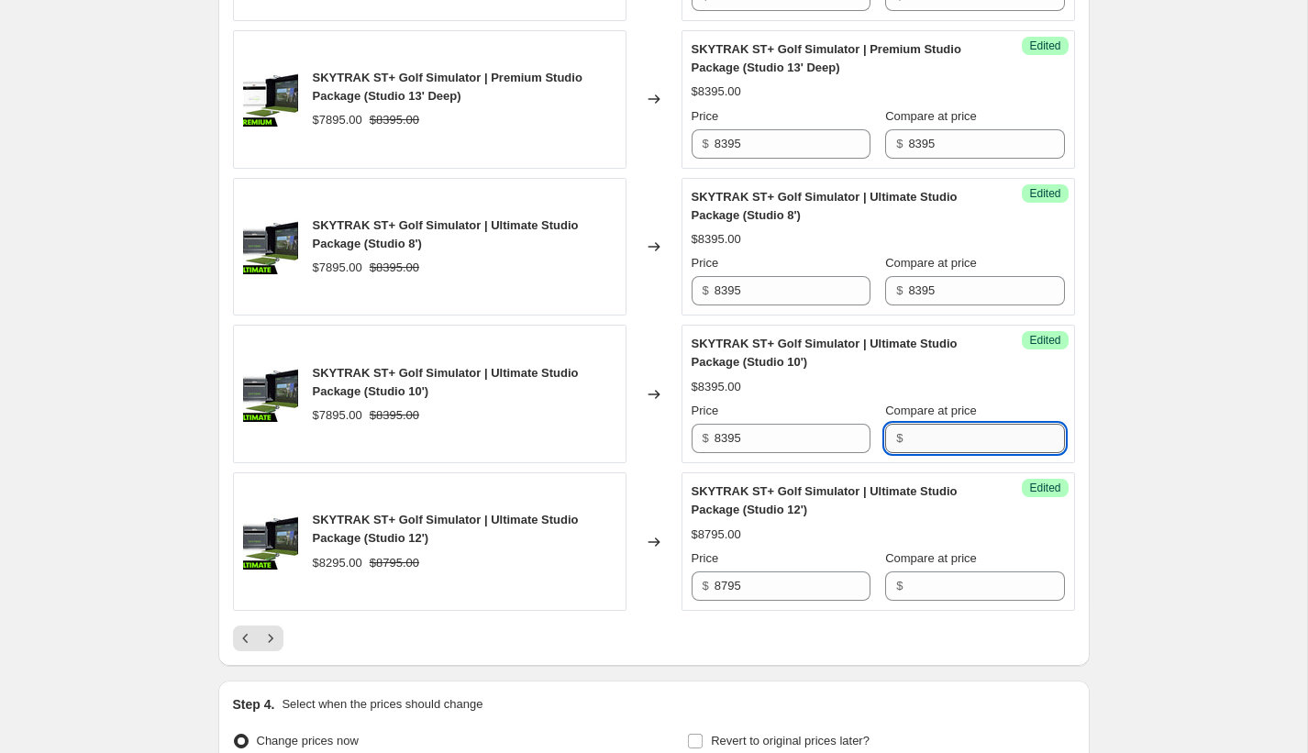
scroll to position [2818, 0]
click at [928, 306] on input "8395" at bounding box center [986, 291] width 156 height 29
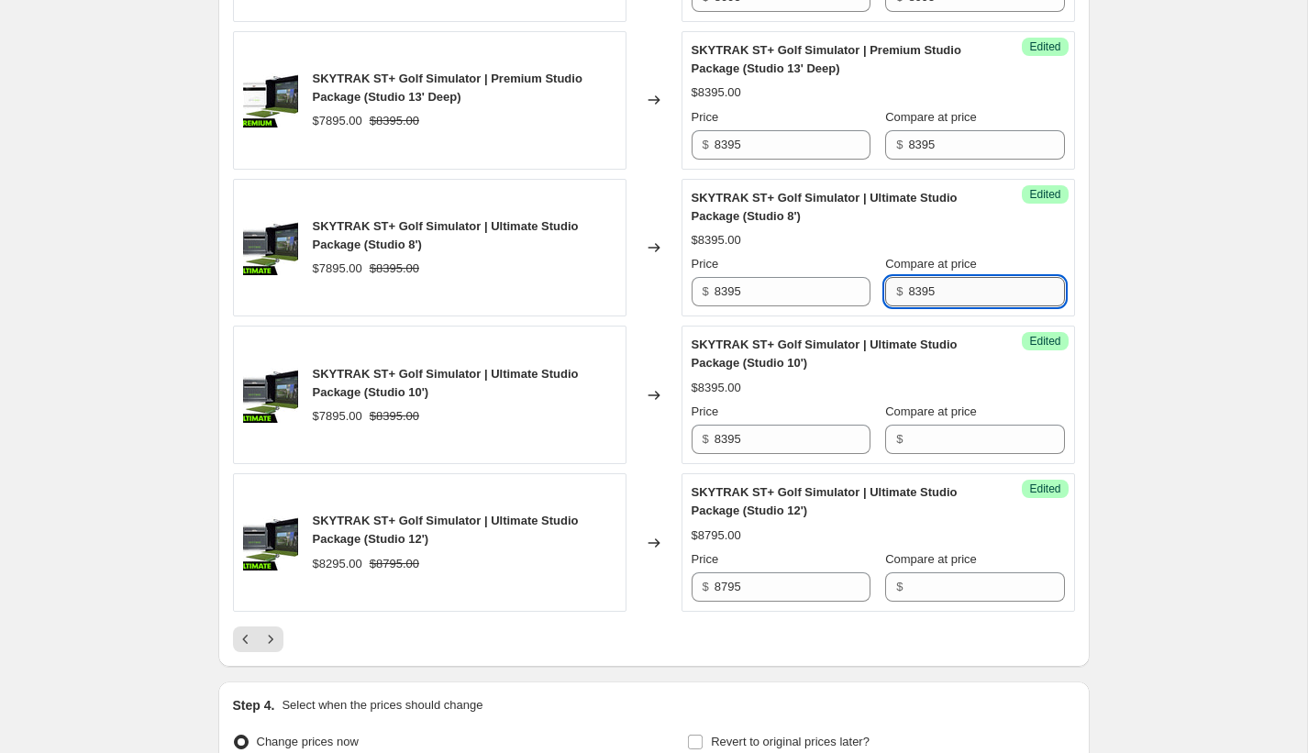
click at [928, 306] on input "8395" at bounding box center [986, 291] width 156 height 29
click at [927, 160] on input "8395" at bounding box center [986, 144] width 156 height 29
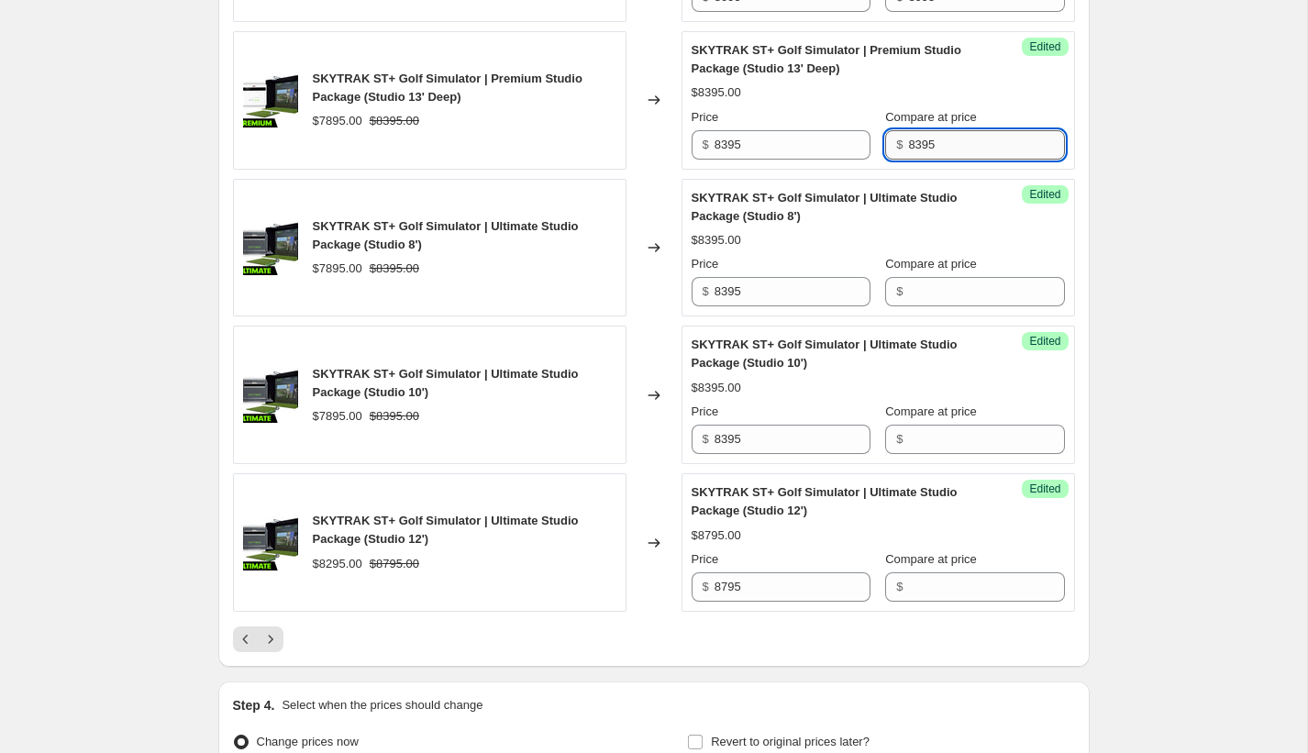
click at [927, 160] on input "8395" at bounding box center [986, 144] width 156 height 29
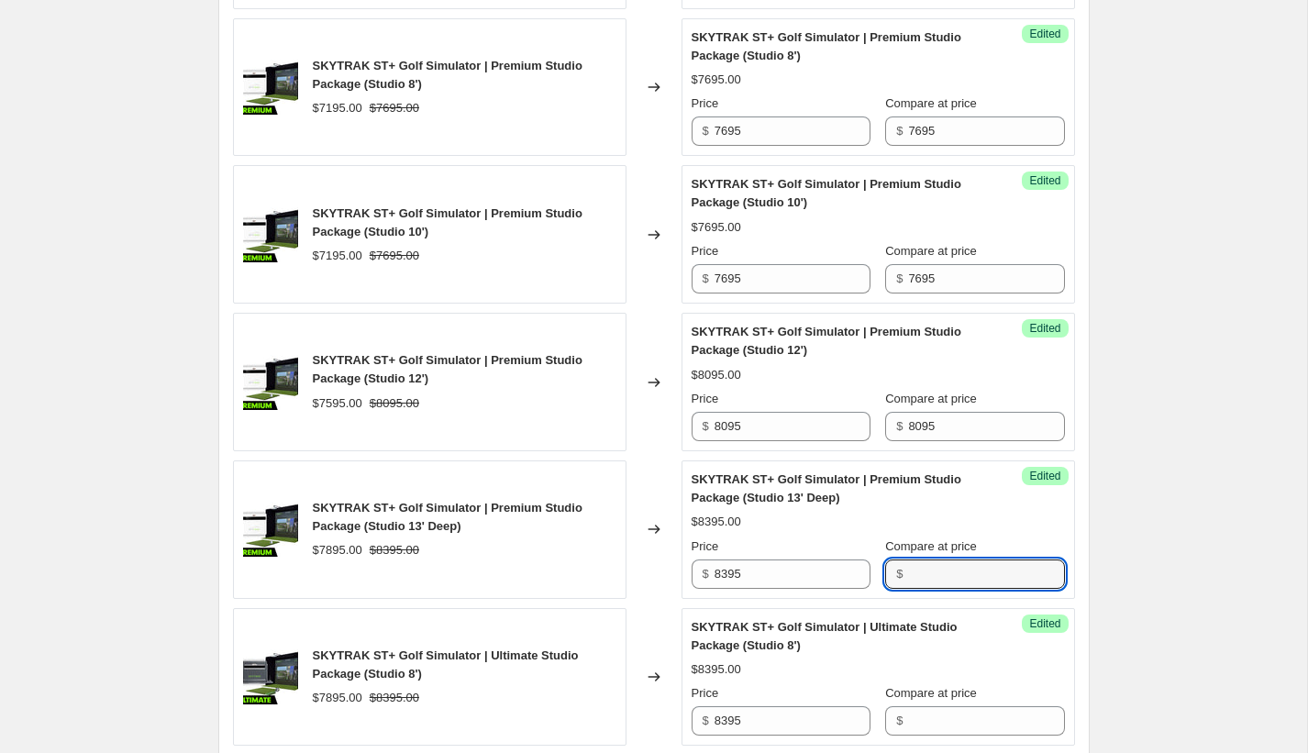
scroll to position [2387, 0]
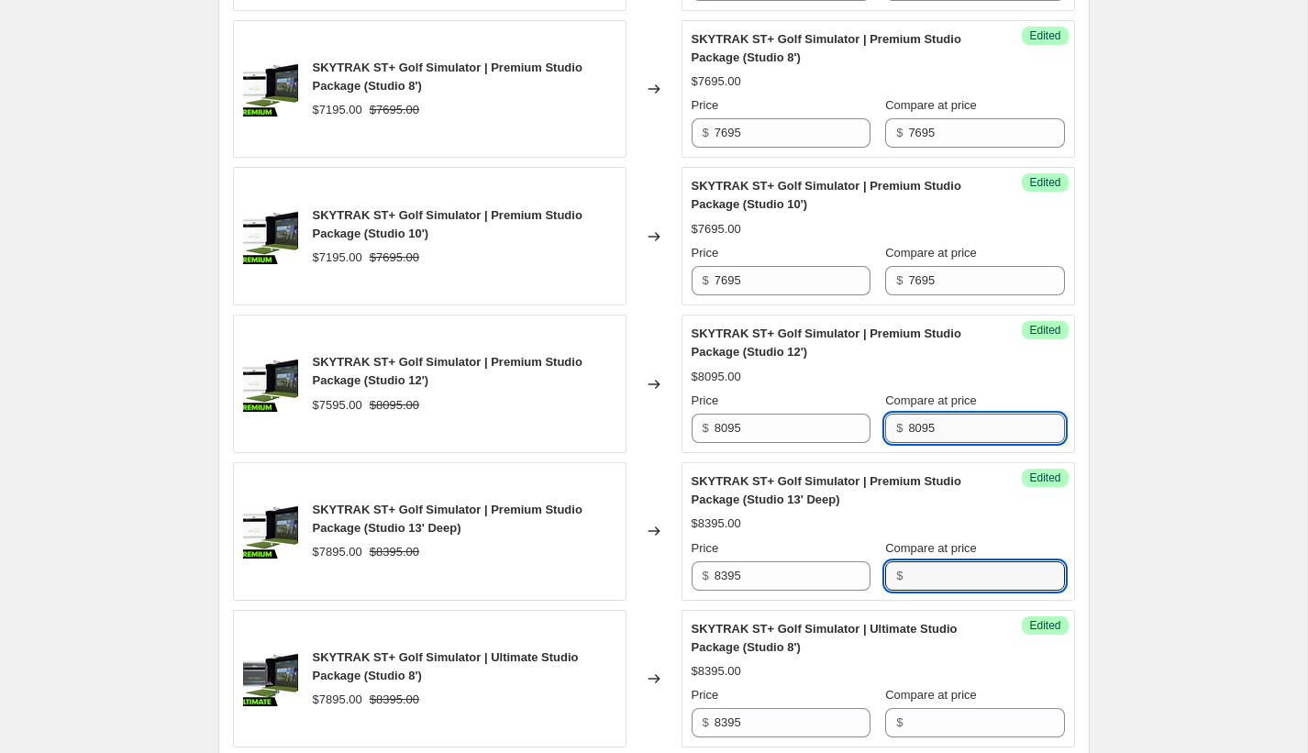
click at [927, 443] on input "8095" at bounding box center [986, 428] width 156 height 29
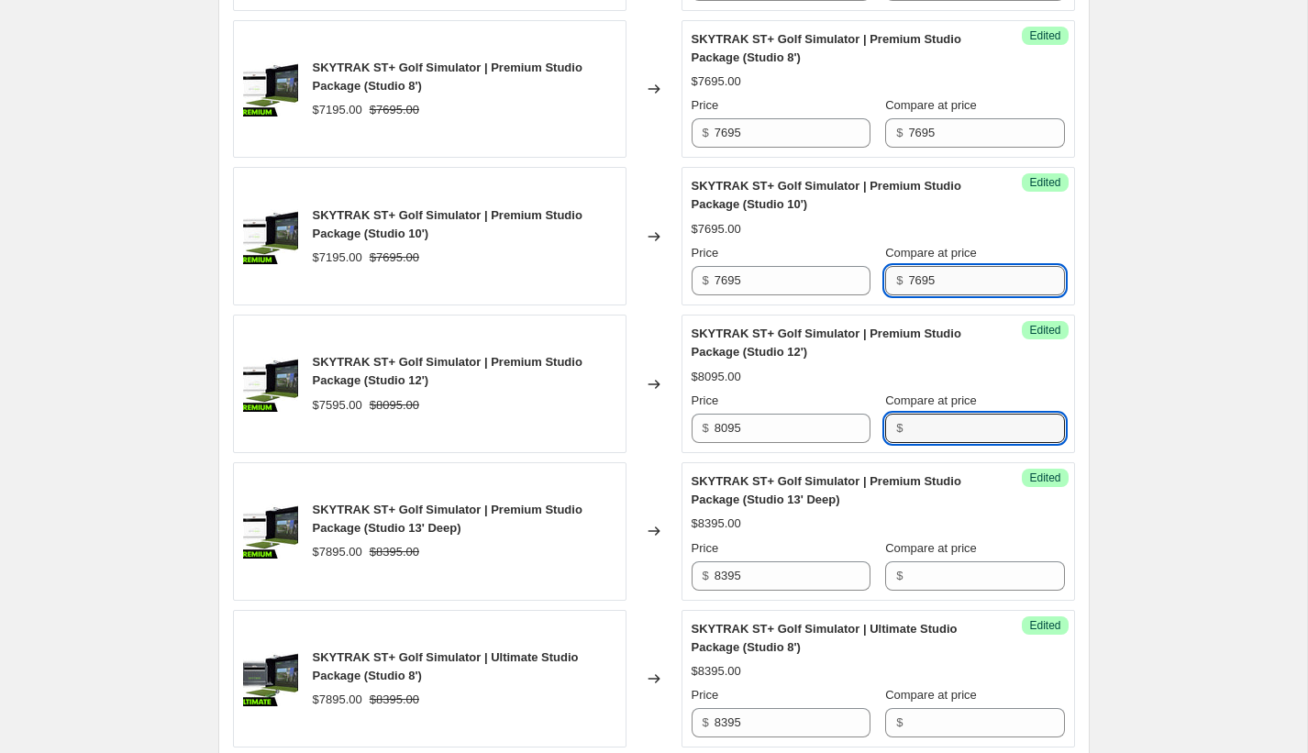
click at [927, 295] on input "7695" at bounding box center [986, 280] width 156 height 29
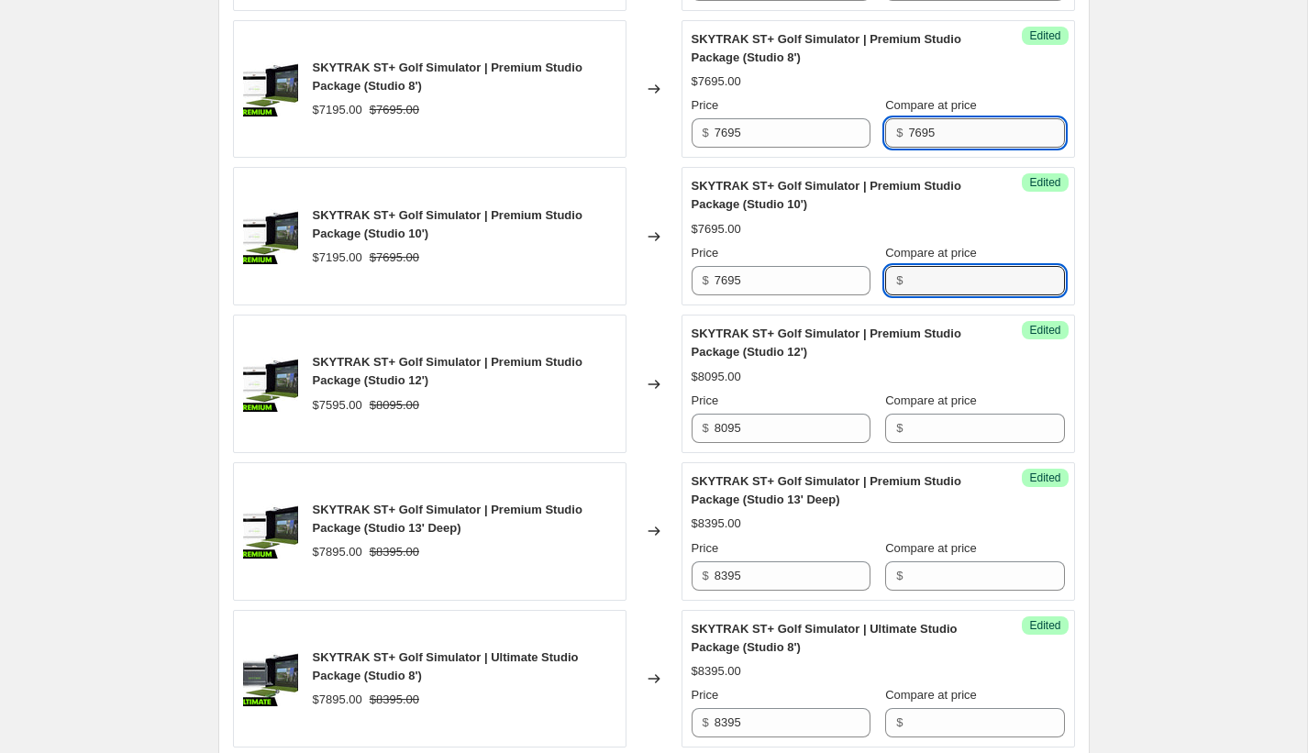
click at [920, 148] on input "7695" at bounding box center [986, 132] width 156 height 29
click at [921, 148] on input "7695" at bounding box center [986, 132] width 156 height 29
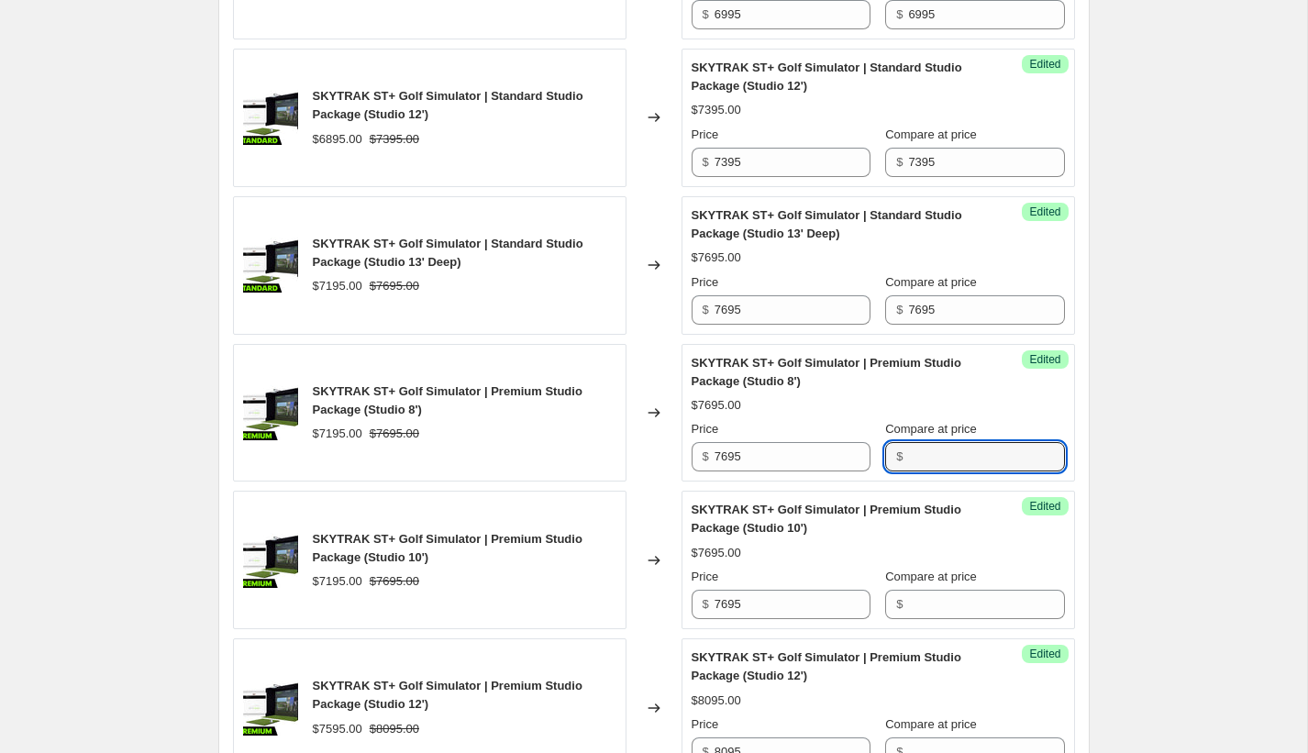
scroll to position [2012, 0]
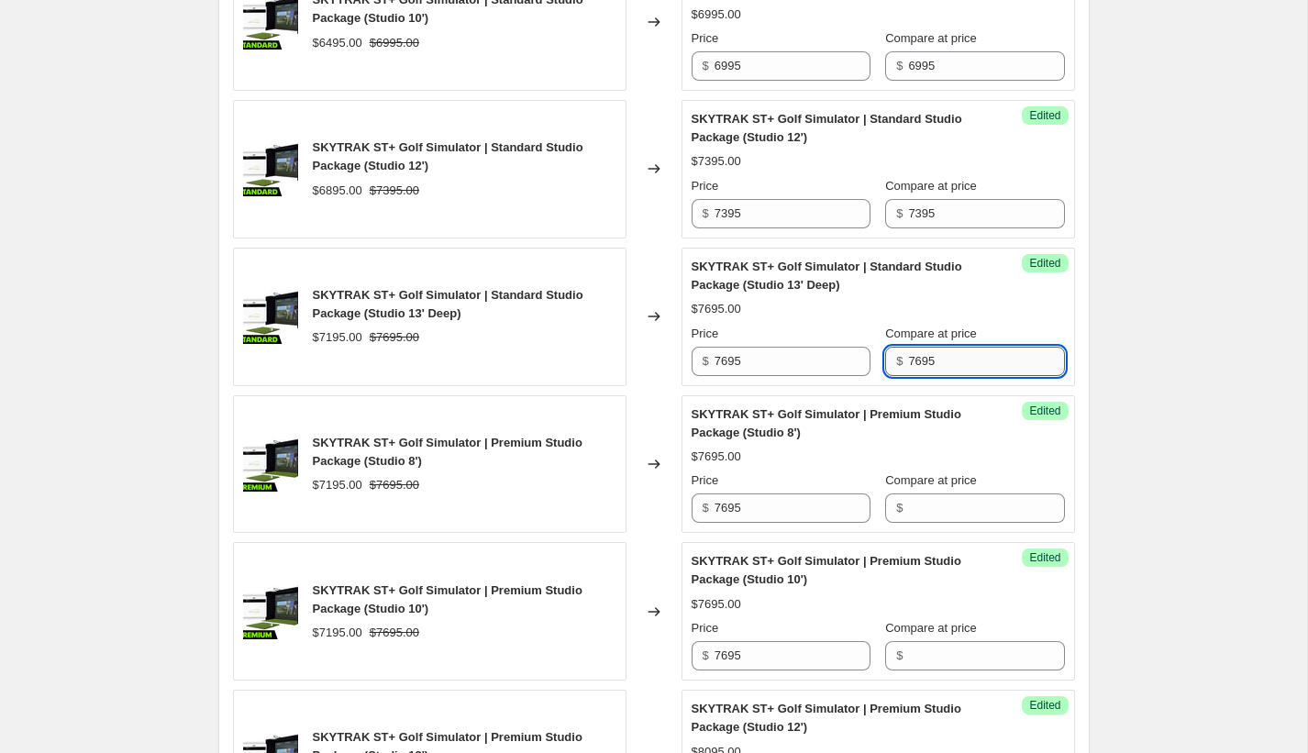
click at [916, 376] on input "7695" at bounding box center [986, 361] width 156 height 29
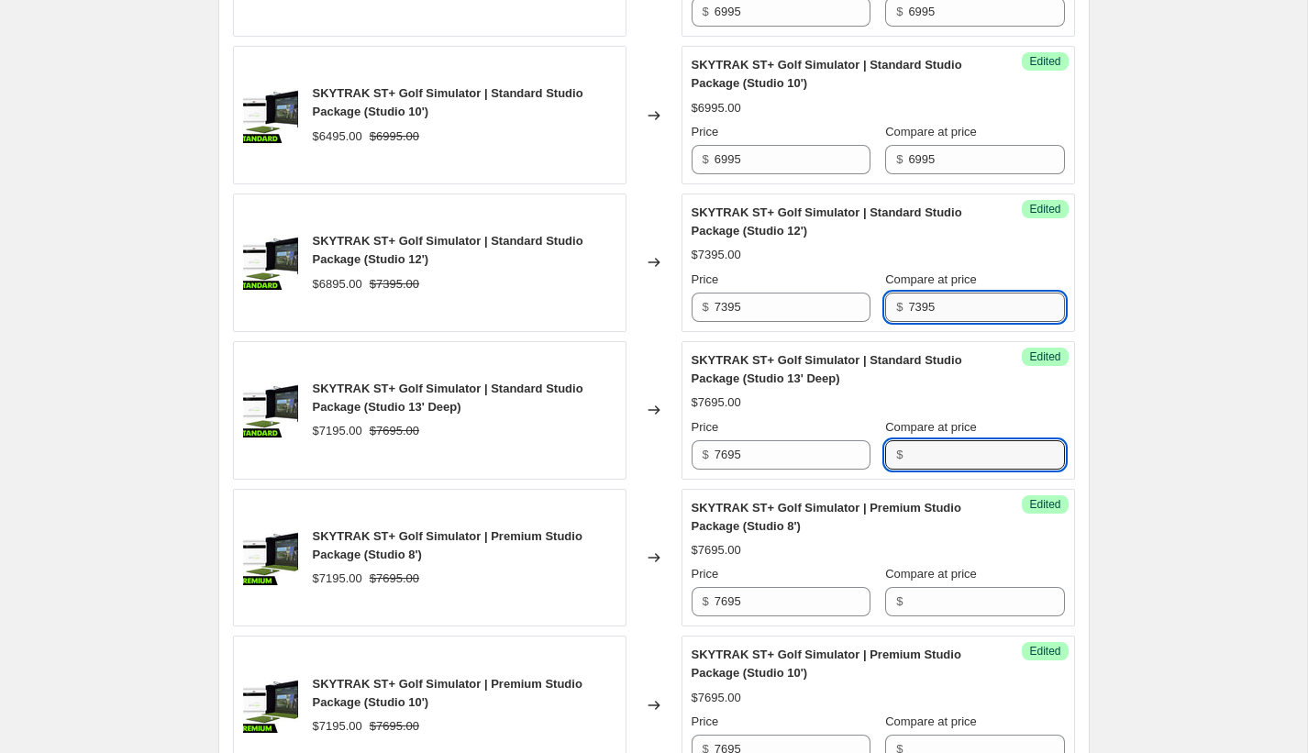
click at [925, 322] on input "7395" at bounding box center [986, 307] width 156 height 29
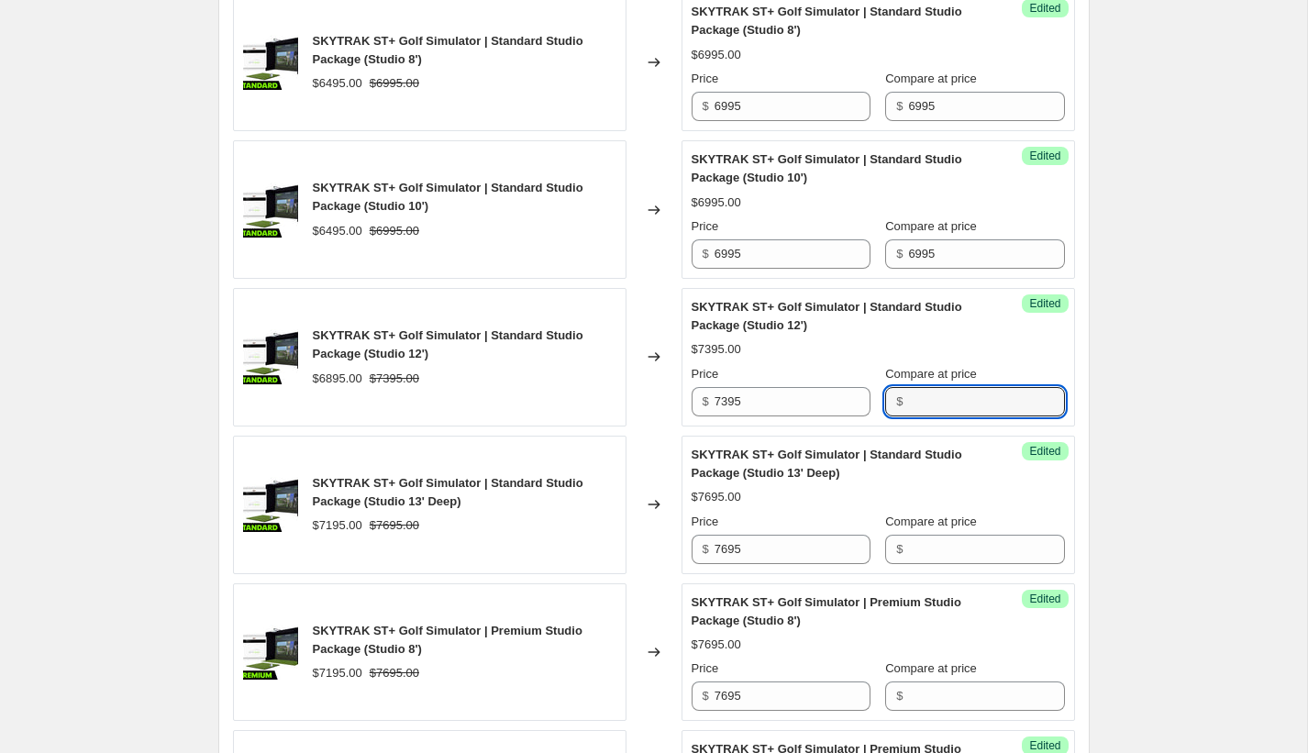
scroll to position [1821, 0]
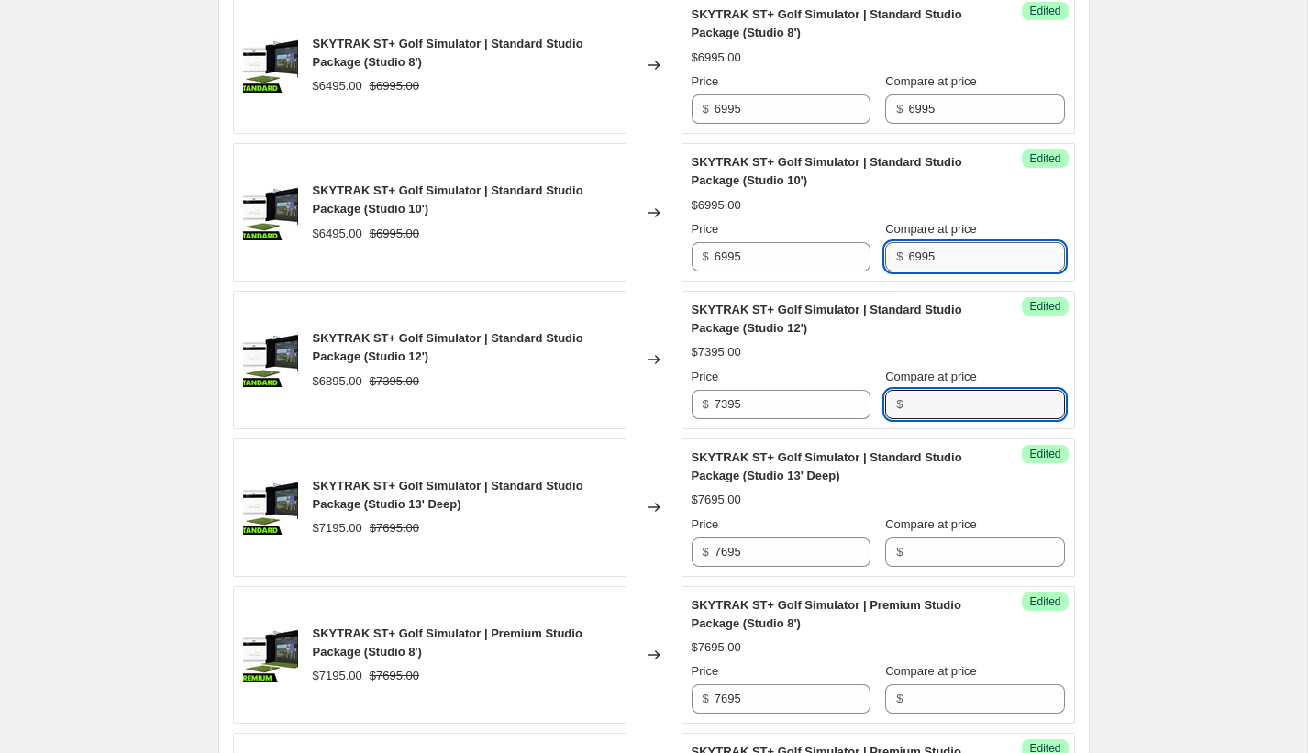
click at [927, 272] on input "6995" at bounding box center [986, 256] width 156 height 29
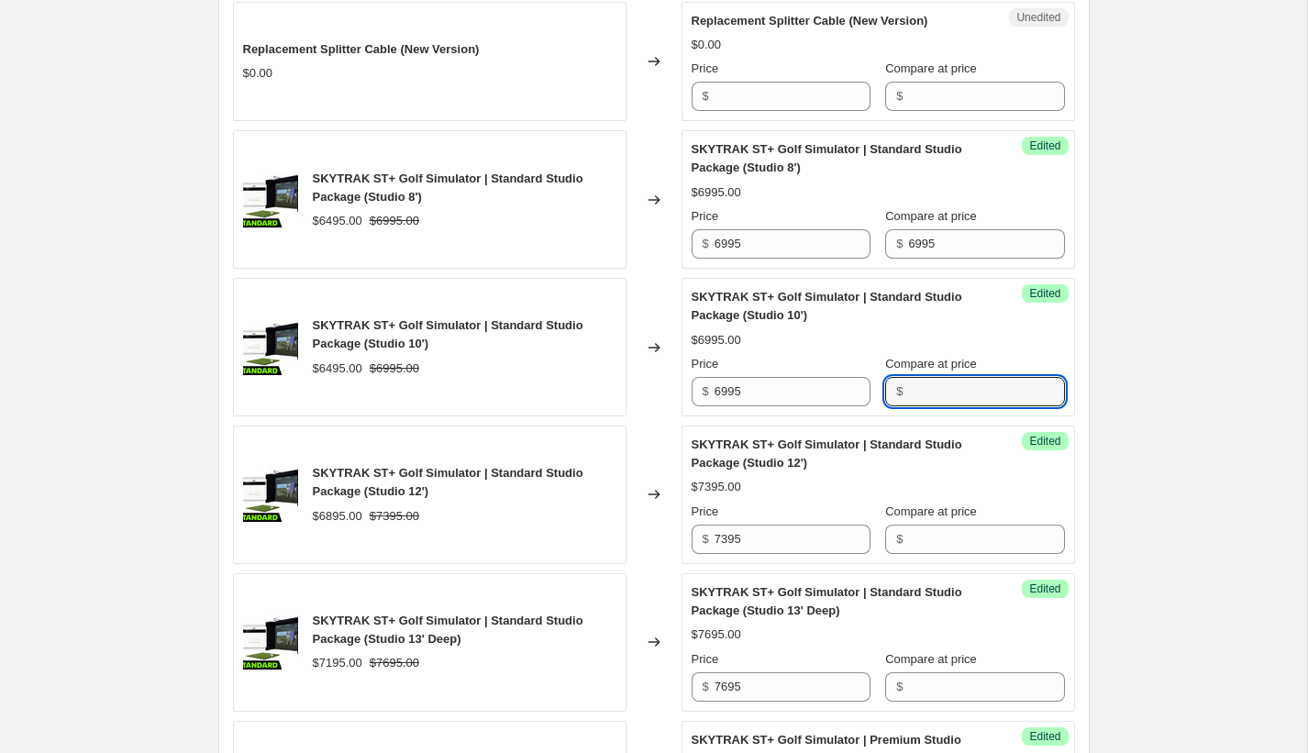
scroll to position [1682, 0]
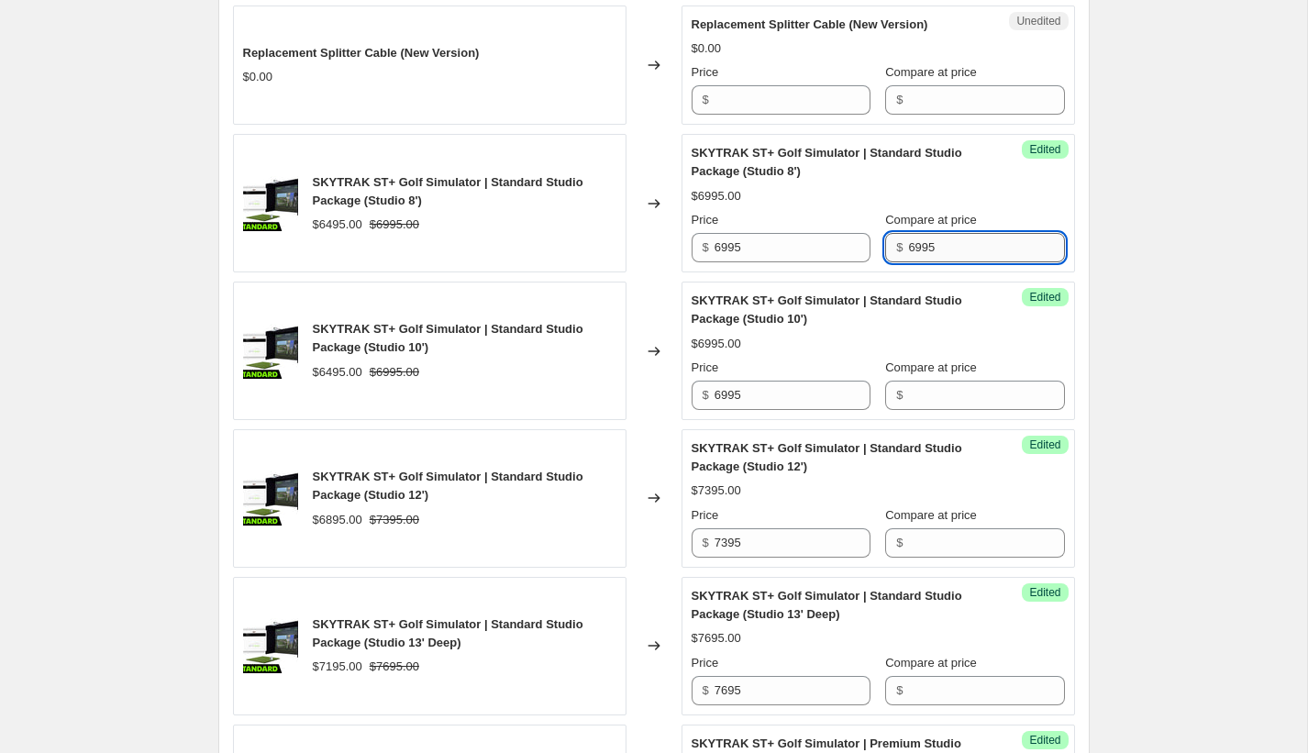
click at [919, 262] on input "6995" at bounding box center [986, 247] width 156 height 29
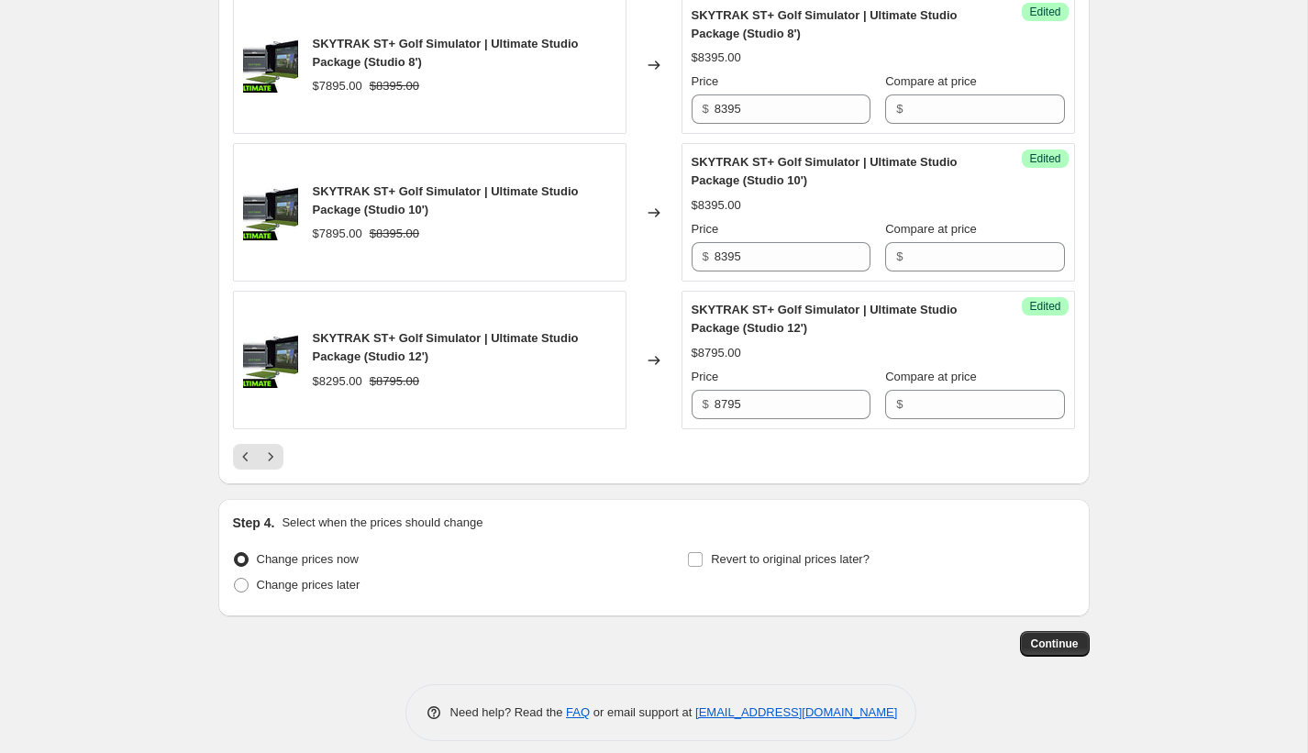
scroll to position [3053, 0]
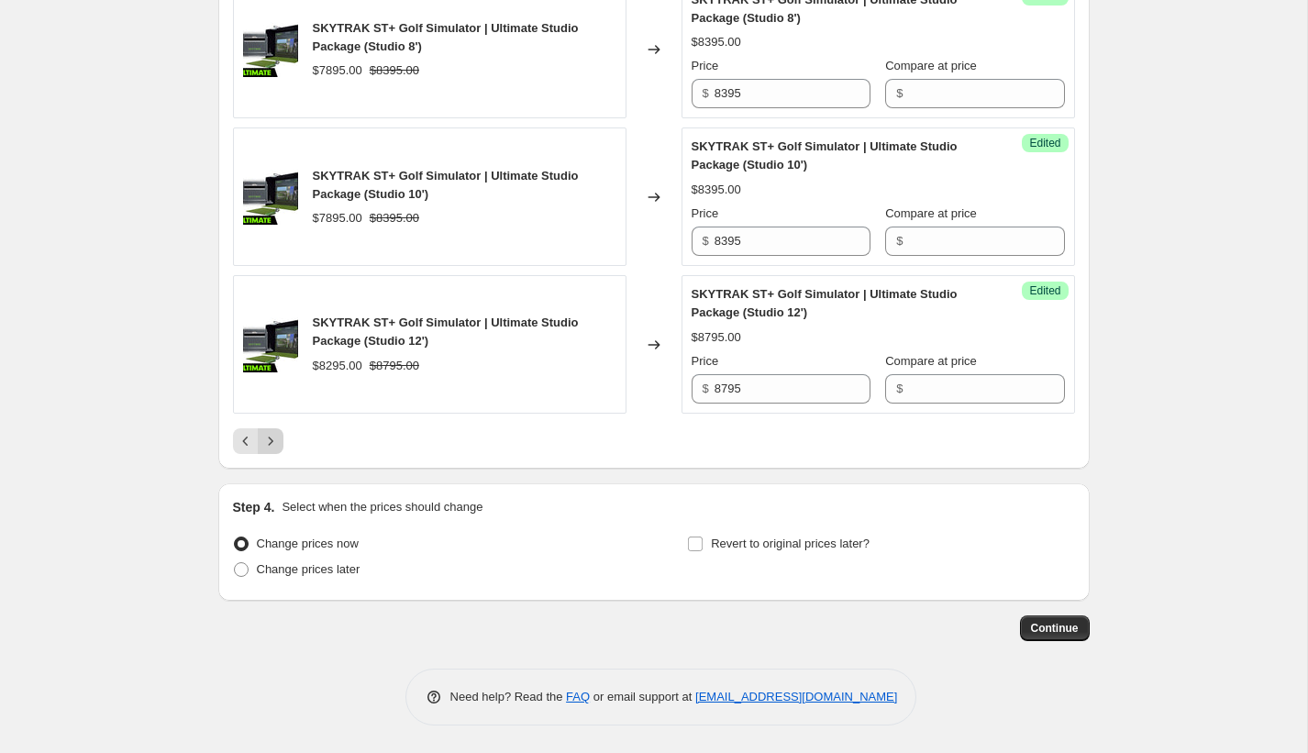
click at [278, 445] on icon "Next" at bounding box center [270, 441] width 18 height 18
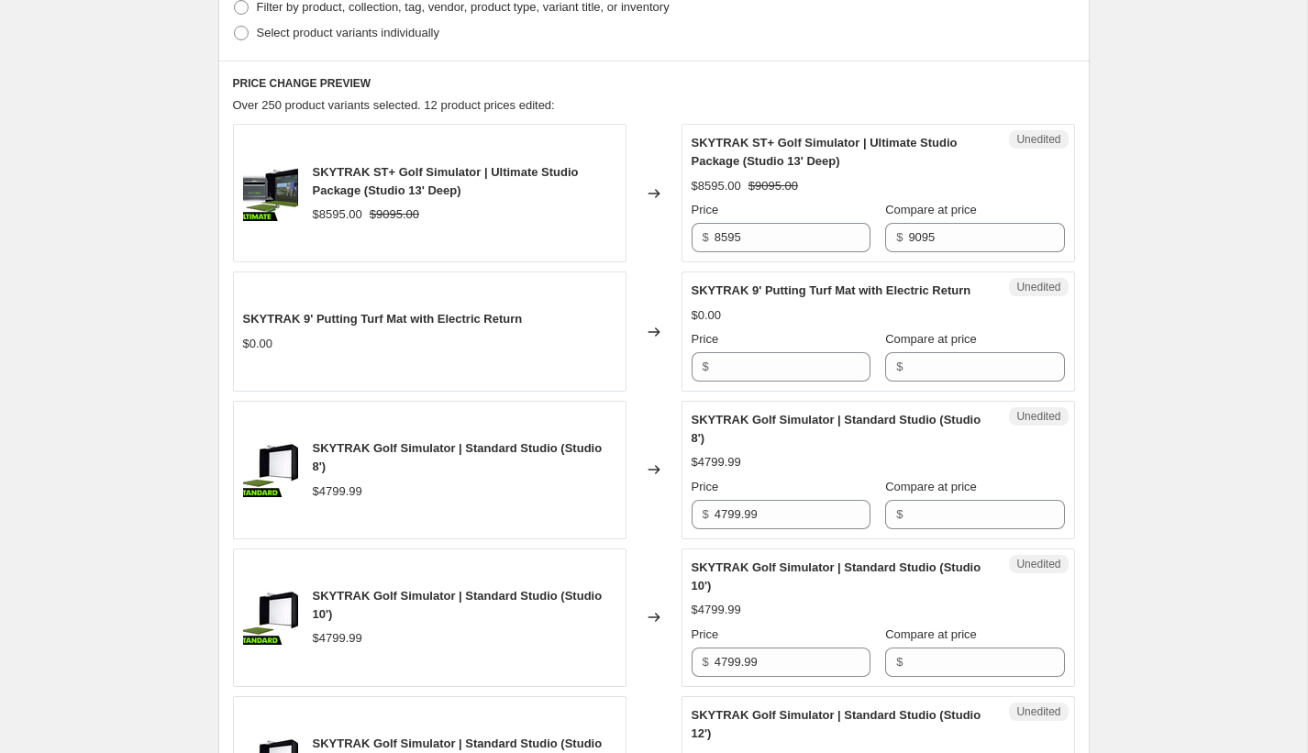
scroll to position [491, 0]
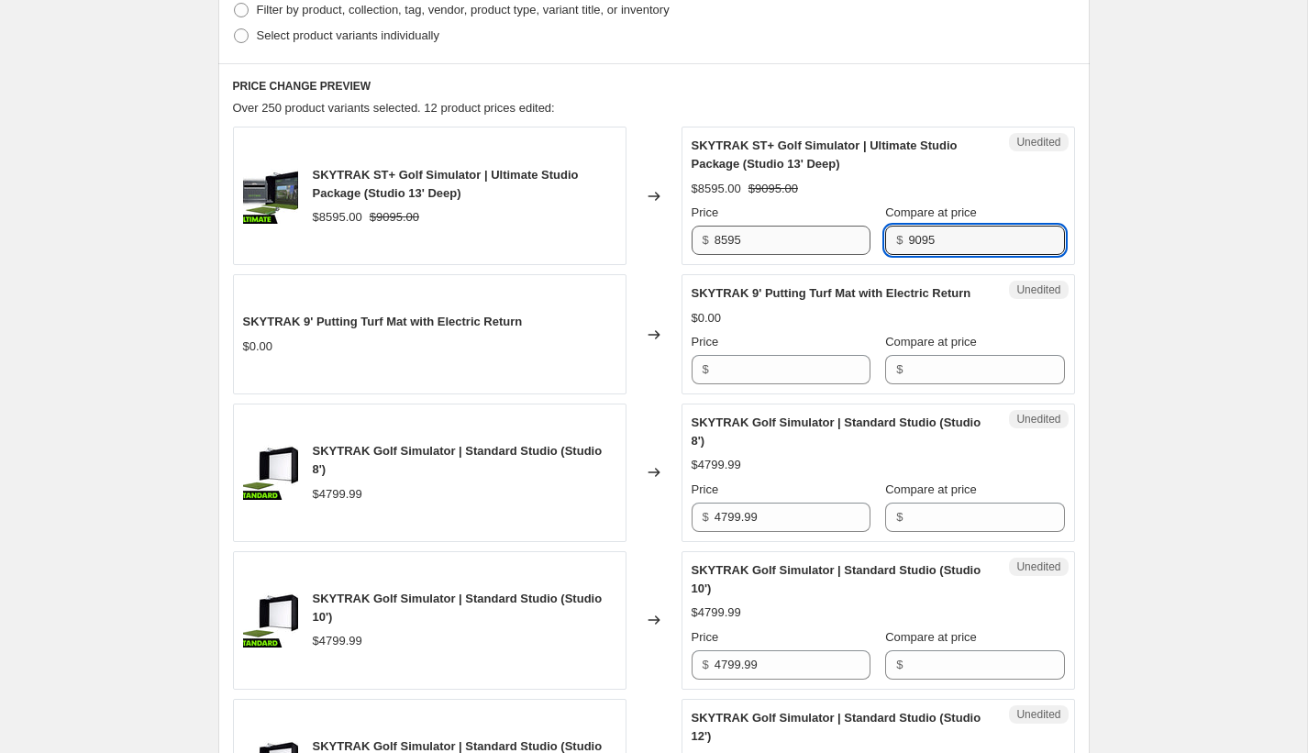
drag, startPoint x: 970, startPoint y: 240, endPoint x: 849, endPoint y: 230, distance: 120.6
click at [849, 230] on div "Price $ 8595 Compare at price $ 9095" at bounding box center [878, 229] width 373 height 51
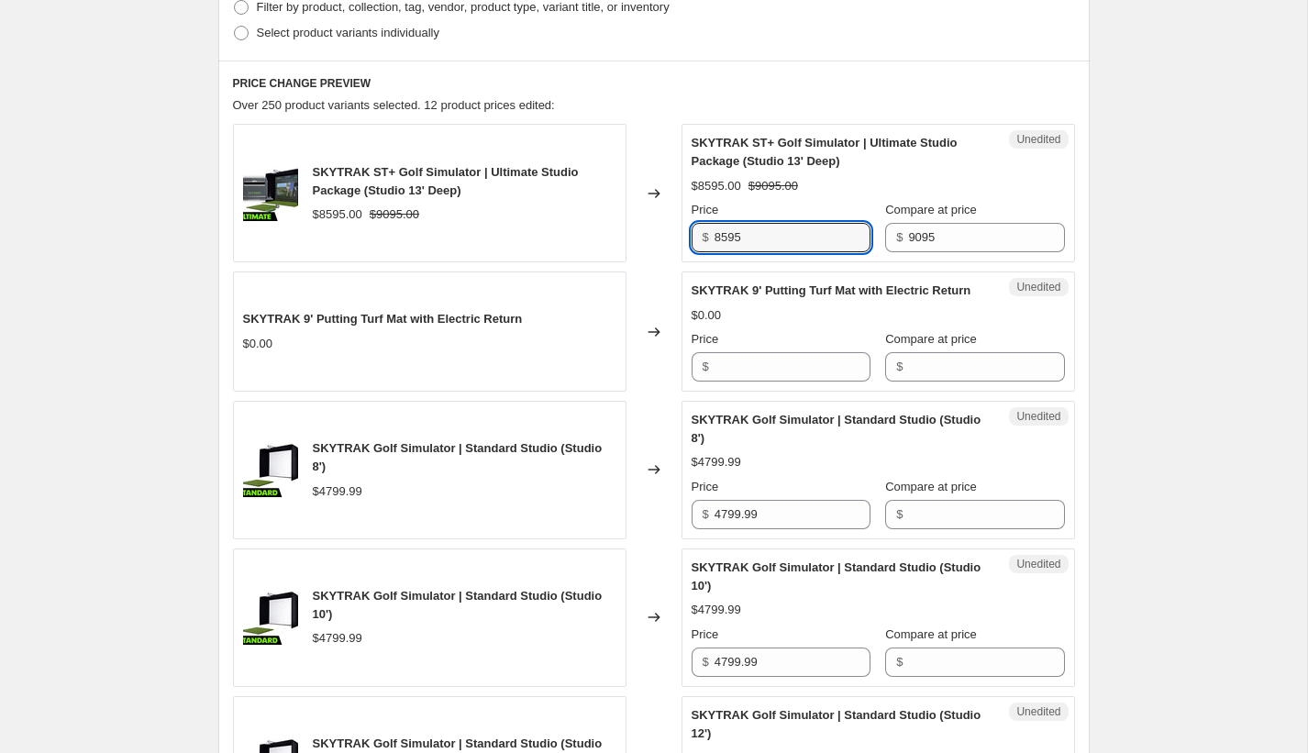
drag, startPoint x: 779, startPoint y: 240, endPoint x: 594, endPoint y: 219, distance: 186.5
click at [594, 219] on div "SKYTRAK ST+ Golf Simulator | Ultimate Studio Package (Studio 13' Deep) $8595.00…" at bounding box center [654, 193] width 842 height 139
paste input "90"
type input "9095"
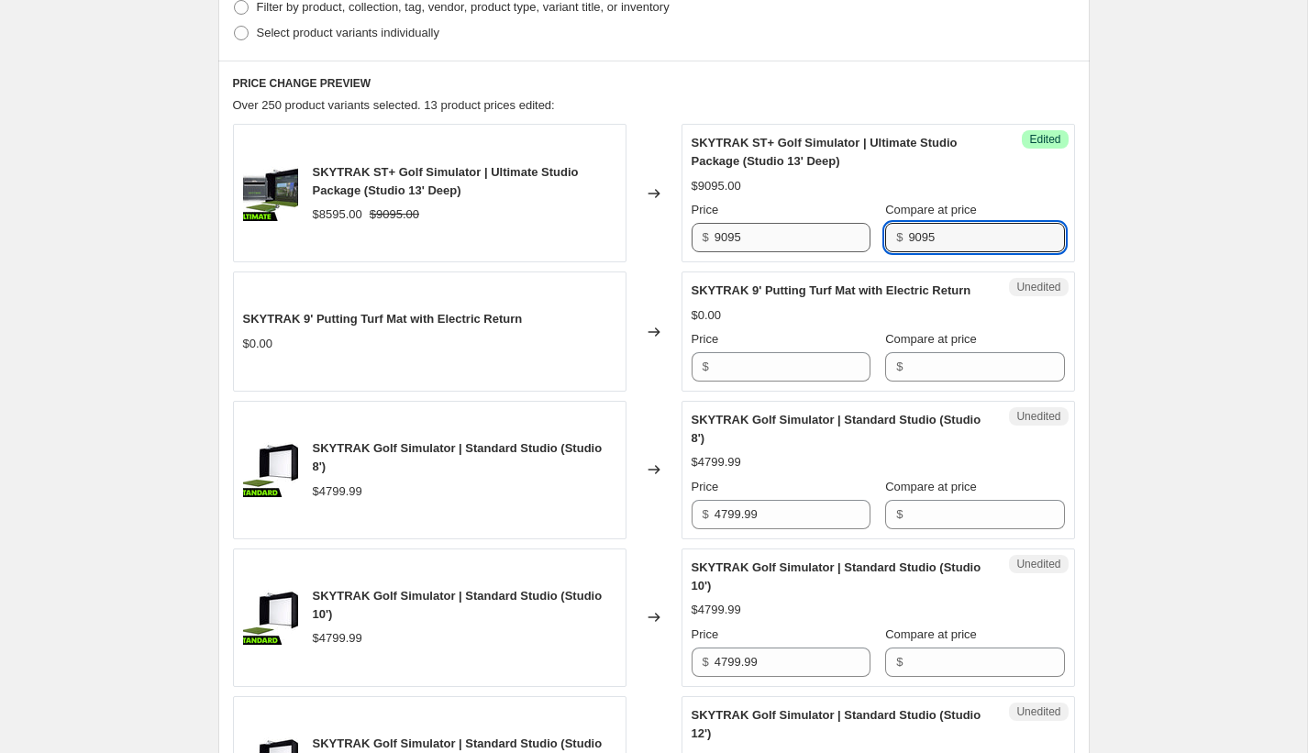
drag, startPoint x: 942, startPoint y: 241, endPoint x: 867, endPoint y: 236, distance: 75.4
click at [867, 236] on div "Price $ 9095 Compare at price $ 9095" at bounding box center [878, 226] width 373 height 51
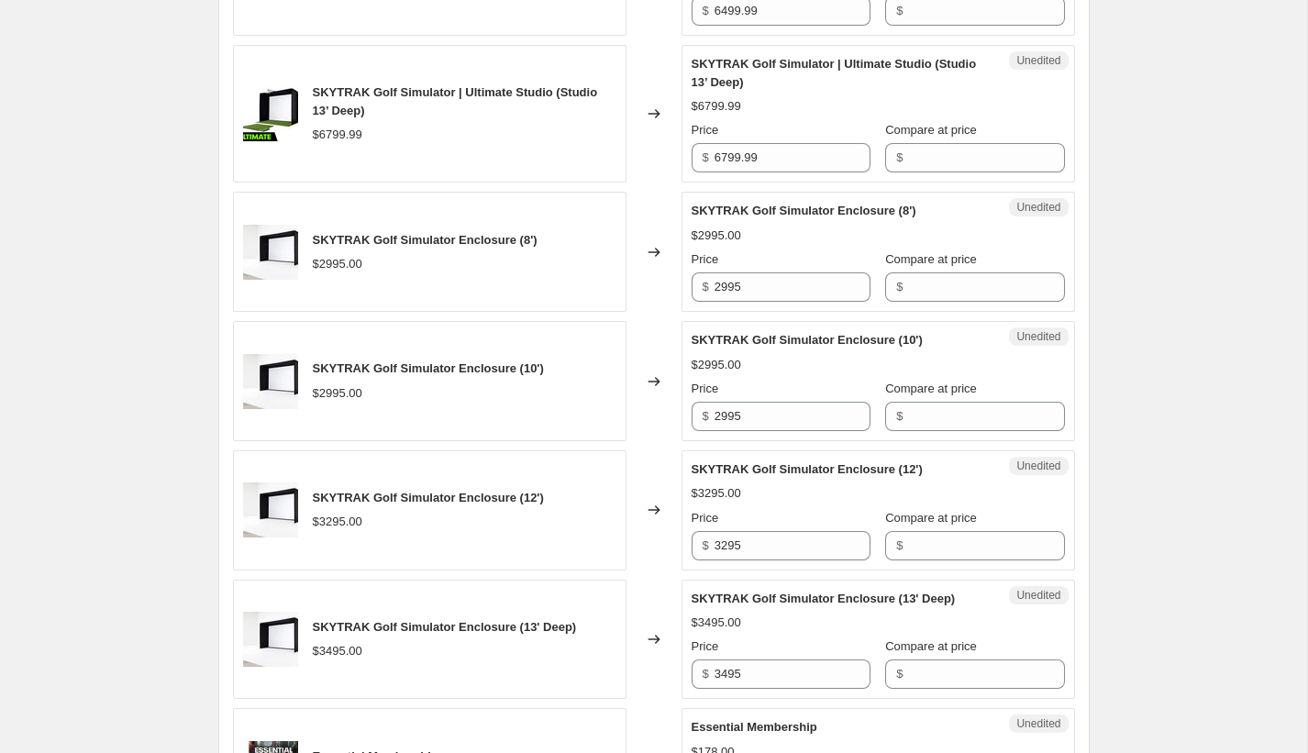
scroll to position [3053, 0]
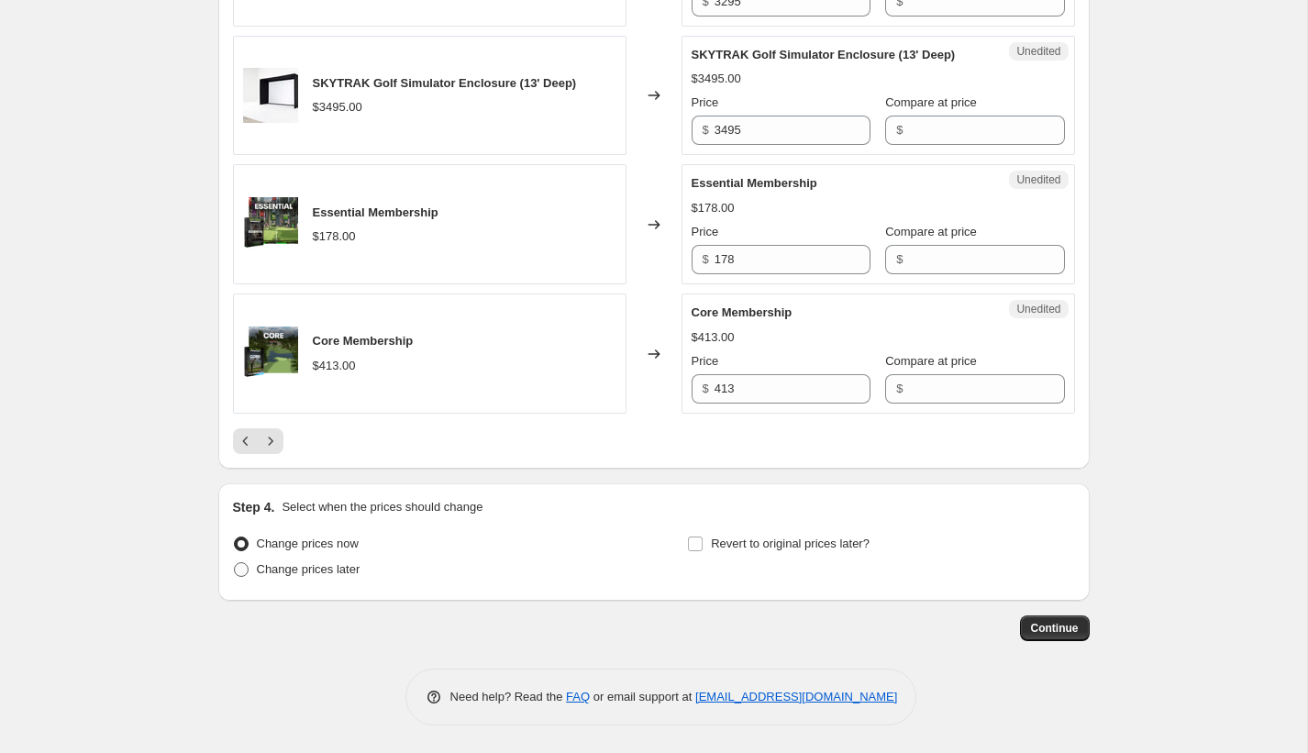
click at [356, 562] on span "Change prices later" at bounding box center [309, 569] width 104 height 14
click at [235, 562] on input "Change prices later" at bounding box center [234, 562] width 1 height 1
radio input "true"
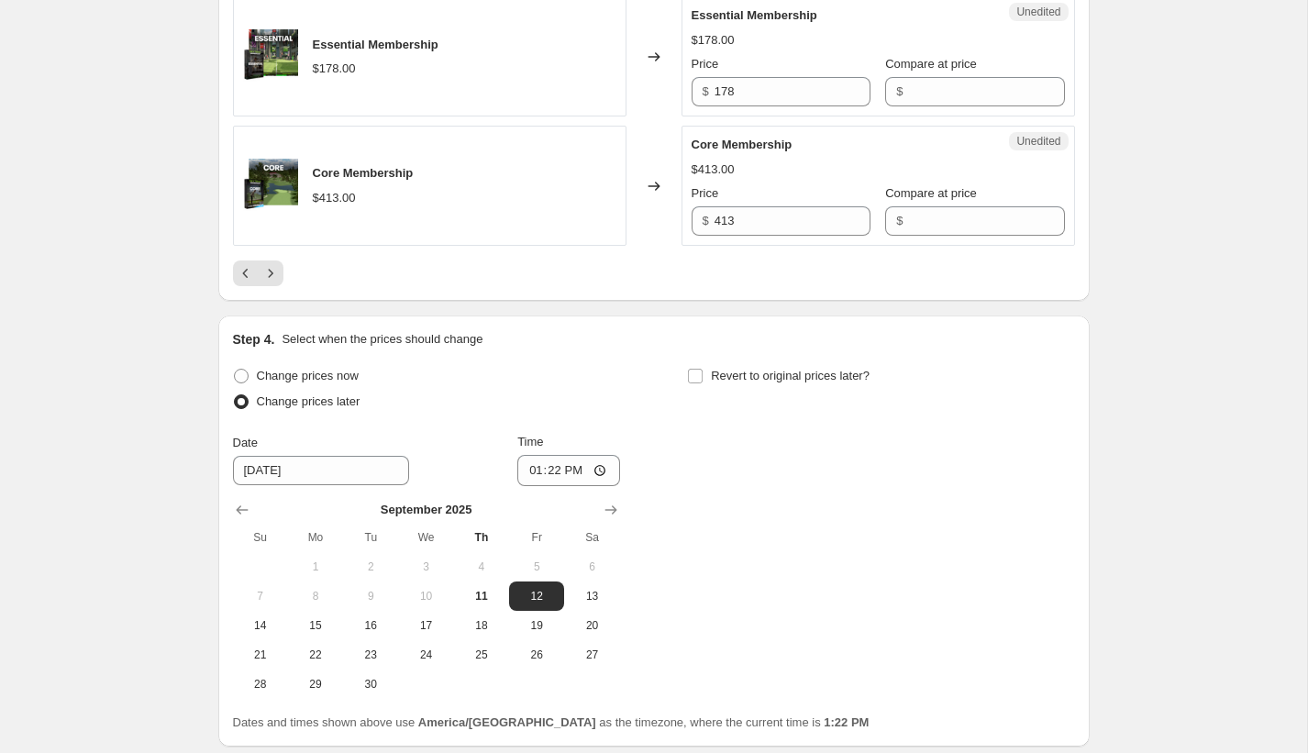
scroll to position [3367, 0]
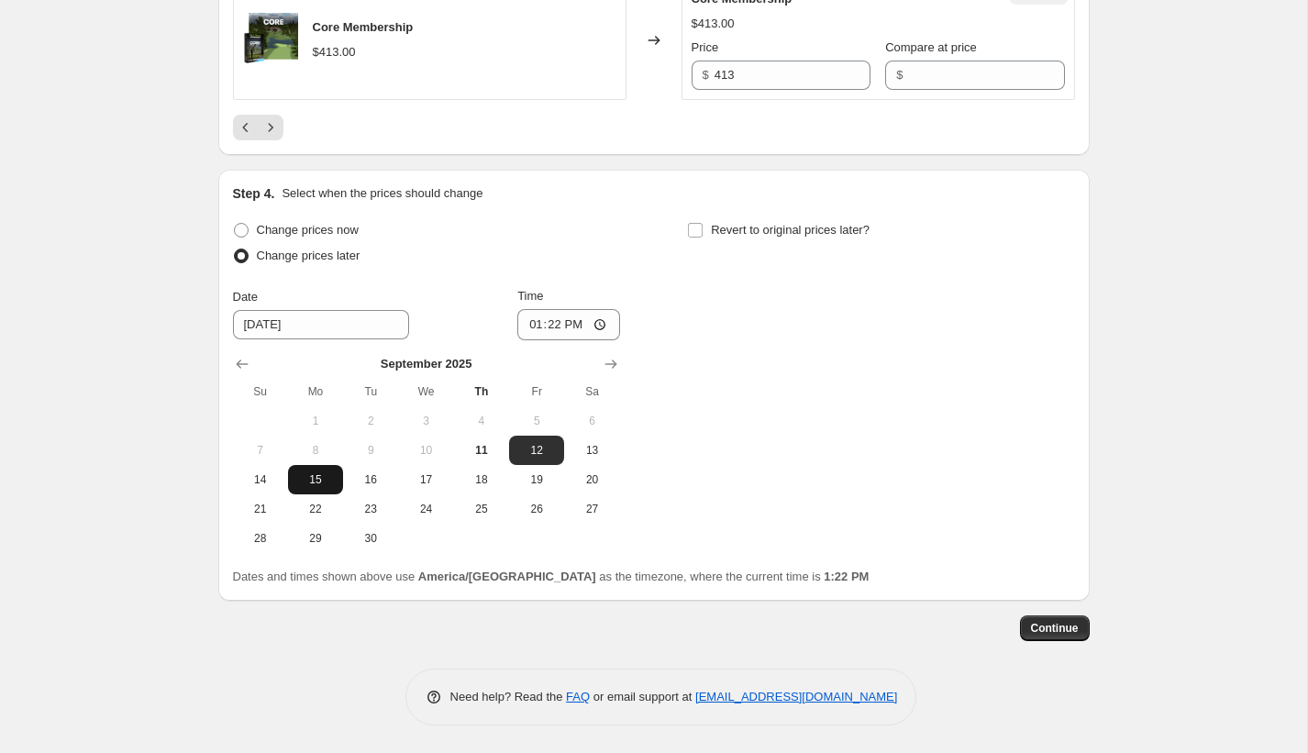
click at [317, 485] on span "15" at bounding box center [315, 479] width 40 height 15
type input "[DATE]"
click at [534, 329] on input "13:22" at bounding box center [568, 324] width 103 height 31
type input "23:59"
click at [1070, 628] on span "Continue" at bounding box center [1055, 628] width 48 height 15
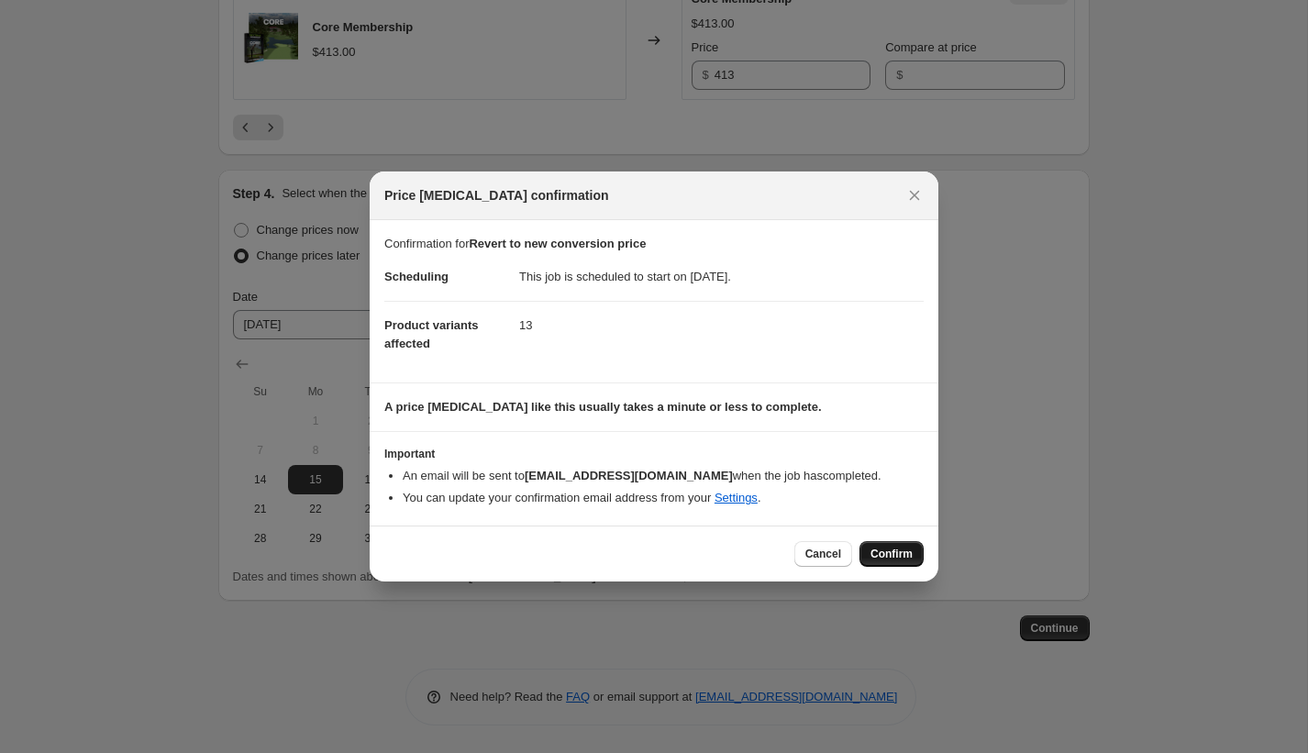
click at [901, 554] on span "Confirm" at bounding box center [892, 554] width 42 height 15
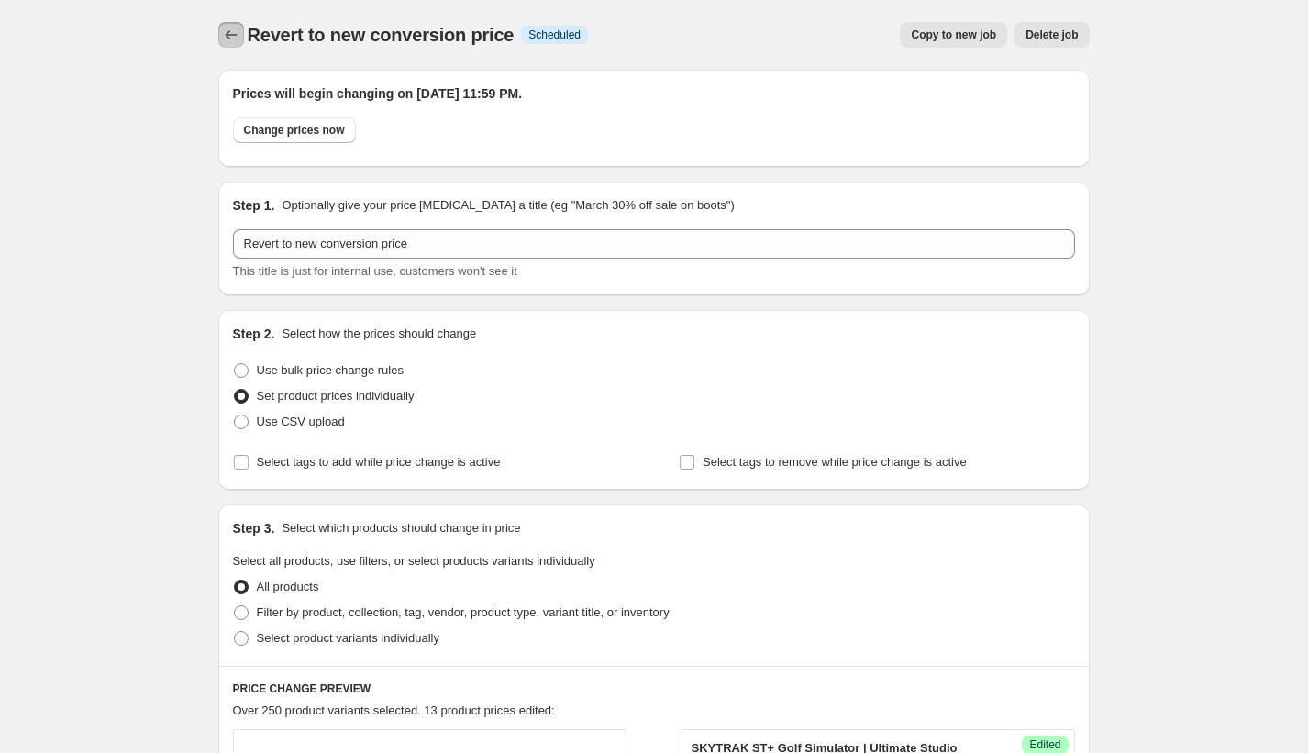
click at [241, 31] on button "Price change jobs" at bounding box center [231, 35] width 26 height 26
